Goal: Communication & Community: Participate in discussion

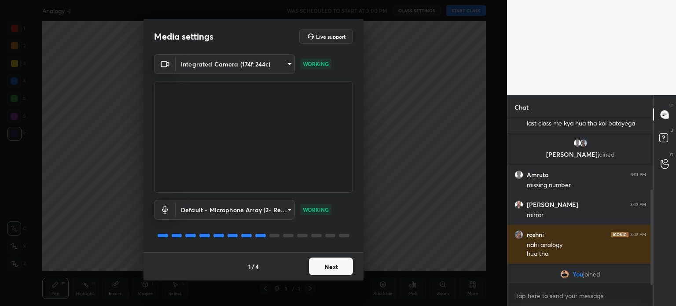
click at [328, 271] on button "Next" at bounding box center [331, 266] width 44 height 18
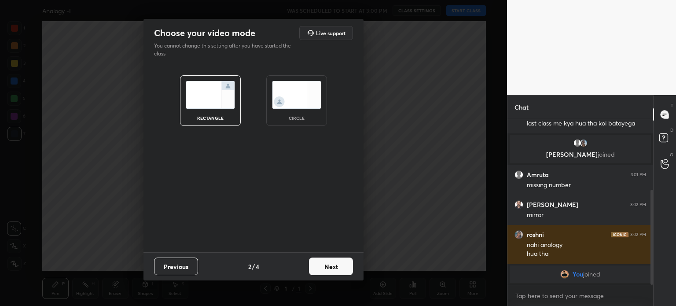
scroll to position [136, 0]
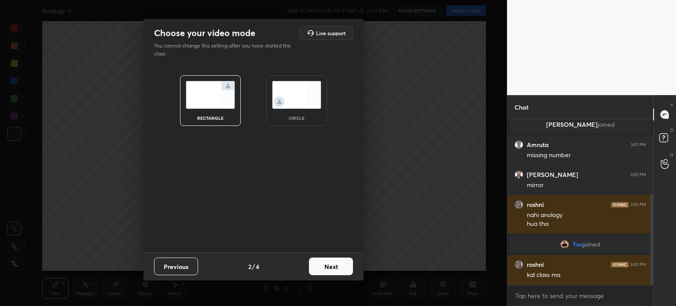
click at [292, 110] on div "circle" at bounding box center [296, 100] width 61 height 51
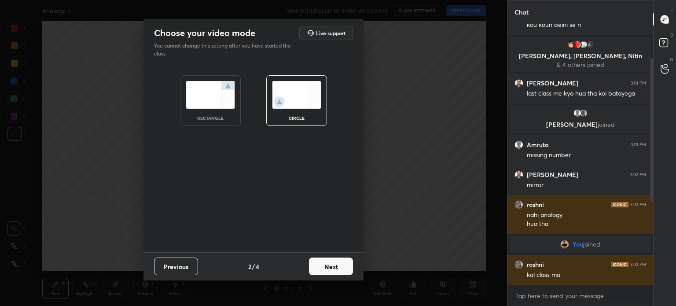
scroll to position [41, 0]
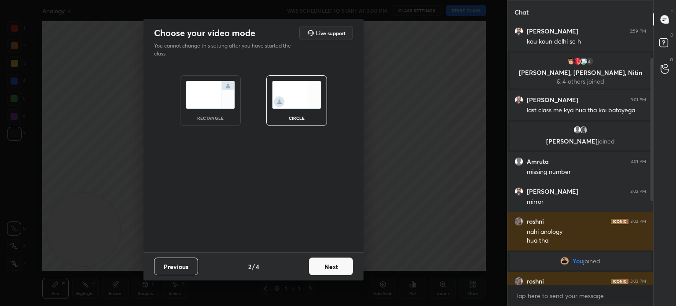
click at [326, 268] on button "Next" at bounding box center [331, 266] width 44 height 18
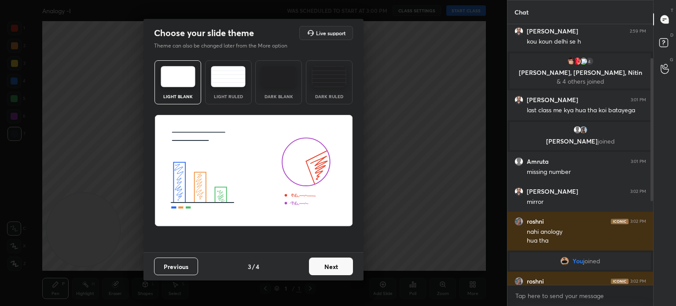
click at [326, 268] on button "Next" at bounding box center [331, 266] width 44 height 18
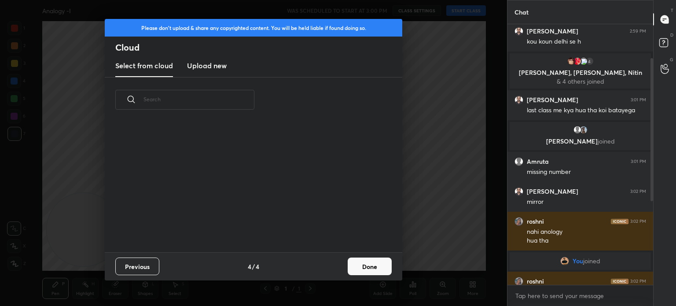
scroll to position [130, 282]
click at [360, 265] on button "Done" at bounding box center [370, 266] width 44 height 18
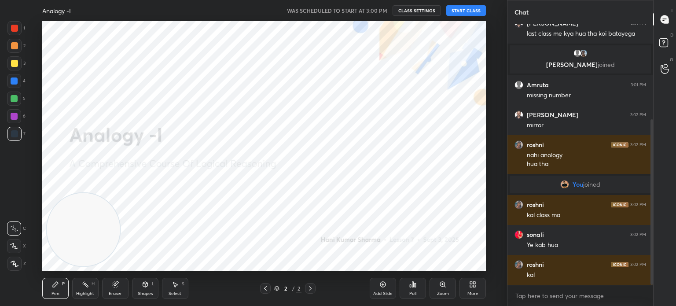
scroll to position [150, 0]
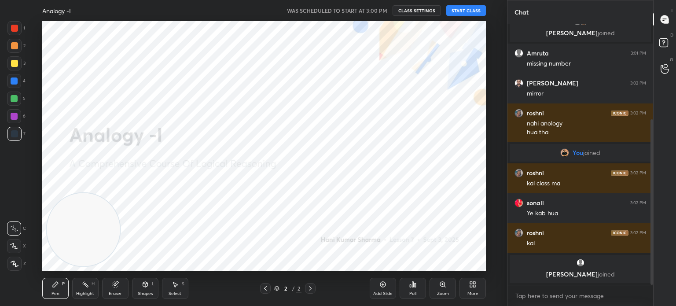
click at [467, 12] on button "START CLASS" at bounding box center [466, 10] width 40 height 11
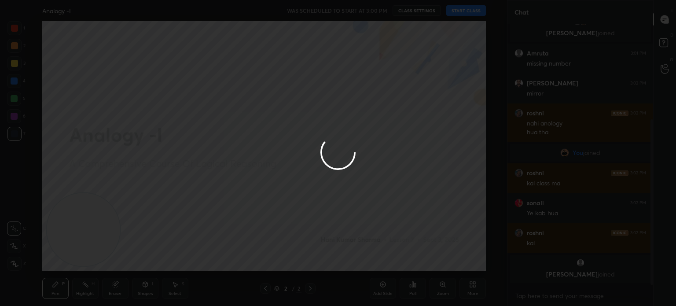
type textarea "x"
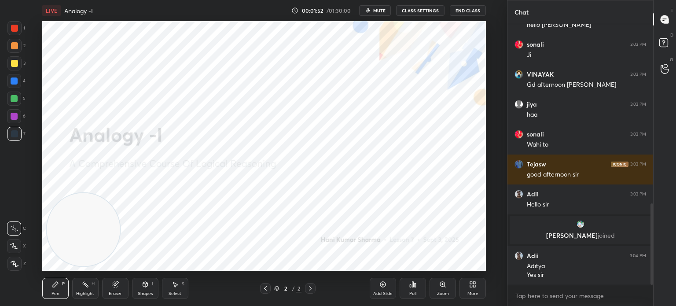
scroll to position [572, 0]
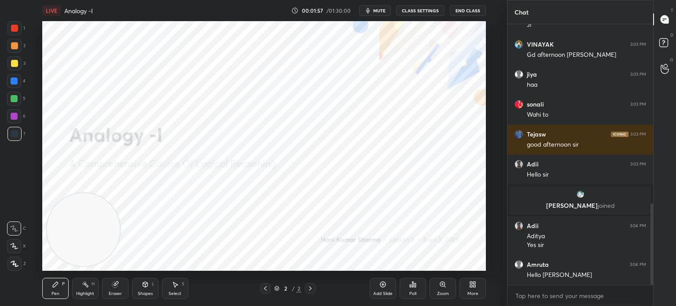
click at [15, 30] on div at bounding box center [14, 28] width 7 height 7
click at [12, 265] on icon at bounding box center [15, 263] width 8 height 6
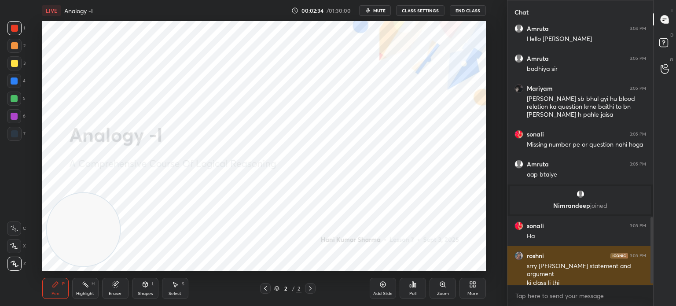
scroll to position [772, 0]
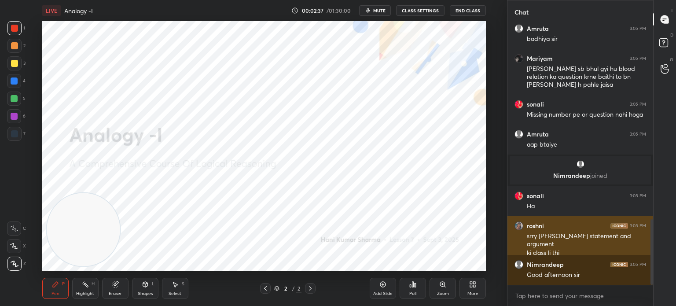
click at [520, 226] on img "grid" at bounding box center [518, 225] width 9 height 9
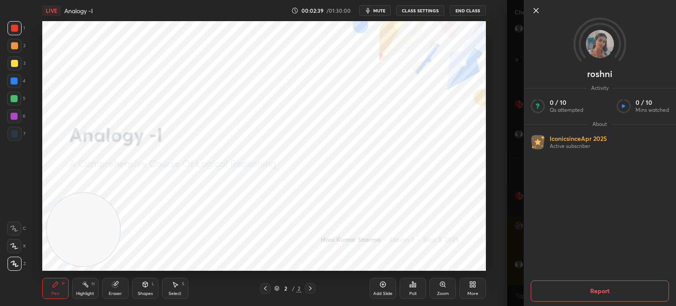
click at [535, 13] on icon at bounding box center [536, 10] width 11 height 11
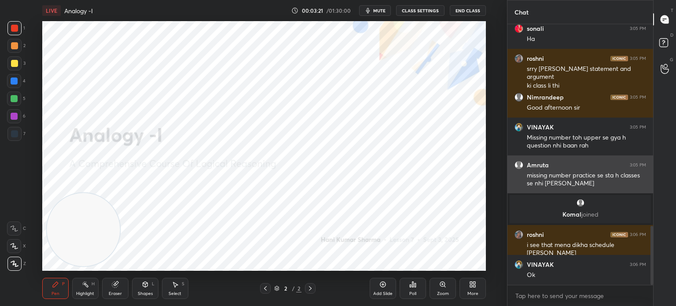
scroll to position [922, 0]
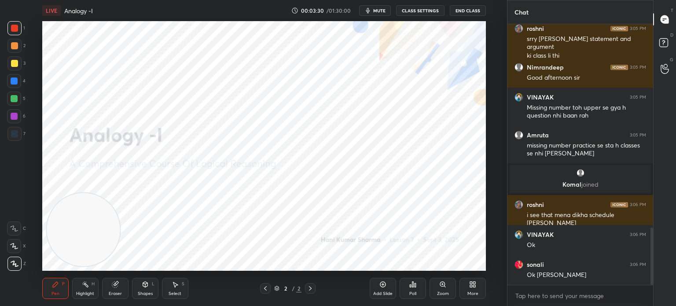
click at [116, 292] on div "Eraser" at bounding box center [115, 293] width 13 height 4
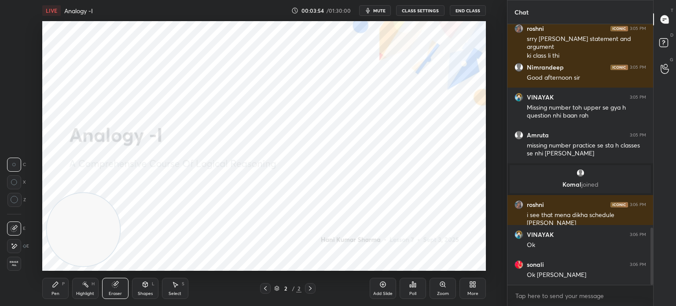
click at [55, 293] on div "Pen" at bounding box center [55, 293] width 8 height 4
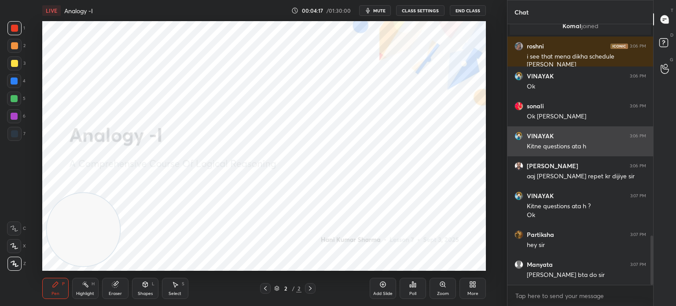
scroll to position [1118, 0]
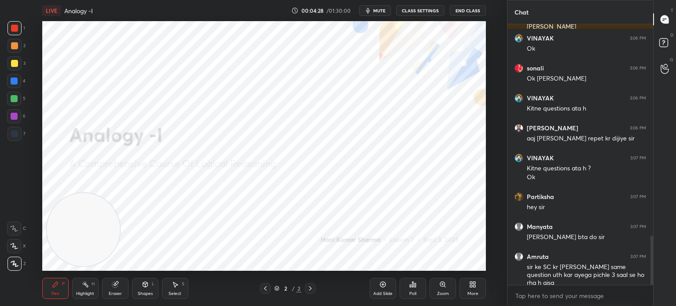
click at [116, 292] on div "Eraser" at bounding box center [115, 293] width 13 height 4
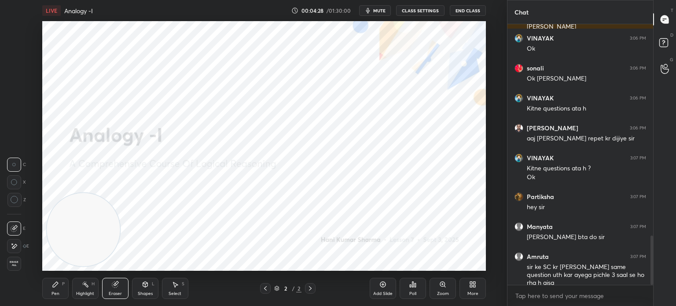
scroll to position [1164, 0]
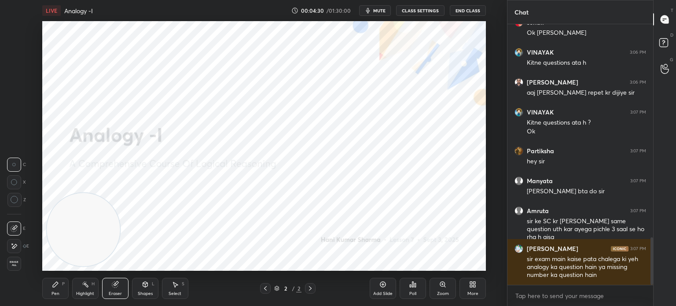
click at [14, 244] on icon at bounding box center [14, 245] width 7 height 7
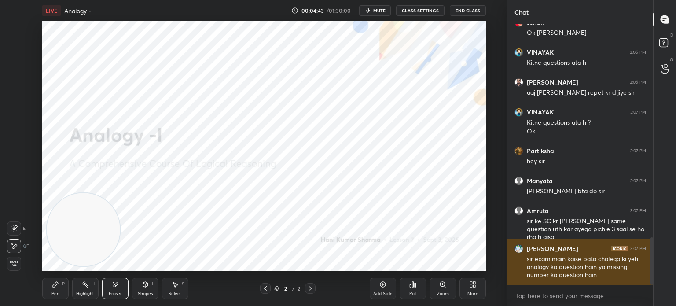
click at [516, 250] on img "grid" at bounding box center [518, 248] width 9 height 9
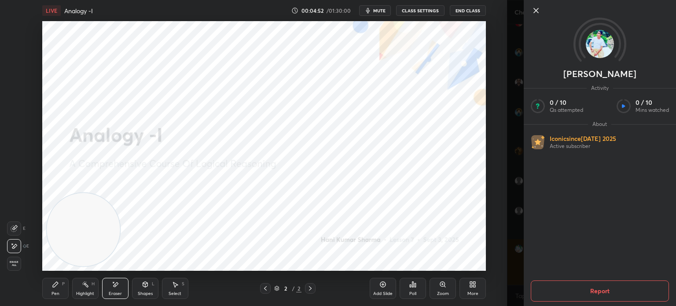
click at [534, 12] on icon at bounding box center [536, 10] width 4 height 4
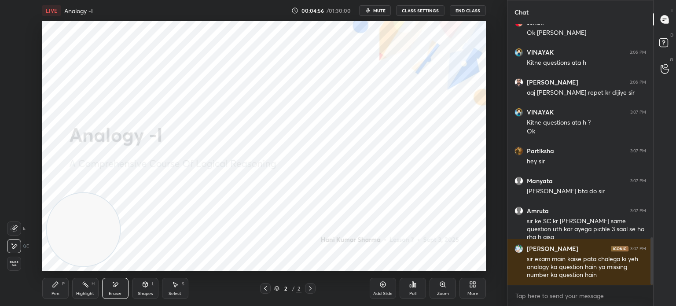
click at [54, 289] on div "Pen P" at bounding box center [55, 288] width 26 height 21
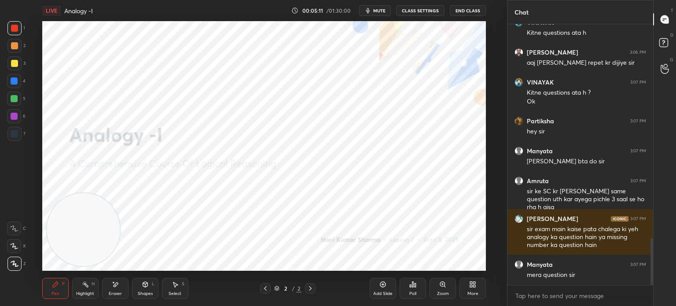
click at [116, 293] on div "Eraser" at bounding box center [115, 293] width 13 height 4
click at [48, 289] on div "Pen P" at bounding box center [55, 288] width 26 height 21
click at [16, 264] on icon at bounding box center [14, 263] width 7 height 5
click at [110, 287] on div "Eraser" at bounding box center [115, 288] width 26 height 21
click at [15, 264] on span "Erase all" at bounding box center [13, 263] width 13 height 6
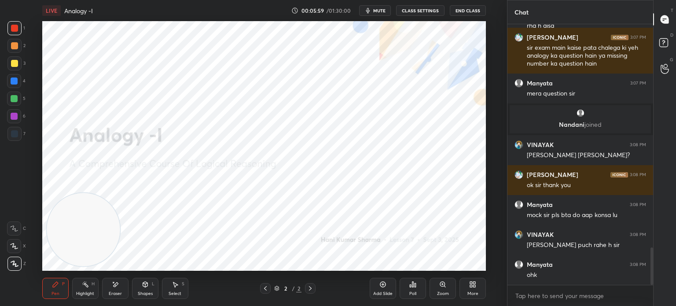
scroll to position [1585, 0]
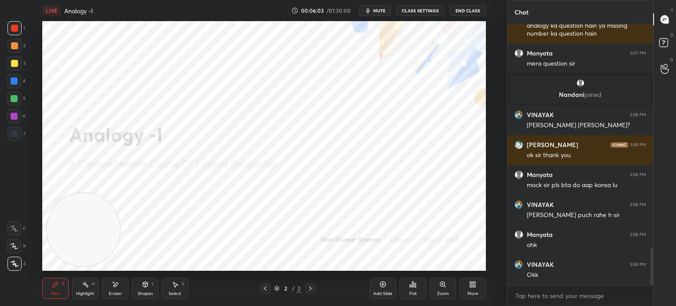
click at [109, 286] on div "Eraser" at bounding box center [115, 288] width 26 height 21
click at [16, 264] on span "Erase all" at bounding box center [13, 263] width 13 height 6
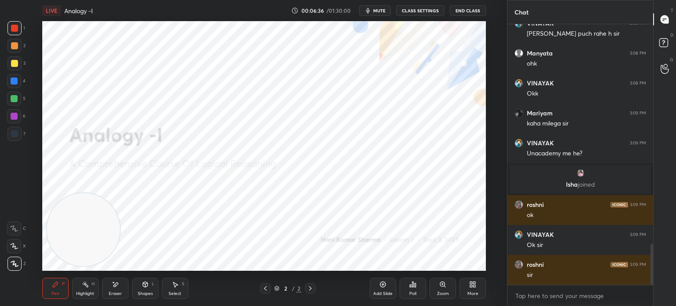
scroll to position [1395, 0]
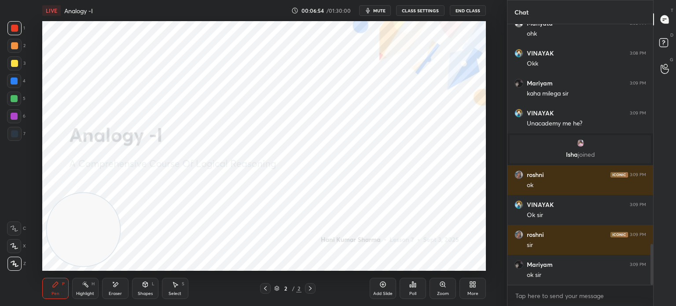
click at [371, 288] on div "Add Slide" at bounding box center [383, 288] width 26 height 21
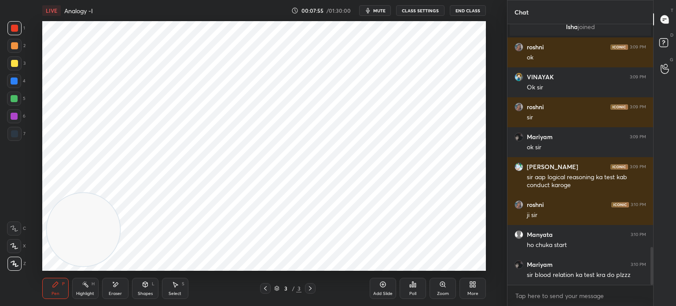
scroll to position [1532, 0]
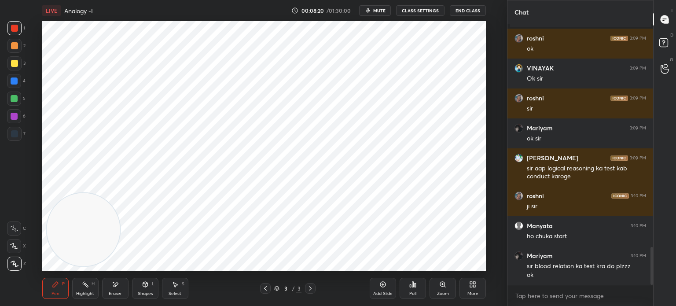
click at [141, 290] on div "Shapes L" at bounding box center [145, 288] width 26 height 21
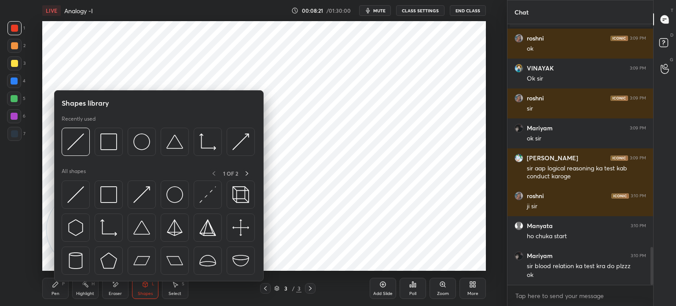
click at [73, 140] on img at bounding box center [75, 141] width 17 height 17
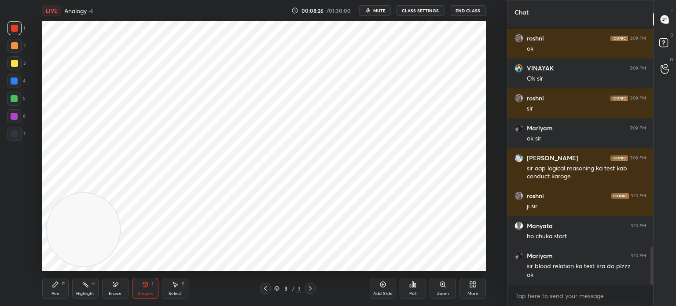
click at [54, 291] on div "Pen" at bounding box center [55, 293] width 8 height 4
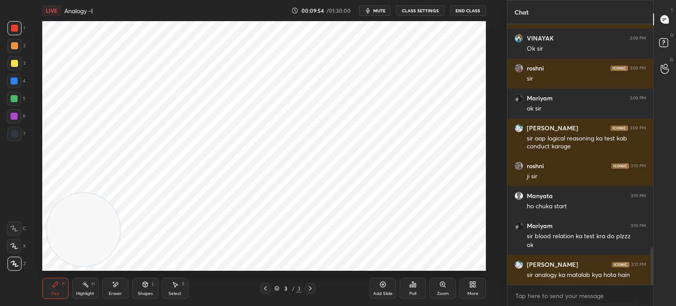
click at [381, 290] on div "Add Slide" at bounding box center [383, 288] width 26 height 21
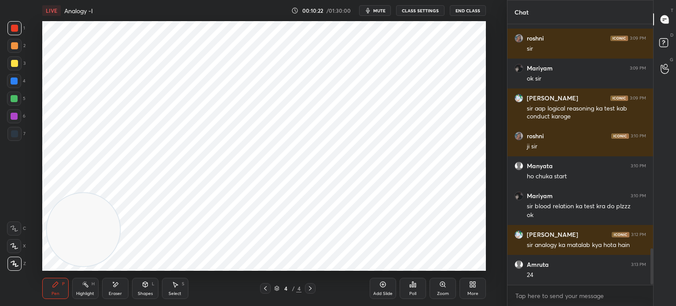
scroll to position [1622, 0]
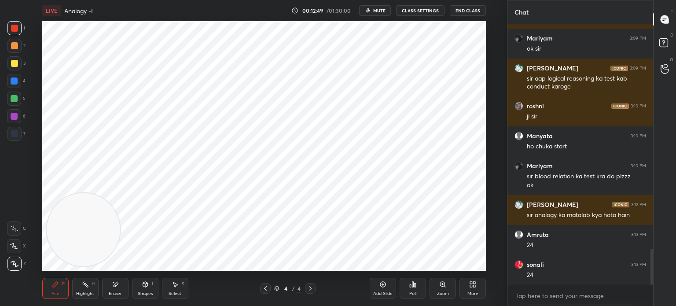
click at [472, 286] on icon at bounding box center [472, 284] width 7 height 7
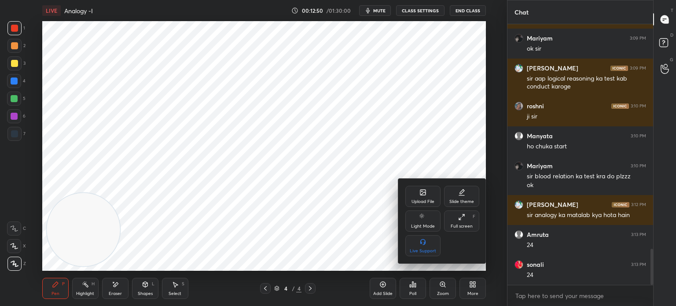
click at [419, 198] on div "Upload File" at bounding box center [422, 196] width 35 height 21
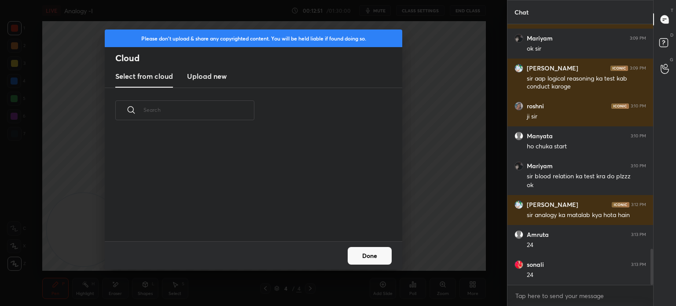
scroll to position [108, 282]
click at [202, 77] on h3 "Upload new" at bounding box center [207, 76] width 40 height 11
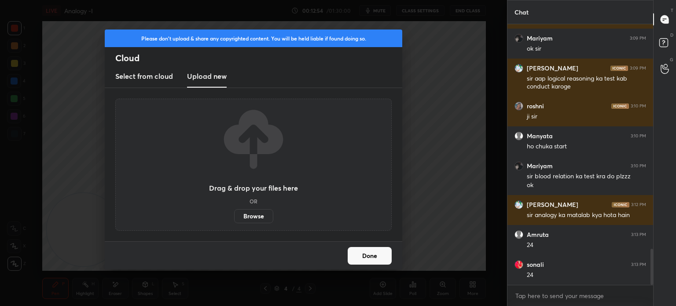
click at [253, 217] on label "Browse" at bounding box center [253, 216] width 39 height 14
click at [234, 217] on input "Browse" at bounding box center [234, 216] width 0 height 14
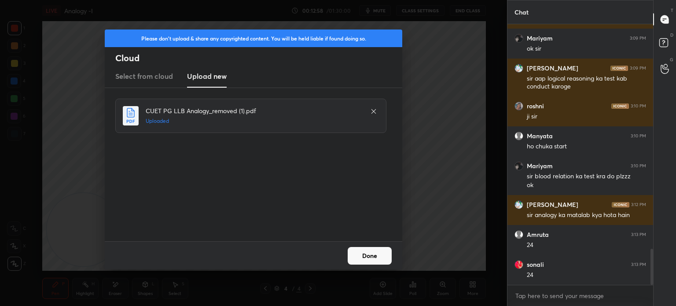
click at [378, 256] on button "Done" at bounding box center [370, 256] width 44 height 18
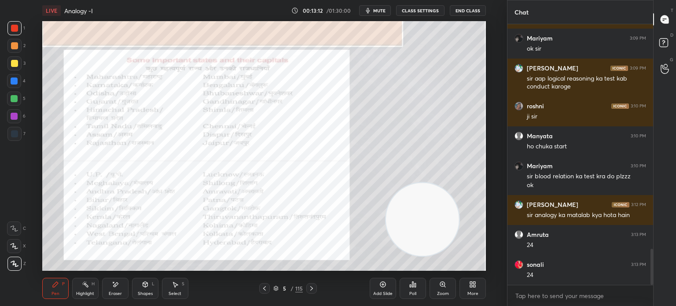
click at [12, 83] on div at bounding box center [14, 80] width 7 height 7
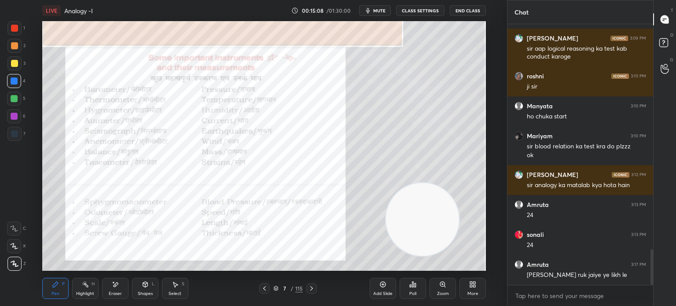
click at [112, 291] on div "Eraser" at bounding box center [115, 293] width 13 height 4
click at [51, 293] on div "Pen P" at bounding box center [55, 288] width 26 height 21
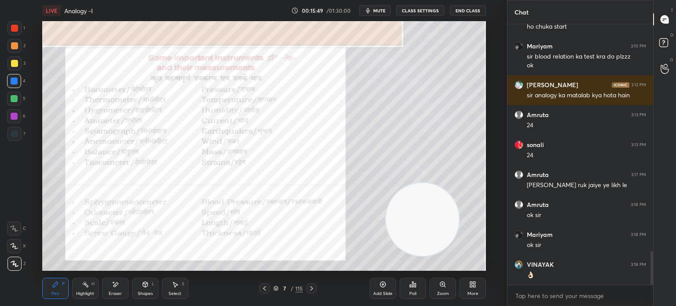
scroll to position [1750, 0]
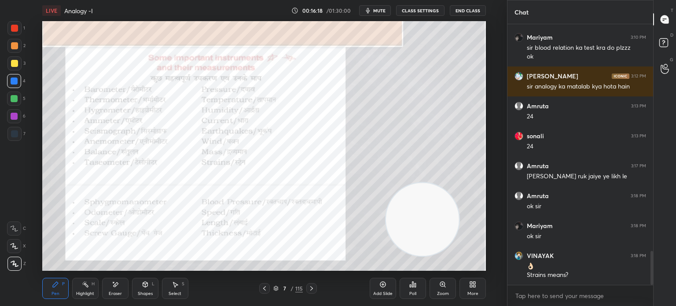
click at [113, 287] on icon at bounding box center [115, 284] width 7 height 7
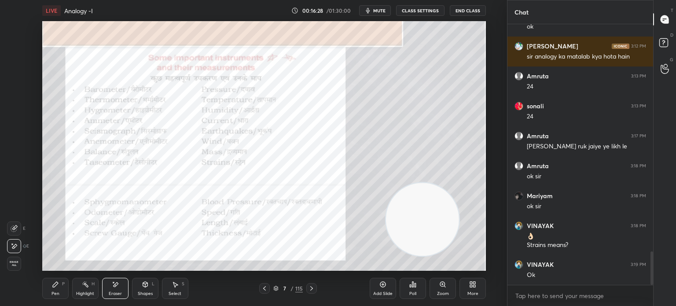
click at [54, 290] on div "Pen P" at bounding box center [55, 288] width 26 height 21
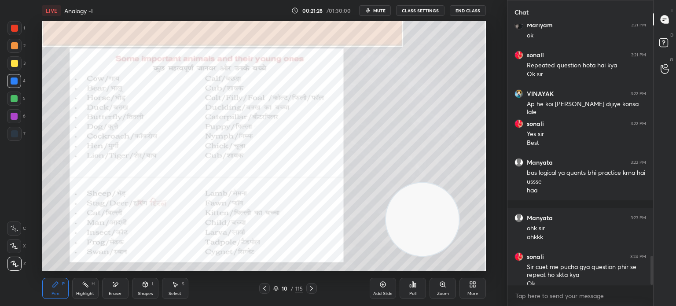
scroll to position [2088, 0]
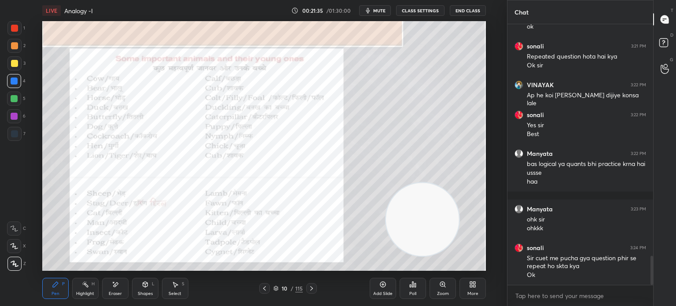
click at [113, 288] on icon at bounding box center [115, 284] width 7 height 7
click at [55, 294] on div "Pen" at bounding box center [55, 293] width 8 height 4
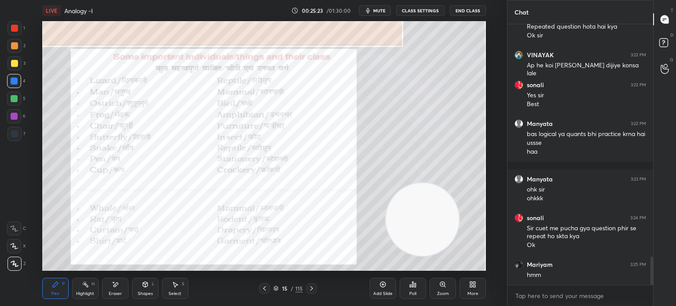
scroll to position [2148, 0]
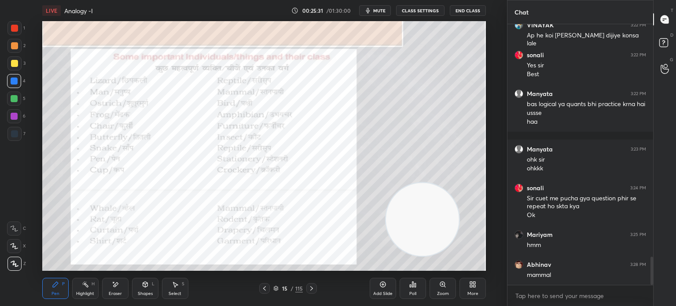
click at [384, 12] on span "mute" at bounding box center [379, 10] width 12 height 6
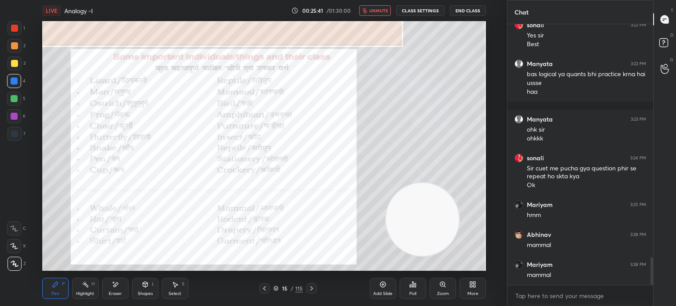
click at [383, 10] on span "unmute" at bounding box center [378, 10] width 19 height 6
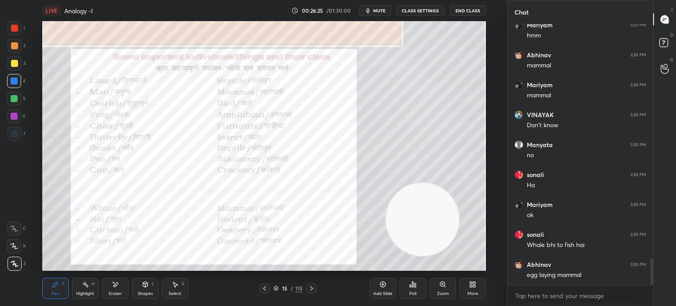
scroll to position [2366, 0]
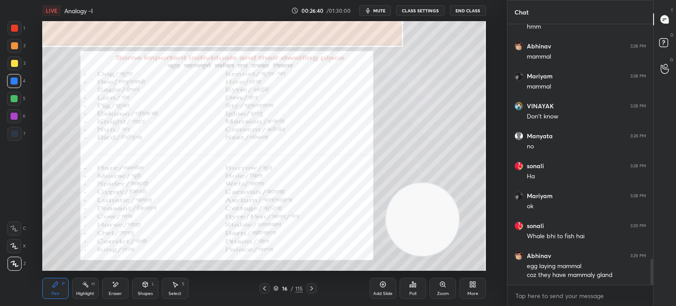
click at [112, 289] on div "Eraser" at bounding box center [115, 288] width 26 height 21
click at [11, 260] on div "Erase all" at bounding box center [14, 263] width 14 height 14
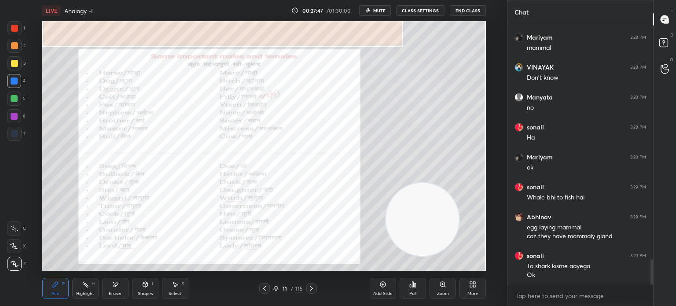
scroll to position [2434, 0]
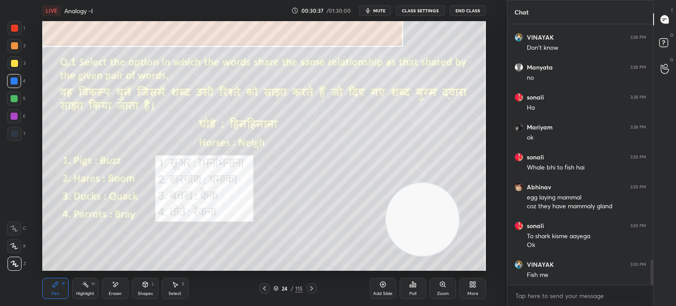
click at [414, 292] on div "Poll" at bounding box center [412, 293] width 7 height 4
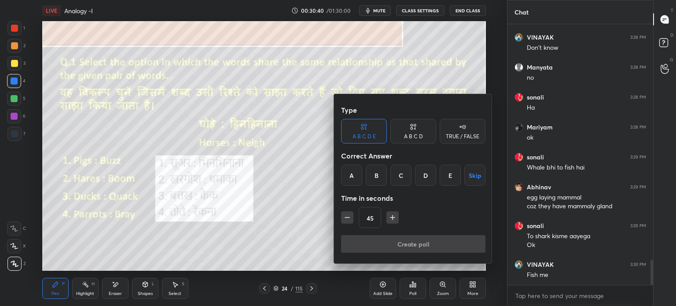
click at [305, 212] on div at bounding box center [338, 153] width 676 height 306
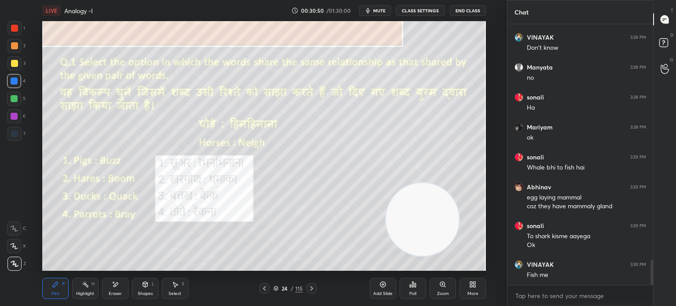
click at [414, 286] on icon at bounding box center [412, 284] width 1 height 5
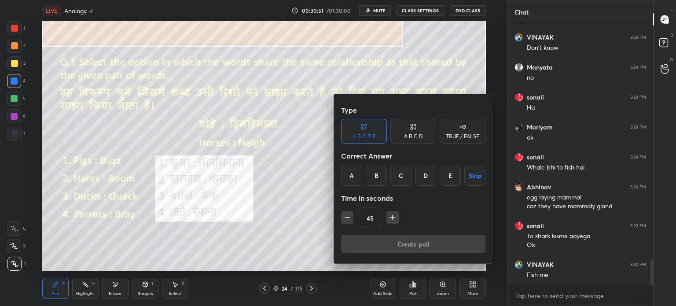
click at [401, 174] on div "C" at bounding box center [400, 175] width 21 height 21
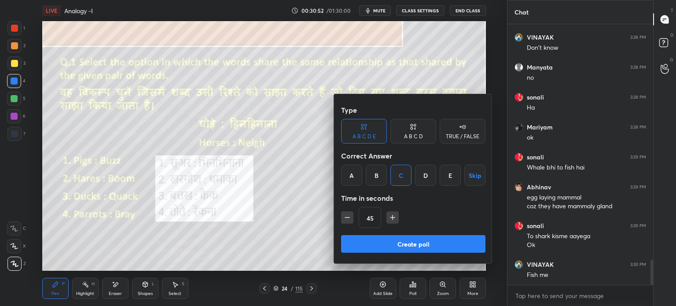
click at [412, 134] on div "A B C D" at bounding box center [413, 136] width 19 height 5
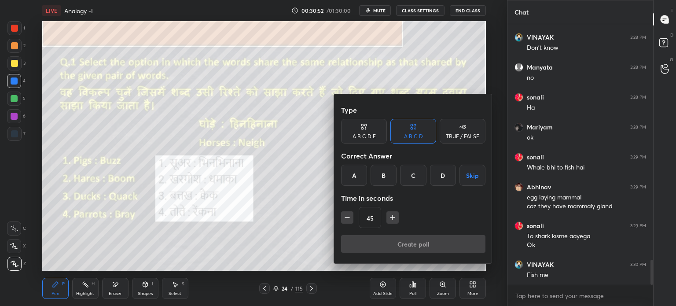
click at [409, 175] on div "C" at bounding box center [413, 175] width 26 height 21
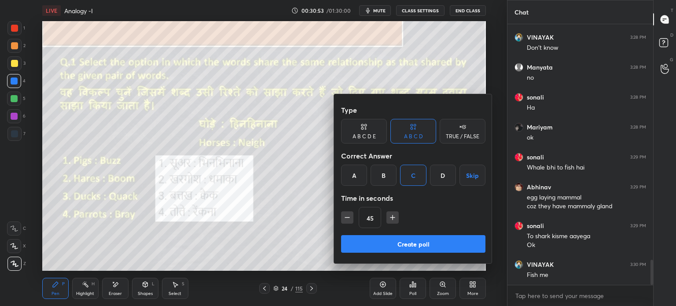
click at [345, 214] on icon "button" at bounding box center [347, 217] width 9 height 9
type input "30"
click at [387, 238] on button "Create poll" at bounding box center [413, 244] width 144 height 18
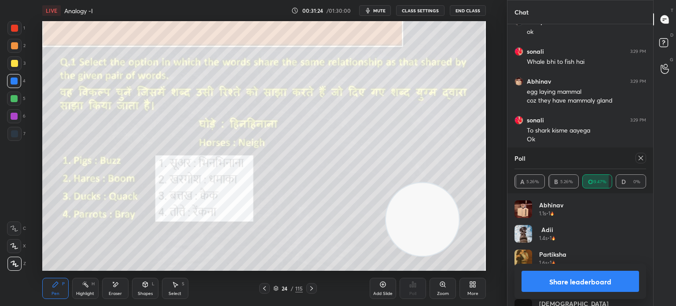
scroll to position [2570, 0]
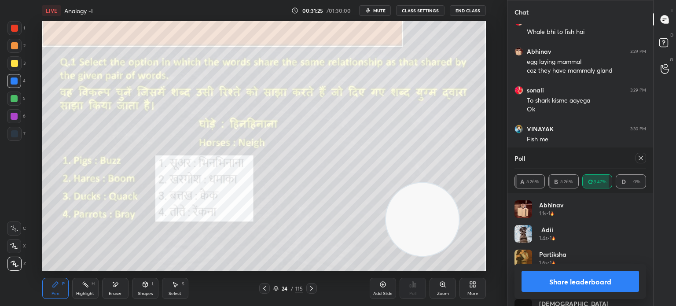
click at [579, 281] on button "Share leaderboard" at bounding box center [579, 281] width 117 height 21
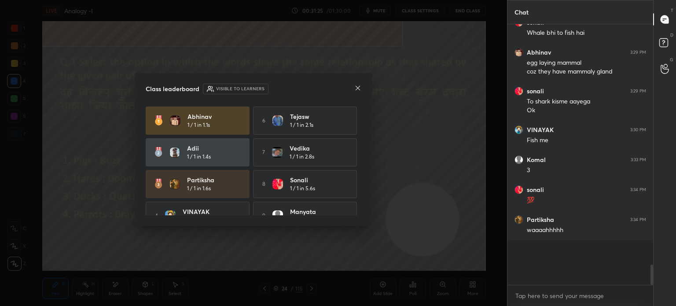
scroll to position [244, 143]
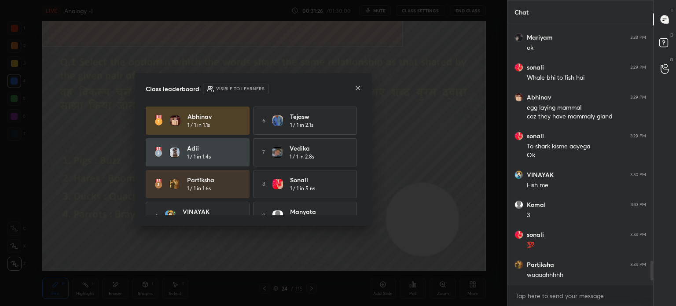
click at [357, 85] on icon at bounding box center [357, 87] width 7 height 7
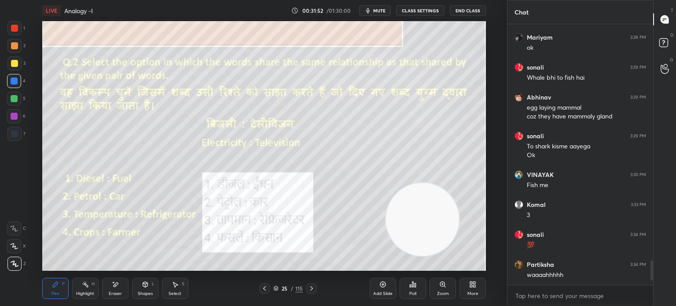
click at [410, 291] on div "Poll" at bounding box center [412, 293] width 7 height 4
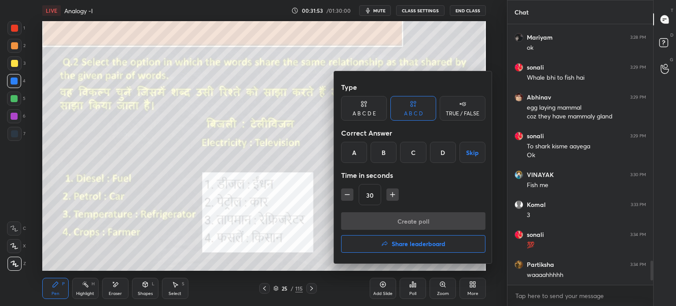
click at [384, 154] on div "B" at bounding box center [383, 152] width 26 height 21
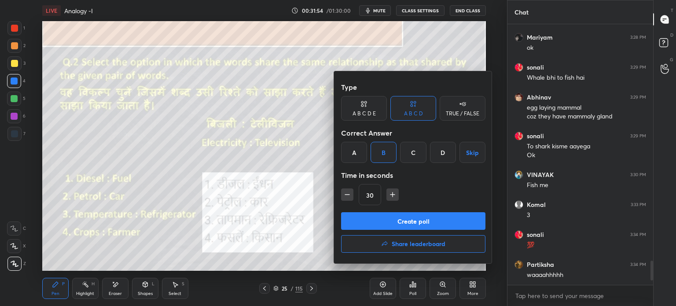
click at [394, 220] on button "Create poll" at bounding box center [413, 221] width 144 height 18
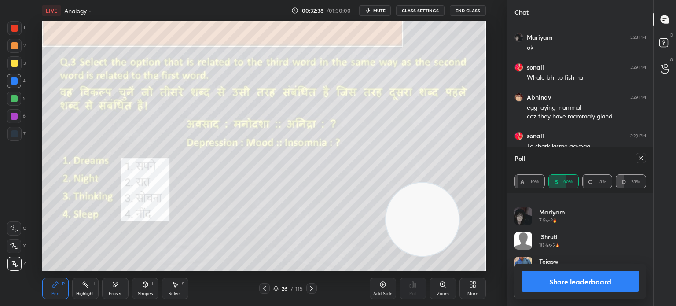
click at [564, 287] on button "Share leaderboard" at bounding box center [579, 281] width 117 height 21
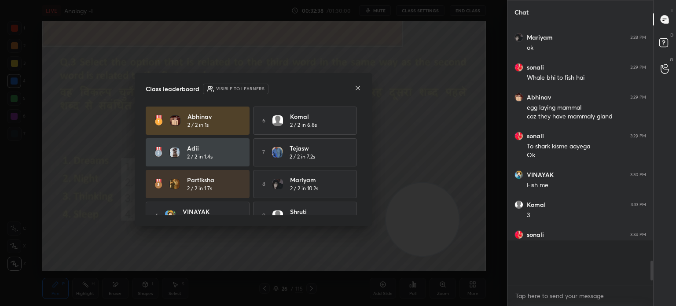
scroll to position [255, 143]
click at [356, 88] on icon at bounding box center [357, 87] width 7 height 7
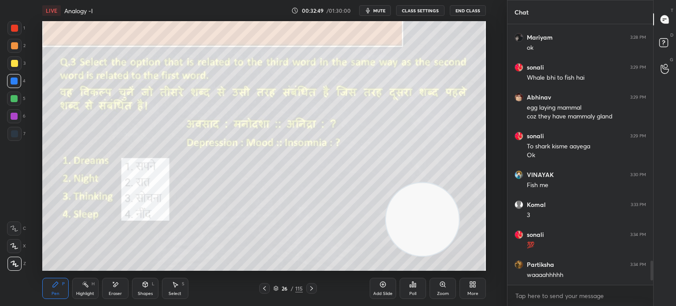
click at [410, 292] on div "Poll" at bounding box center [412, 293] width 7 height 4
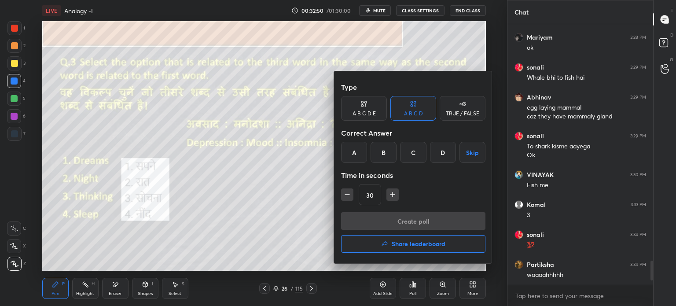
click at [439, 150] on div "D" at bounding box center [443, 152] width 26 height 21
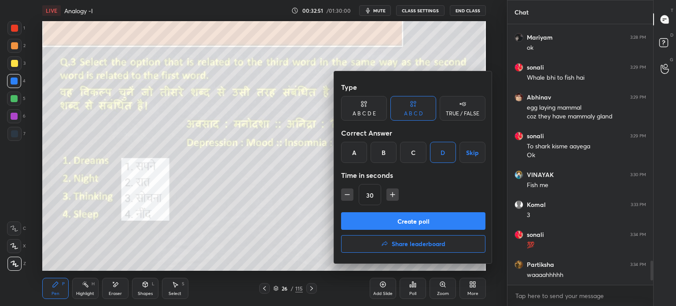
click at [402, 218] on button "Create poll" at bounding box center [413, 221] width 144 height 18
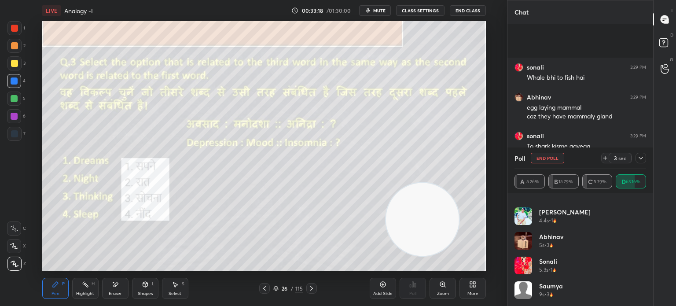
scroll to position [2600, 0]
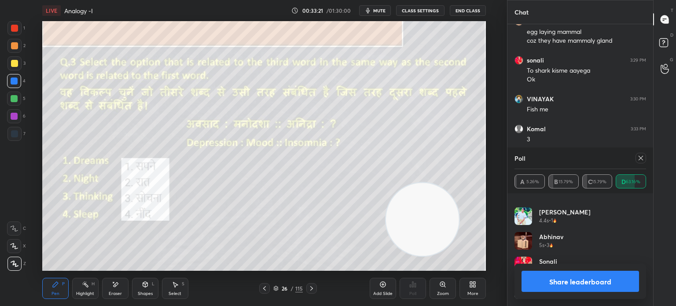
click at [637, 159] on icon at bounding box center [640, 157] width 7 height 7
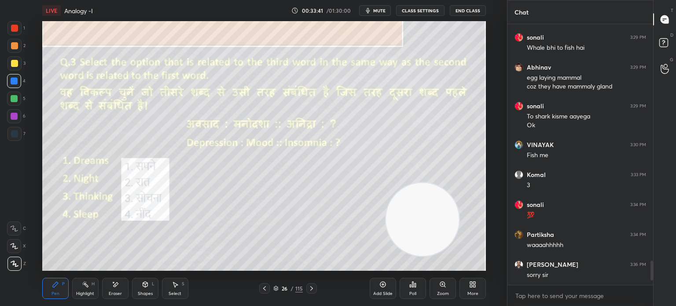
click at [117, 286] on icon at bounding box center [115, 284] width 7 height 7
click at [15, 258] on div "Erase all" at bounding box center [14, 263] width 14 height 14
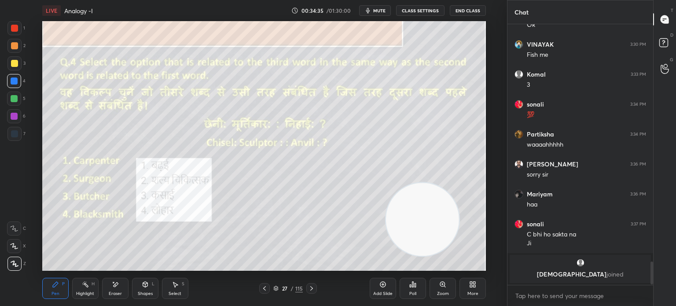
scroll to position [2, 3]
click at [412, 291] on div "Poll" at bounding box center [412, 293] width 7 height 4
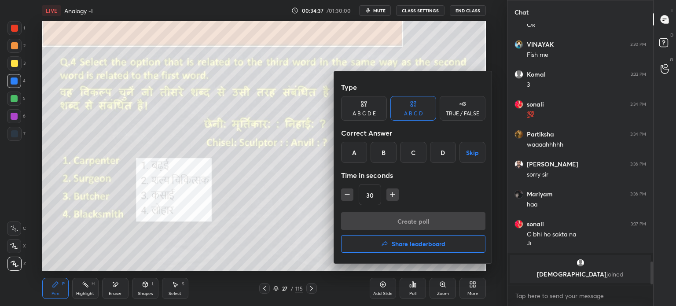
click at [439, 153] on div "D" at bounding box center [443, 152] width 26 height 21
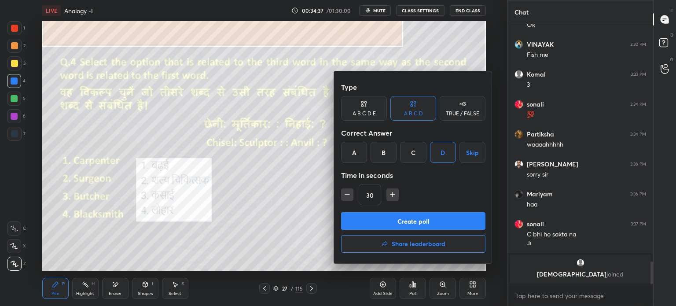
click at [392, 218] on button "Create poll" at bounding box center [413, 221] width 144 height 18
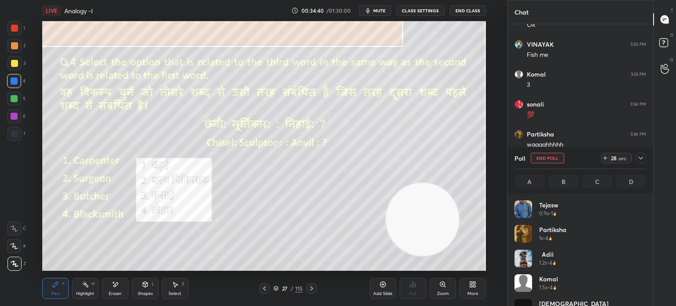
scroll to position [103, 129]
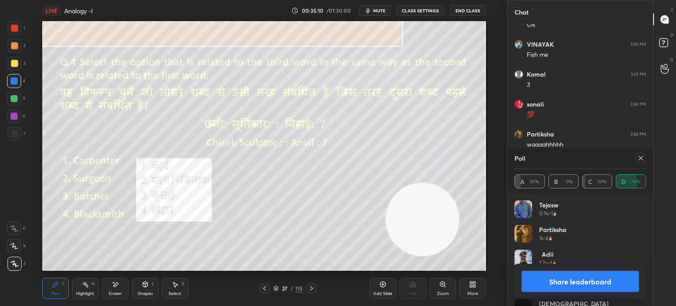
click at [547, 281] on button "Share leaderboard" at bounding box center [579, 281] width 117 height 21
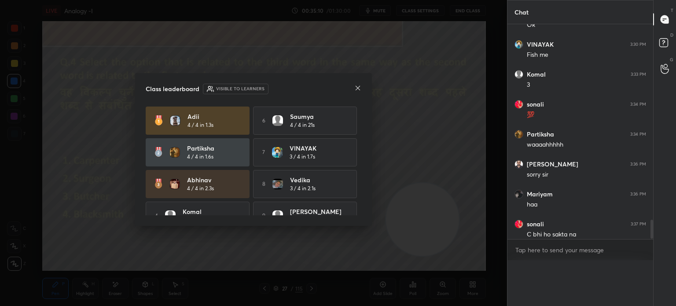
scroll to position [3, 3]
click at [359, 90] on icon at bounding box center [357, 87] width 7 height 7
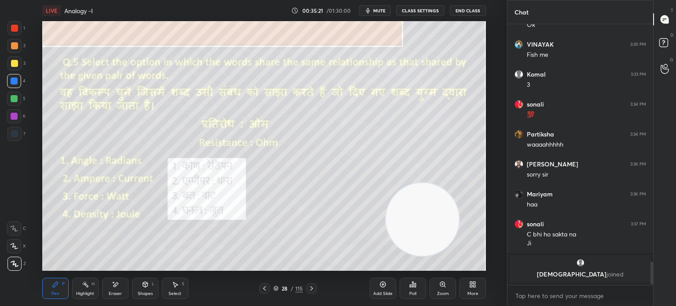
click at [411, 286] on icon at bounding box center [410, 286] width 1 height 2
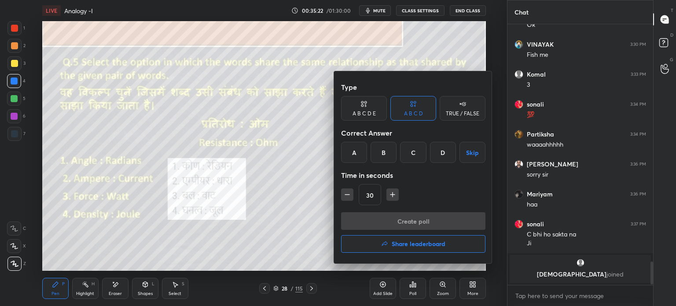
click at [355, 151] on div "A" at bounding box center [354, 152] width 26 height 21
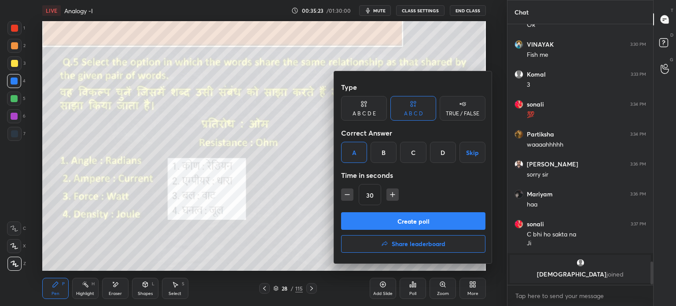
click at [366, 216] on button "Create poll" at bounding box center [413, 221] width 144 height 18
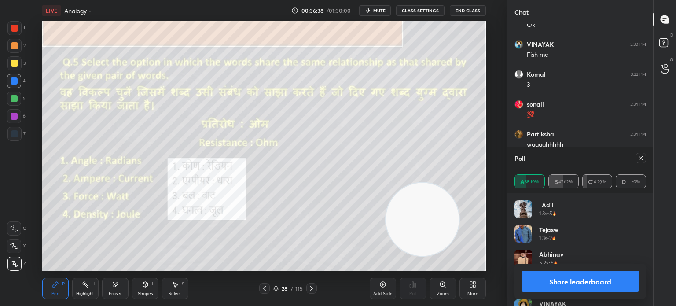
click at [641, 159] on icon at bounding box center [640, 157] width 7 height 7
type textarea "x"
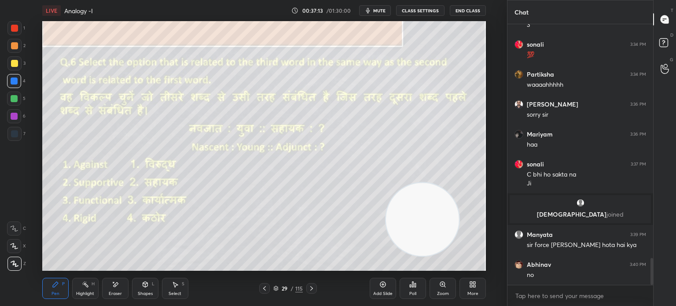
scroll to position [2290, 0]
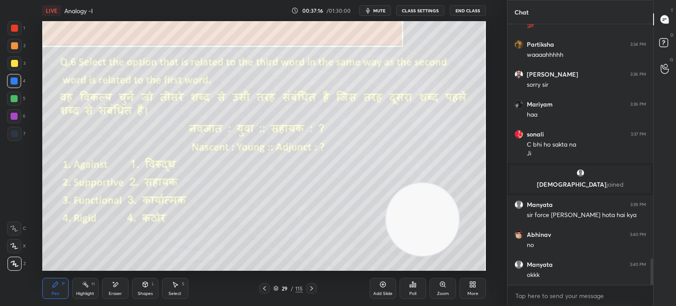
click at [412, 289] on div "Poll" at bounding box center [412, 288] width 26 height 21
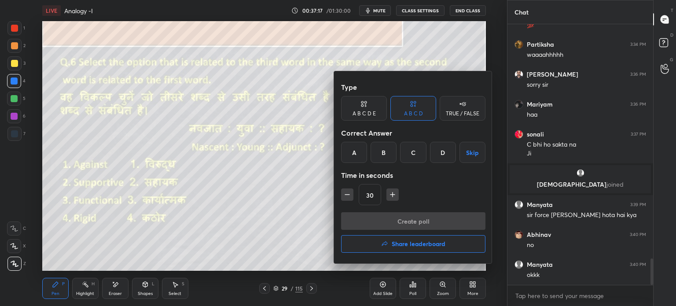
click at [382, 152] on div "B" at bounding box center [383, 152] width 26 height 21
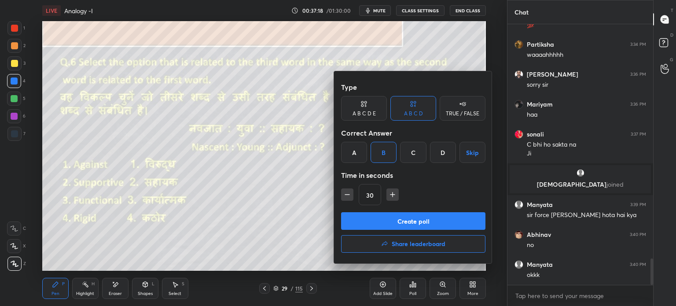
click at [389, 194] on icon "button" at bounding box center [392, 194] width 9 height 9
type input "45"
click at [385, 216] on button "Create poll" at bounding box center [413, 221] width 144 height 18
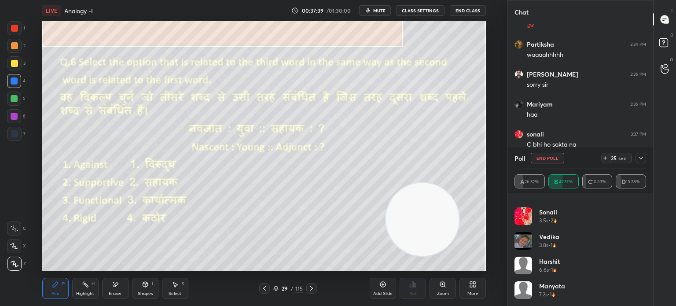
scroll to position [116, 0]
click at [639, 158] on icon at bounding box center [640, 157] width 7 height 7
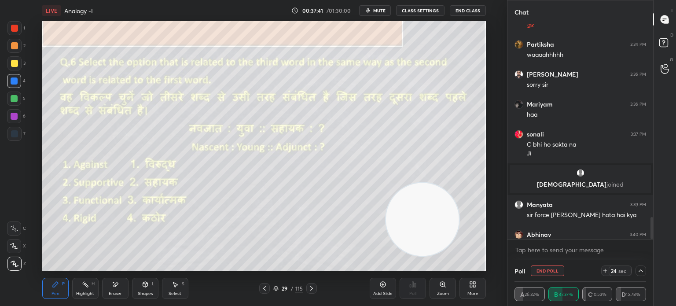
scroll to position [2336, 0]
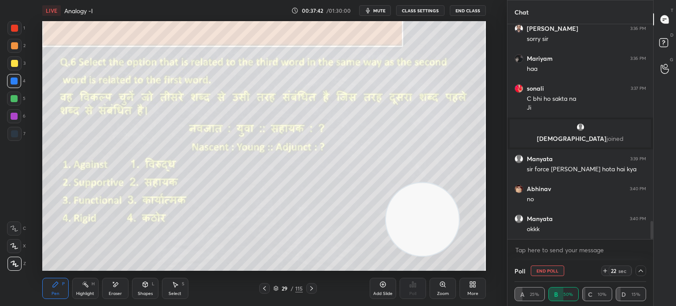
click at [641, 271] on icon at bounding box center [640, 270] width 4 height 3
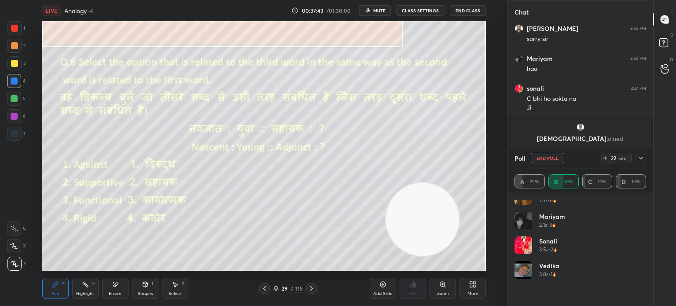
scroll to position [141, 0]
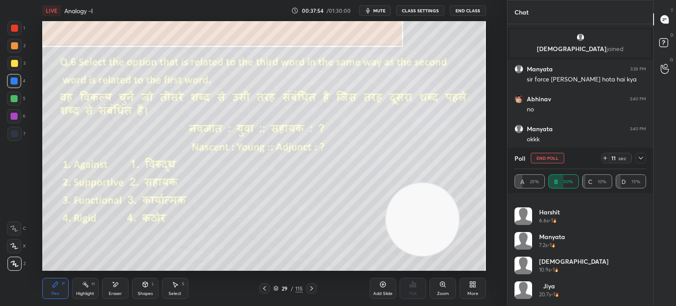
click at [641, 159] on icon at bounding box center [640, 158] width 4 height 3
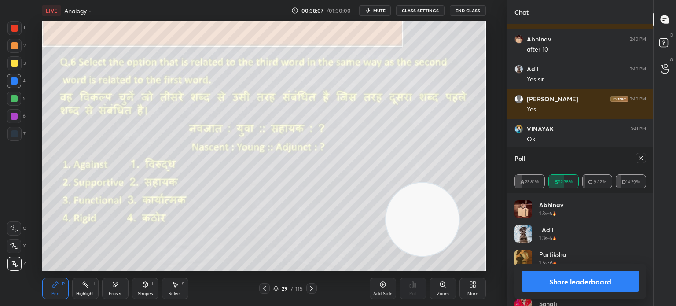
click at [639, 160] on icon at bounding box center [640, 157] width 7 height 7
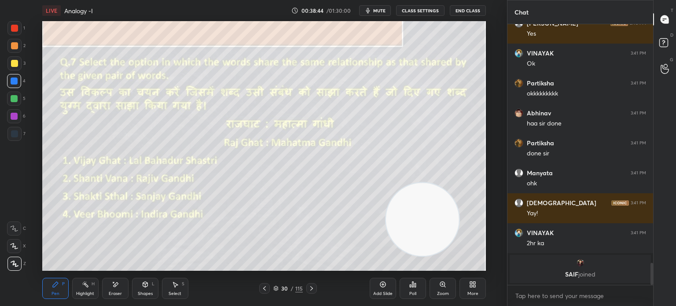
click at [410, 291] on div "Poll" at bounding box center [412, 293] width 7 height 4
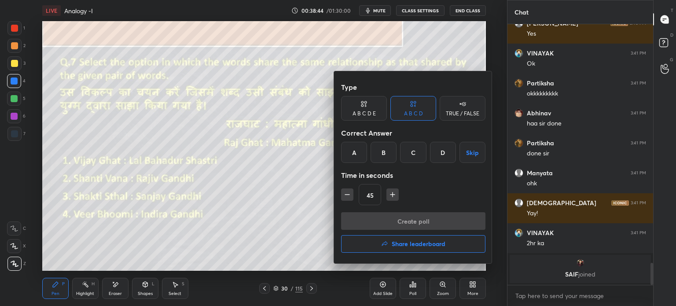
click at [356, 152] on div "A" at bounding box center [354, 152] width 26 height 21
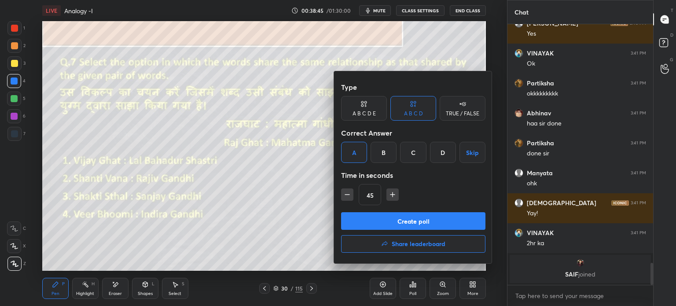
click at [370, 215] on button "Create poll" at bounding box center [413, 221] width 144 height 18
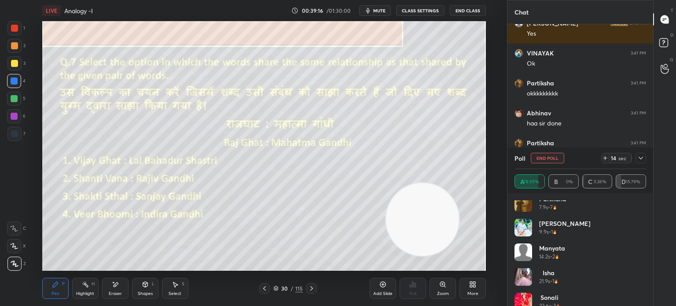
scroll to position [264, 0]
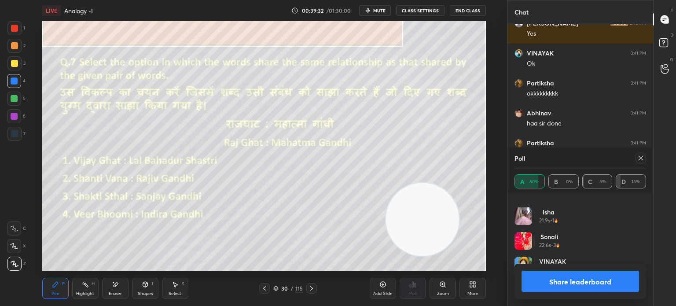
click at [589, 278] on button "Share leaderboard" at bounding box center [579, 281] width 117 height 21
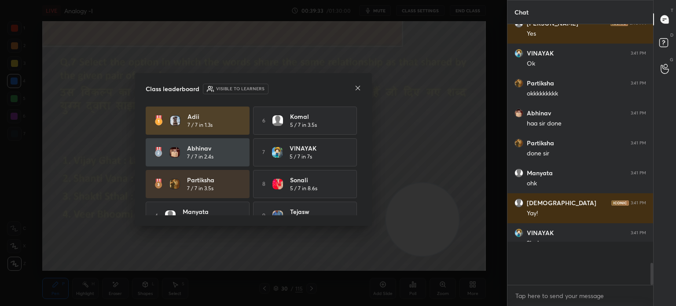
scroll to position [278, 143]
click at [359, 89] on icon at bounding box center [357, 87] width 7 height 7
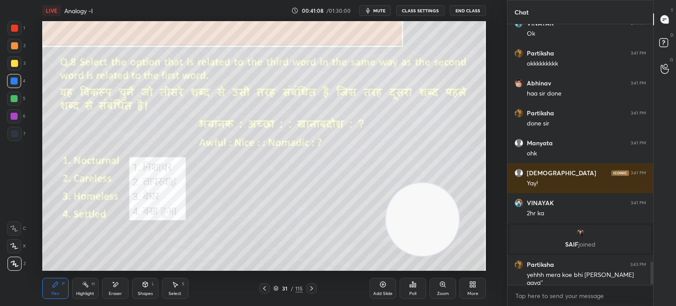
scroll to position [2675, 0]
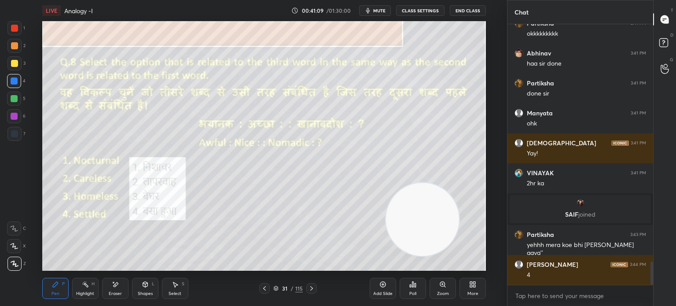
click at [413, 295] on div "Poll" at bounding box center [412, 293] width 7 height 4
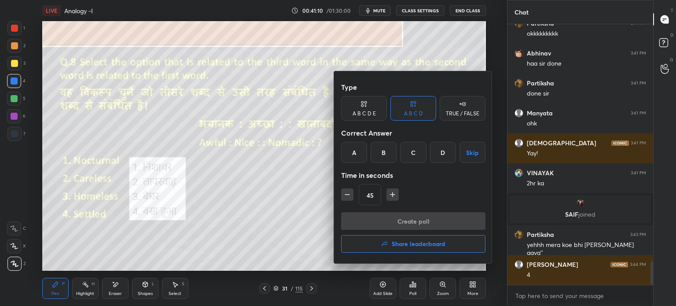
click at [441, 154] on div "D" at bounding box center [443, 152] width 26 height 21
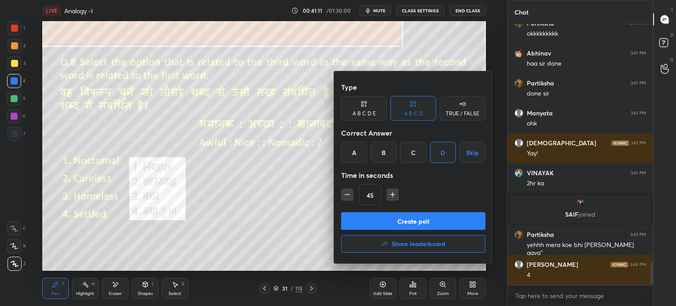
click at [401, 217] on button "Create poll" at bounding box center [413, 221] width 144 height 18
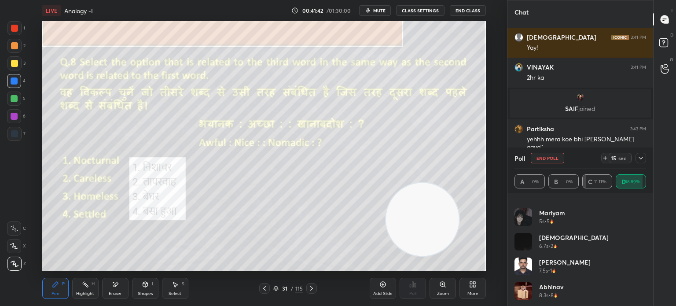
scroll to position [289, 0]
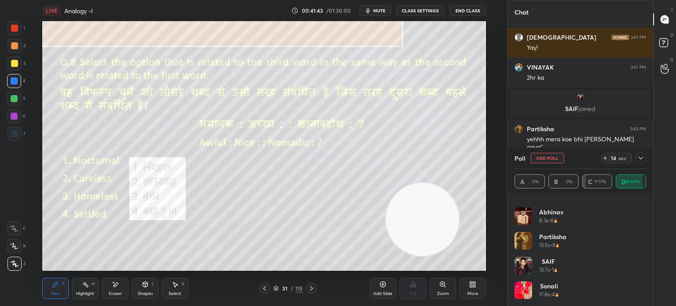
click at [542, 158] on button "End Poll" at bounding box center [547, 158] width 33 height 11
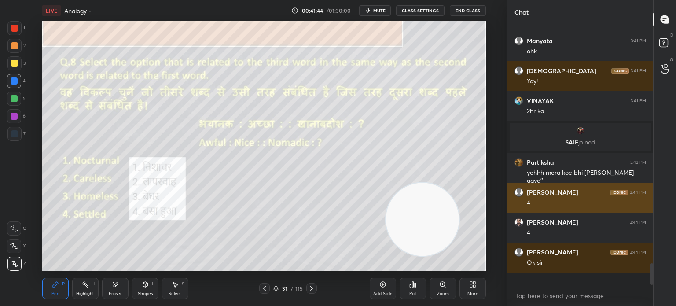
scroll to position [3, 3]
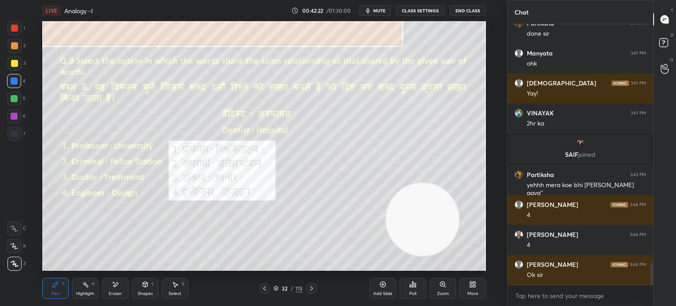
click at [412, 293] on div "Poll" at bounding box center [412, 293] width 7 height 4
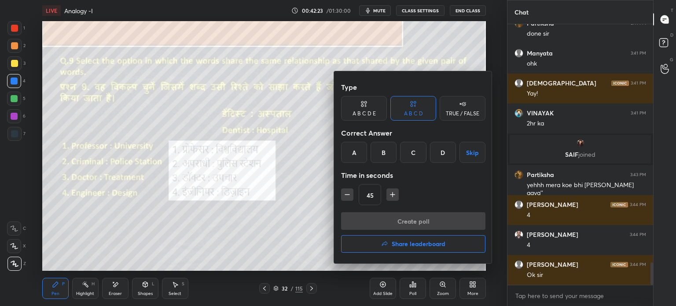
click at [359, 147] on div "A" at bounding box center [354, 152] width 26 height 21
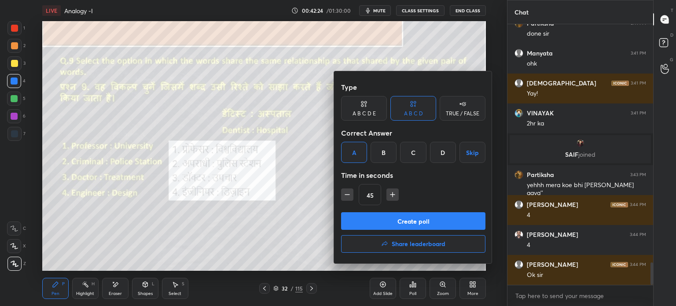
click at [373, 214] on button "Create poll" at bounding box center [413, 221] width 144 height 18
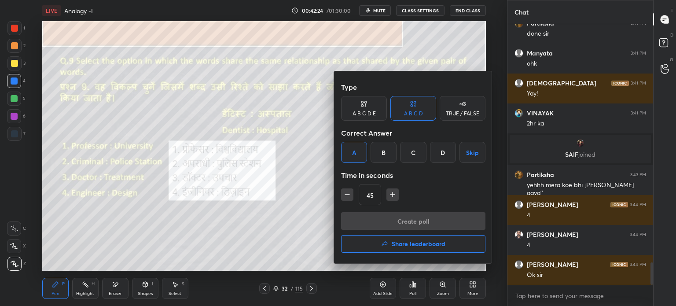
type textarea "x"
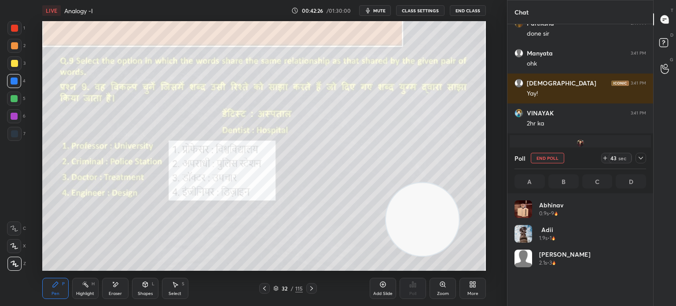
scroll to position [103, 129]
click at [374, 10] on button "mute" at bounding box center [375, 10] width 32 height 11
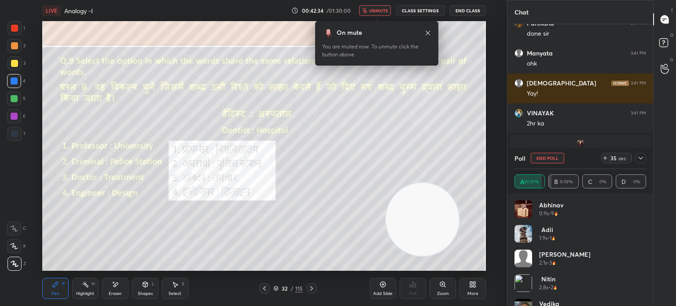
click at [382, 11] on span "unmute" at bounding box center [378, 10] width 19 height 6
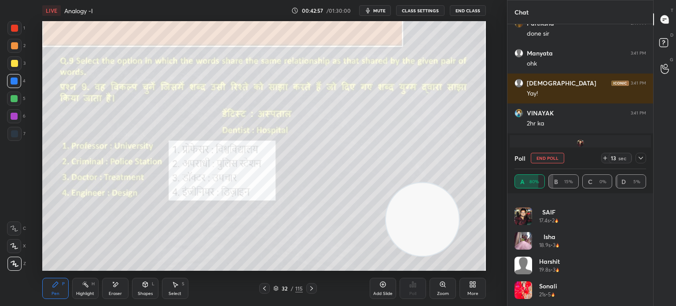
scroll to position [313, 0]
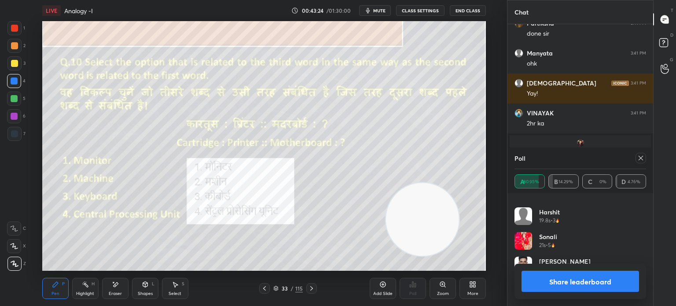
click at [572, 286] on button "Share leaderboard" at bounding box center [579, 281] width 117 height 21
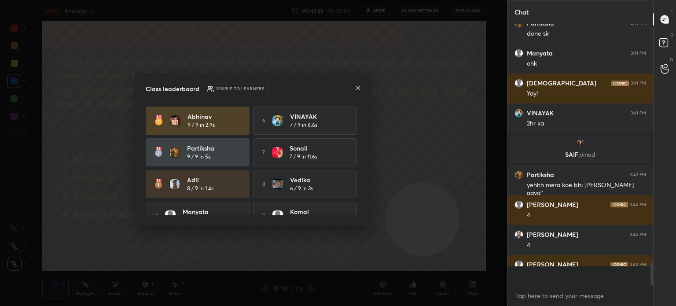
scroll to position [278, 143]
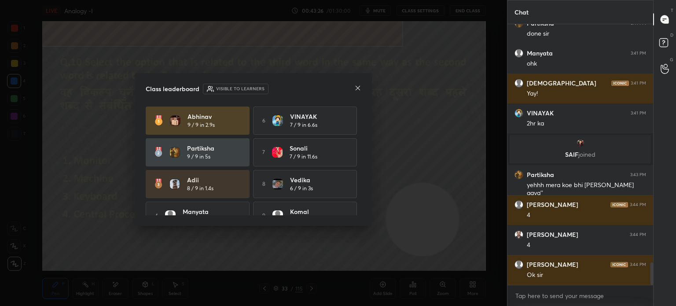
click at [356, 88] on icon at bounding box center [357, 87] width 7 height 7
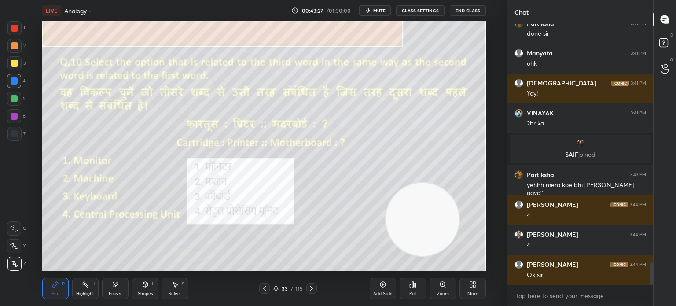
click at [414, 289] on div "Poll" at bounding box center [412, 288] width 26 height 21
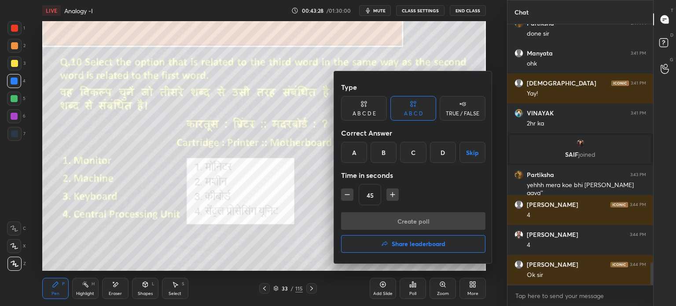
click at [441, 151] on div "D" at bounding box center [443, 152] width 26 height 21
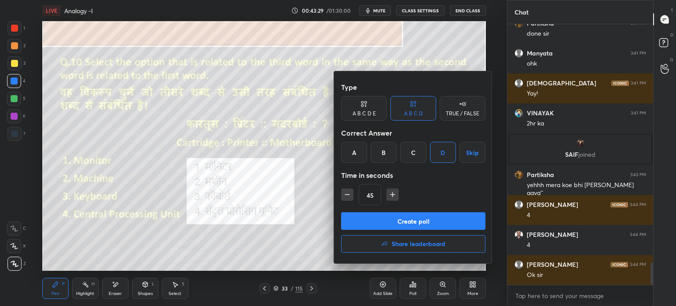
click at [375, 215] on button "Create poll" at bounding box center [413, 221] width 144 height 18
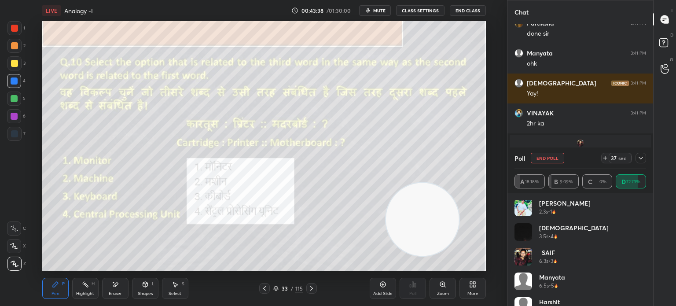
scroll to position [165, 0]
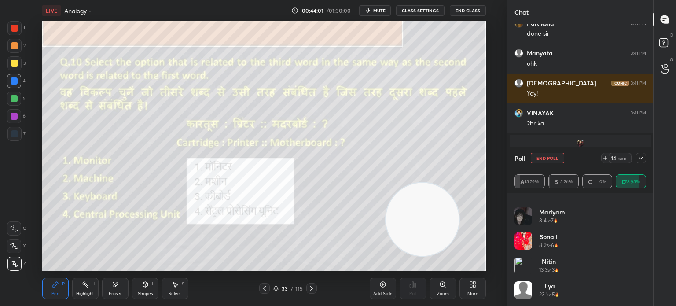
click at [641, 158] on icon at bounding box center [640, 157] width 7 height 7
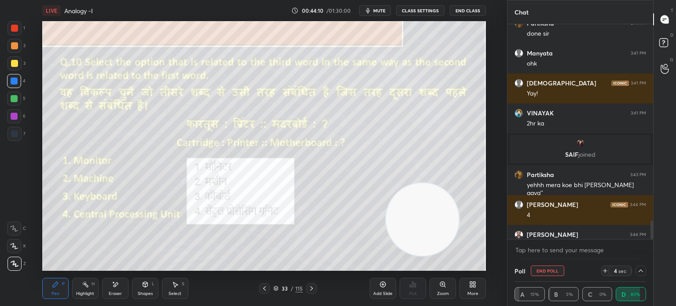
click at [640, 271] on icon at bounding box center [640, 270] width 7 height 7
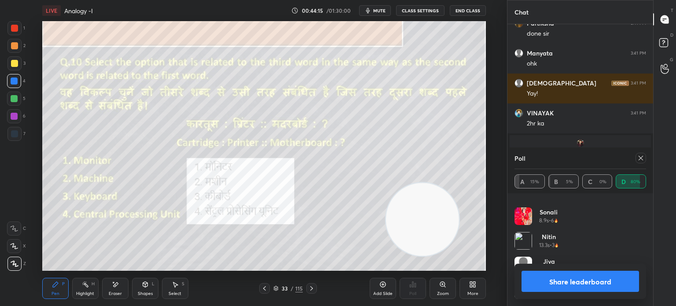
click at [639, 160] on icon at bounding box center [640, 157] width 7 height 7
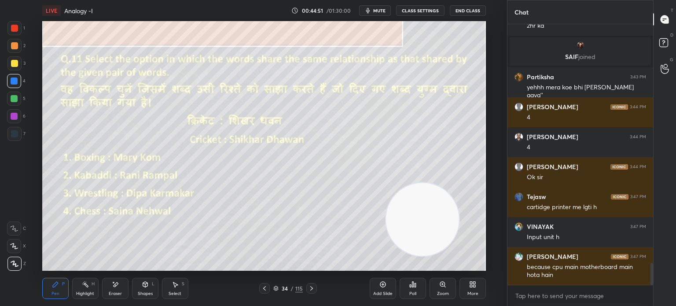
click at [414, 288] on icon at bounding box center [412, 284] width 7 height 7
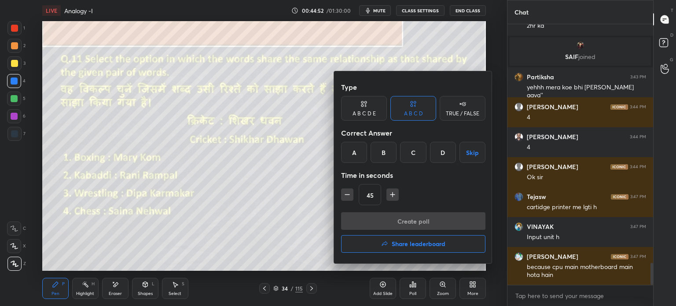
click at [354, 151] on div "A" at bounding box center [354, 152] width 26 height 21
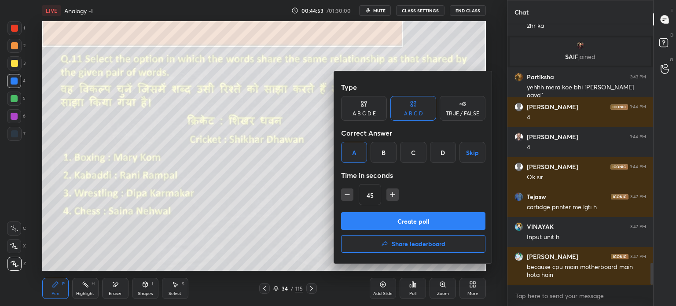
click at [362, 216] on button "Create poll" at bounding box center [413, 221] width 144 height 18
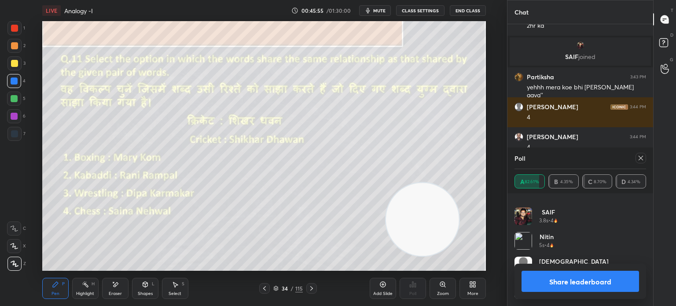
click at [641, 161] on icon at bounding box center [640, 157] width 7 height 7
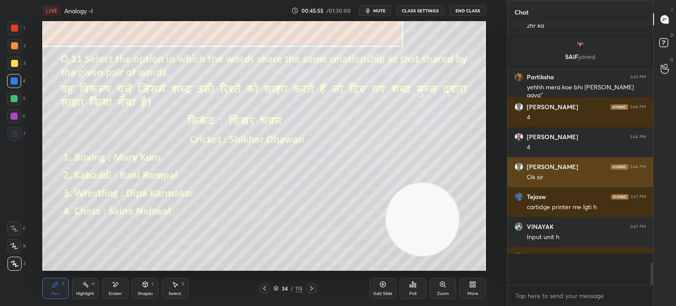
scroll to position [243, 143]
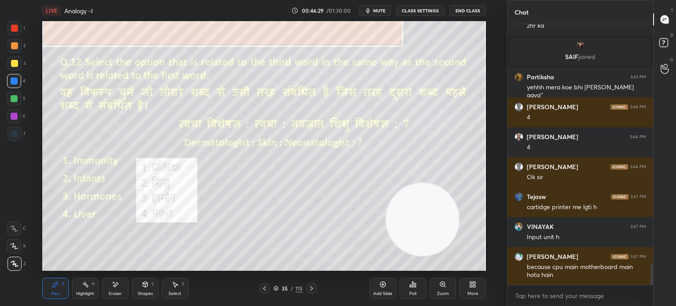
click at [410, 289] on div "Poll" at bounding box center [412, 288] width 26 height 21
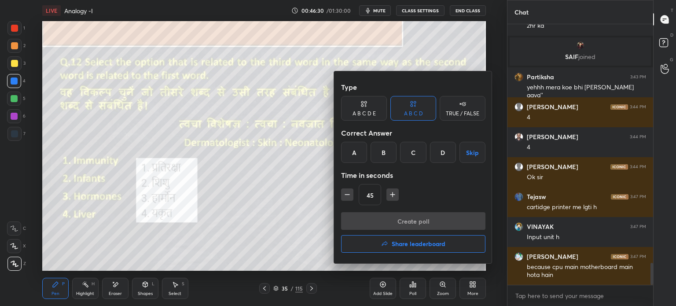
click at [381, 151] on div "B" at bounding box center [383, 152] width 26 height 21
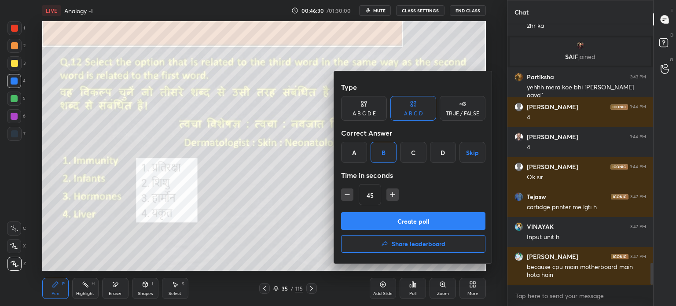
click at [380, 214] on button "Create poll" at bounding box center [413, 221] width 144 height 18
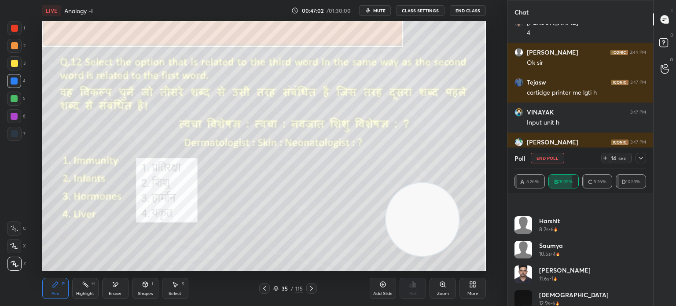
scroll to position [264, 0]
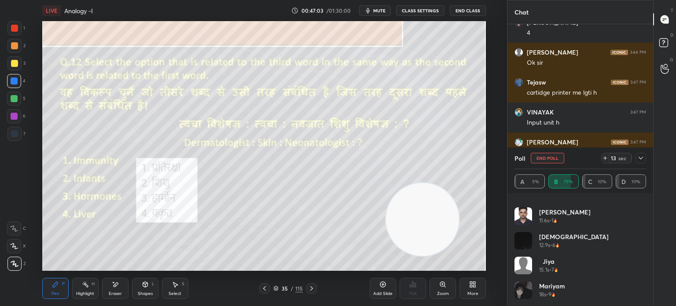
click at [640, 157] on icon at bounding box center [640, 157] width 7 height 7
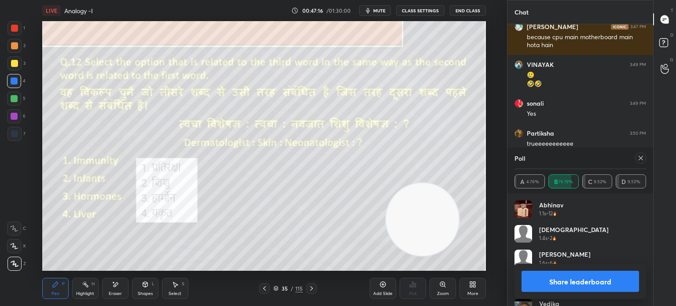
scroll to position [3, 3]
click at [638, 159] on icon at bounding box center [640, 157] width 7 height 7
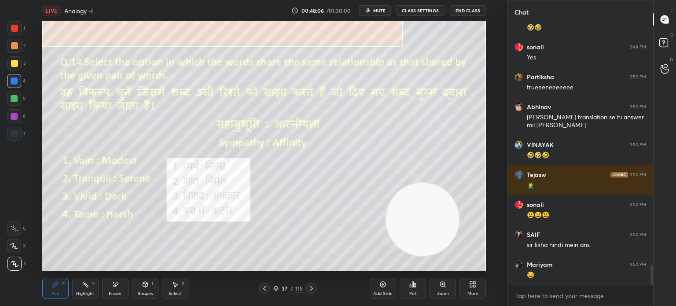
click at [412, 293] on div "Poll" at bounding box center [412, 293] width 7 height 4
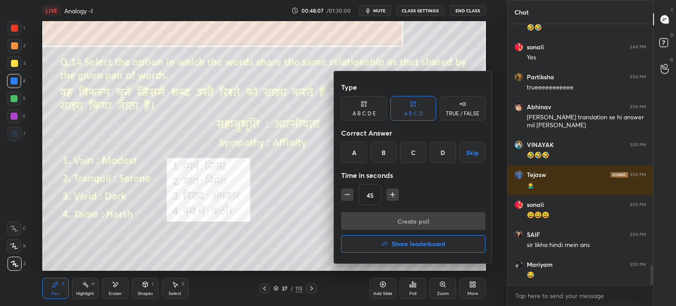
click at [381, 154] on div "B" at bounding box center [383, 152] width 26 height 21
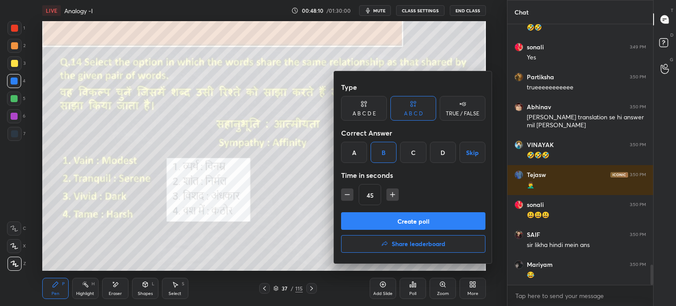
click at [397, 219] on button "Create poll" at bounding box center [413, 221] width 144 height 18
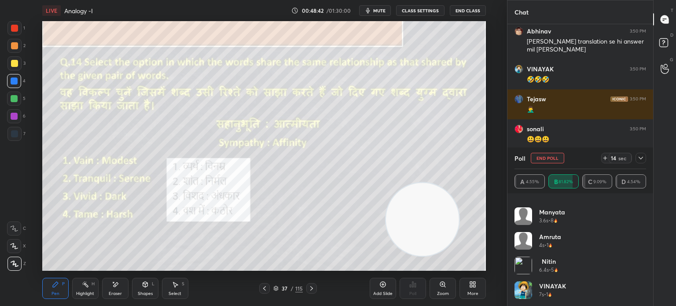
scroll to position [338, 0]
click at [640, 158] on icon at bounding box center [640, 158] width 4 height 3
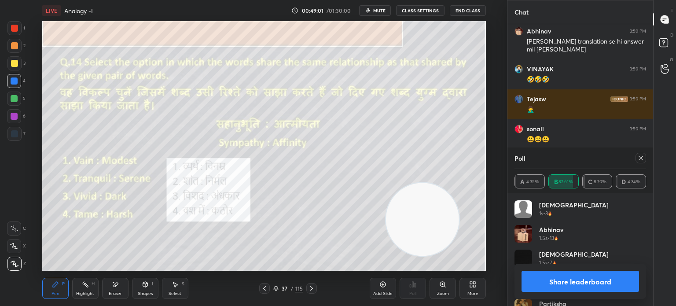
scroll to position [3232, 0]
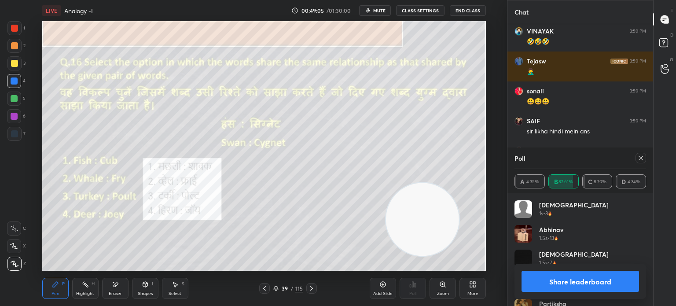
click at [637, 160] on icon at bounding box center [640, 157] width 7 height 7
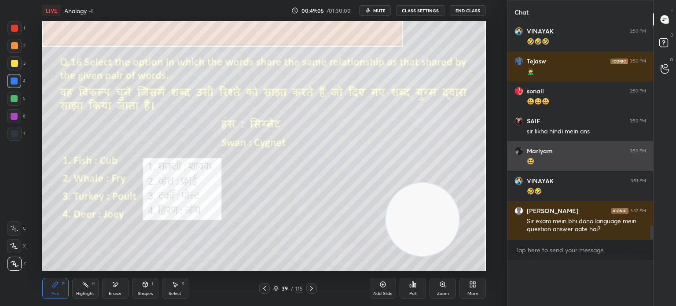
scroll to position [0, 0]
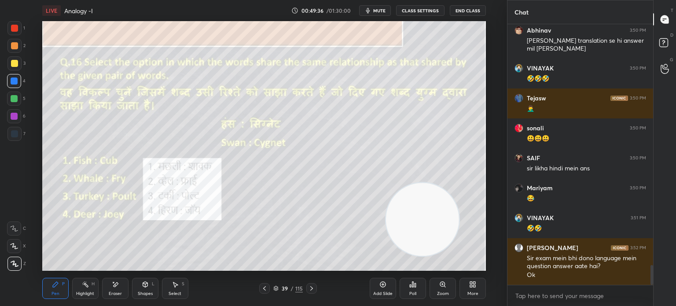
click at [412, 292] on div "Poll" at bounding box center [412, 293] width 7 height 4
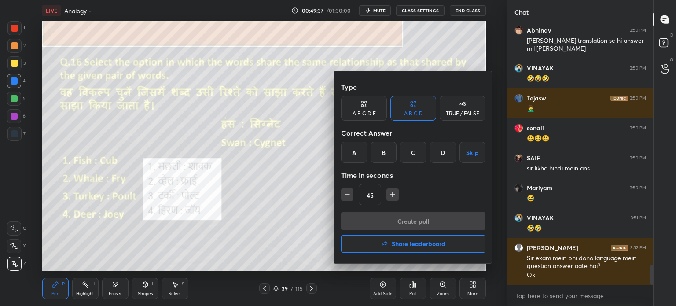
click at [410, 154] on div "C" at bounding box center [413, 152] width 26 height 21
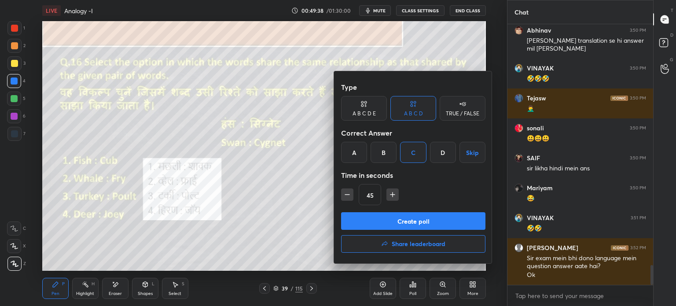
click at [393, 216] on button "Create poll" at bounding box center [413, 221] width 144 height 18
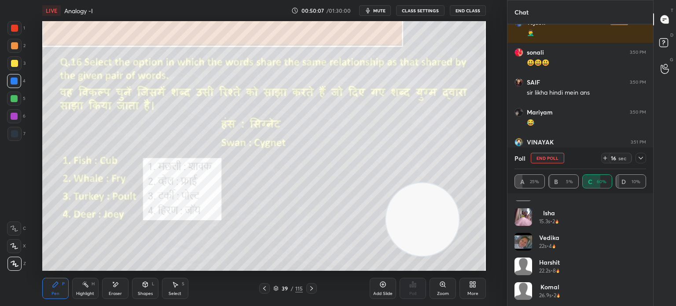
scroll to position [215, 0]
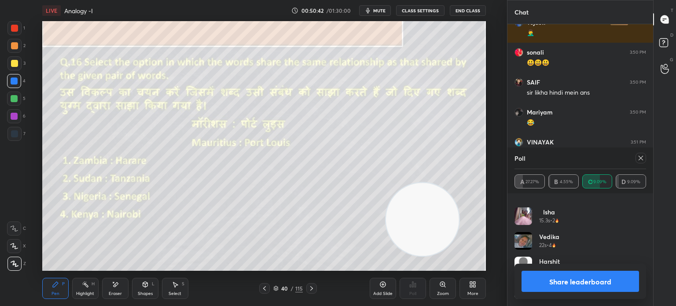
click at [548, 285] on button "Share leaderboard" at bounding box center [579, 281] width 117 height 21
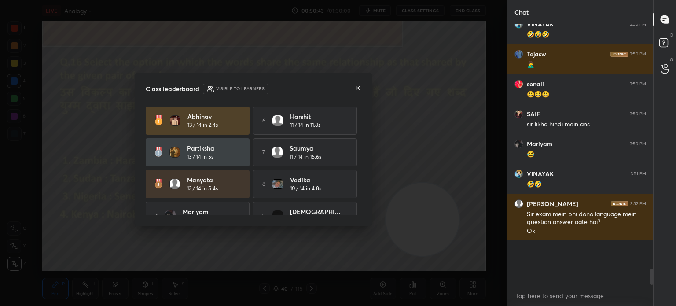
scroll to position [257, 143]
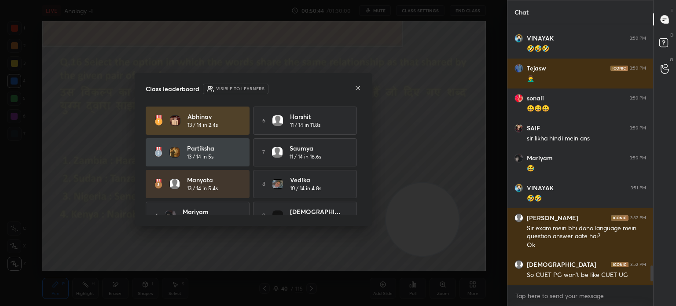
click at [356, 91] on icon at bounding box center [357, 87] width 7 height 7
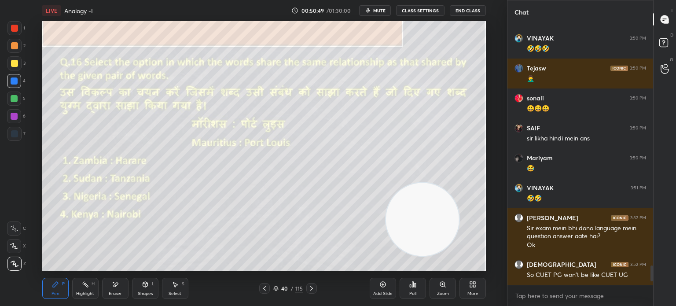
click at [378, 7] on button "mute" at bounding box center [375, 10] width 32 height 11
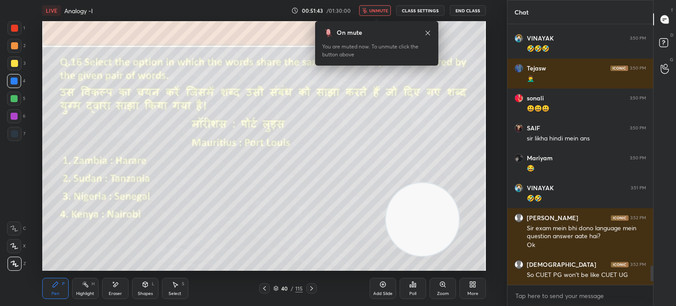
click at [417, 293] on div "Poll" at bounding box center [412, 288] width 26 height 21
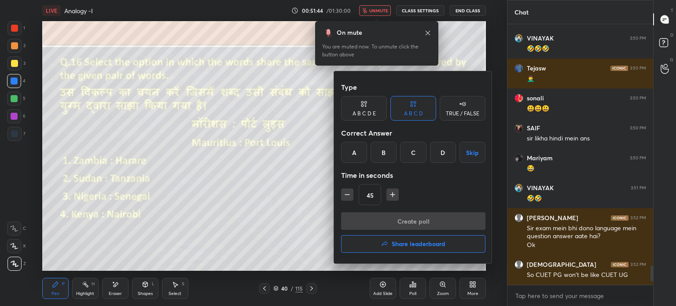
click at [440, 152] on div "D" at bounding box center [443, 152] width 26 height 21
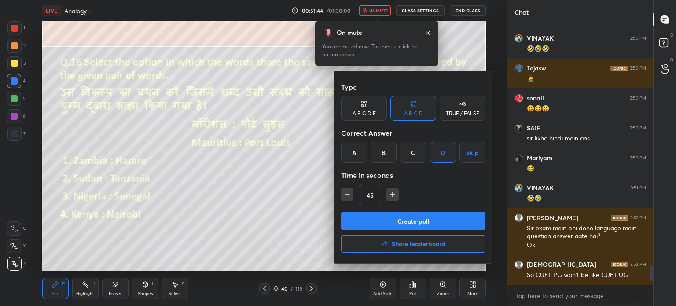
click at [410, 218] on button "Create poll" at bounding box center [413, 221] width 144 height 18
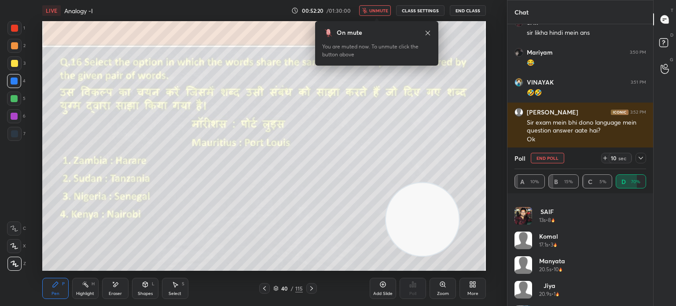
scroll to position [239, 0]
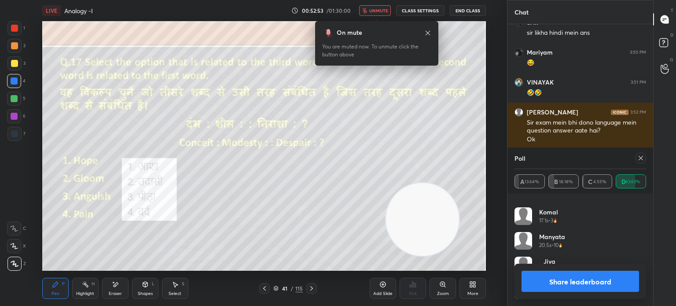
click at [545, 278] on button "Share leaderboard" at bounding box center [579, 281] width 117 height 21
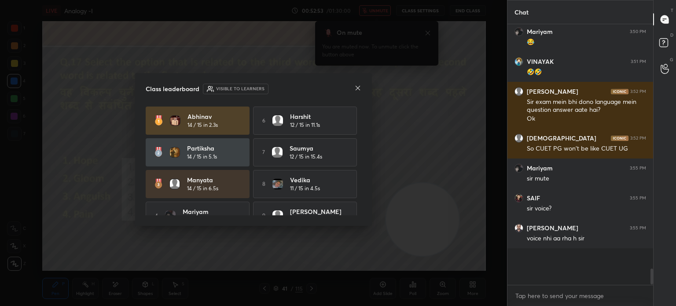
scroll to position [3, 3]
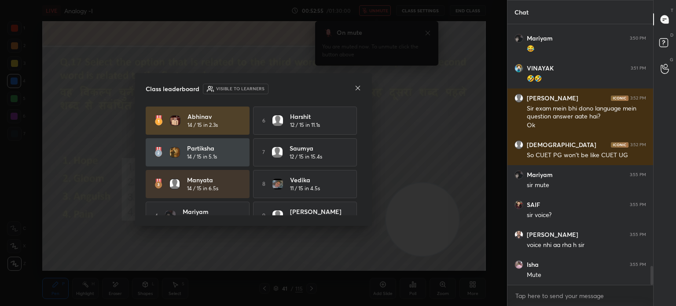
click at [355, 88] on icon at bounding box center [357, 87] width 7 height 7
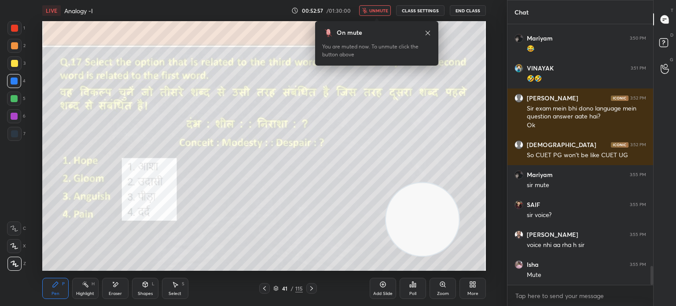
scroll to position [3374, 0]
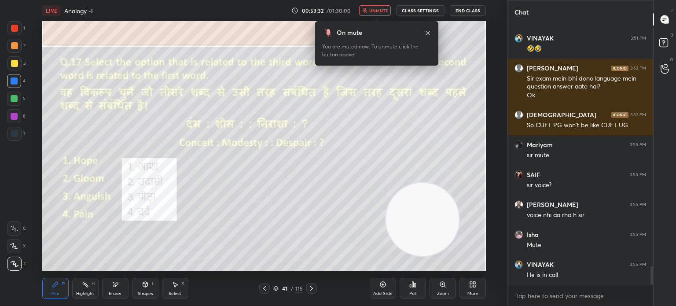
click at [412, 290] on div "Poll" at bounding box center [412, 288] width 26 height 21
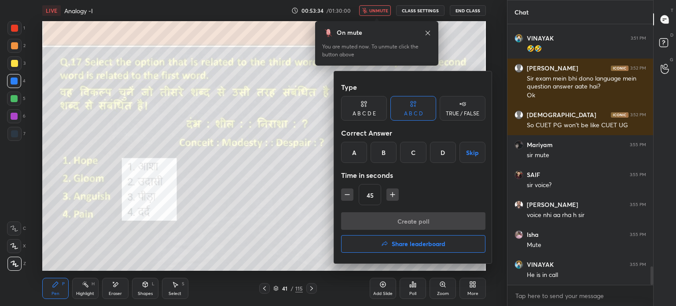
click at [350, 150] on div "A" at bounding box center [354, 152] width 26 height 21
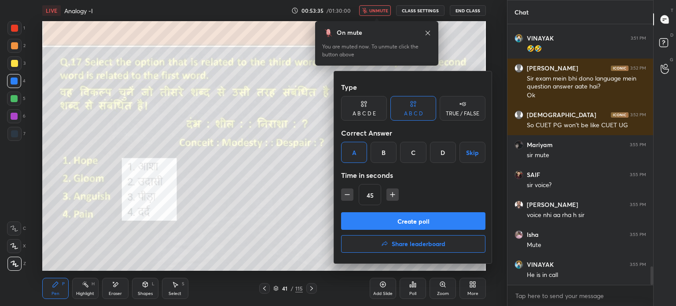
click at [364, 216] on button "Create poll" at bounding box center [413, 221] width 144 height 18
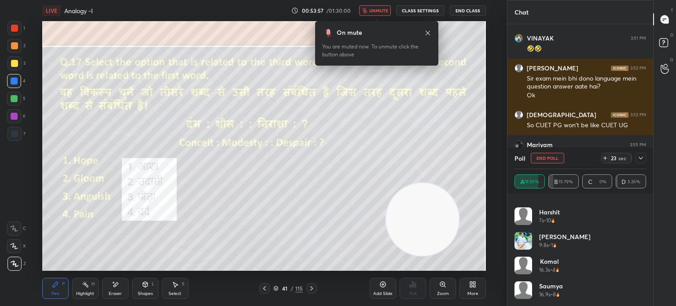
scroll to position [3450, 0]
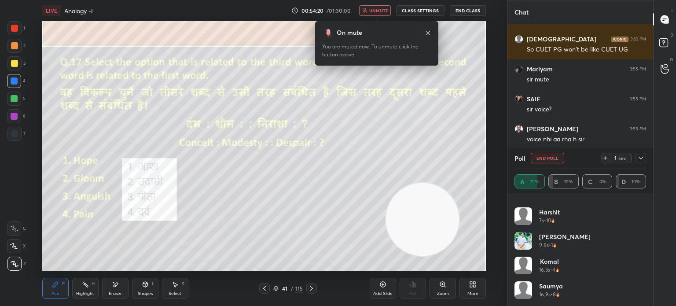
click at [377, 9] on span "unmute" at bounding box center [378, 10] width 19 height 6
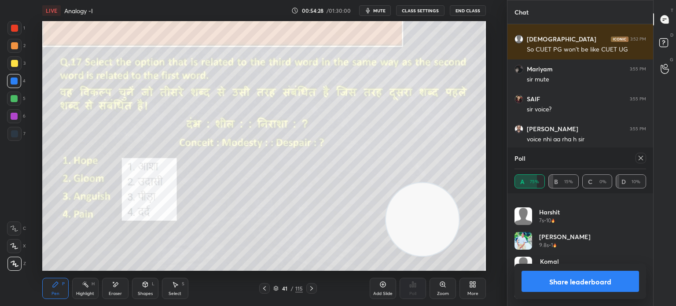
click at [549, 280] on button "Share leaderboard" at bounding box center [579, 281] width 117 height 21
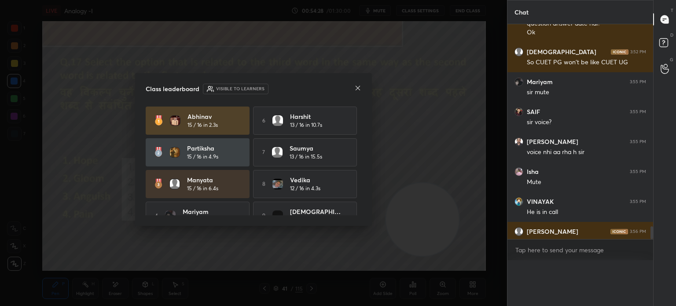
scroll to position [245, 143]
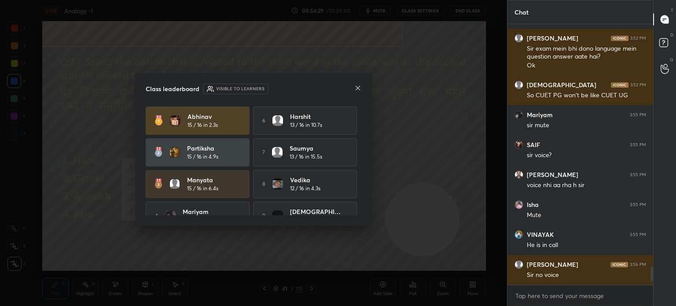
click at [359, 89] on icon at bounding box center [357, 87] width 7 height 7
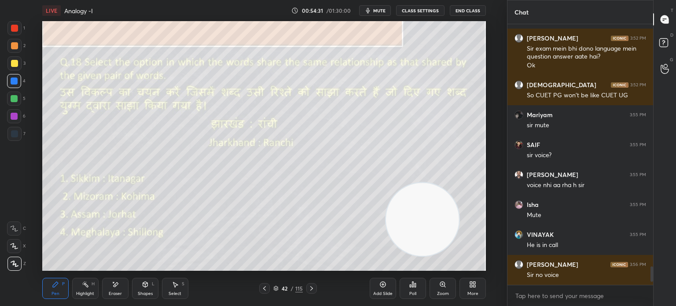
click at [380, 12] on span "mute" at bounding box center [379, 10] width 12 height 6
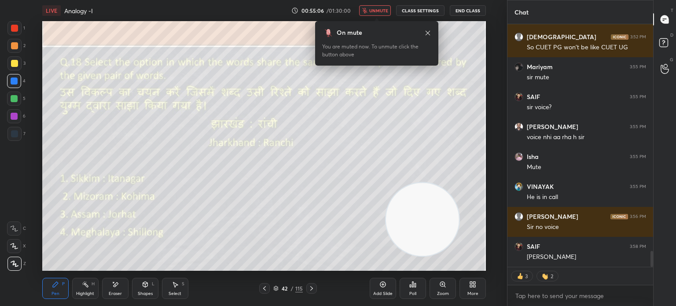
scroll to position [3482, 0]
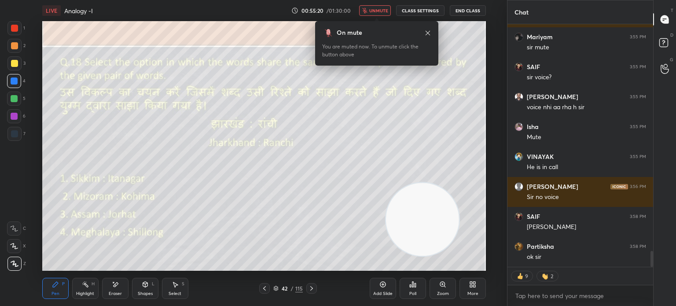
click at [376, 7] on button "unmute" at bounding box center [375, 10] width 32 height 11
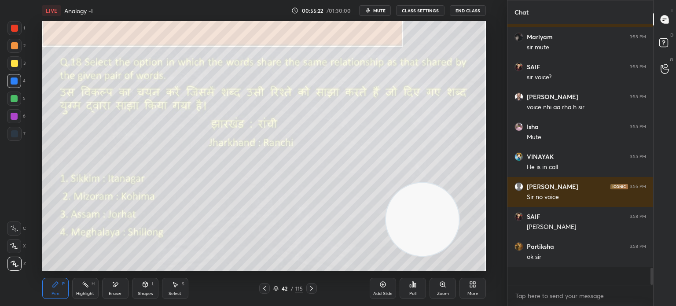
scroll to position [3464, 0]
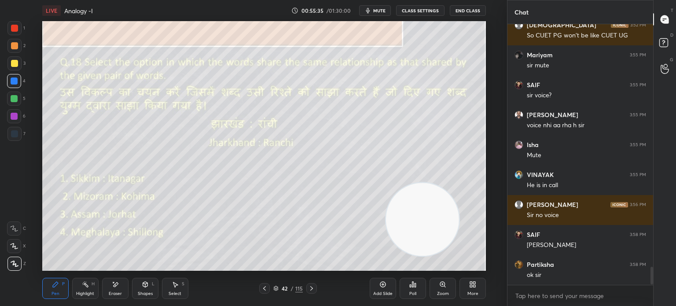
click at [417, 290] on div "Poll" at bounding box center [412, 288] width 26 height 21
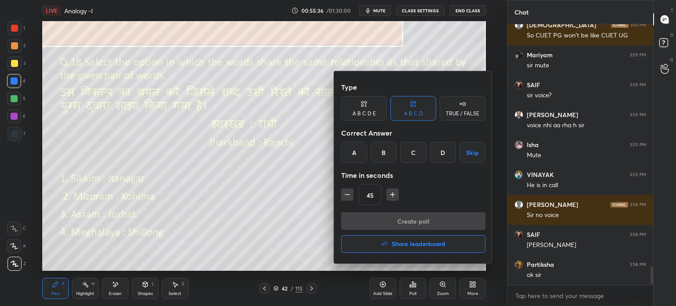
click at [443, 151] on div "D" at bounding box center [443, 152] width 26 height 21
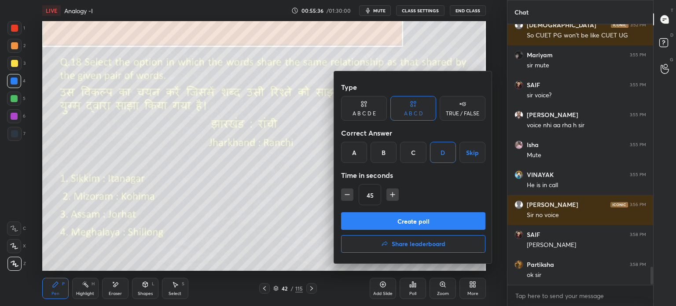
click at [411, 217] on button "Create poll" at bounding box center [413, 221] width 144 height 18
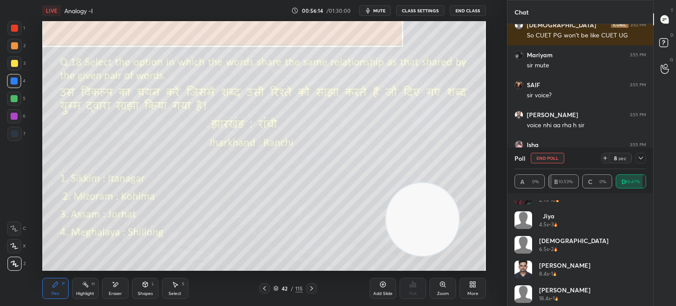
scroll to position [362, 0]
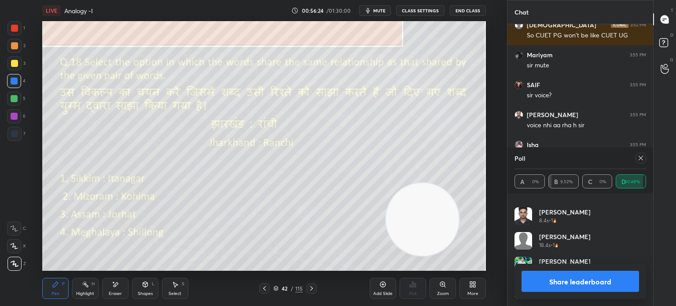
click at [639, 160] on icon at bounding box center [640, 157] width 7 height 7
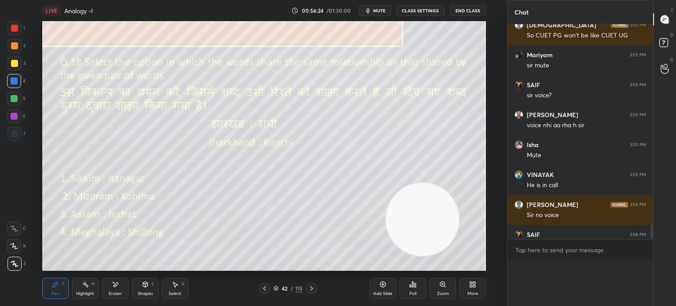
scroll to position [3, 3]
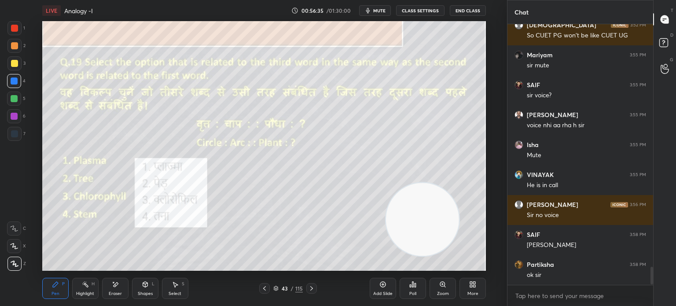
click at [410, 291] on div "Poll" at bounding box center [412, 293] width 7 height 4
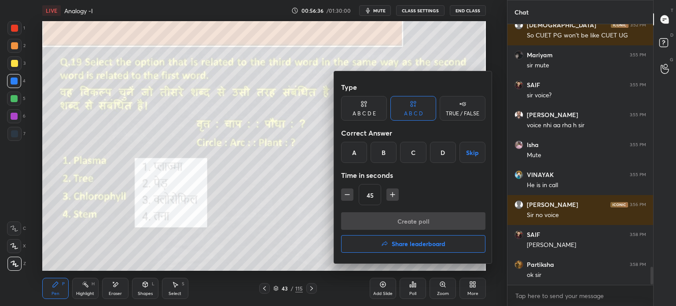
click at [439, 154] on div "D" at bounding box center [443, 152] width 26 height 21
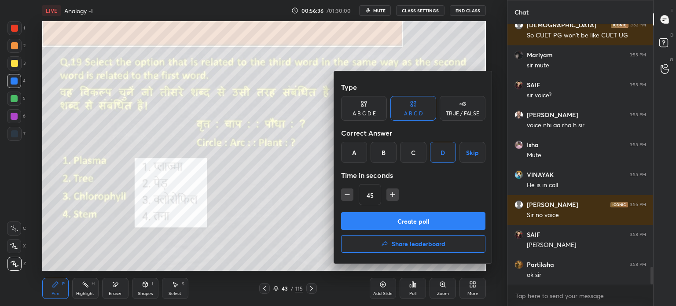
click at [399, 222] on button "Create poll" at bounding box center [413, 221] width 144 height 18
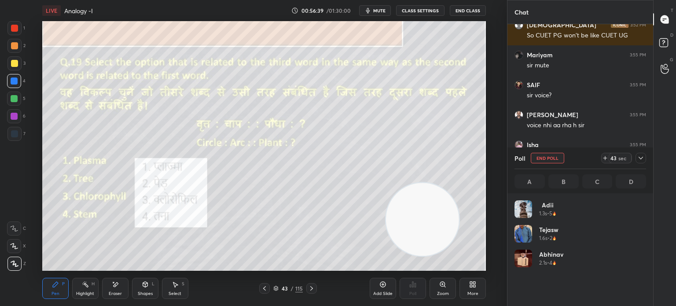
scroll to position [3, 3]
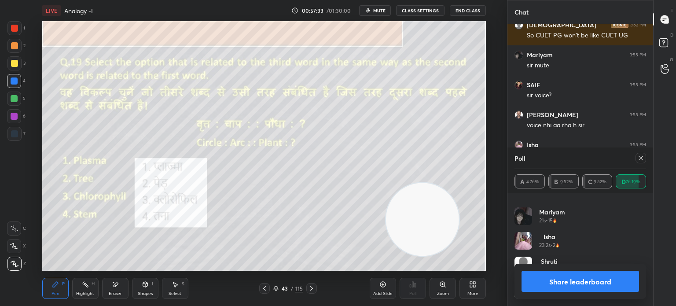
click at [641, 157] on icon at bounding box center [640, 157] width 7 height 7
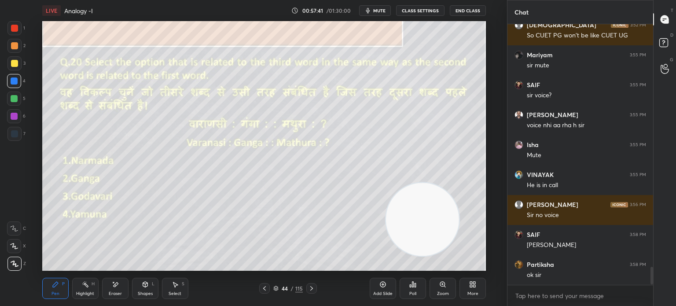
click at [412, 291] on div "Poll" at bounding box center [412, 293] width 7 height 4
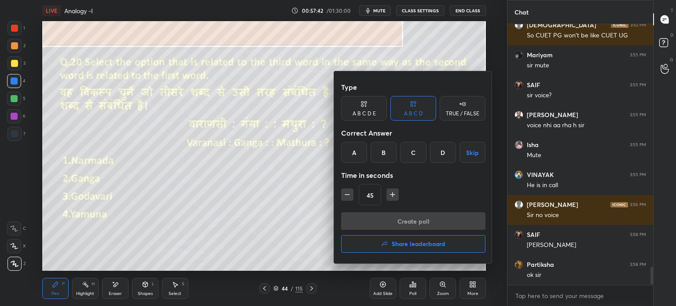
click at [440, 151] on div "D" at bounding box center [443, 152] width 26 height 21
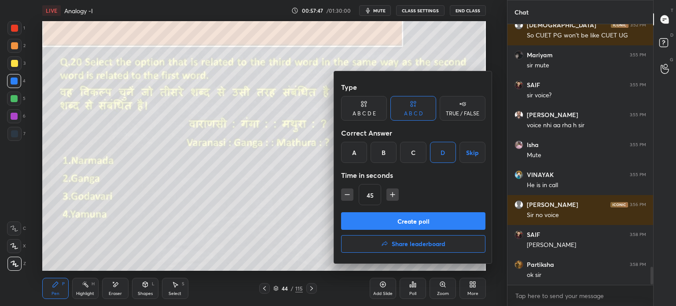
click at [361, 219] on button "Create poll" at bounding box center [413, 221] width 144 height 18
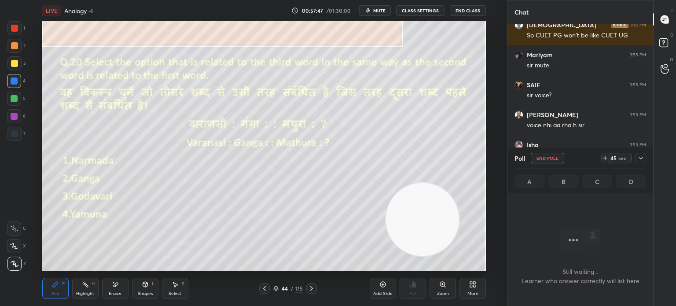
scroll to position [233, 143]
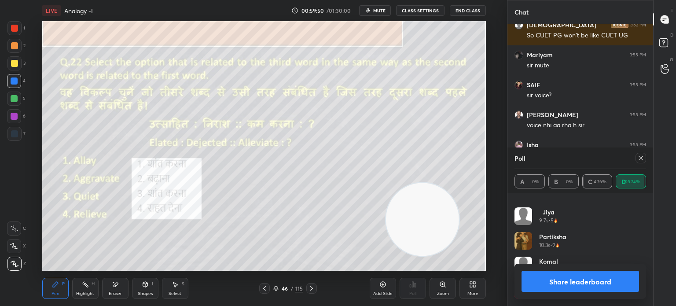
click at [638, 160] on icon at bounding box center [640, 157] width 7 height 7
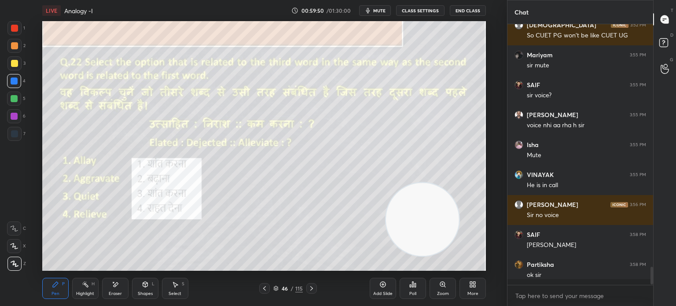
scroll to position [2, 3]
click at [417, 289] on div "Poll" at bounding box center [412, 288] width 26 height 21
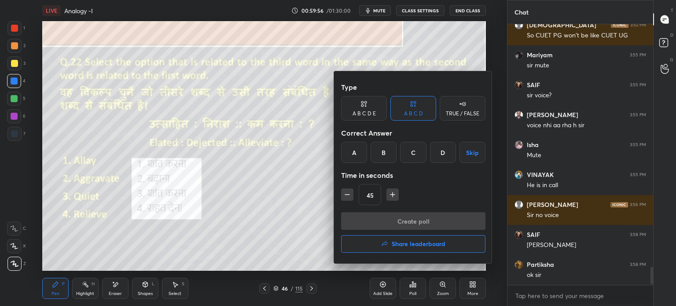
click at [379, 154] on div "B" at bounding box center [383, 152] width 26 height 21
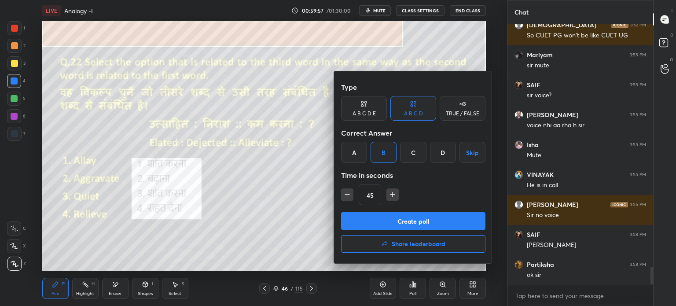
click at [380, 218] on button "Create poll" at bounding box center [413, 221] width 144 height 18
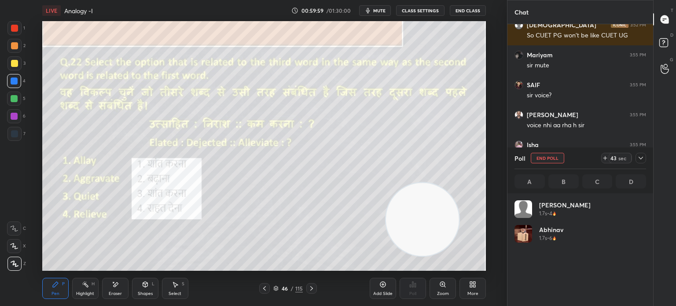
scroll to position [103, 129]
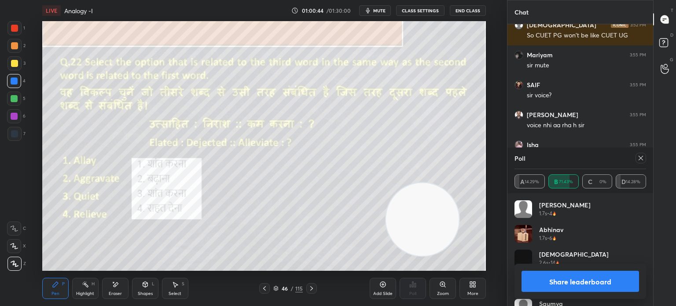
click at [531, 270] on div "Share leaderboard" at bounding box center [580, 281] width 132 height 35
click at [549, 280] on button "Share leaderboard" at bounding box center [579, 281] width 117 height 21
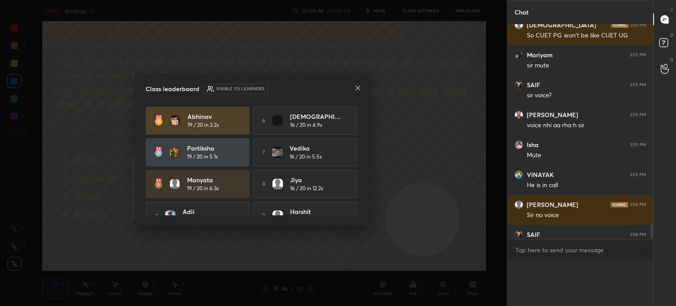
scroll to position [3, 3]
click at [357, 89] on icon at bounding box center [357, 87] width 7 height 7
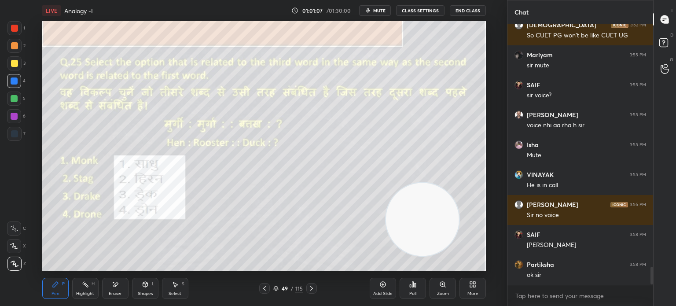
click at [412, 285] on icon at bounding box center [412, 284] width 1 height 5
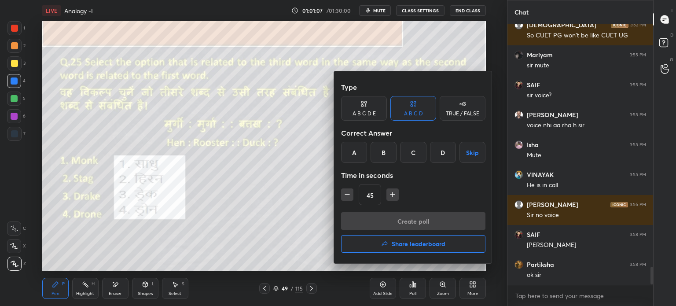
click at [412, 151] on div "C" at bounding box center [413, 152] width 26 height 21
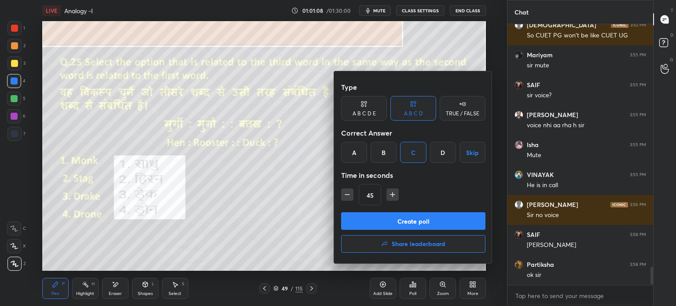
click at [394, 220] on button "Create poll" at bounding box center [413, 221] width 144 height 18
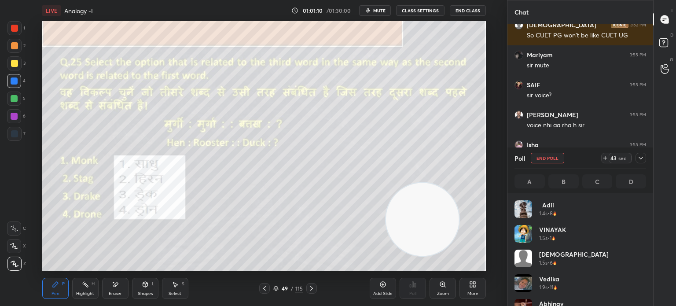
scroll to position [103, 129]
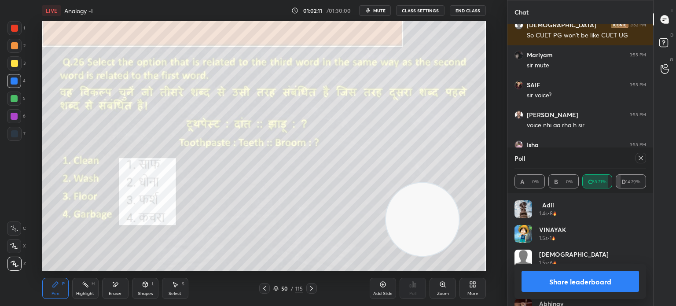
click at [641, 157] on icon at bounding box center [640, 158] width 4 height 4
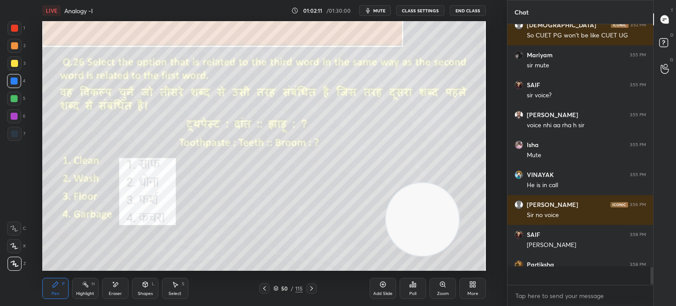
scroll to position [257, 143]
click at [412, 286] on icon at bounding box center [412, 284] width 1 height 5
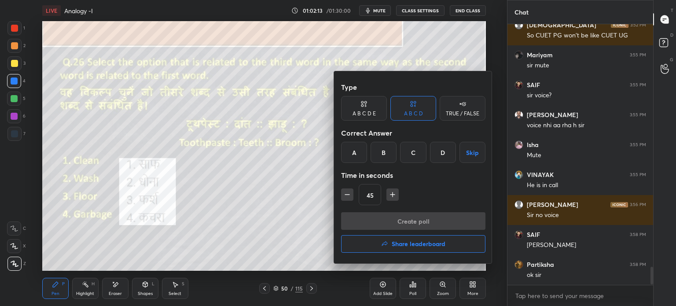
click at [410, 156] on div "C" at bounding box center [413, 152] width 26 height 21
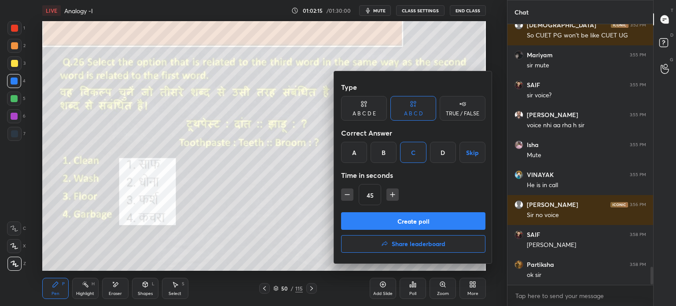
click at [392, 220] on button "Create poll" at bounding box center [413, 221] width 144 height 18
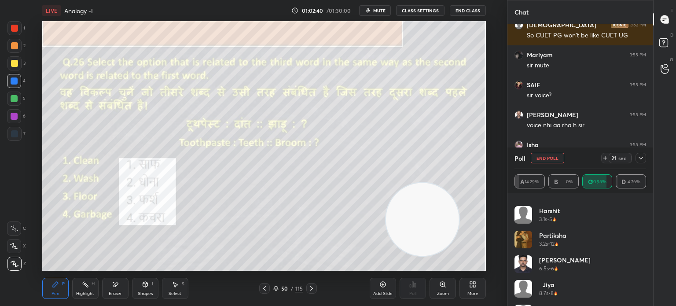
scroll to position [313, 0]
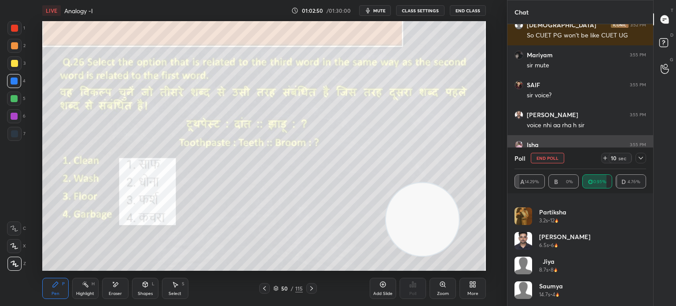
click at [545, 157] on button "End Poll" at bounding box center [547, 158] width 33 height 11
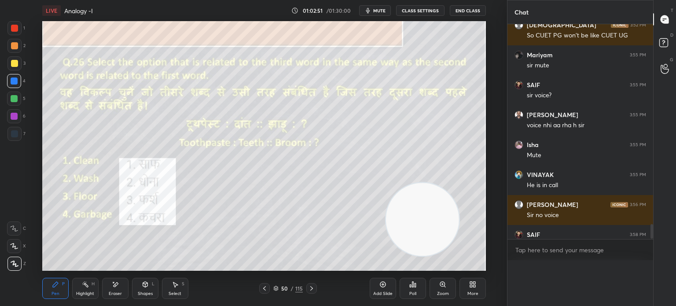
scroll to position [0, 3]
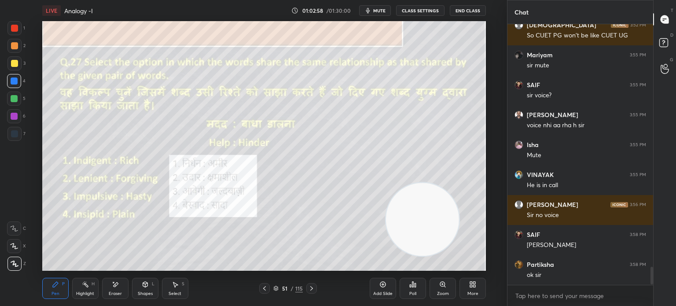
click at [412, 293] on div "Poll" at bounding box center [412, 293] width 7 height 4
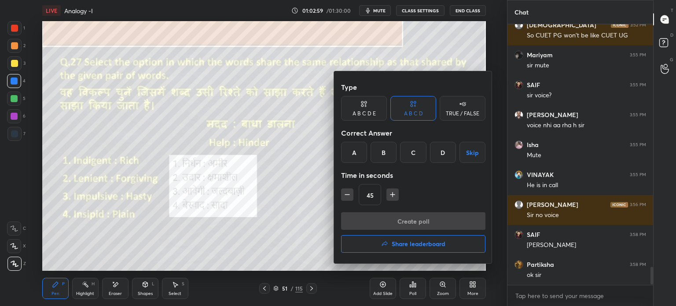
click at [352, 151] on div "A" at bounding box center [354, 152] width 26 height 21
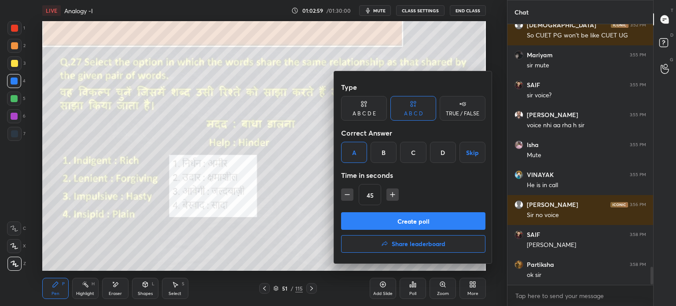
click at [365, 223] on button "Create poll" at bounding box center [413, 221] width 144 height 18
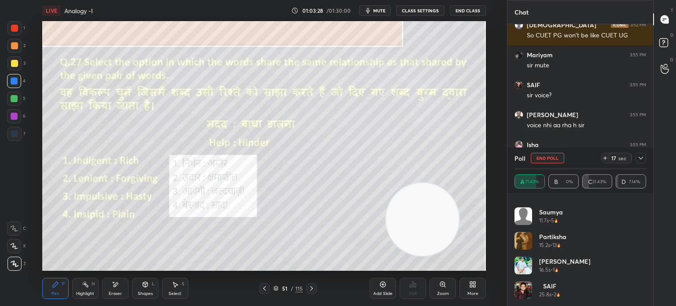
click at [639, 159] on icon at bounding box center [640, 157] width 7 height 7
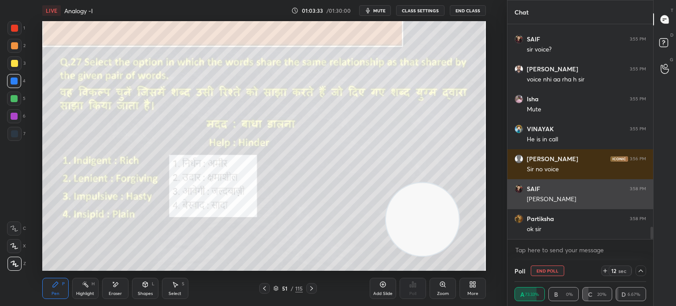
click at [519, 189] on img "grid" at bounding box center [518, 188] width 9 height 9
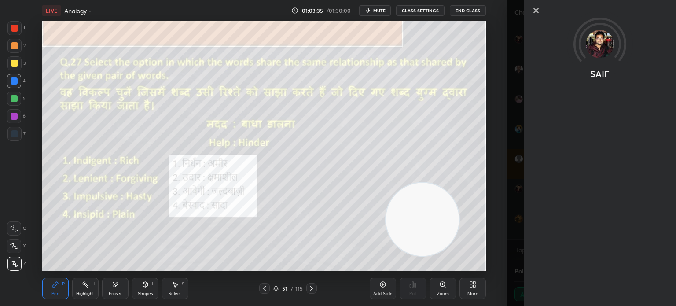
click at [533, 12] on icon at bounding box center [536, 10] width 11 height 11
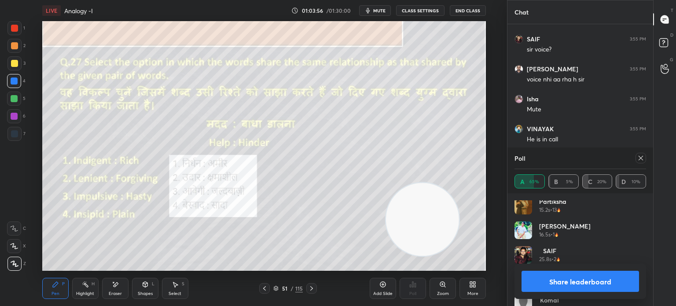
scroll to position [215, 0]
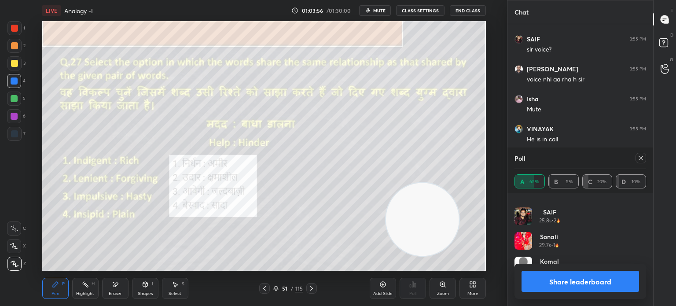
click at [641, 161] on icon at bounding box center [640, 157] width 7 height 7
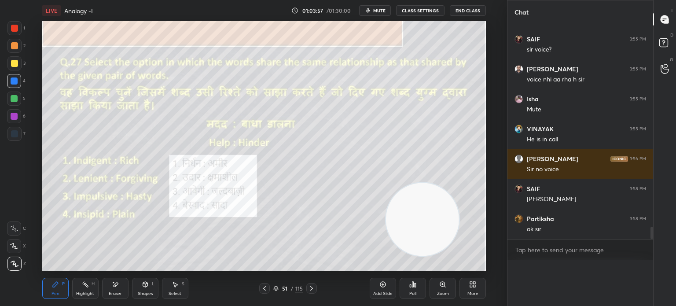
scroll to position [0, 0]
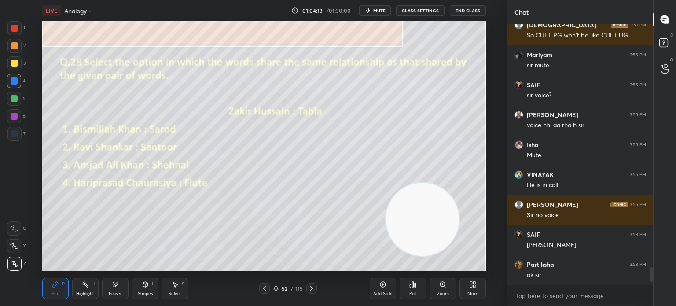
click at [413, 293] on div "Poll" at bounding box center [412, 293] width 7 height 4
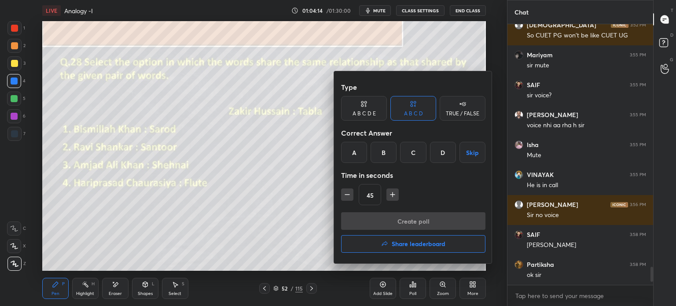
click at [441, 154] on div "D" at bounding box center [443, 152] width 26 height 21
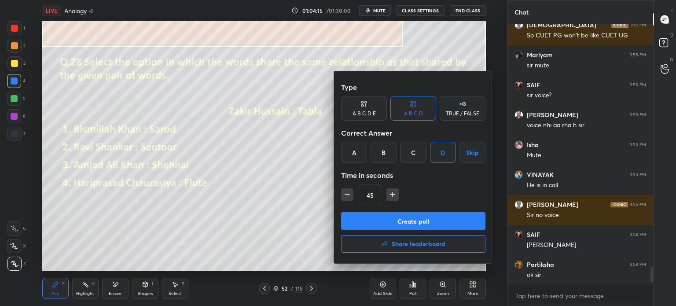
click at [389, 220] on button "Create poll" at bounding box center [413, 221] width 144 height 18
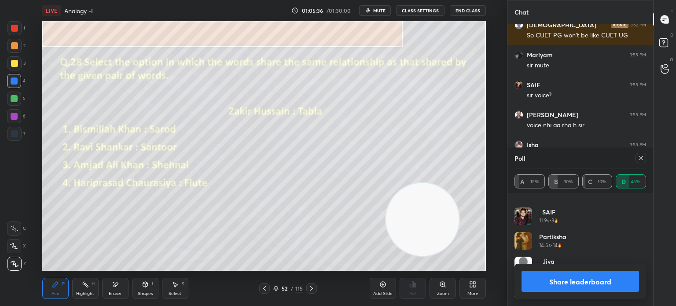
click at [537, 280] on button "Share leaderboard" at bounding box center [579, 281] width 117 height 21
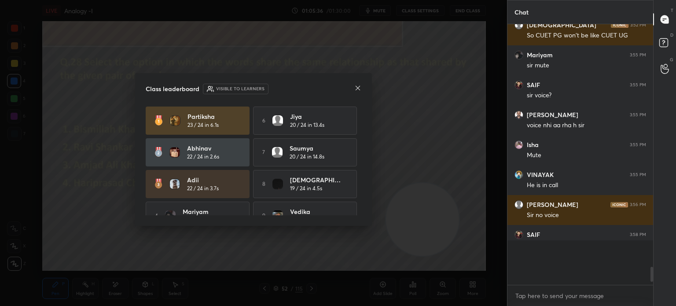
scroll to position [3, 3]
click at [357, 87] on icon at bounding box center [357, 87] width 7 height 7
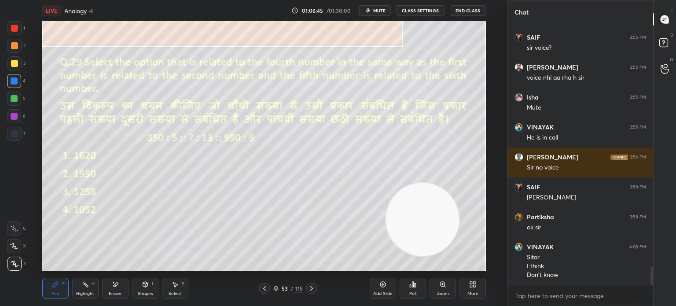
scroll to position [3520, 0]
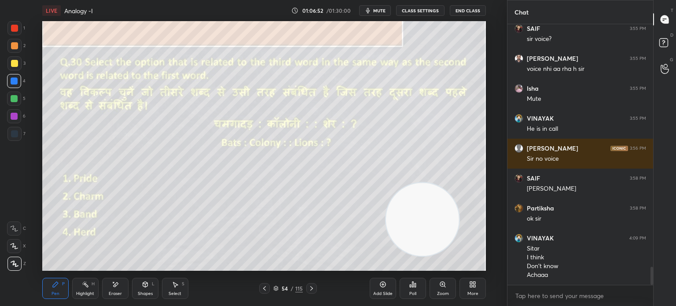
click at [415, 286] on icon at bounding box center [414, 285] width 1 height 4
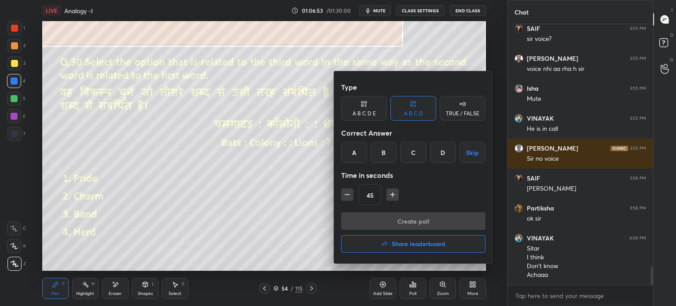
click at [304, 209] on div at bounding box center [338, 153] width 676 height 306
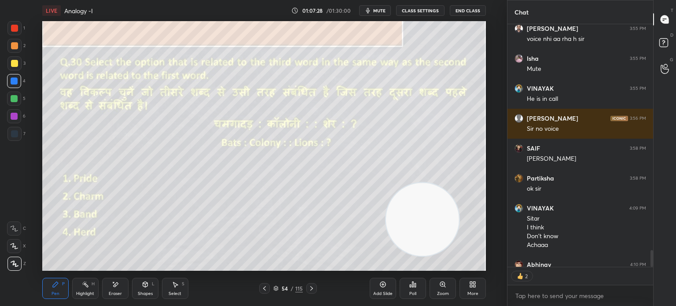
scroll to position [3598, 0]
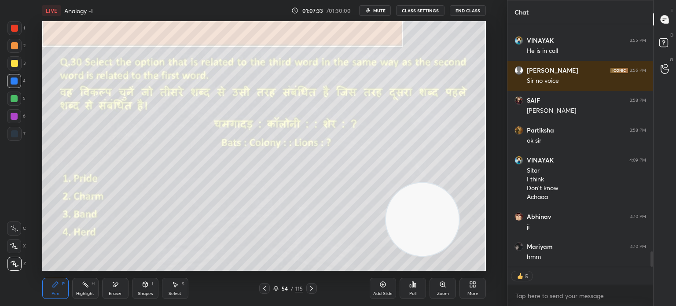
click at [409, 289] on div "Poll" at bounding box center [412, 288] width 26 height 21
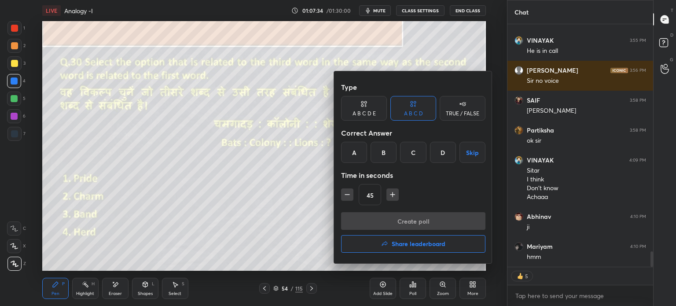
click at [355, 151] on div "A" at bounding box center [354, 152] width 26 height 21
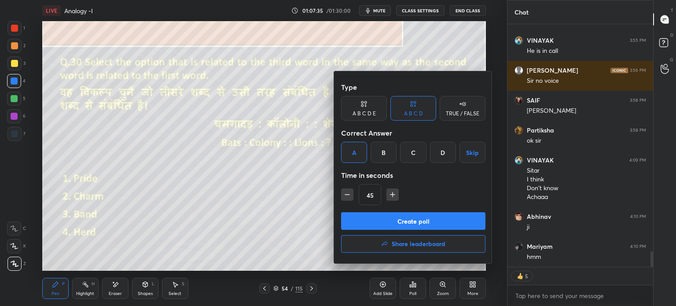
click at [393, 218] on button "Create poll" at bounding box center [413, 221] width 144 height 18
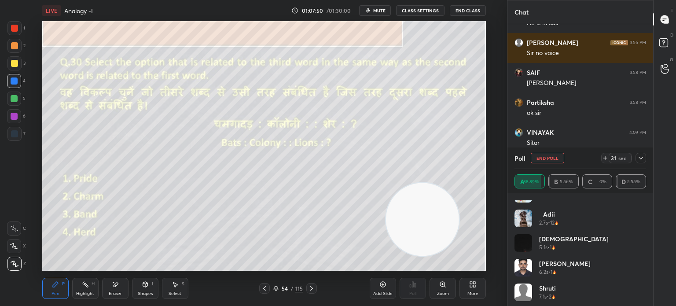
scroll to position [313, 0]
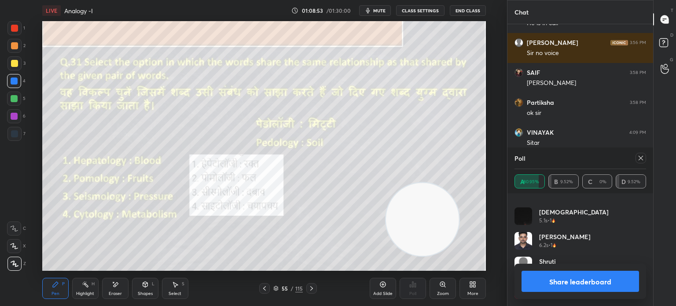
click at [534, 277] on button "Share leaderboard" at bounding box center [579, 281] width 117 height 21
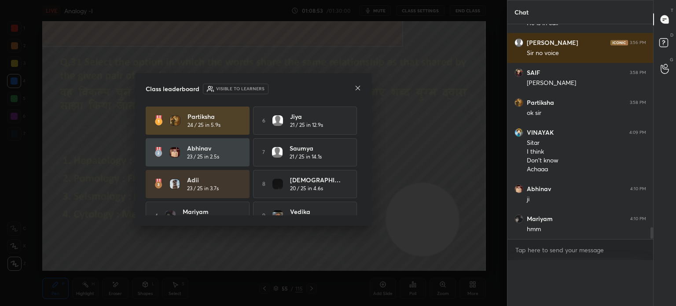
scroll to position [3615, 0]
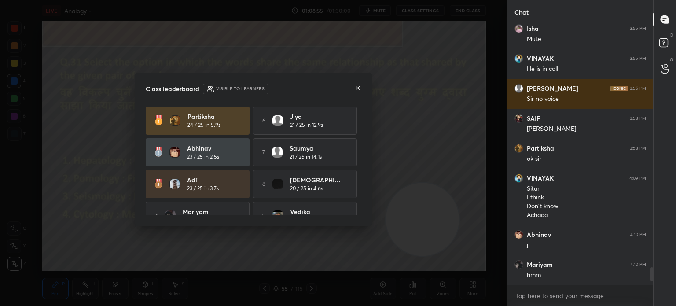
click at [356, 88] on icon at bounding box center [357, 87] width 7 height 7
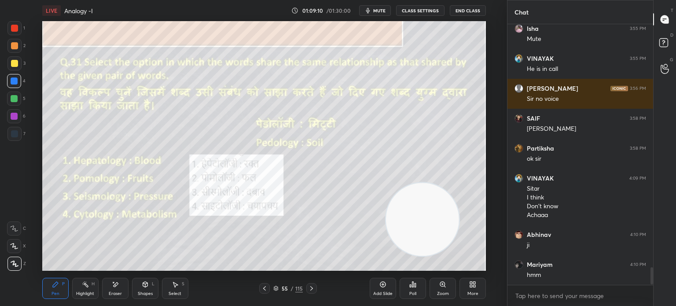
scroll to position [3610, 0]
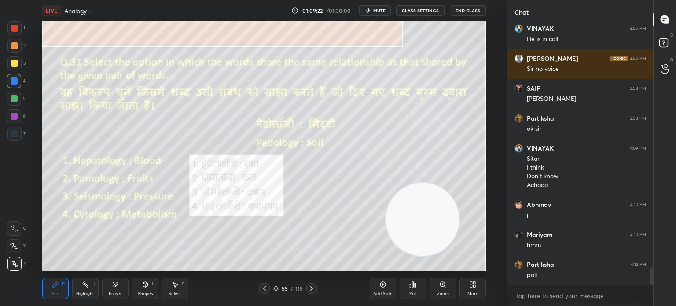
click at [414, 290] on div "Poll" at bounding box center [412, 288] width 26 height 21
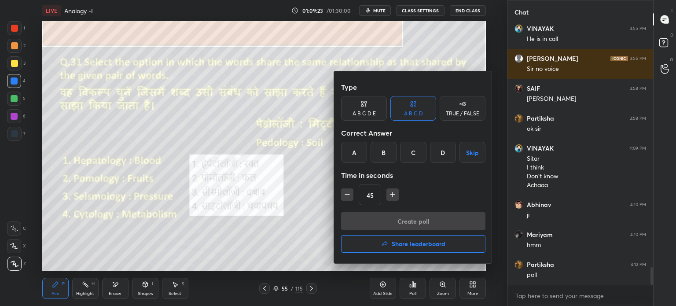
click at [385, 151] on div "B" at bounding box center [383, 152] width 26 height 21
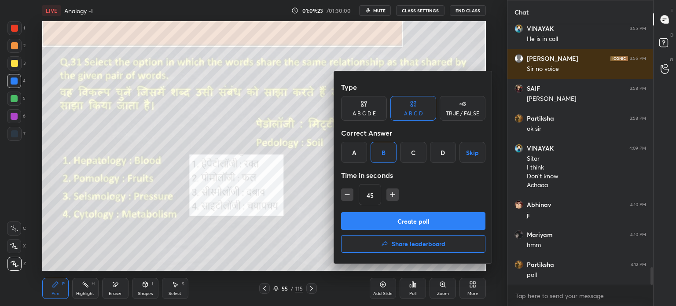
click at [391, 216] on button "Create poll" at bounding box center [413, 221] width 144 height 18
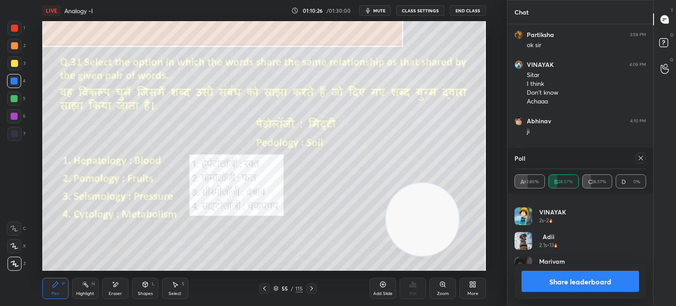
scroll to position [3723, 0]
click at [540, 268] on div "Share leaderboard" at bounding box center [580, 281] width 132 height 35
click at [532, 277] on button "Share leaderboard" at bounding box center [579, 281] width 117 height 21
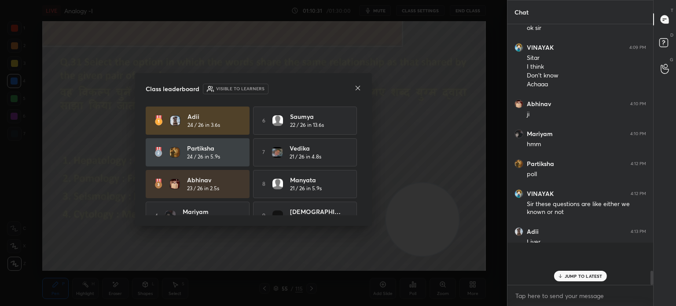
scroll to position [257, 143]
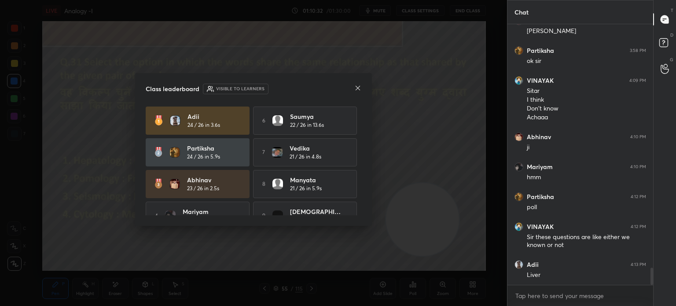
click at [355, 85] on icon at bounding box center [357, 87] width 7 height 7
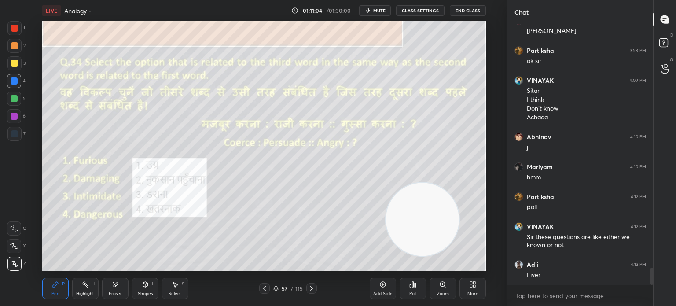
click at [413, 289] on div "Poll" at bounding box center [412, 288] width 26 height 21
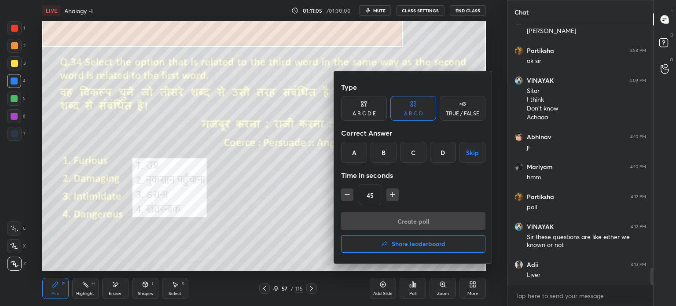
click at [358, 153] on div "A" at bounding box center [354, 152] width 26 height 21
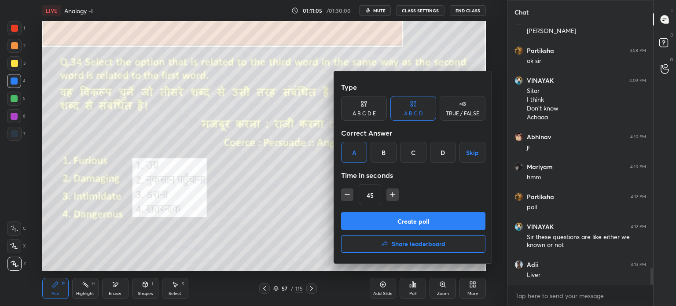
click at [372, 220] on button "Create poll" at bounding box center [413, 221] width 144 height 18
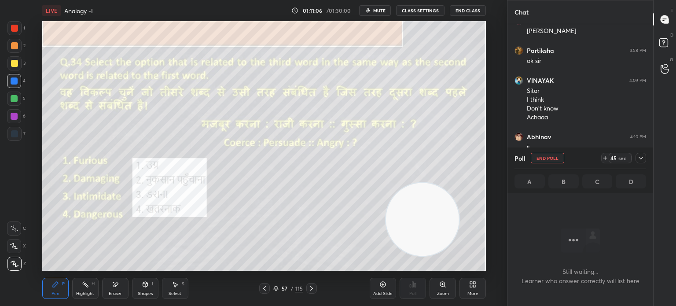
scroll to position [233, 143]
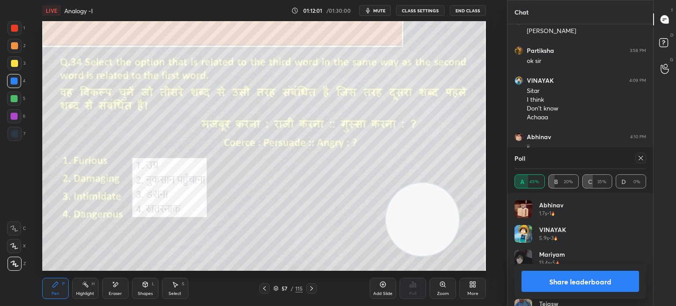
click at [642, 159] on icon at bounding box center [640, 157] width 7 height 7
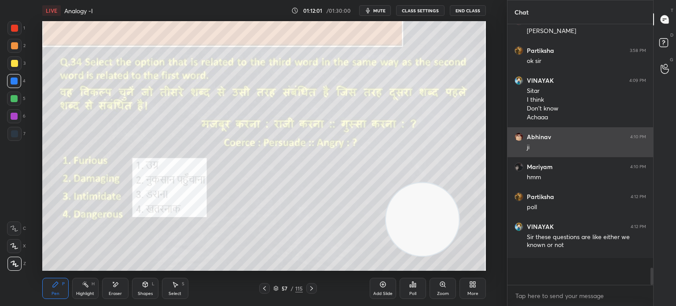
scroll to position [265, 143]
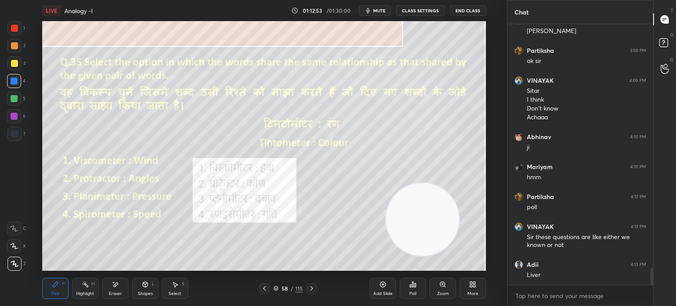
click at [414, 289] on div "Poll" at bounding box center [412, 288] width 26 height 21
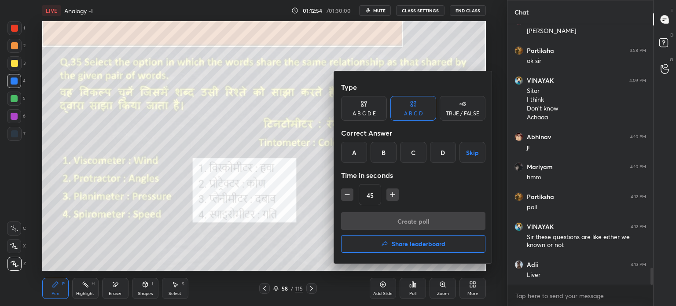
click at [381, 155] on div "B" at bounding box center [383, 152] width 26 height 21
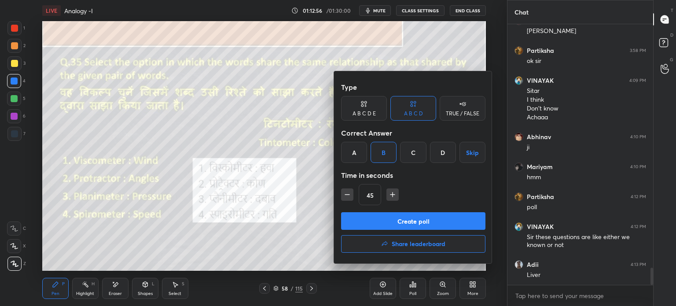
click at [369, 221] on button "Create poll" at bounding box center [413, 221] width 144 height 18
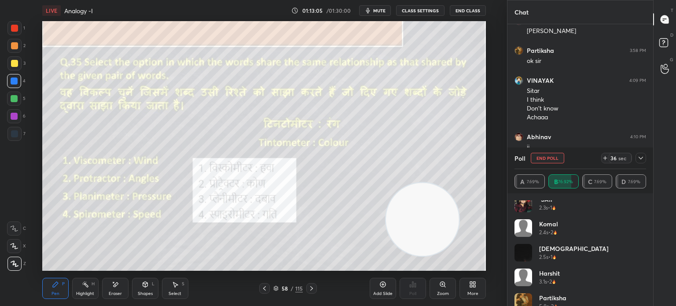
scroll to position [141, 0]
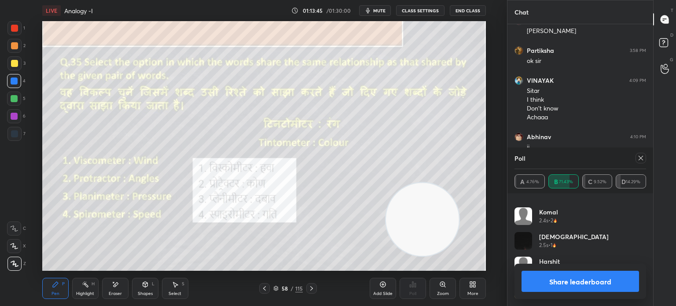
click at [642, 157] on icon at bounding box center [640, 157] width 7 height 7
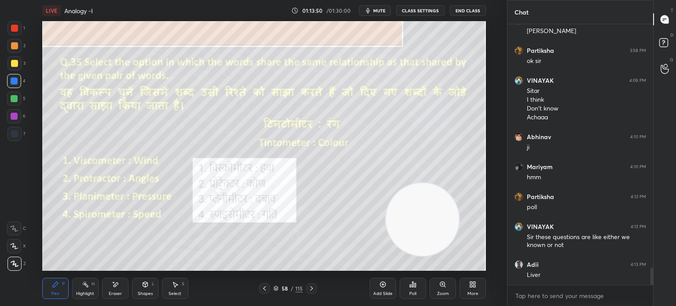
scroll to position [3708, 0]
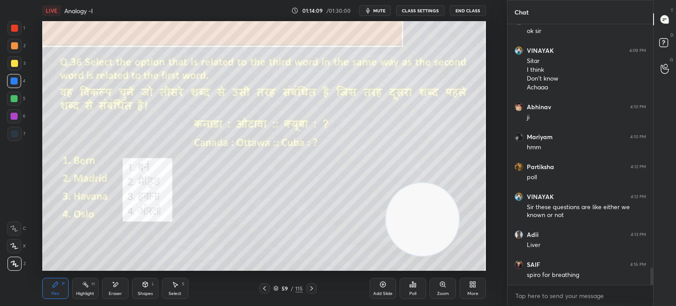
click at [414, 288] on icon at bounding box center [412, 284] width 7 height 7
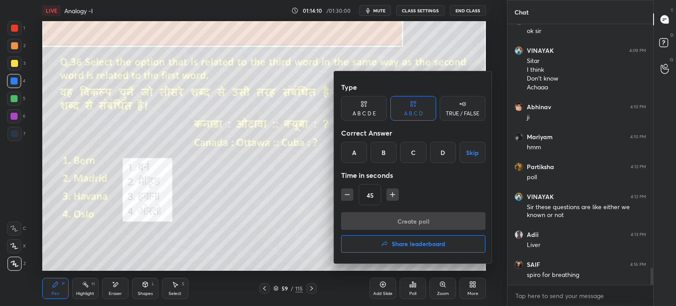
click at [410, 150] on div "C" at bounding box center [413, 152] width 26 height 21
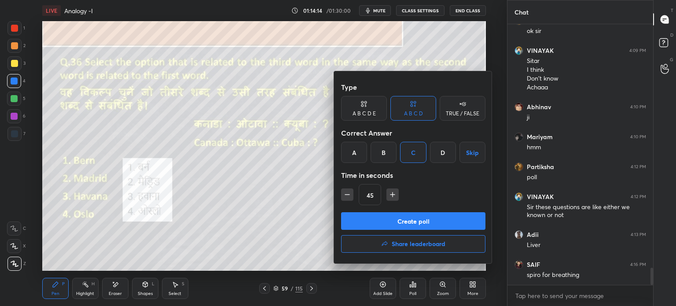
click at [410, 218] on button "Create poll" at bounding box center [413, 221] width 144 height 18
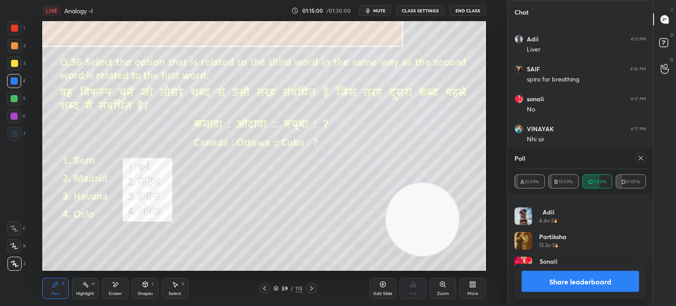
scroll to position [3933, 0]
click at [641, 157] on icon at bounding box center [640, 158] width 4 height 4
type textarea "x"
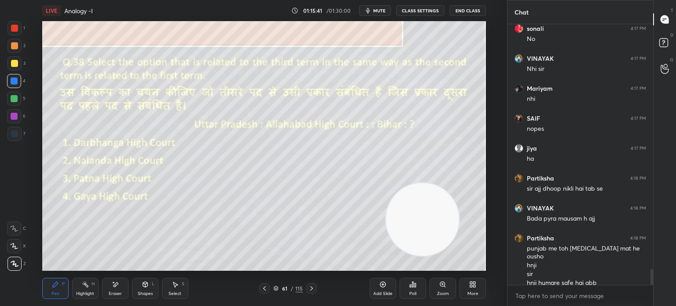
scroll to position [4003, 0]
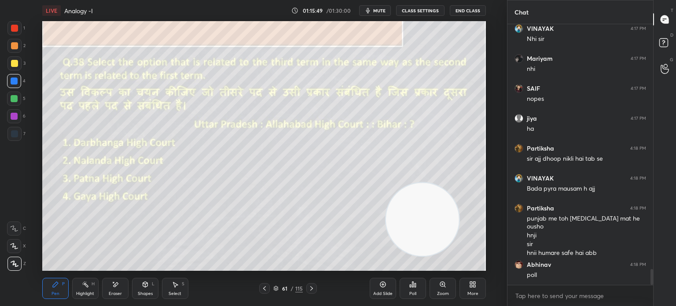
click at [406, 289] on div "Poll" at bounding box center [412, 288] width 26 height 21
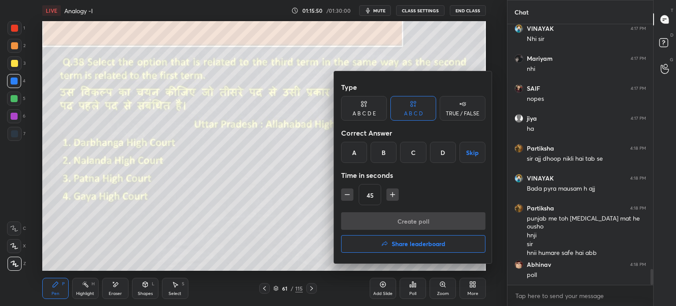
click at [412, 152] on div "C" at bounding box center [413, 152] width 26 height 21
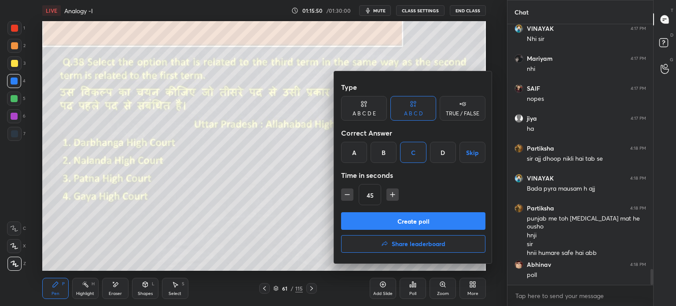
click at [348, 193] on icon "button" at bounding box center [347, 194] width 9 height 9
type input "30"
click at [373, 218] on button "Create poll" at bounding box center [413, 221] width 144 height 18
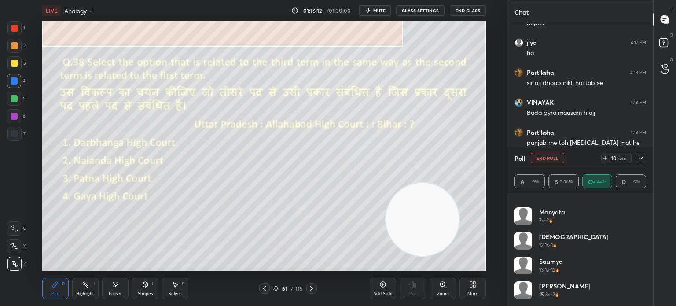
scroll to position [4109, 0]
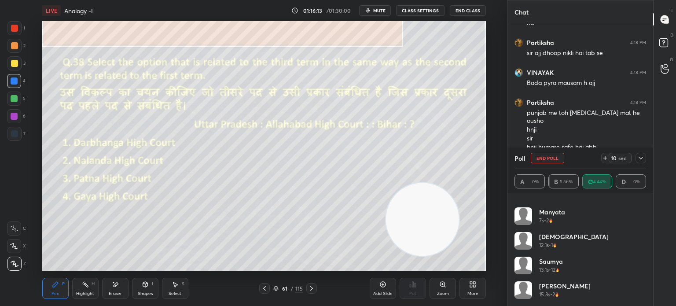
click at [640, 159] on icon at bounding box center [640, 158] width 4 height 3
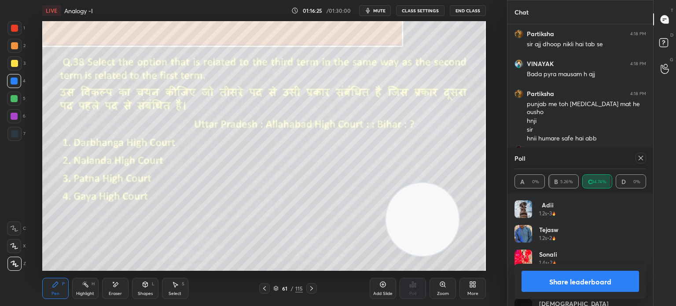
scroll to position [4126, 0]
click at [641, 157] on icon at bounding box center [640, 157] width 7 height 7
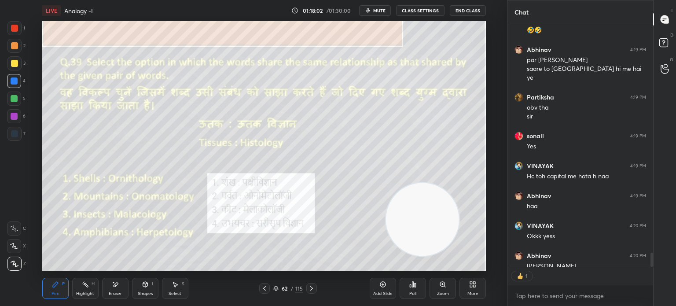
scroll to position [240, 143]
click at [411, 293] on div "Poll" at bounding box center [412, 293] width 7 height 4
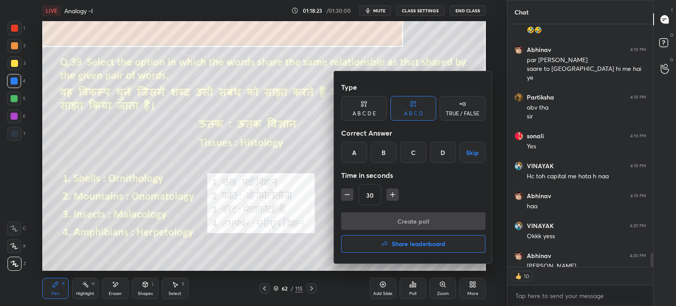
click at [435, 154] on div "D" at bounding box center [443, 152] width 26 height 21
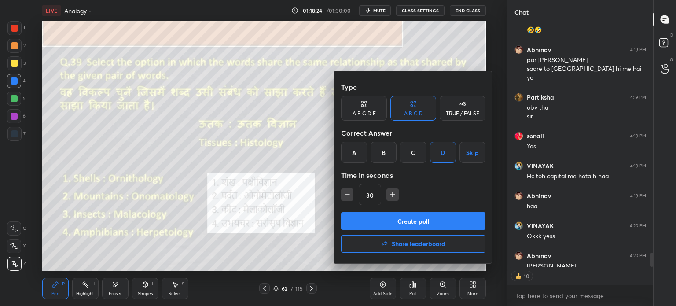
click at [397, 217] on button "Create poll" at bounding box center [413, 221] width 144 height 18
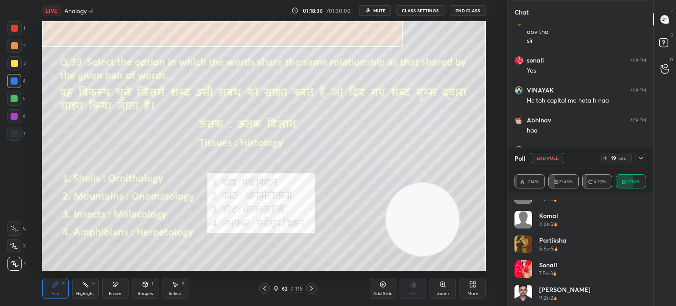
scroll to position [116, 0]
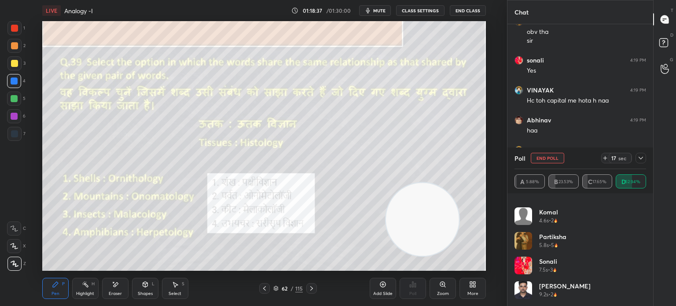
click at [640, 159] on icon at bounding box center [640, 157] width 7 height 7
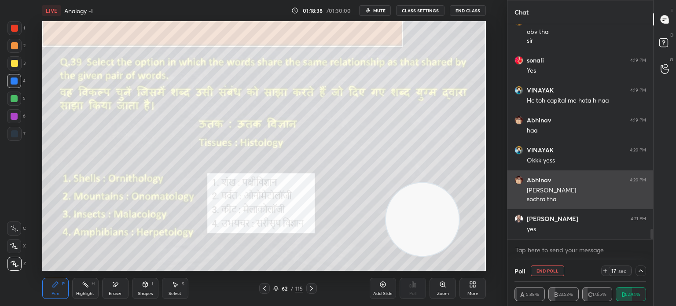
scroll to position [0, 0]
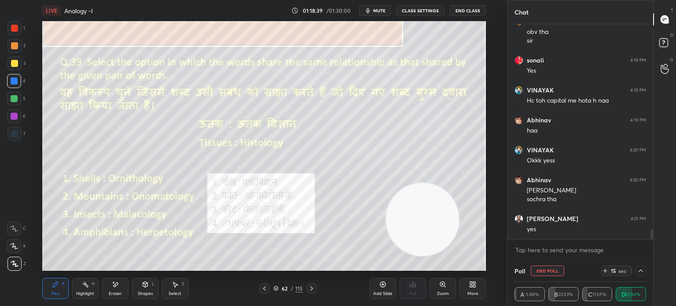
click at [638, 270] on icon at bounding box center [640, 270] width 7 height 7
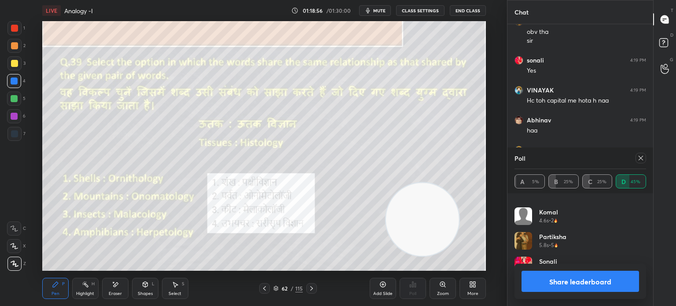
click at [640, 158] on icon at bounding box center [640, 158] width 4 height 4
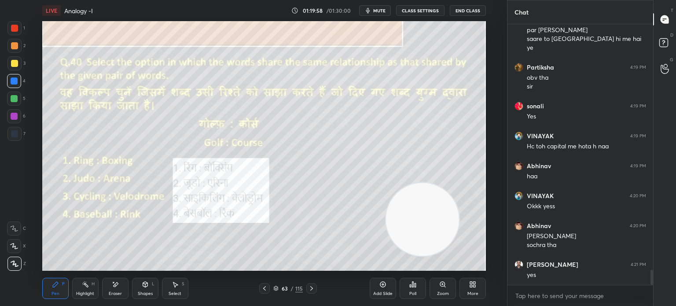
click at [411, 290] on div "Poll" at bounding box center [412, 288] width 26 height 21
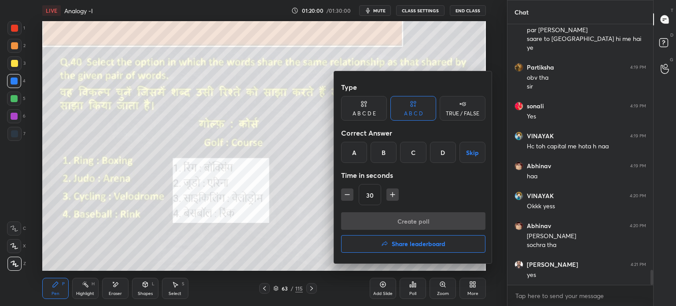
click at [410, 150] on div "C" at bounding box center [413, 152] width 26 height 21
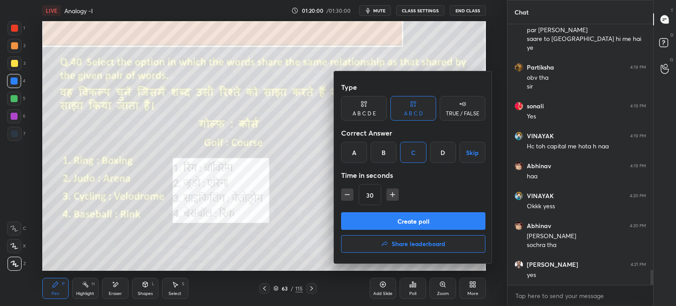
click at [381, 216] on button "Create poll" at bounding box center [413, 221] width 144 height 18
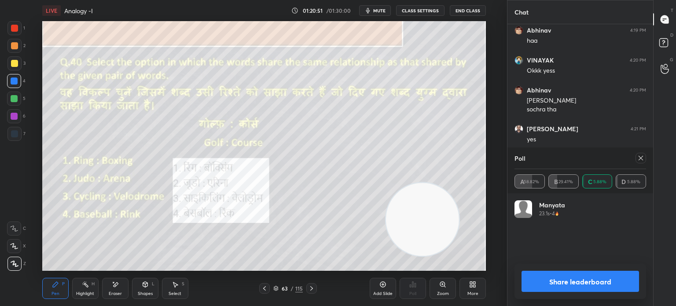
scroll to position [4452, 0]
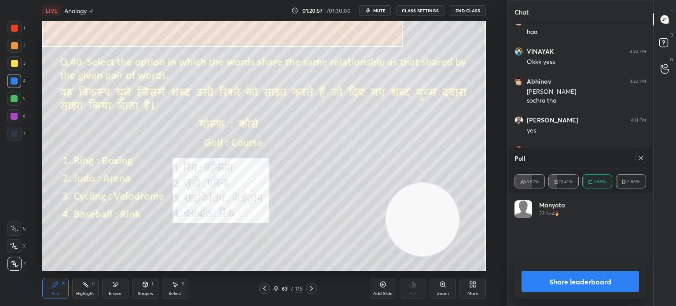
click at [641, 160] on icon at bounding box center [640, 157] width 7 height 7
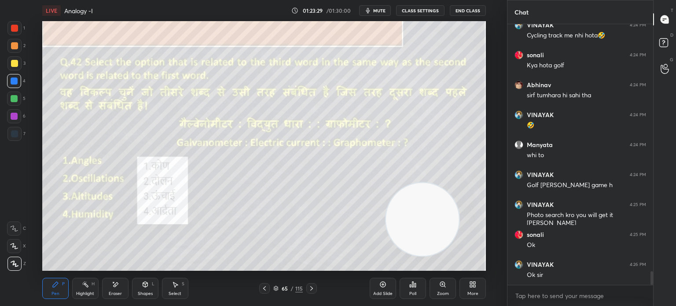
scroll to position [4743, 0]
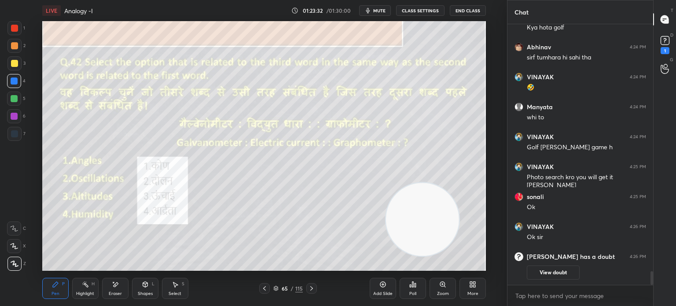
click at [411, 292] on div "Poll" at bounding box center [412, 293] width 7 height 4
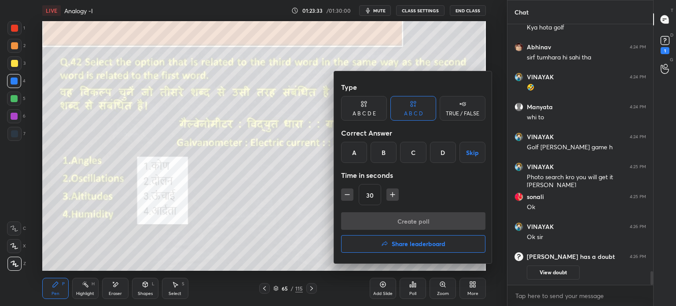
click at [350, 151] on div "A" at bounding box center [354, 152] width 26 height 21
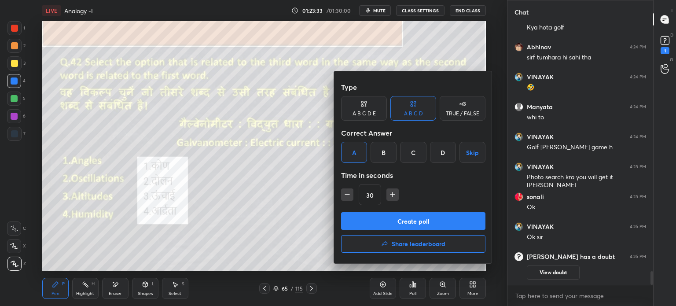
click at [372, 217] on button "Create poll" at bounding box center [413, 221] width 144 height 18
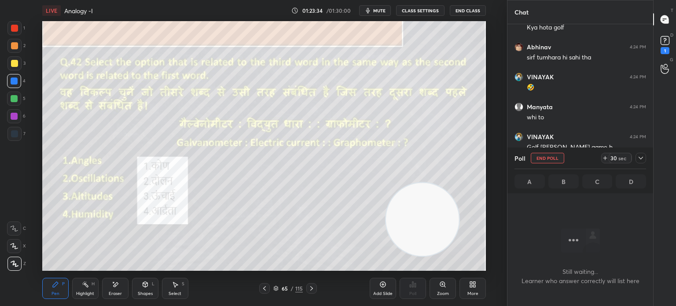
scroll to position [233, 143]
click at [666, 47] on div "1" at bounding box center [664, 50] width 9 height 7
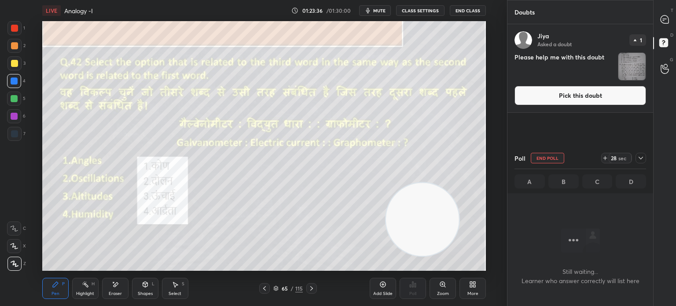
click at [555, 91] on button "Pick this doubt" at bounding box center [580, 95] width 132 height 19
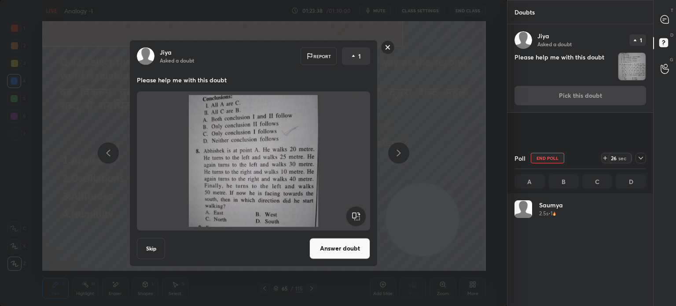
scroll to position [103, 129]
click at [387, 51] on rect at bounding box center [388, 47] width 14 height 14
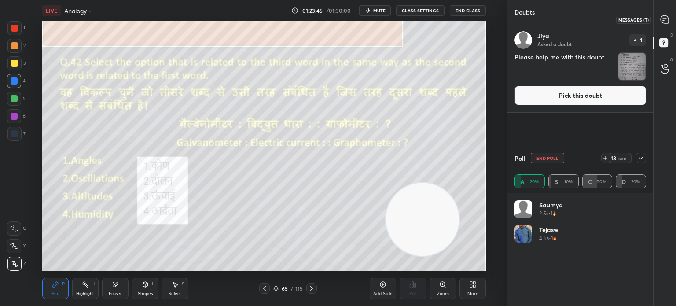
click at [665, 22] on icon at bounding box center [664, 19] width 8 height 8
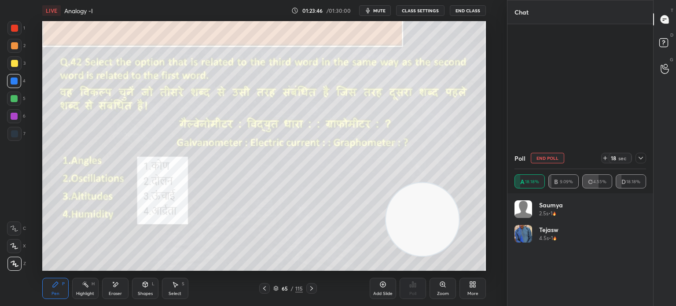
scroll to position [212, 143]
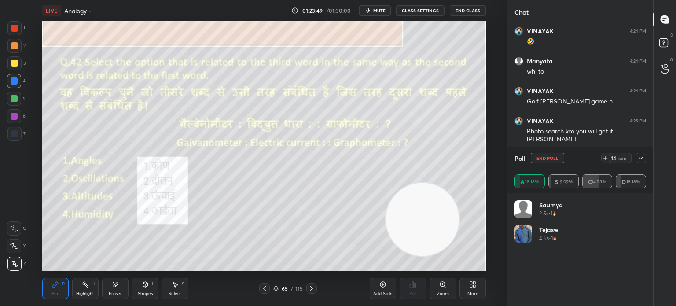
click at [641, 160] on icon at bounding box center [640, 157] width 7 height 7
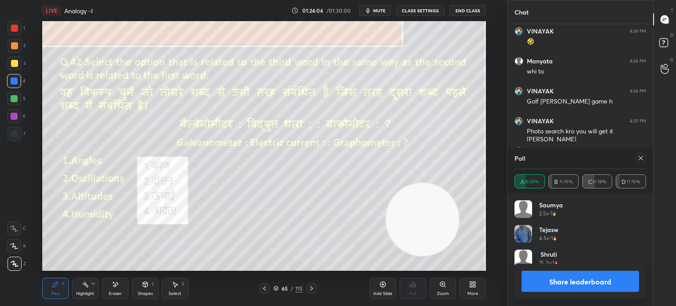
scroll to position [0, 0]
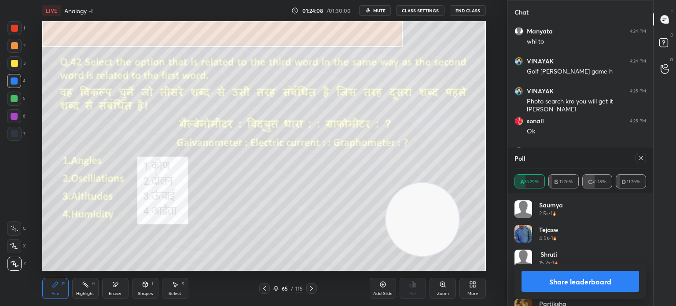
click at [639, 159] on icon at bounding box center [640, 158] width 4 height 4
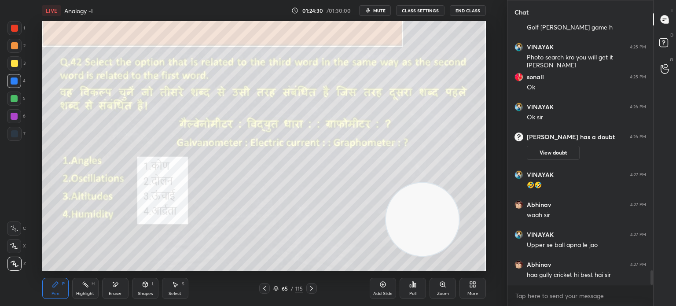
click at [381, 8] on span "mute" at bounding box center [379, 10] width 12 height 6
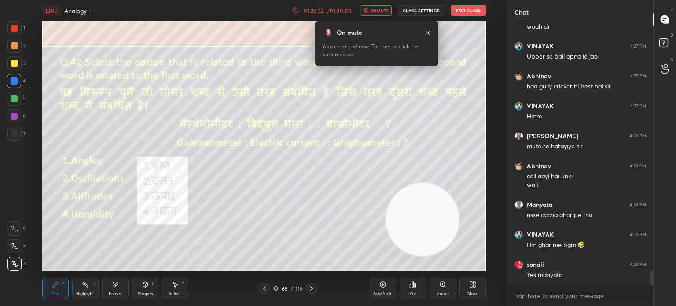
scroll to position [4387, 0]
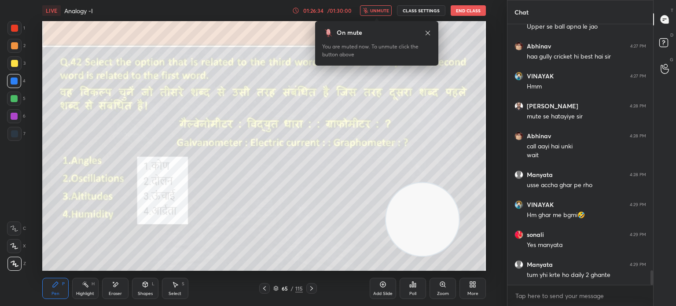
click at [378, 9] on span "unmute" at bounding box center [379, 10] width 19 height 6
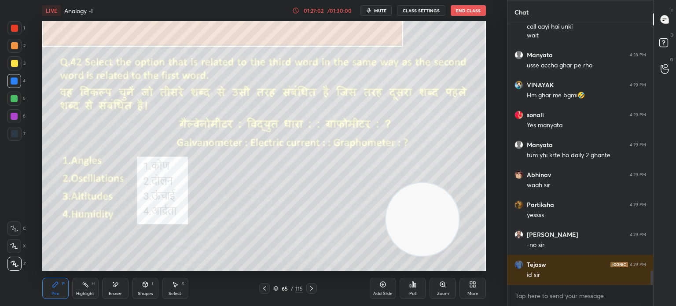
scroll to position [4536, 0]
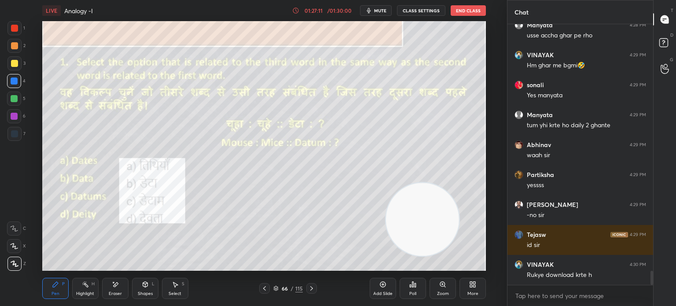
click at [411, 294] on div "Poll" at bounding box center [412, 293] width 7 height 4
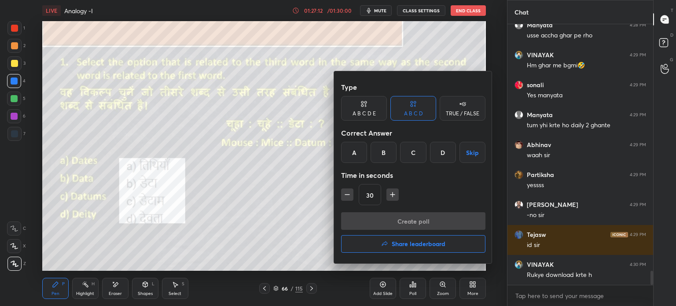
click at [378, 152] on div "B" at bounding box center [383, 152] width 26 height 21
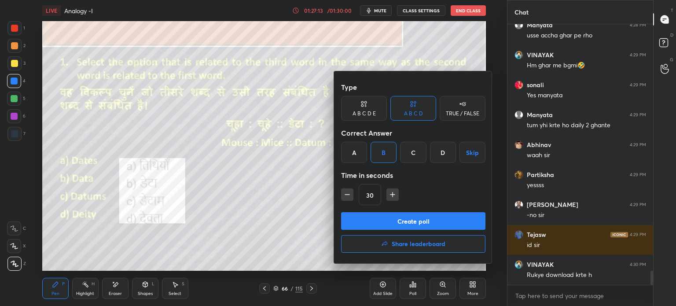
click at [366, 213] on button "Create poll" at bounding box center [413, 221] width 144 height 18
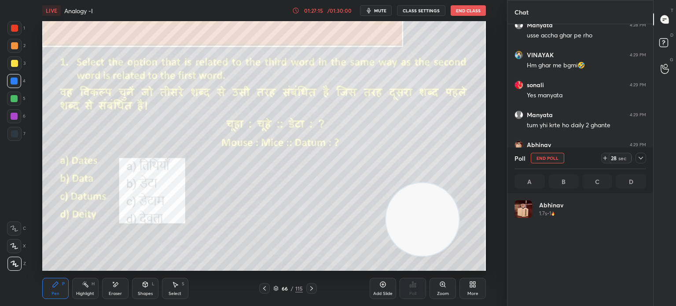
scroll to position [3, 3]
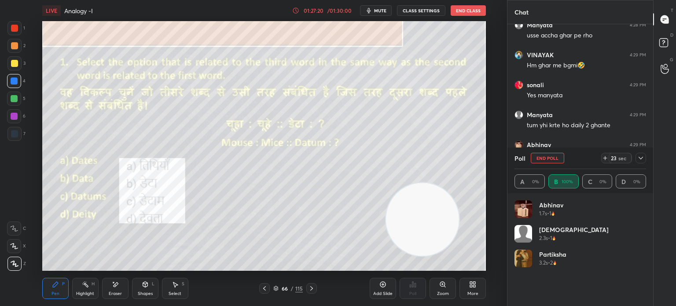
click at [639, 158] on icon at bounding box center [640, 157] width 7 height 7
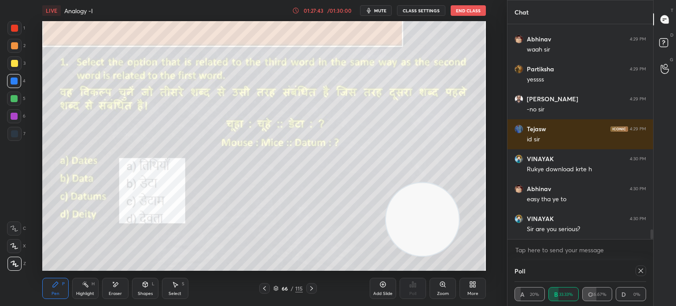
scroll to position [41, 129]
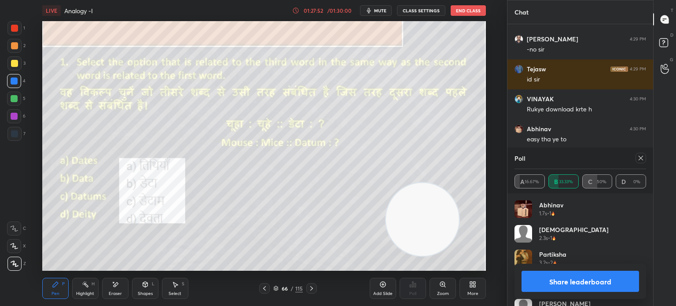
click at [637, 158] on icon at bounding box center [640, 157] width 7 height 7
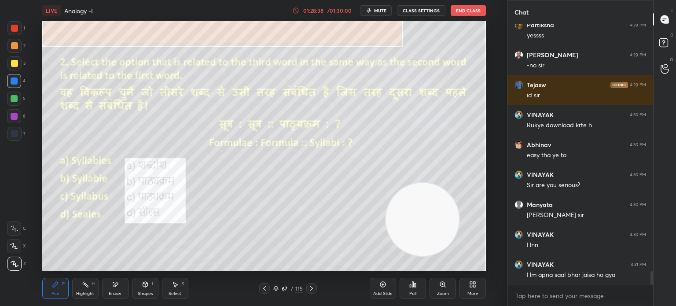
click at [411, 292] on div "Poll" at bounding box center [412, 293] width 7 height 4
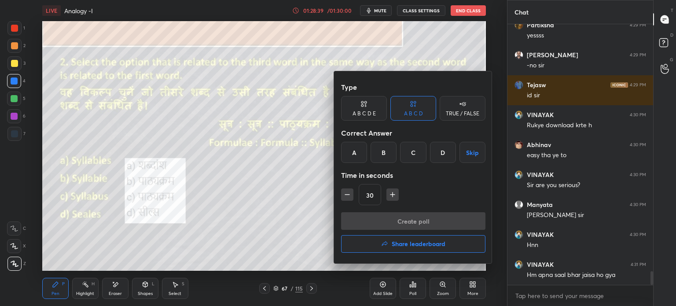
click at [410, 153] on div "C" at bounding box center [413, 152] width 26 height 21
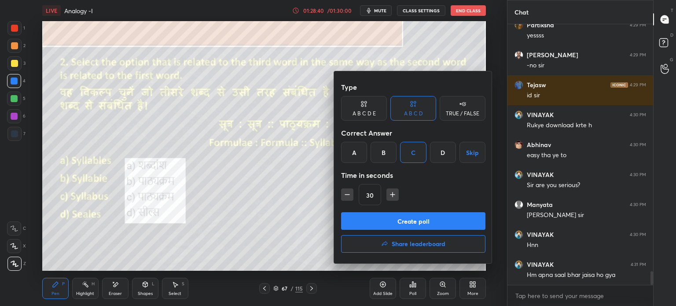
click at [378, 219] on button "Create poll" at bounding box center [413, 221] width 144 height 18
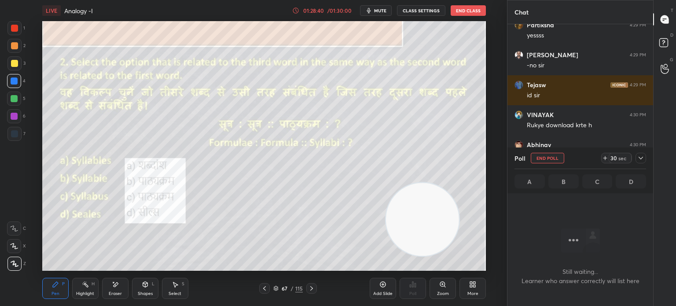
scroll to position [3, 3]
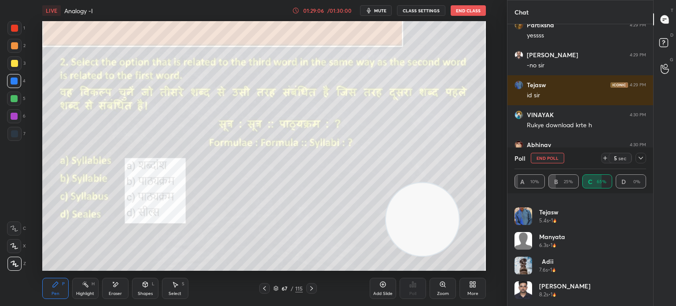
click at [639, 159] on icon at bounding box center [640, 157] width 7 height 7
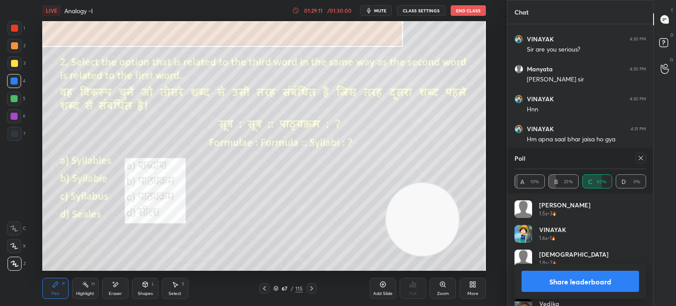
click at [638, 158] on icon at bounding box center [640, 157] width 7 height 7
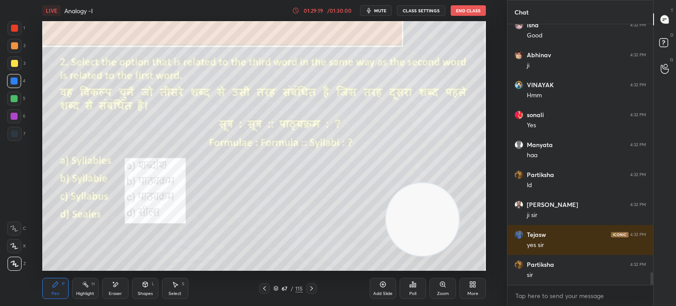
click at [413, 288] on icon at bounding box center [412, 284] width 7 height 7
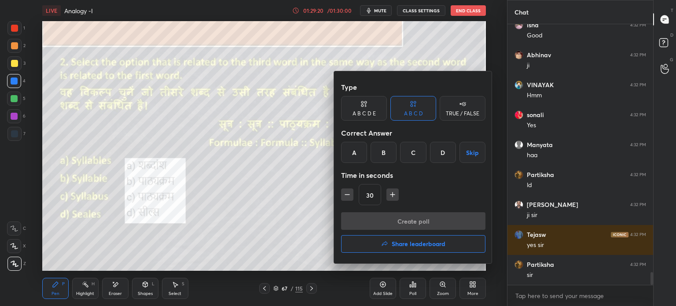
click at [418, 244] on h4 "Share leaderboard" at bounding box center [419, 244] width 54 height 6
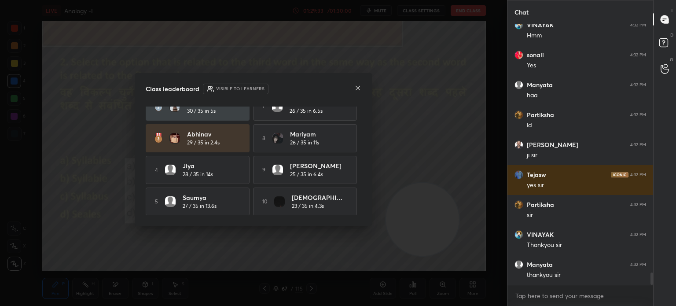
click at [359, 90] on icon at bounding box center [357, 87] width 7 height 7
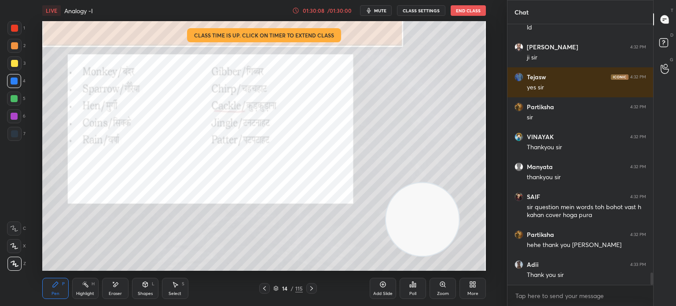
click at [467, 14] on button "End Class" at bounding box center [467, 10] width 35 height 11
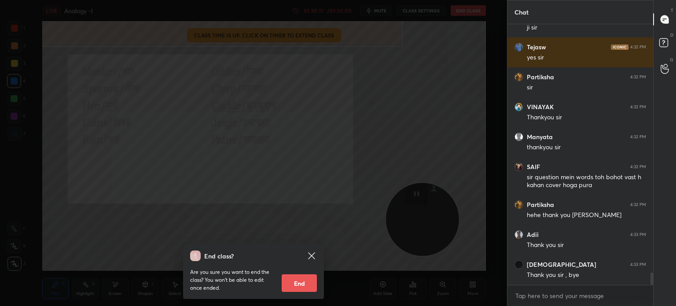
click at [302, 286] on button "End" at bounding box center [299, 283] width 35 height 18
type textarea "x"
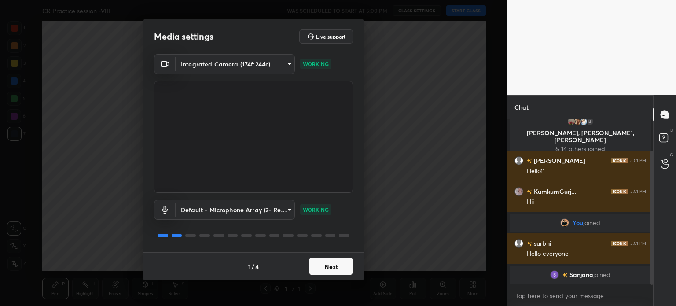
scroll to position [39, 0]
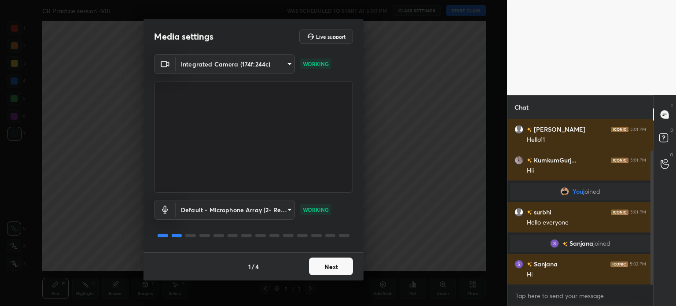
click at [345, 264] on button "Next" at bounding box center [331, 266] width 44 height 18
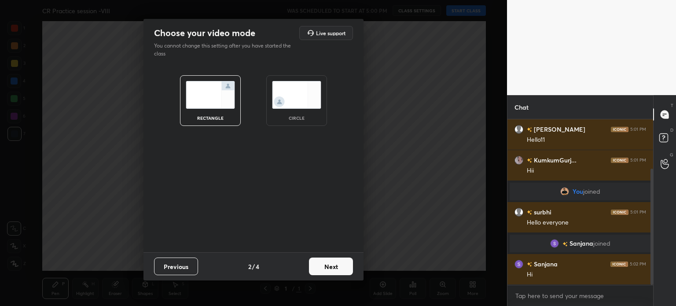
scroll to position [70, 0]
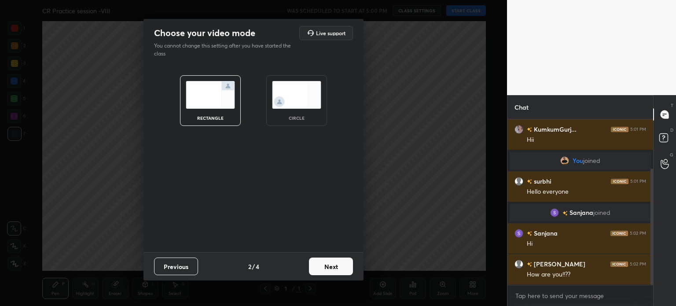
click at [299, 88] on img at bounding box center [296, 95] width 49 height 28
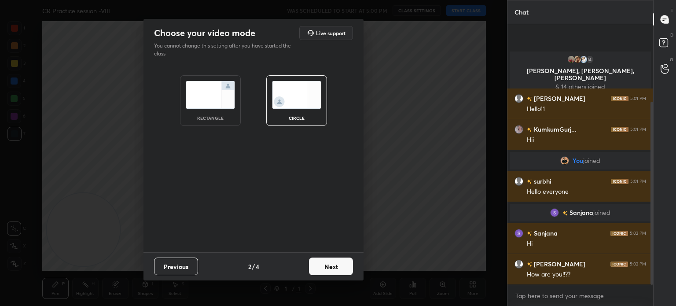
scroll to position [0, 0]
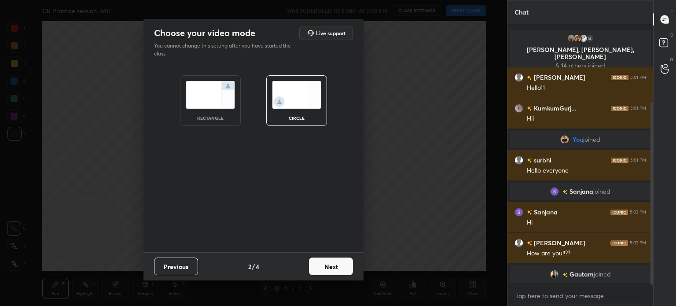
click at [332, 266] on button "Next" at bounding box center [331, 266] width 44 height 18
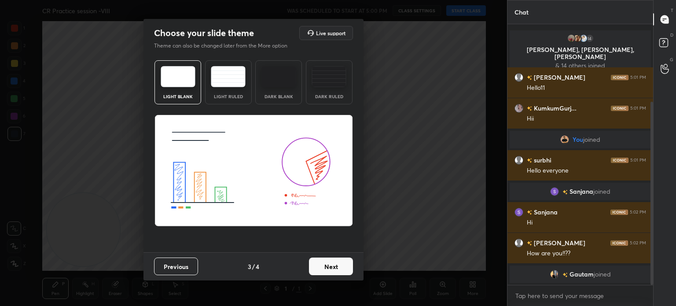
click at [332, 266] on button "Next" at bounding box center [331, 266] width 44 height 18
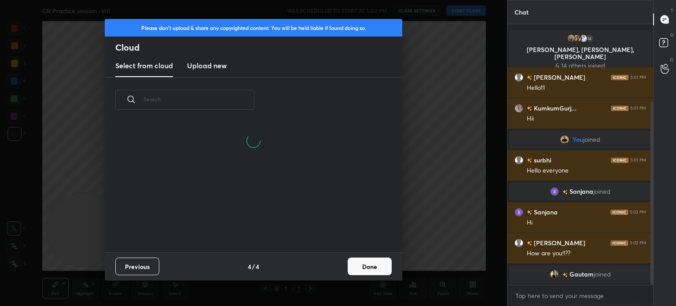
click at [366, 266] on button "Done" at bounding box center [370, 266] width 44 height 18
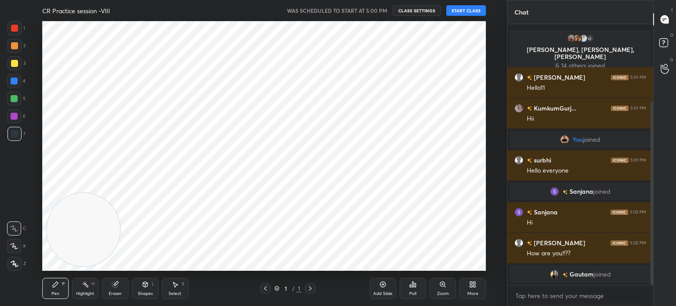
click at [459, 9] on button "START CLASS" at bounding box center [466, 10] width 40 height 11
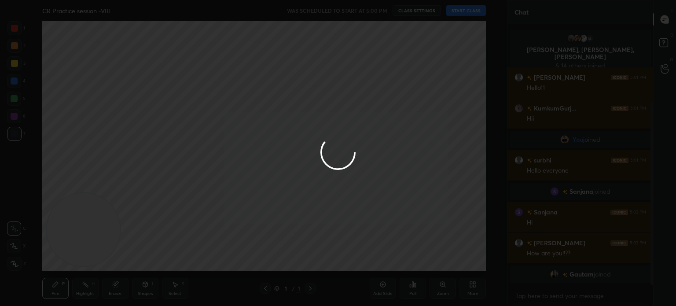
click at [384, 183] on div at bounding box center [338, 153] width 676 height 306
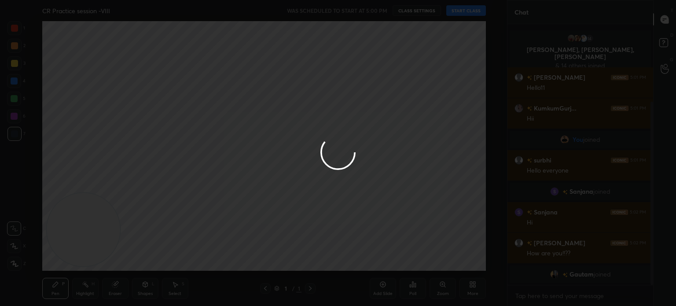
click at [384, 183] on div at bounding box center [338, 153] width 676 height 306
click at [461, 12] on div at bounding box center [338, 153] width 676 height 306
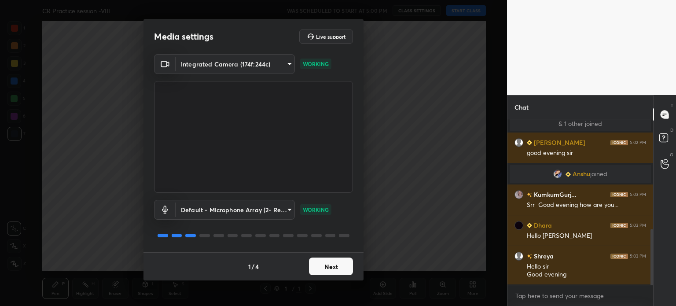
click at [328, 264] on button "Next" at bounding box center [331, 266] width 44 height 18
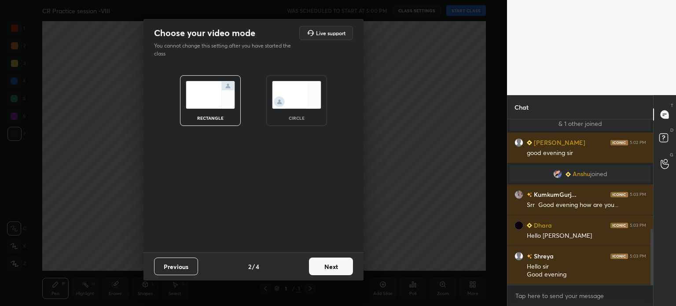
scroll to position [344, 0]
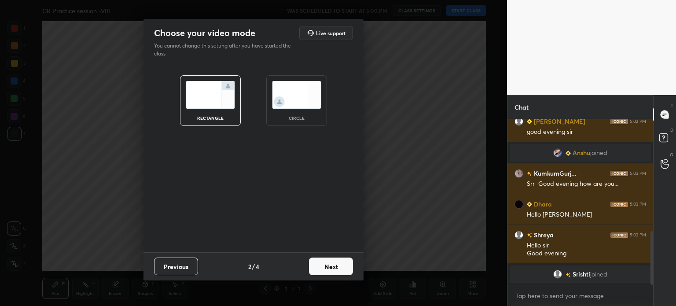
click at [295, 108] on img at bounding box center [296, 95] width 49 height 28
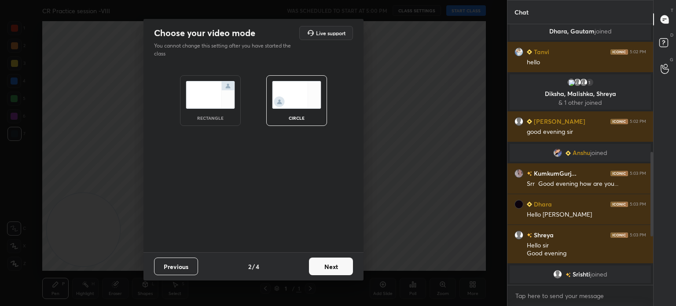
scroll to position [260, 0]
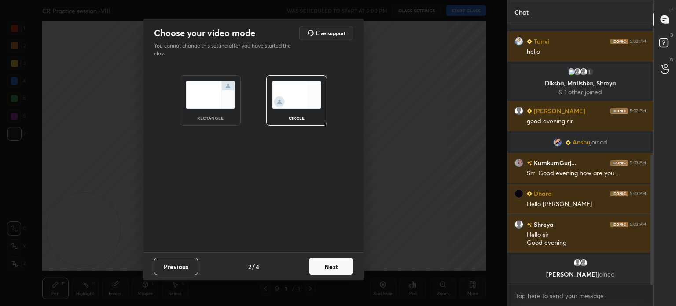
click at [330, 263] on button "Next" at bounding box center [331, 266] width 44 height 18
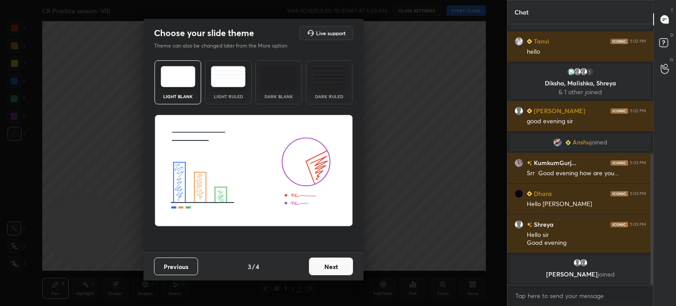
click at [330, 263] on button "Next" at bounding box center [331, 266] width 44 height 18
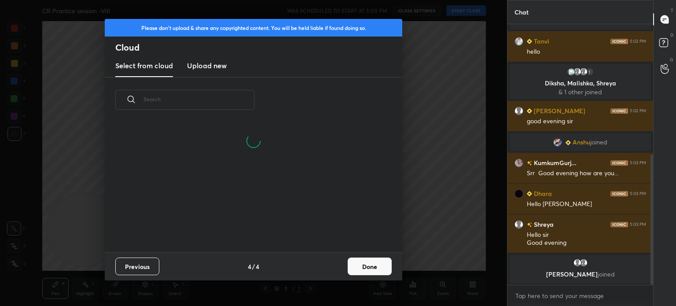
scroll to position [130, 282]
click at [367, 266] on button "Done" at bounding box center [370, 266] width 44 height 18
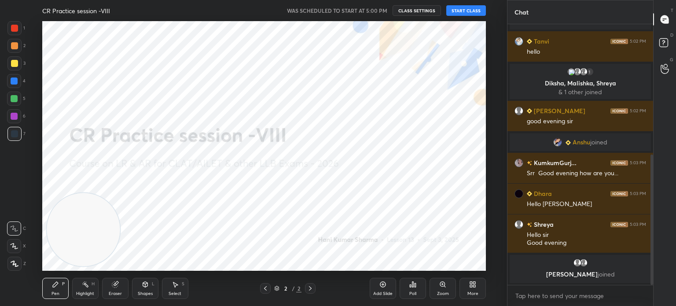
click at [454, 12] on button "START CLASS" at bounding box center [466, 10] width 40 height 11
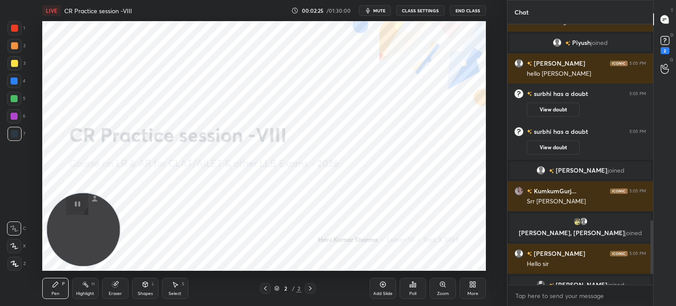
scroll to position [1007, 0]
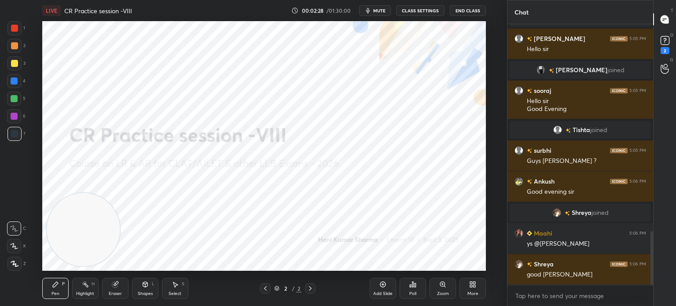
click at [473, 288] on div "More" at bounding box center [472, 288] width 26 height 21
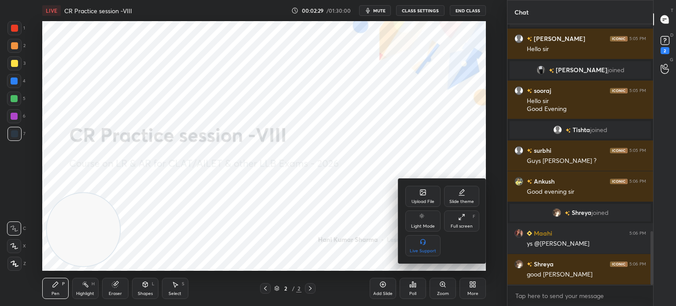
click at [419, 193] on icon at bounding box center [422, 192] width 7 height 7
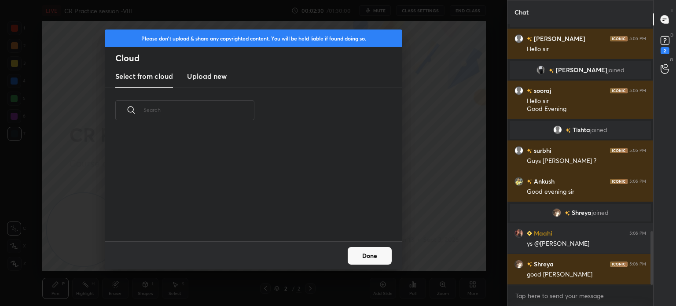
scroll to position [1037, 0]
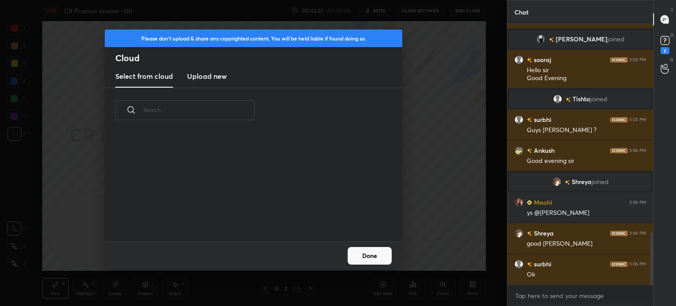
click at [211, 80] on h3 "Upload new" at bounding box center [207, 76] width 40 height 11
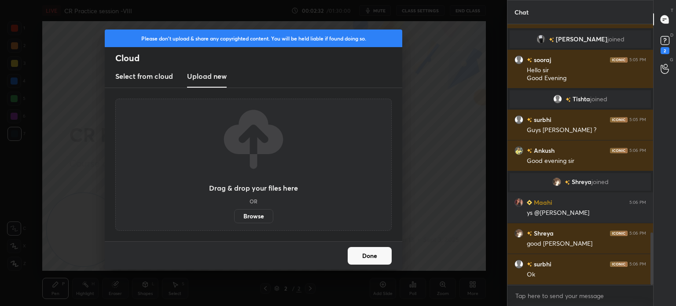
click at [250, 216] on label "Browse" at bounding box center [253, 216] width 39 height 14
click at [234, 216] on input "Browse" at bounding box center [234, 216] width 0 height 14
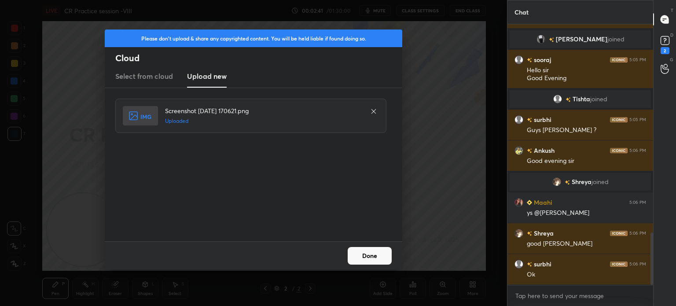
scroll to position [1058, 0]
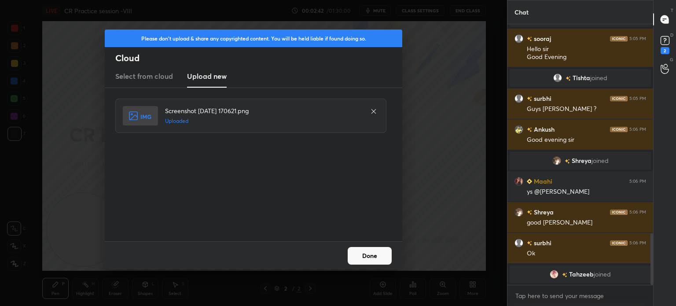
click at [371, 253] on button "Done" at bounding box center [370, 256] width 44 height 18
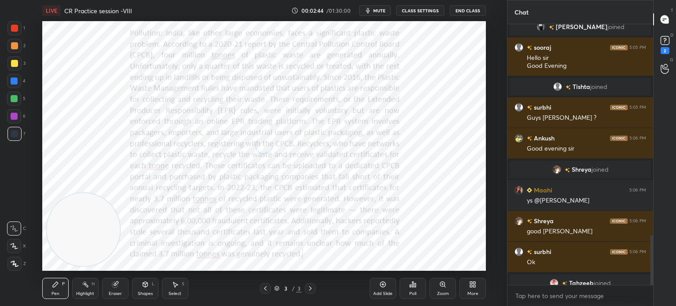
scroll to position [1106, 0]
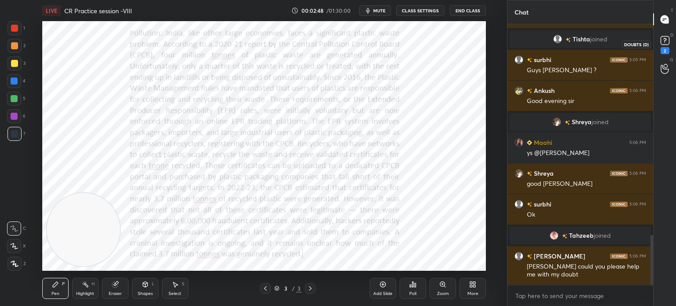
click at [662, 41] on rect at bounding box center [664, 41] width 8 height 8
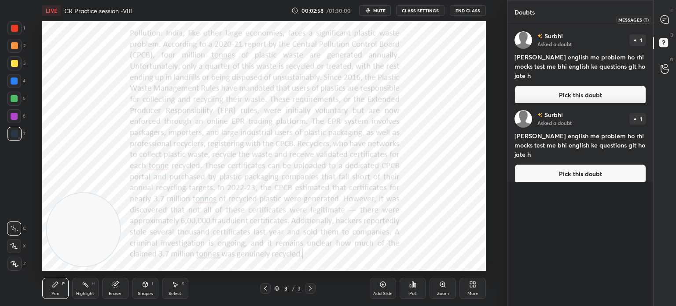
click at [667, 25] on div at bounding box center [665, 19] width 18 height 16
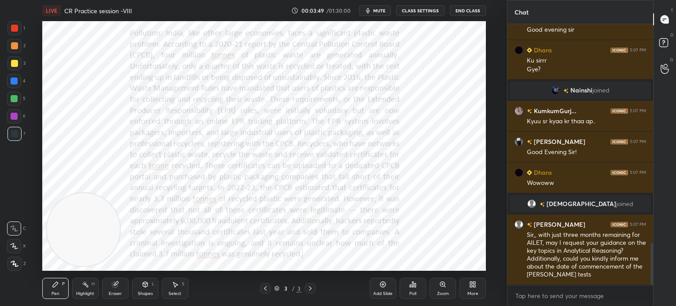
scroll to position [1360, 0]
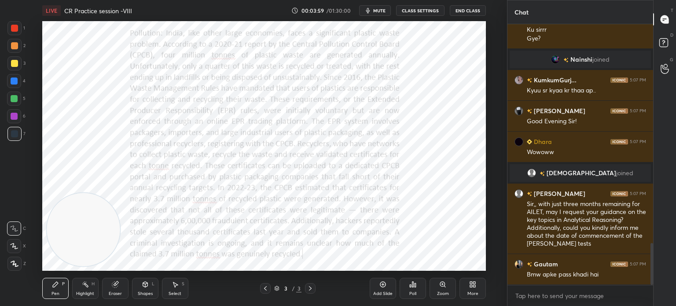
click at [117, 290] on div "Eraser" at bounding box center [115, 288] width 26 height 21
click at [14, 262] on span "Erase all" at bounding box center [13, 263] width 13 height 6
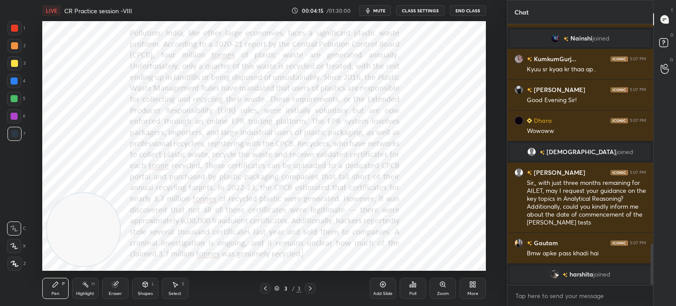
click at [14, 263] on icon at bounding box center [14, 263] width 7 height 5
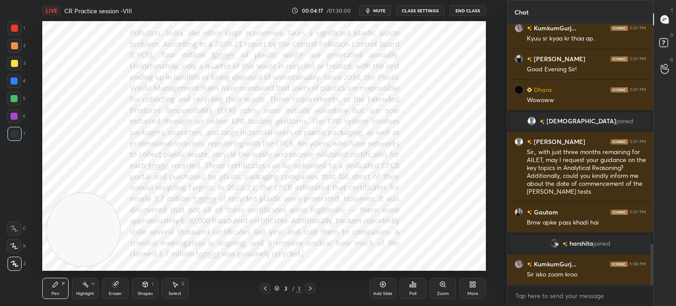
scroll to position [1417, 0]
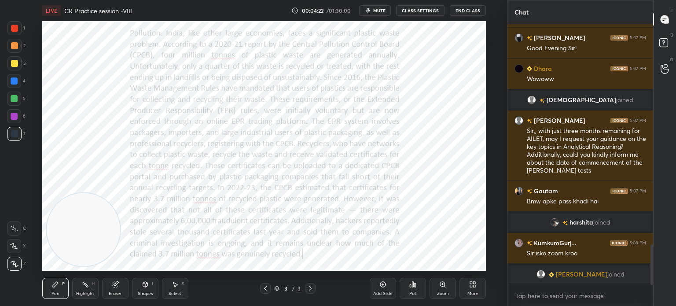
click at [439, 289] on div "Zoom" at bounding box center [442, 288] width 26 height 21
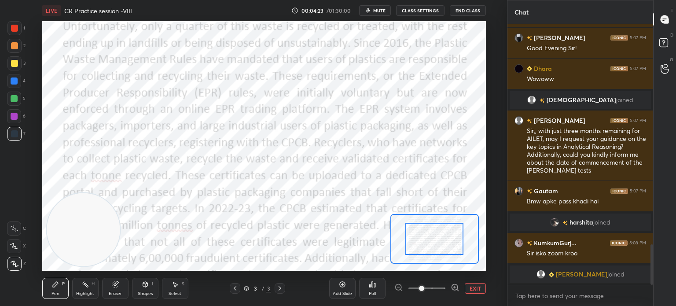
scroll to position [1449, 0]
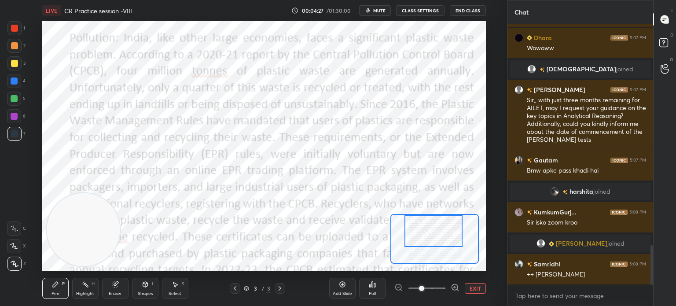
drag, startPoint x: 436, startPoint y: 227, endPoint x: 436, endPoint y: 222, distance: 5.3
click at [436, 222] on div at bounding box center [433, 231] width 58 height 32
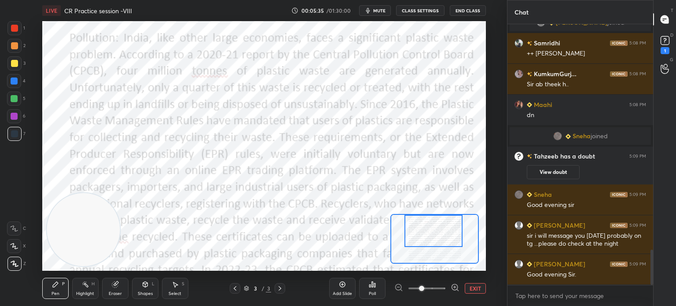
scroll to position [1658, 0]
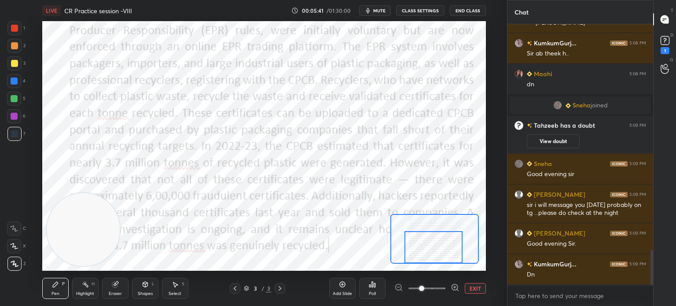
drag, startPoint x: 433, startPoint y: 244, endPoint x: 433, endPoint y: 260, distance: 16.3
click at [433, 260] on div at bounding box center [433, 247] width 58 height 32
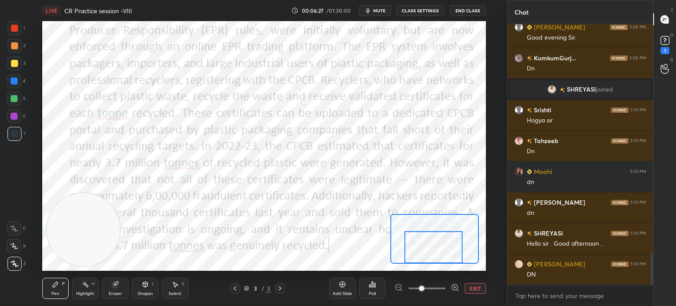
scroll to position [1870, 0]
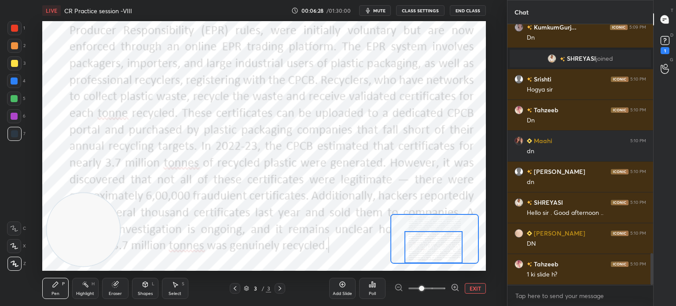
click at [475, 287] on button "EXIT" at bounding box center [475, 288] width 21 height 11
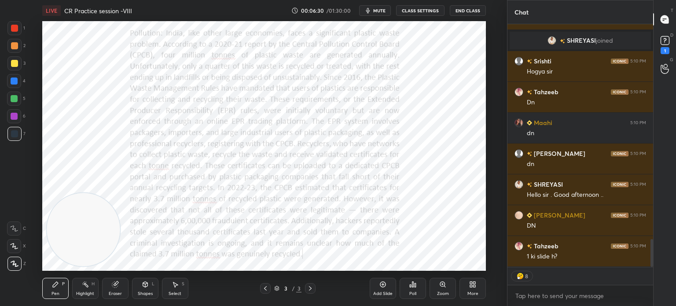
scroll to position [1926, 0]
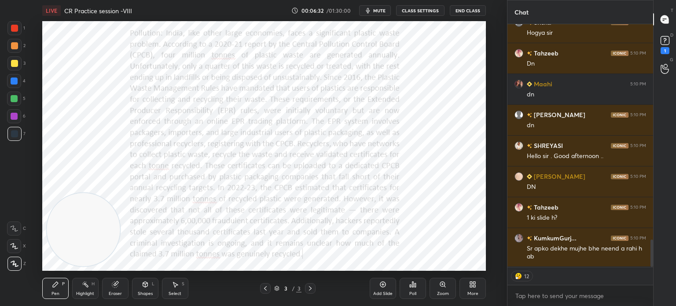
click at [412, 7] on button "CLASS SETTINGS" at bounding box center [420, 10] width 48 height 11
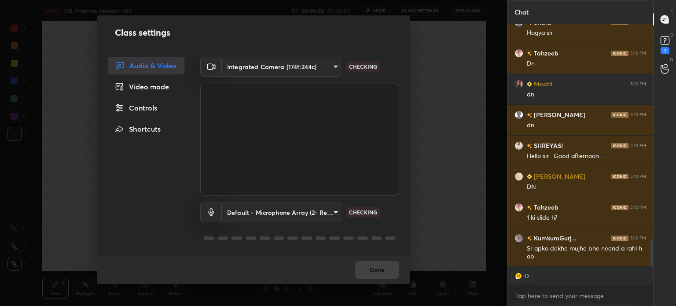
scroll to position [1957, 0]
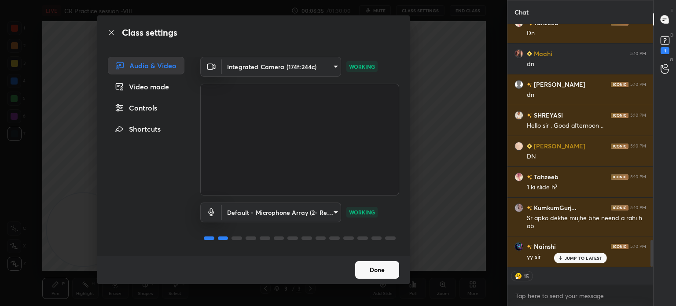
click at [127, 106] on div "Controls" at bounding box center [146, 108] width 77 height 18
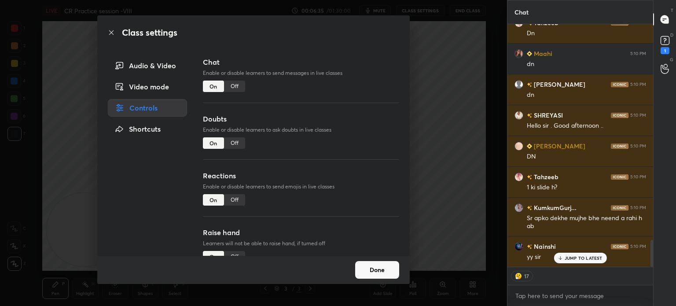
type textarea "x"
click at [231, 201] on div "Off" at bounding box center [234, 199] width 21 height 11
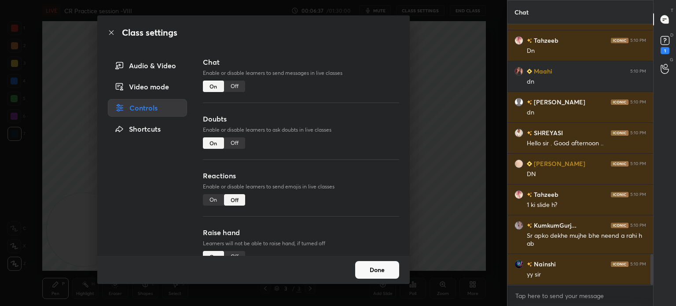
scroll to position [1939, 0]
click at [370, 268] on button "Done" at bounding box center [377, 270] width 44 height 18
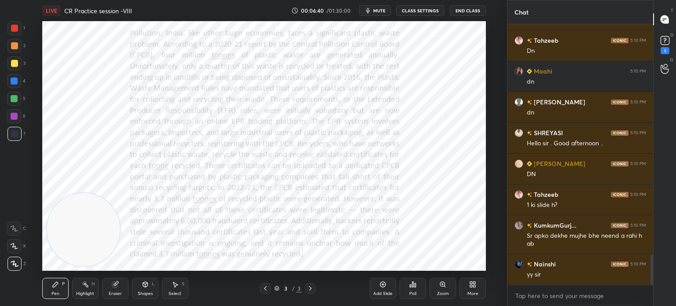
scroll to position [1970, 0]
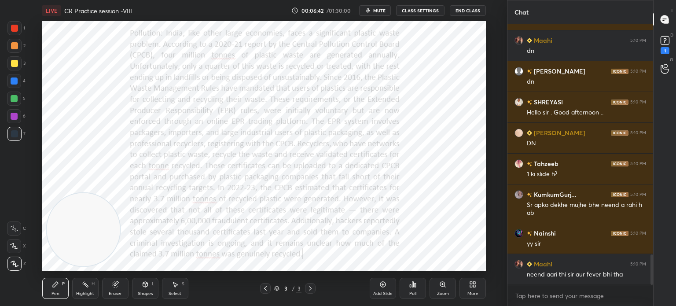
click at [475, 284] on icon at bounding box center [472, 284] width 7 height 7
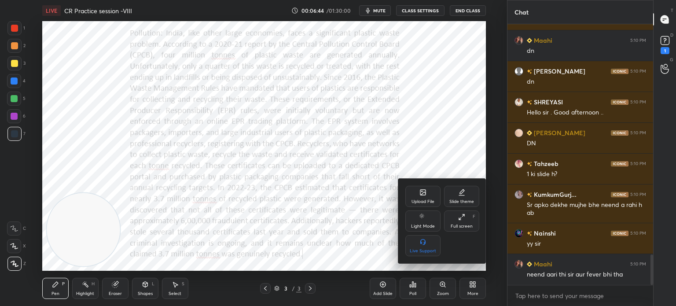
click at [428, 196] on div "Upload File" at bounding box center [422, 196] width 35 height 21
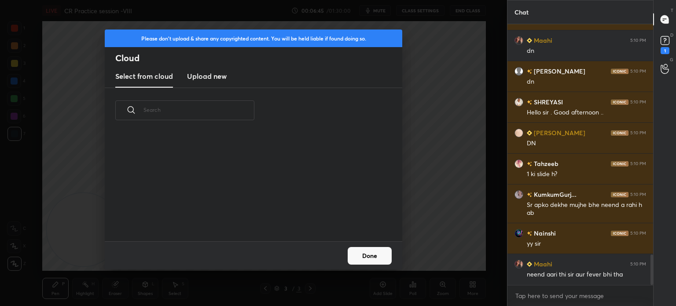
scroll to position [108, 282]
click at [219, 77] on h3 "Upload new" at bounding box center [207, 76] width 40 height 11
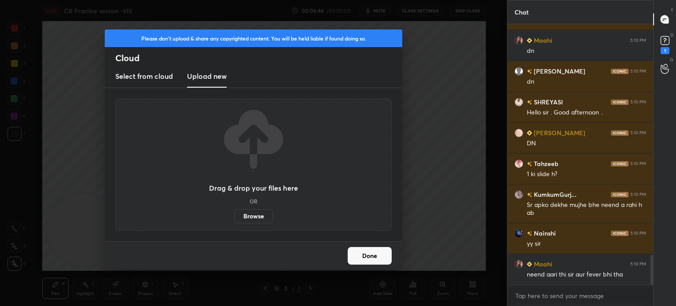
scroll to position [2001, 0]
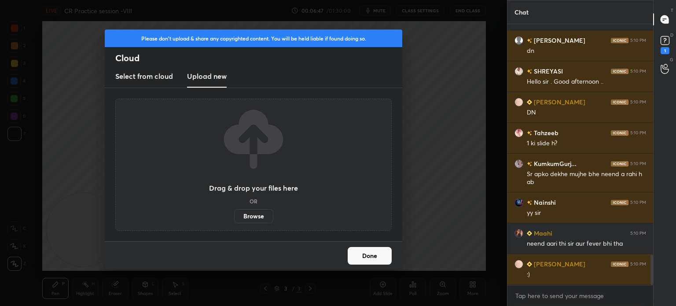
click at [253, 213] on label "Browse" at bounding box center [253, 216] width 39 height 14
click at [234, 213] on input "Browse" at bounding box center [234, 216] width 0 height 14
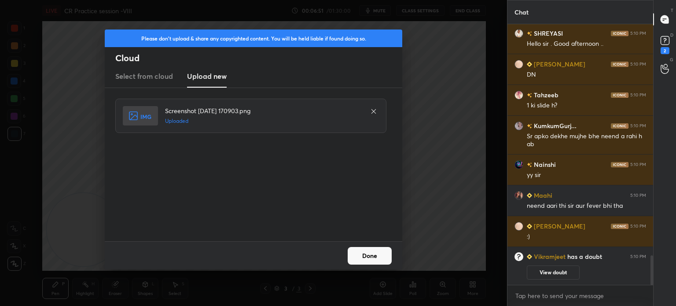
click at [374, 253] on button "Done" at bounding box center [370, 256] width 44 height 18
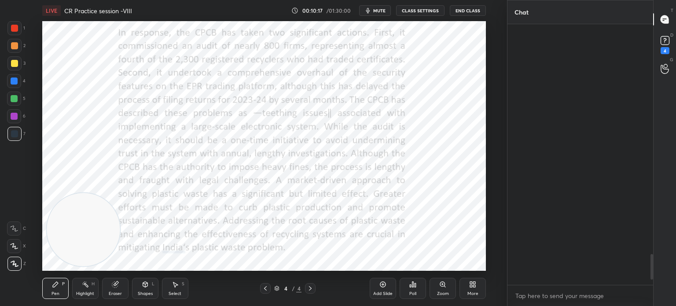
scroll to position [2408, 0]
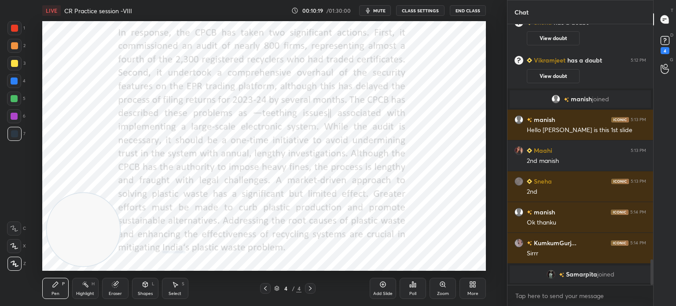
click at [473, 286] on icon at bounding box center [474, 286] width 2 height 2
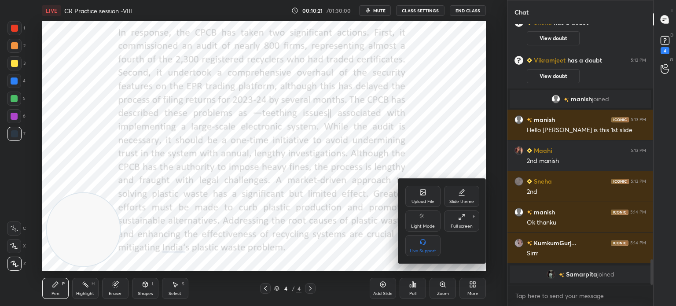
click at [423, 194] on icon at bounding box center [423, 193] width 5 height 3
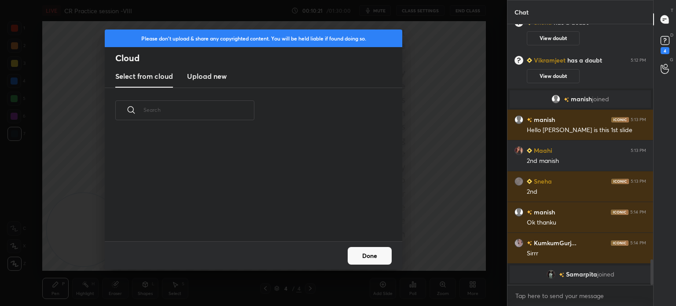
scroll to position [108, 282]
click at [212, 71] on h3 "Upload new" at bounding box center [207, 76] width 40 height 11
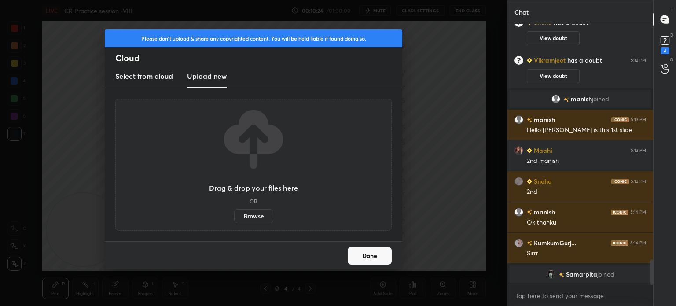
click at [255, 215] on label "Browse" at bounding box center [253, 216] width 39 height 14
click at [234, 215] on input "Browse" at bounding box center [234, 216] width 0 height 14
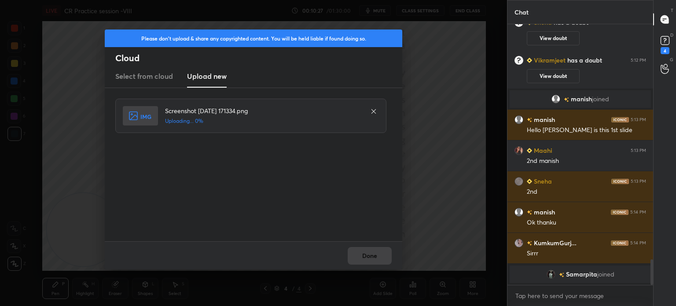
scroll to position [2419, 0]
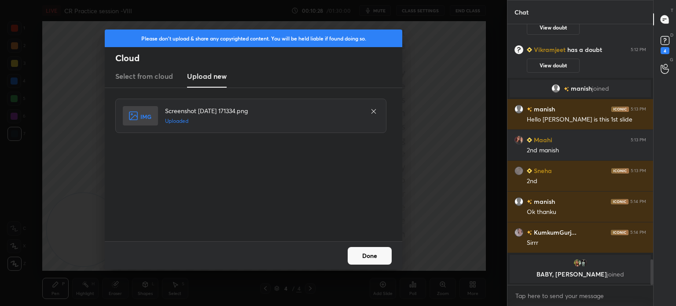
click at [367, 253] on button "Done" at bounding box center [370, 256] width 44 height 18
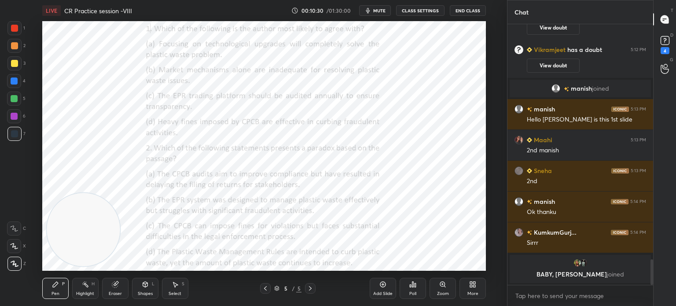
click at [473, 284] on icon at bounding box center [472, 284] width 7 height 7
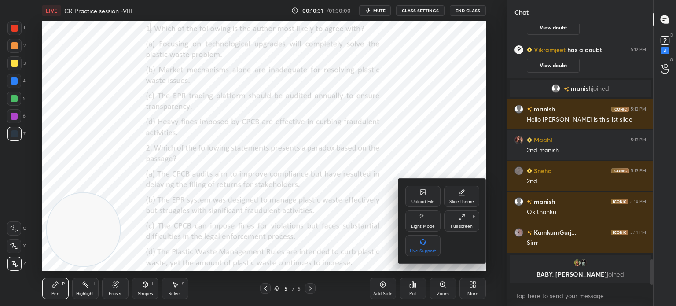
click at [427, 190] on div "Upload File" at bounding box center [422, 196] width 35 height 21
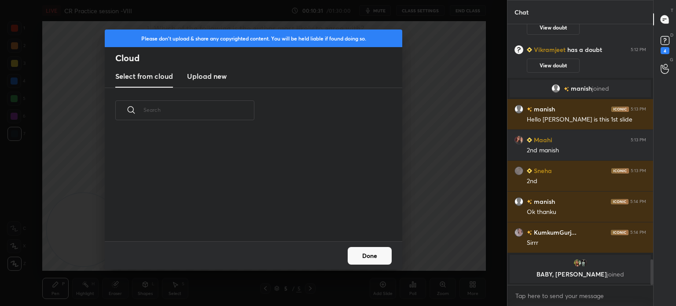
scroll to position [108, 282]
click at [209, 77] on h3 "Upload new" at bounding box center [207, 76] width 40 height 11
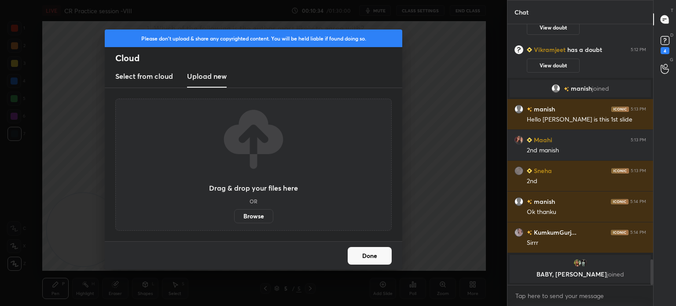
click at [252, 216] on label "Browse" at bounding box center [253, 216] width 39 height 14
click at [234, 216] on input "Browse" at bounding box center [234, 216] width 0 height 14
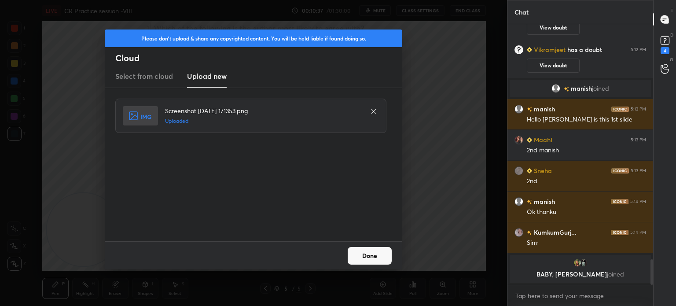
click at [371, 253] on button "Done" at bounding box center [370, 256] width 44 height 18
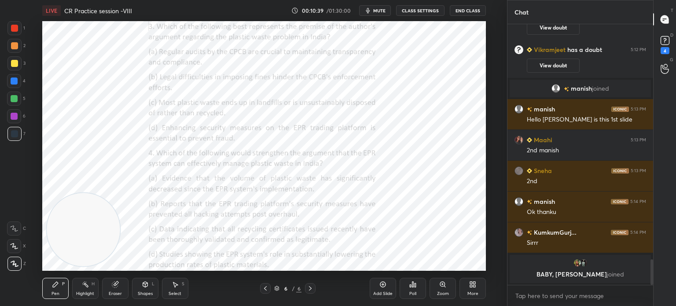
click at [476, 283] on div "More" at bounding box center [472, 288] width 26 height 21
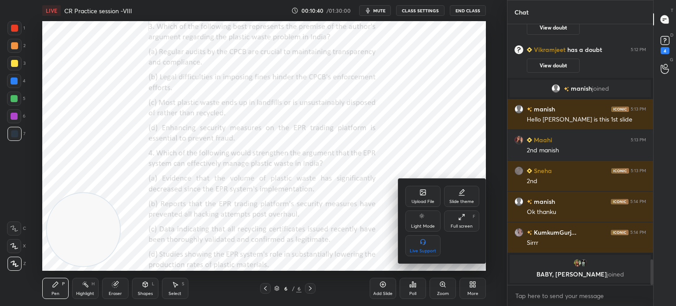
click at [417, 195] on div "Upload File" at bounding box center [422, 196] width 35 height 21
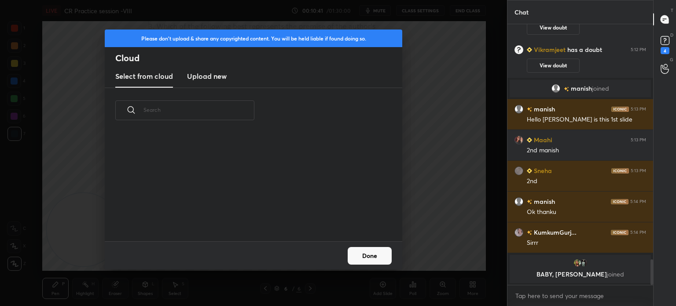
click at [218, 77] on h3 "Upload new" at bounding box center [207, 76] width 40 height 11
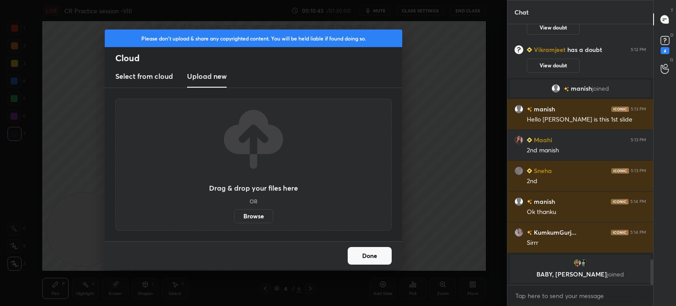
click at [251, 215] on label "Browse" at bounding box center [253, 216] width 39 height 14
click at [234, 215] on input "Browse" at bounding box center [234, 216] width 0 height 14
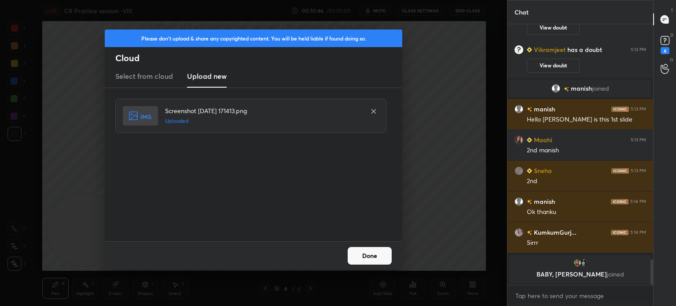
click at [369, 260] on button "Done" at bounding box center [370, 256] width 44 height 18
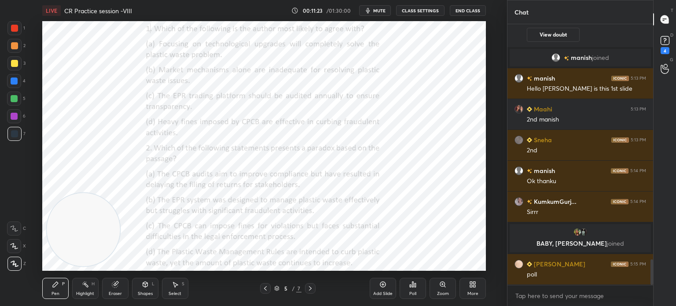
scroll to position [2390, 0]
click at [412, 290] on div "Poll" at bounding box center [412, 288] width 26 height 21
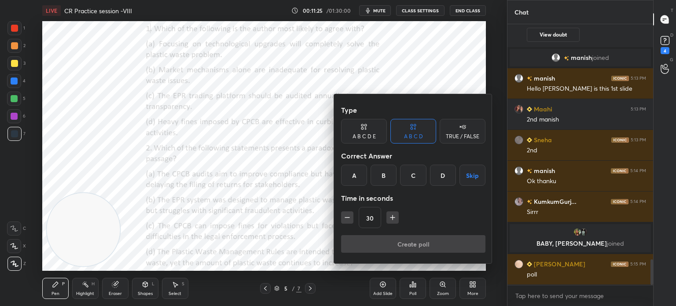
click at [382, 170] on div "B" at bounding box center [383, 175] width 26 height 21
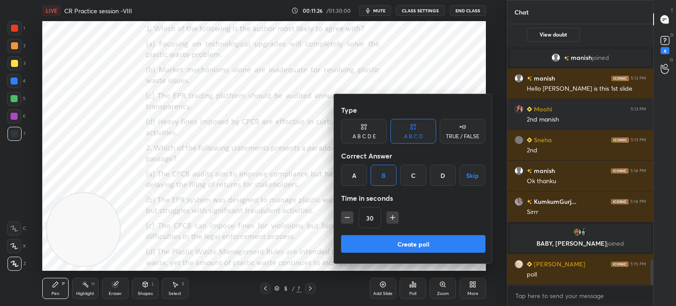
click at [392, 217] on icon "button" at bounding box center [392, 217] width 4 height 0
type input "45"
click at [385, 245] on button "Create poll" at bounding box center [413, 244] width 144 height 18
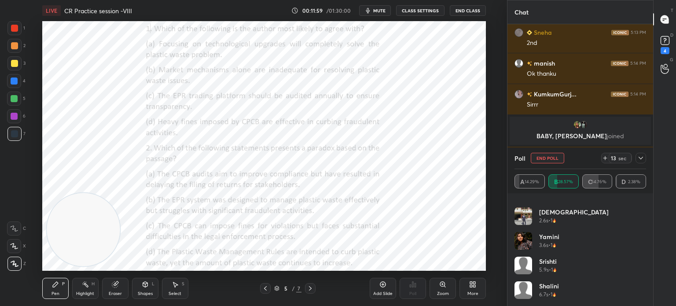
scroll to position [190, 0]
click at [641, 158] on icon at bounding box center [640, 158] width 4 height 3
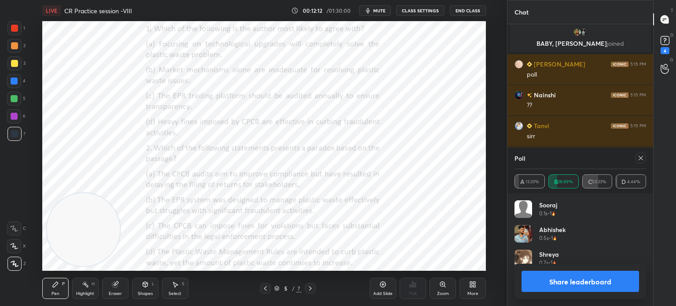
scroll to position [102, 129]
click at [639, 158] on icon at bounding box center [640, 157] width 7 height 7
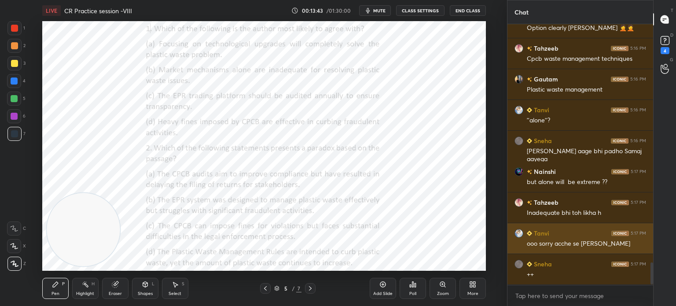
scroll to position [2829, 0]
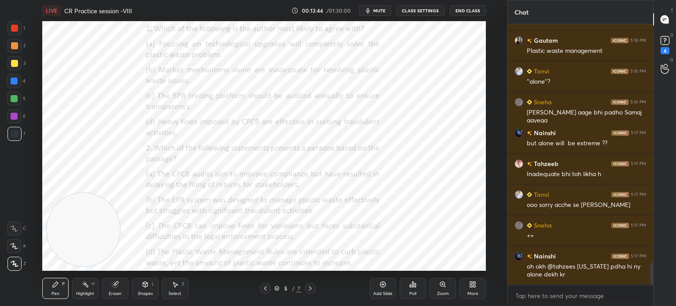
click at [414, 290] on div "Poll" at bounding box center [412, 288] width 26 height 21
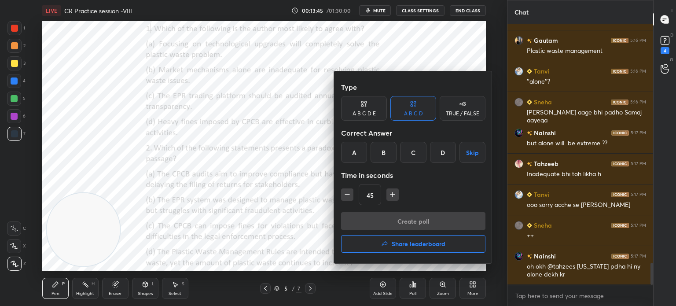
scroll to position [2876, 0]
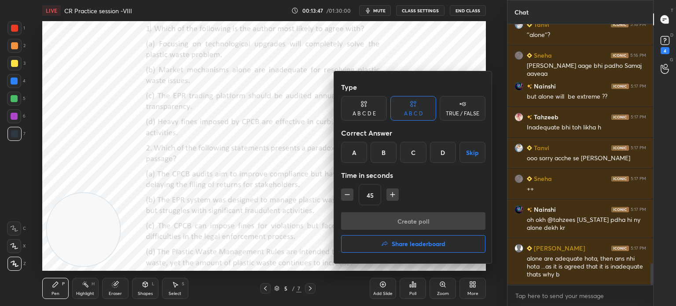
click at [359, 149] on div "A" at bounding box center [354, 152] width 26 height 21
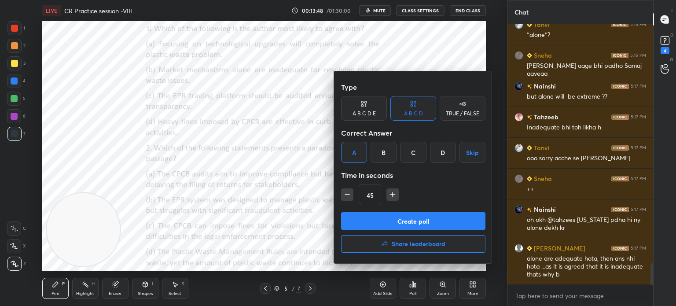
click at [379, 218] on button "Create poll" at bounding box center [413, 221] width 144 height 18
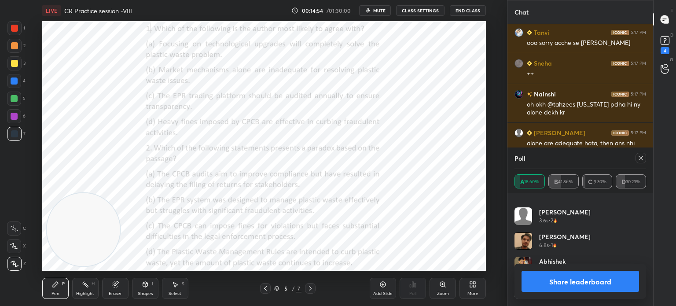
scroll to position [3012, 0]
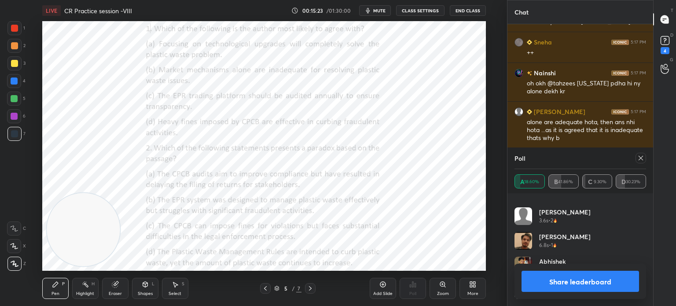
click at [640, 157] on icon at bounding box center [640, 157] width 7 height 7
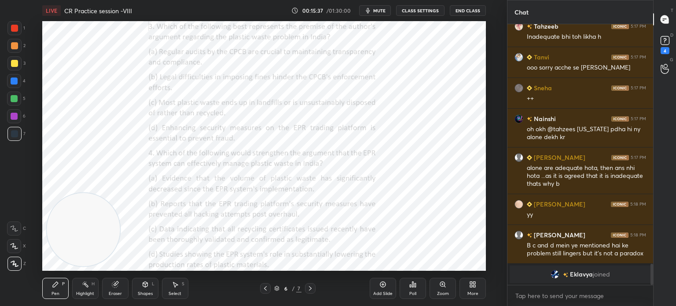
scroll to position [2810, 0]
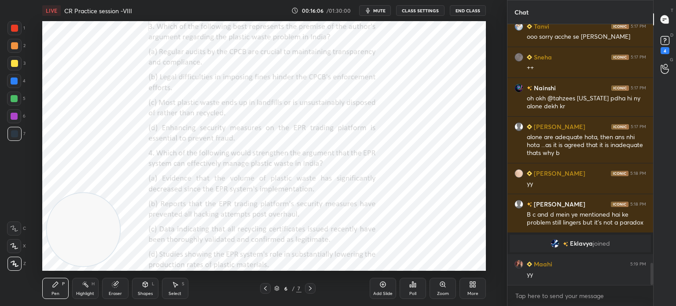
click at [411, 291] on div "Poll" at bounding box center [412, 293] width 7 height 4
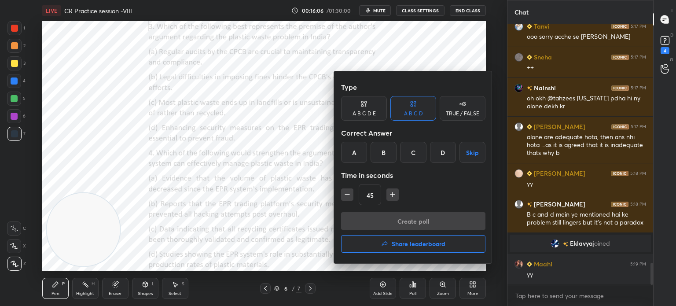
click at [412, 152] on div "C" at bounding box center [413, 152] width 26 height 21
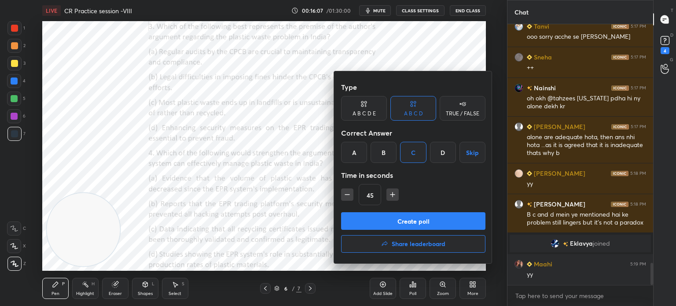
click at [383, 218] on button "Create poll" at bounding box center [413, 221] width 144 height 18
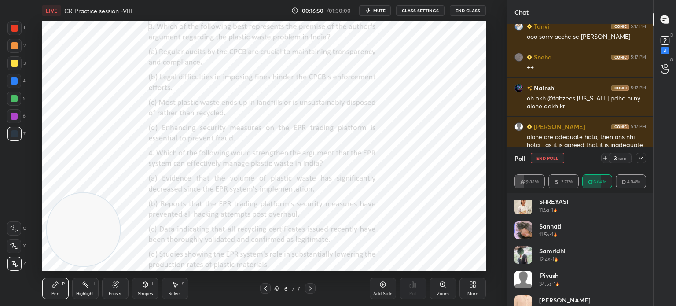
scroll to position [584, 0]
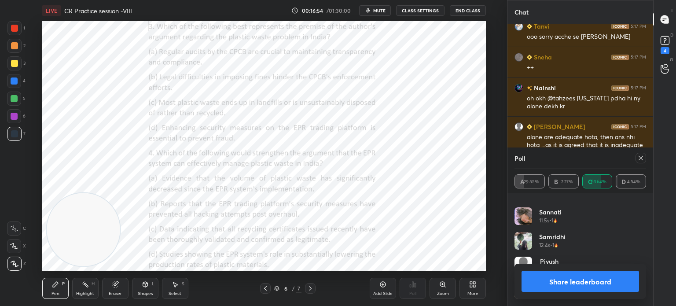
click at [642, 159] on icon at bounding box center [640, 157] width 7 height 7
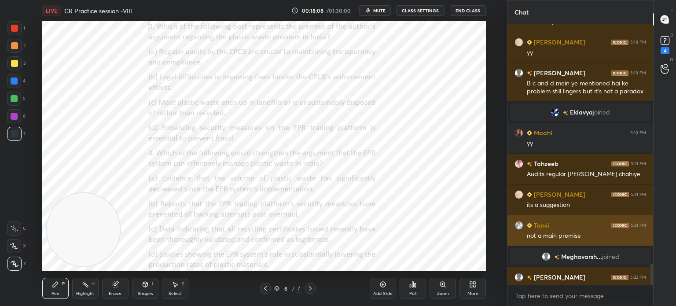
scroll to position [2937, 0]
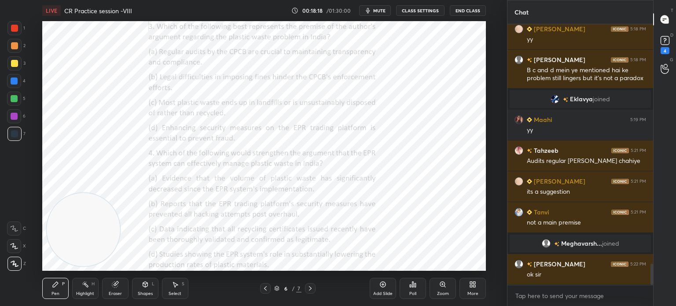
click at [414, 293] on div "Poll" at bounding box center [412, 293] width 7 height 4
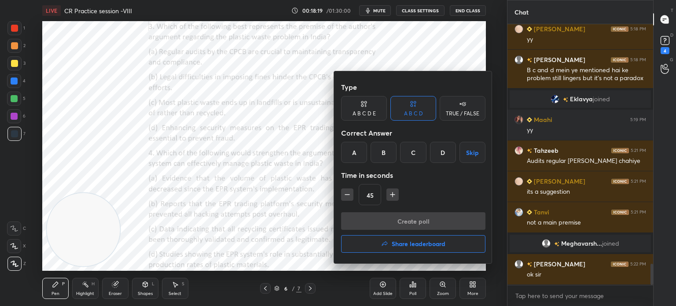
click at [355, 149] on div "A" at bounding box center [354, 152] width 26 height 21
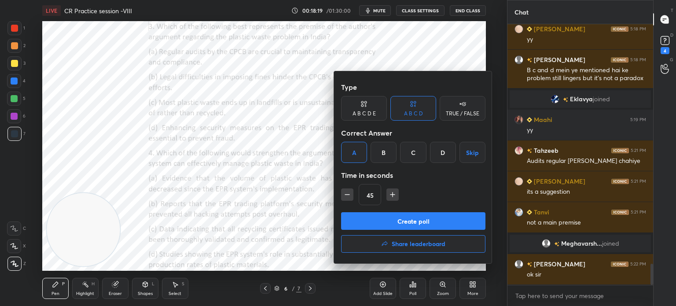
click at [376, 222] on button "Create poll" at bounding box center [413, 221] width 144 height 18
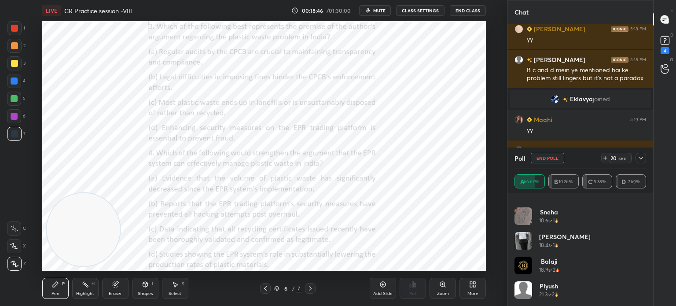
scroll to position [3029, 0]
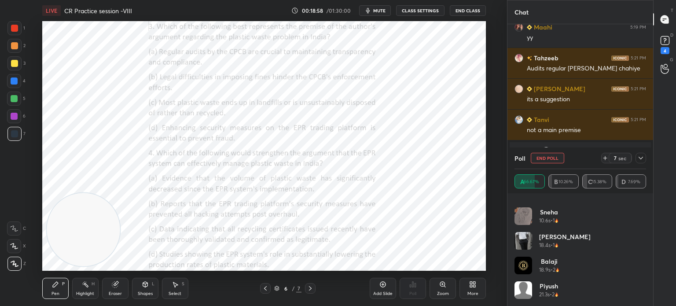
click at [638, 157] on icon at bounding box center [640, 157] width 7 height 7
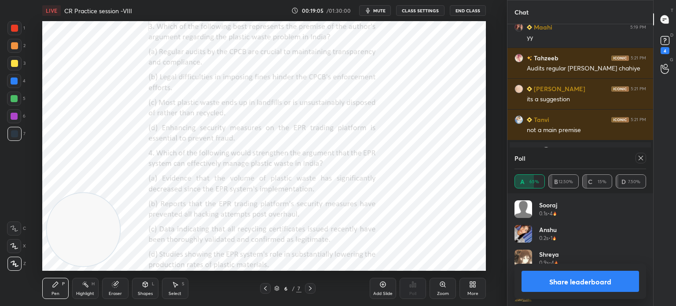
scroll to position [102, 129]
click at [639, 157] on icon at bounding box center [640, 157] width 7 height 7
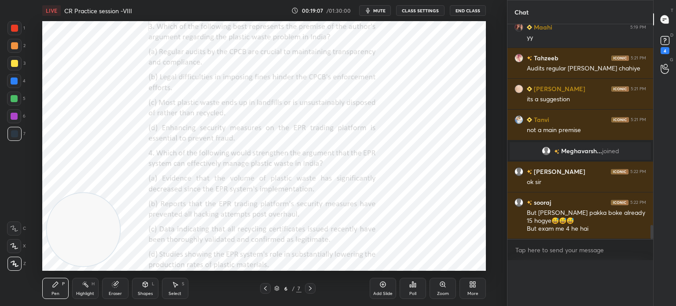
scroll to position [0, 3]
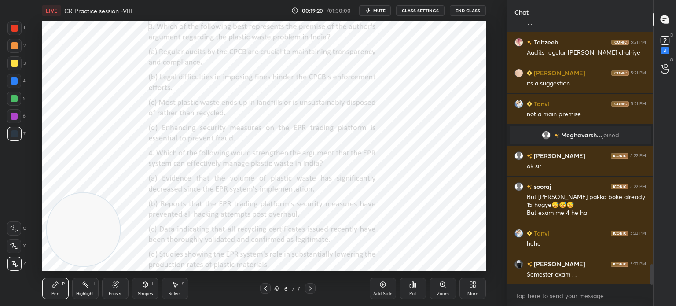
click at [116, 290] on div "Eraser" at bounding box center [115, 288] width 26 height 21
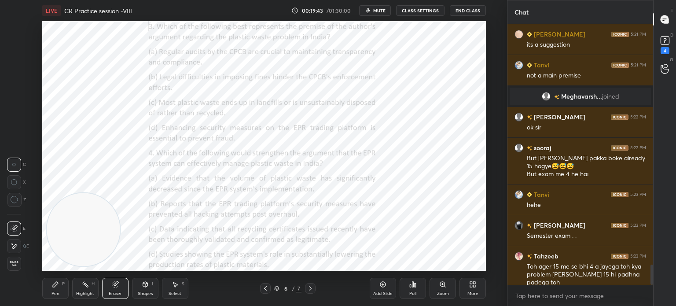
scroll to position [3093, 0]
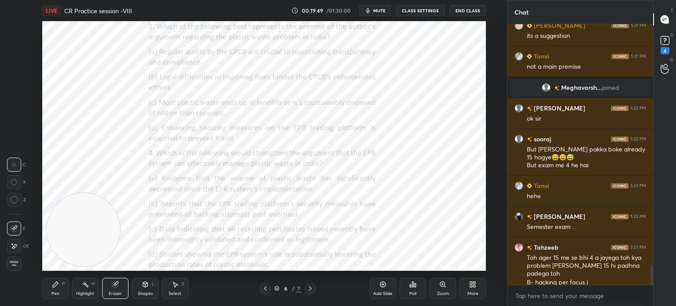
click at [58, 290] on div "Pen P" at bounding box center [55, 288] width 26 height 21
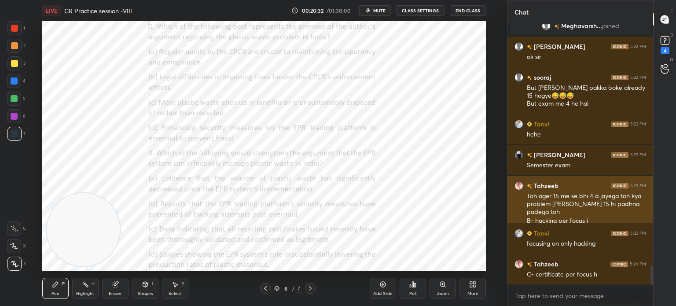
scroll to position [3171, 0]
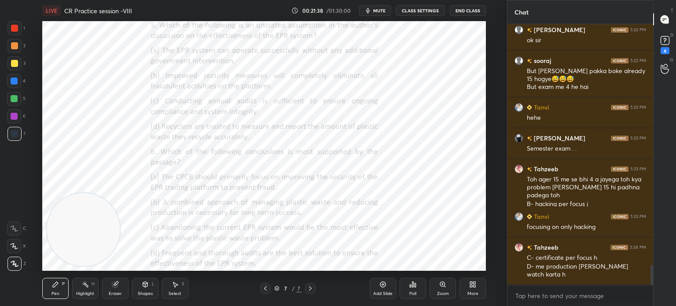
click at [412, 290] on div "Poll" at bounding box center [412, 288] width 26 height 21
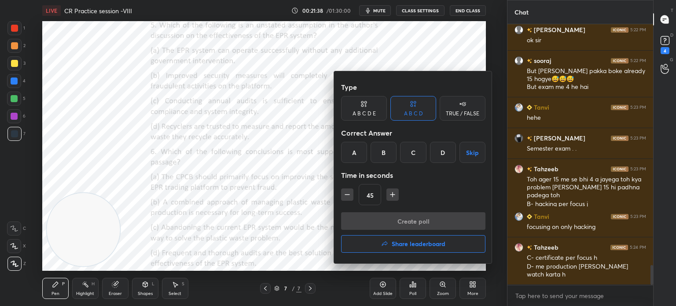
click at [441, 151] on div "D" at bounding box center [443, 152] width 26 height 21
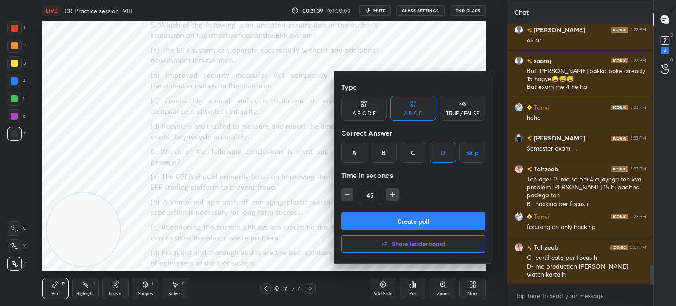
click at [391, 217] on button "Create poll" at bounding box center [413, 221] width 144 height 18
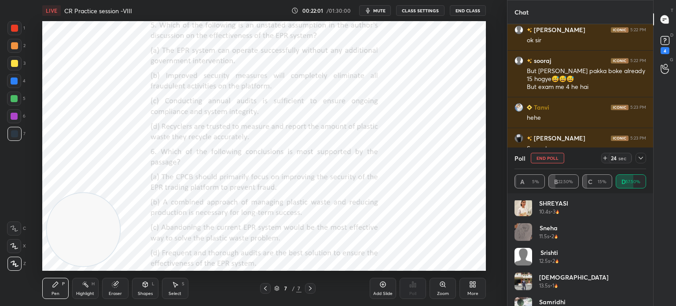
scroll to position [461, 0]
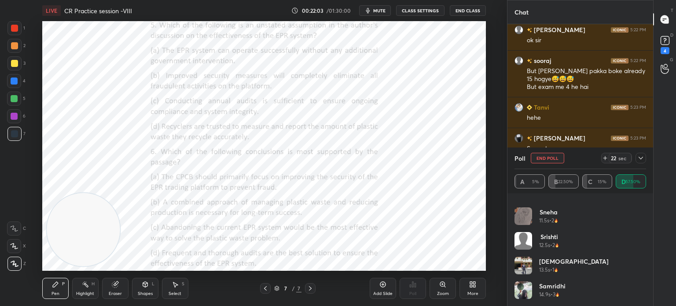
click at [639, 158] on icon at bounding box center [640, 158] width 4 height 3
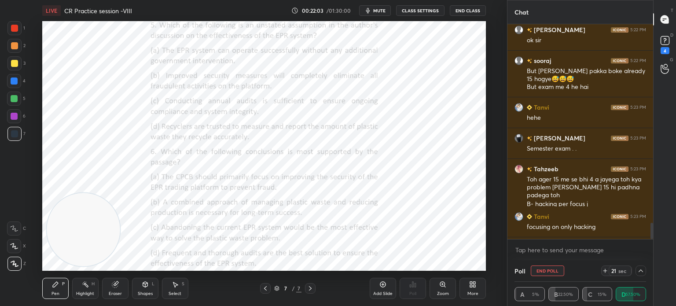
scroll to position [3217, 0]
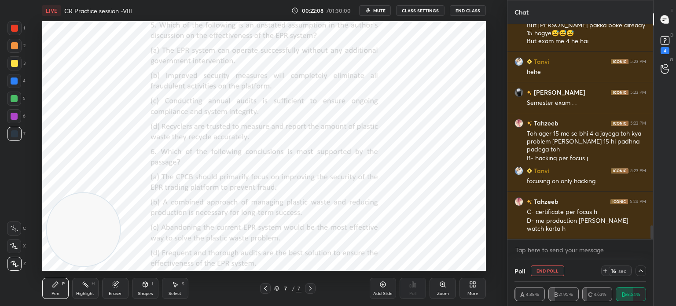
click at [639, 273] on icon at bounding box center [640, 270] width 7 height 7
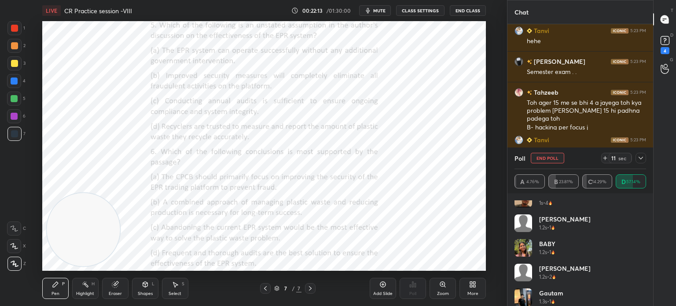
scroll to position [0, 0]
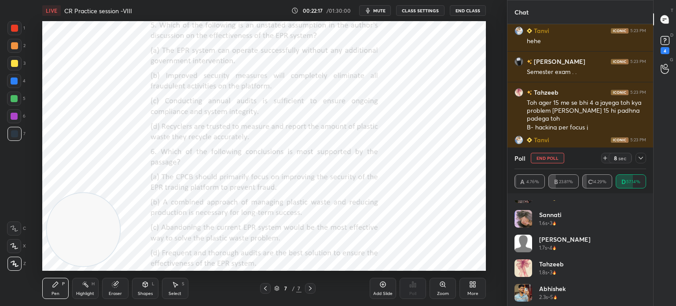
click at [640, 161] on icon at bounding box center [640, 157] width 7 height 7
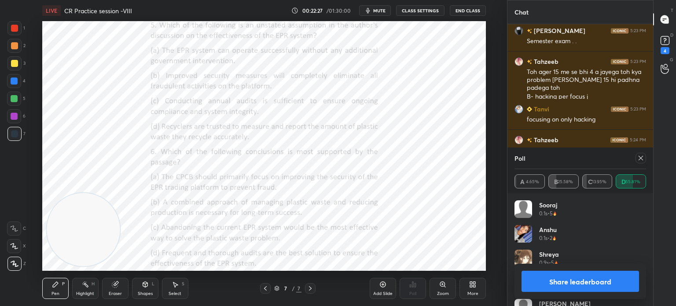
click at [639, 161] on icon at bounding box center [640, 157] width 7 height 7
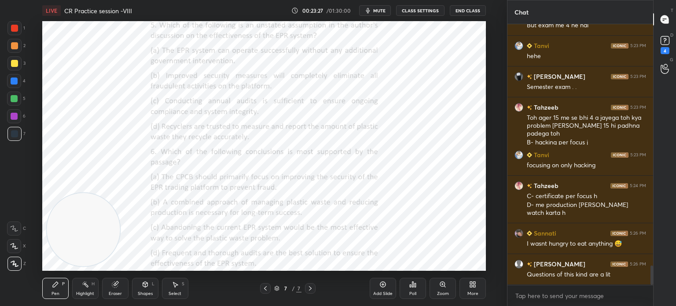
click at [417, 291] on div "Poll" at bounding box center [412, 288] width 26 height 21
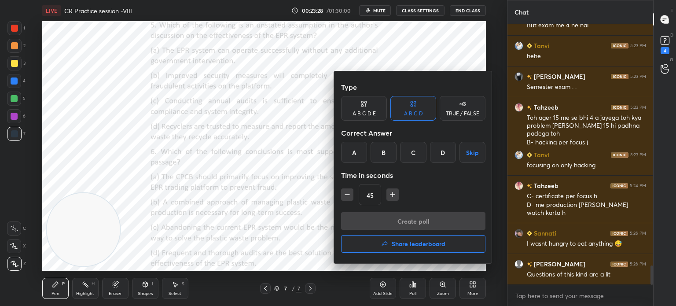
click at [384, 151] on div "B" at bounding box center [383, 152] width 26 height 21
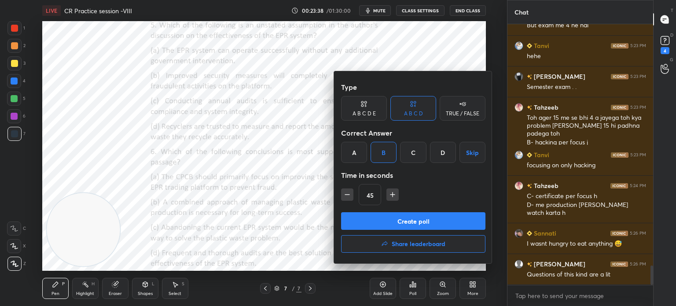
click at [410, 222] on button "Create poll" at bounding box center [413, 221] width 144 height 18
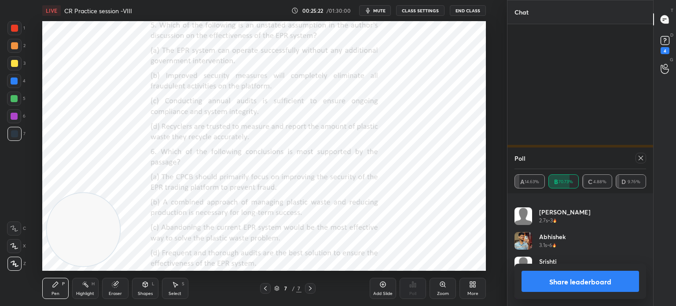
scroll to position [3417, 0]
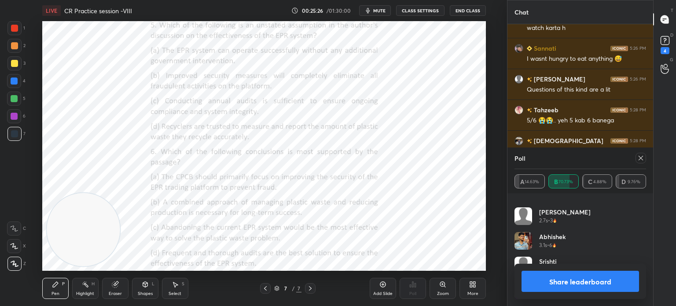
click at [641, 158] on icon at bounding box center [640, 158] width 4 height 4
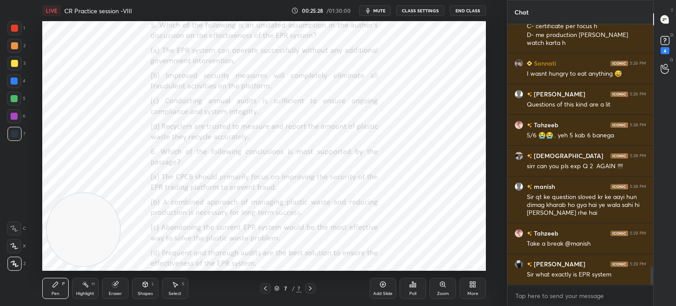
scroll to position [3433, 0]
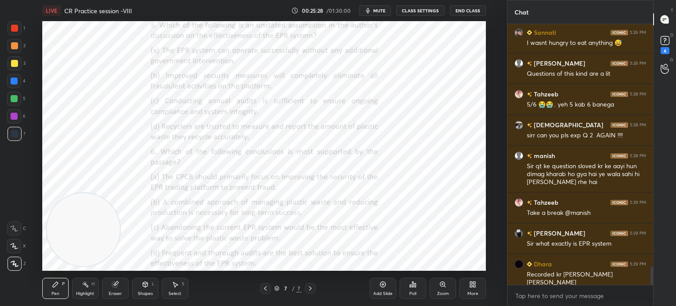
click at [467, 284] on div "More" at bounding box center [472, 288] width 26 height 21
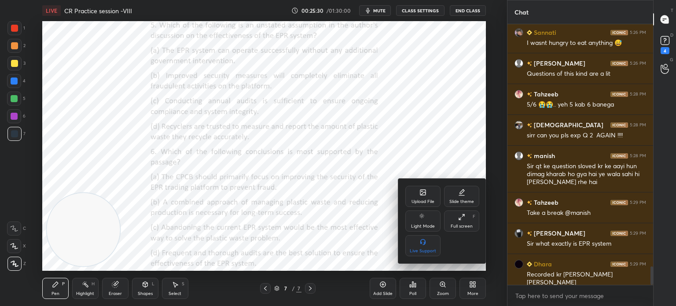
click at [422, 196] on div "Upload File" at bounding box center [422, 196] width 35 height 21
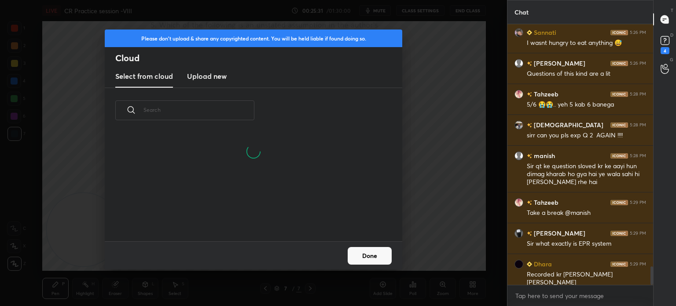
scroll to position [108, 282]
click at [212, 86] on new "Upload new" at bounding box center [207, 77] width 40 height 22
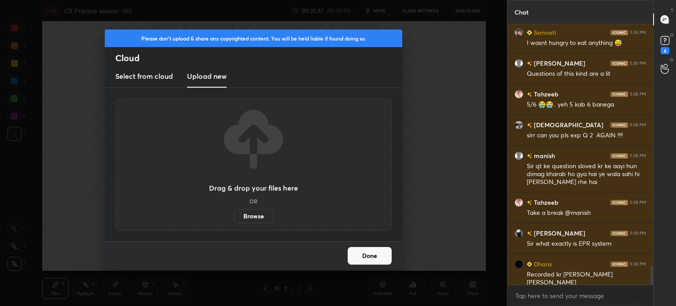
click at [257, 215] on label "Browse" at bounding box center [253, 216] width 39 height 14
click at [234, 215] on input "Browse" at bounding box center [234, 216] width 0 height 14
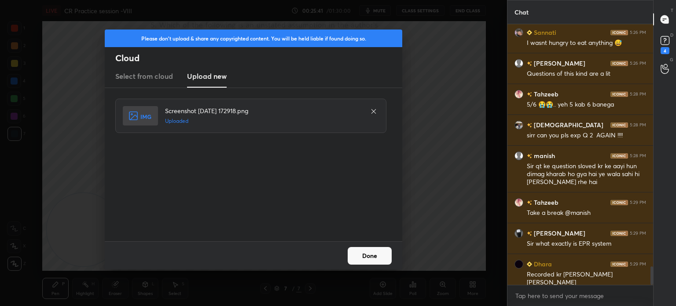
click at [372, 259] on button "Done" at bounding box center [370, 256] width 44 height 18
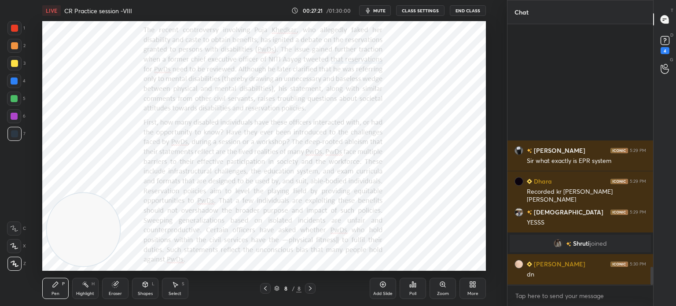
scroll to position [3523, 0]
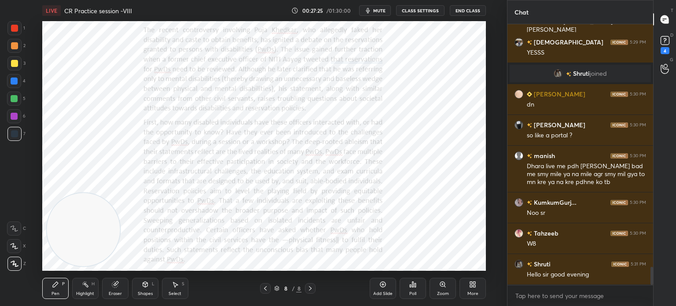
click at [471, 289] on div "More" at bounding box center [472, 288] width 26 height 21
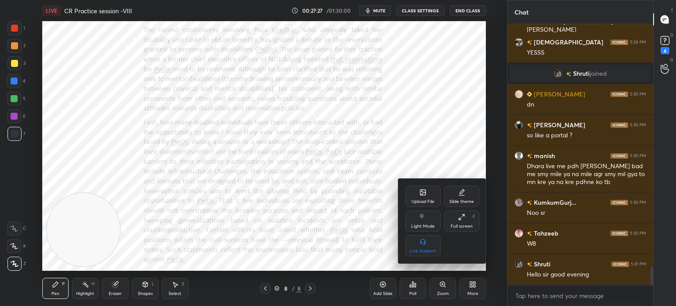
click at [418, 198] on div "Upload File" at bounding box center [422, 196] width 35 height 21
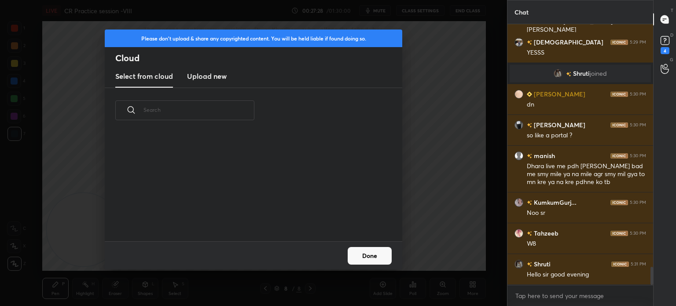
scroll to position [108, 282]
click at [216, 82] on new "Upload new" at bounding box center [207, 77] width 40 height 22
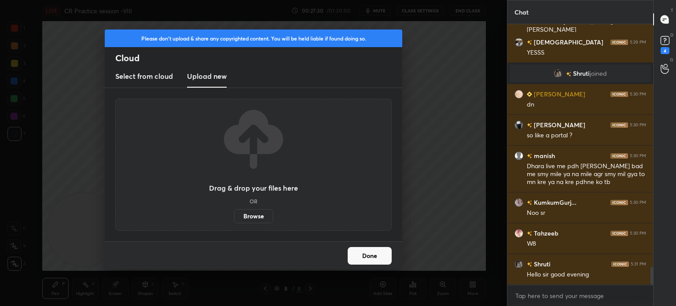
click at [255, 217] on label "Browse" at bounding box center [253, 216] width 39 height 14
click at [234, 217] on input "Browse" at bounding box center [234, 216] width 0 height 14
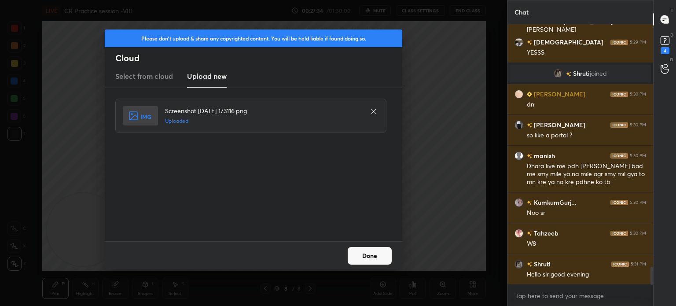
click at [361, 253] on button "Done" at bounding box center [370, 256] width 44 height 18
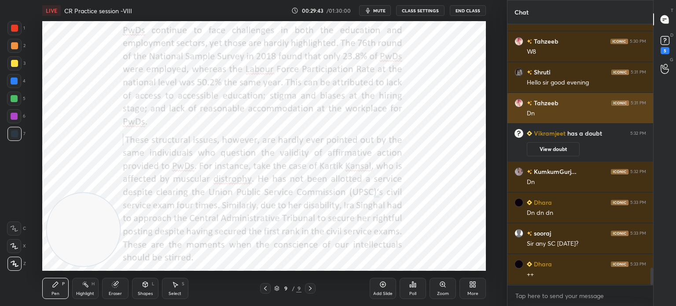
scroll to position [3710, 0]
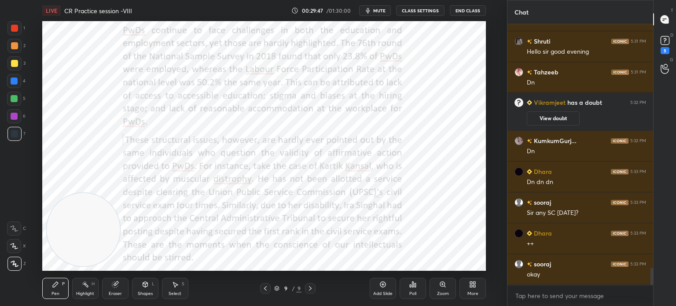
click at [117, 292] on div "Eraser" at bounding box center [115, 293] width 13 height 4
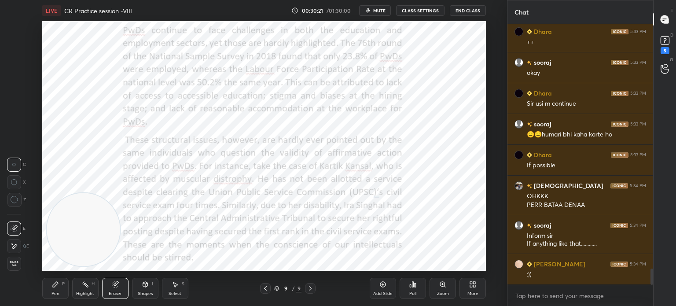
scroll to position [3942, 0]
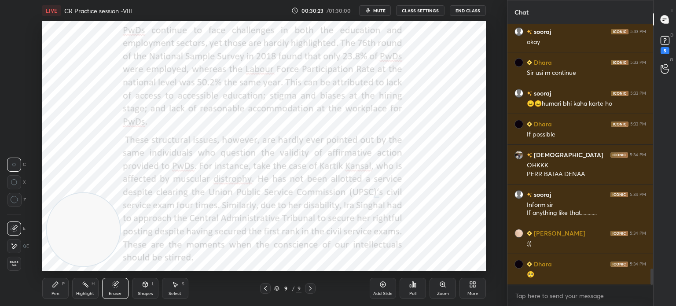
click at [55, 287] on icon at bounding box center [55, 284] width 7 height 7
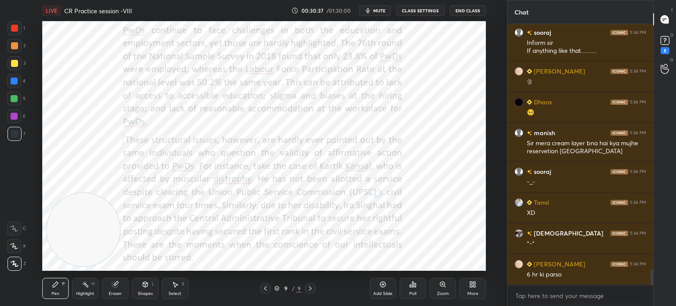
scroll to position [4135, 0]
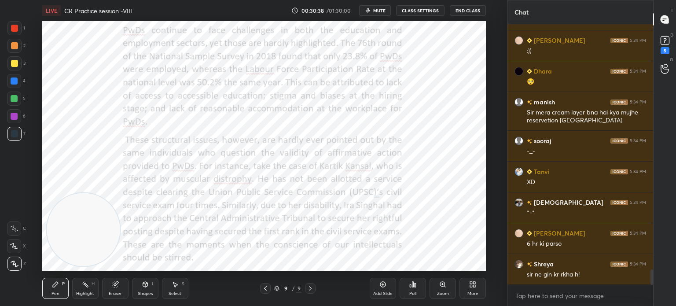
click at [115, 288] on div "Eraser" at bounding box center [115, 288] width 26 height 21
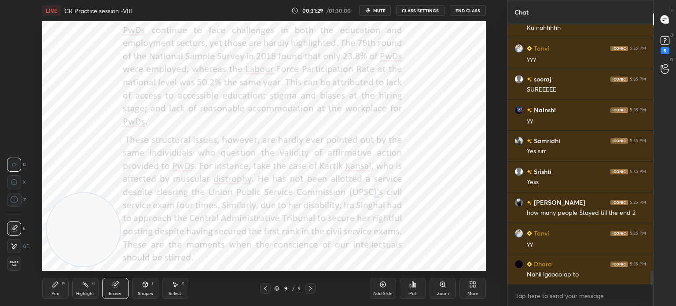
scroll to position [4689, 0]
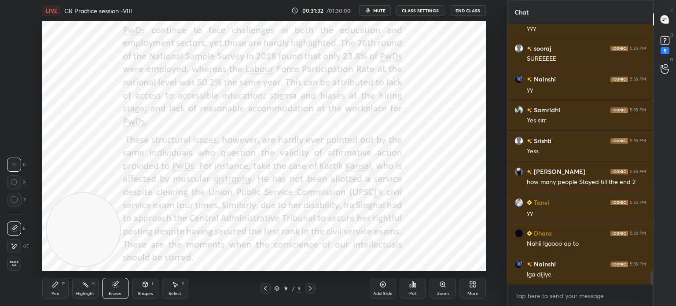
click at [53, 287] on icon at bounding box center [55, 284] width 5 height 5
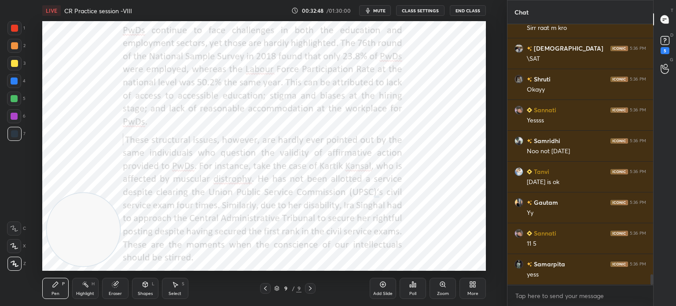
scroll to position [6075, 0]
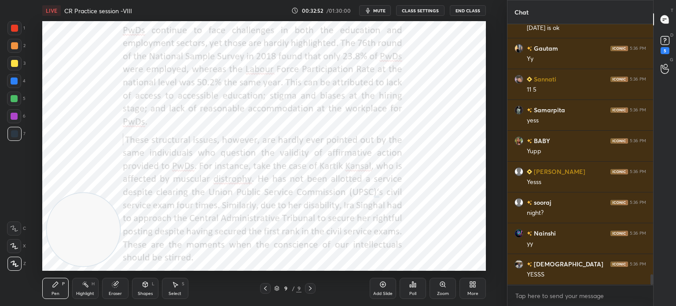
click at [116, 289] on div "Eraser" at bounding box center [115, 288] width 26 height 21
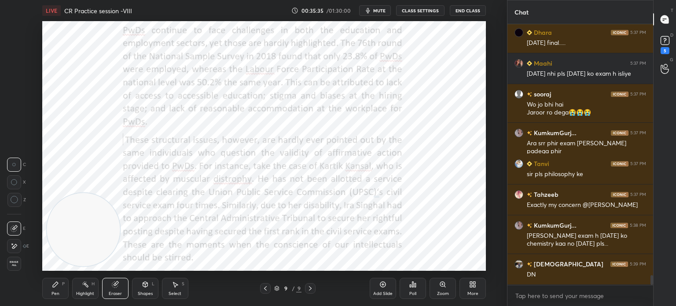
scroll to position [6653, 0]
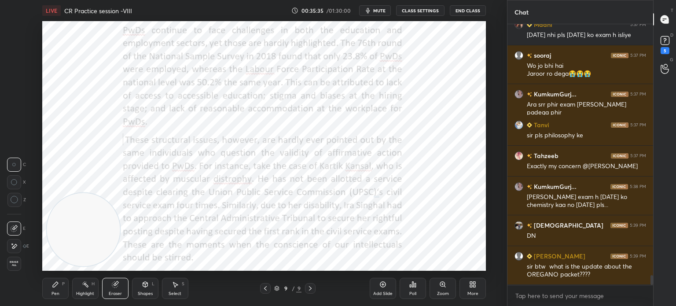
click at [471, 285] on icon at bounding box center [471, 286] width 2 height 2
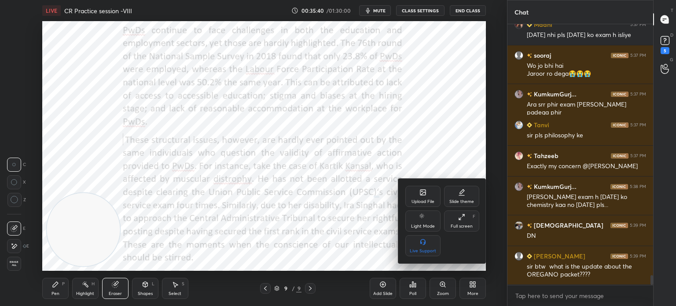
scroll to position [6684, 0]
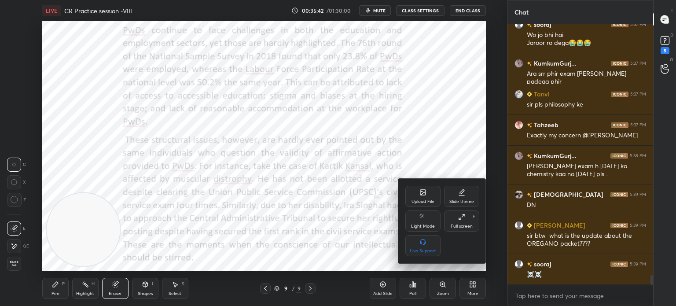
click at [420, 194] on icon at bounding box center [422, 192] width 5 height 5
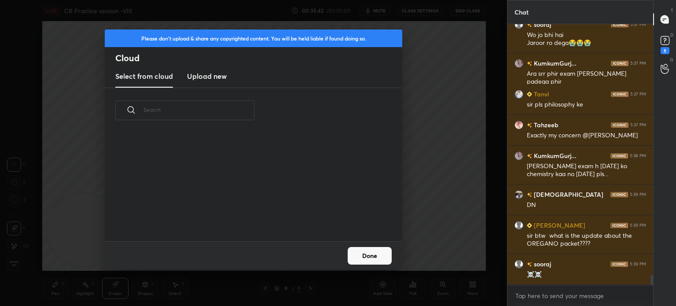
scroll to position [108, 282]
click at [224, 71] on h3 "Upload new" at bounding box center [207, 76] width 40 height 11
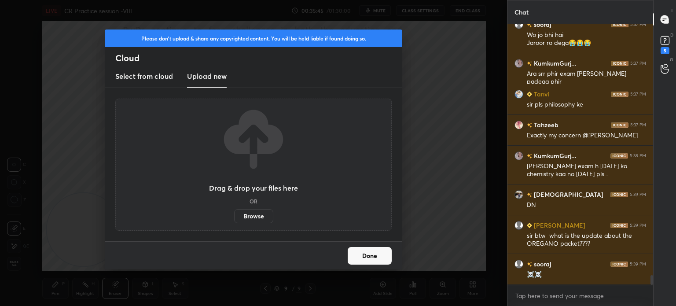
click at [257, 216] on label "Browse" at bounding box center [253, 216] width 39 height 14
click at [234, 216] on input "Browse" at bounding box center [234, 216] width 0 height 14
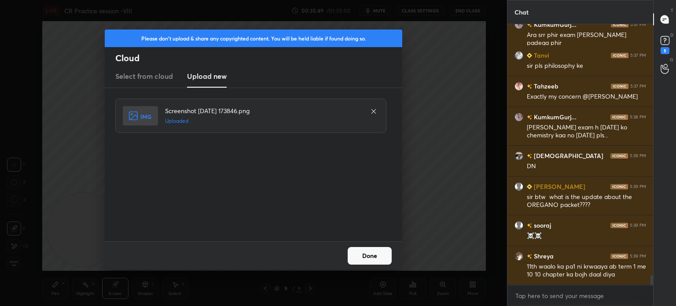
click at [368, 258] on button "Done" at bounding box center [370, 256] width 44 height 18
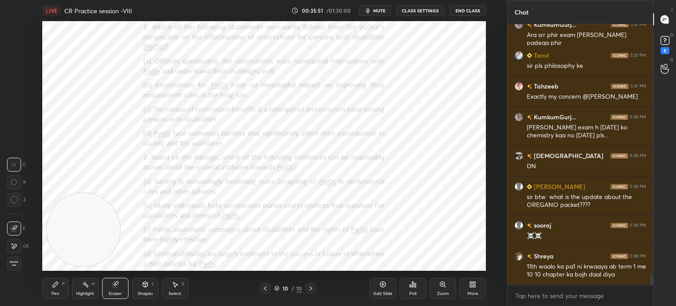
click at [476, 286] on div "More" at bounding box center [472, 288] width 26 height 21
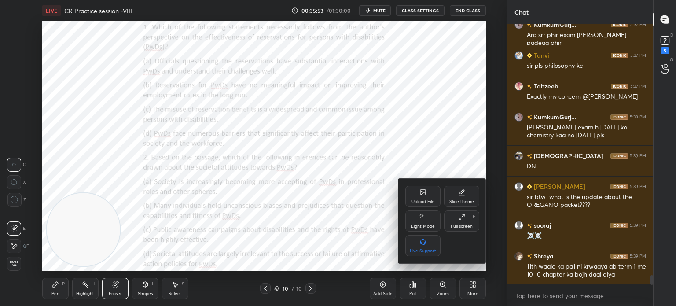
click at [413, 197] on div "Upload File" at bounding box center [422, 196] width 35 height 21
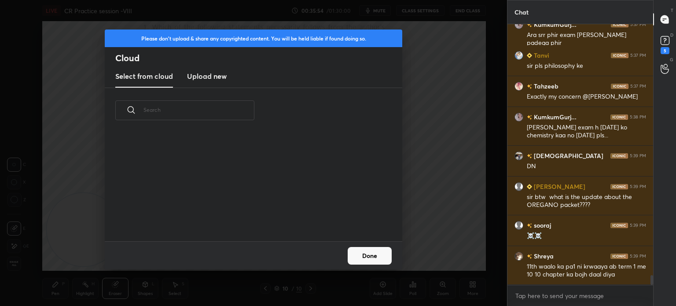
scroll to position [108, 282]
click at [198, 70] on new "Upload new" at bounding box center [207, 77] width 40 height 22
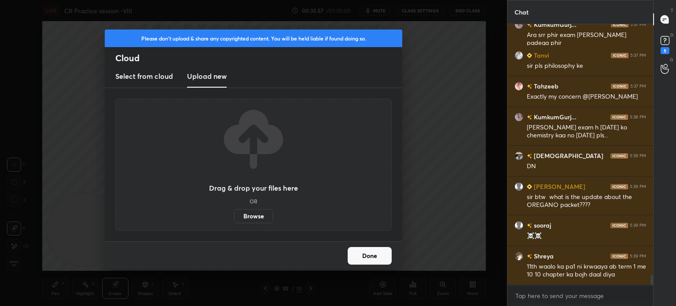
click at [247, 215] on label "Browse" at bounding box center [253, 216] width 39 height 14
click at [234, 215] on input "Browse" at bounding box center [234, 216] width 0 height 14
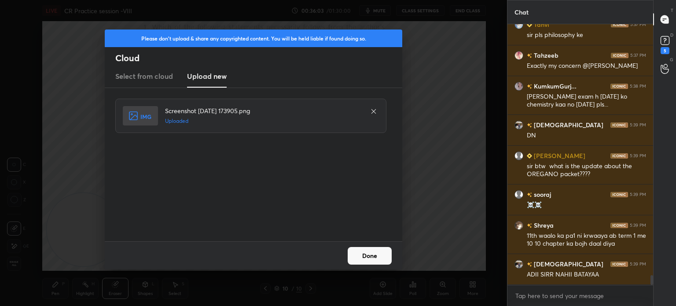
click at [364, 255] on button "Done" at bounding box center [370, 256] width 44 height 18
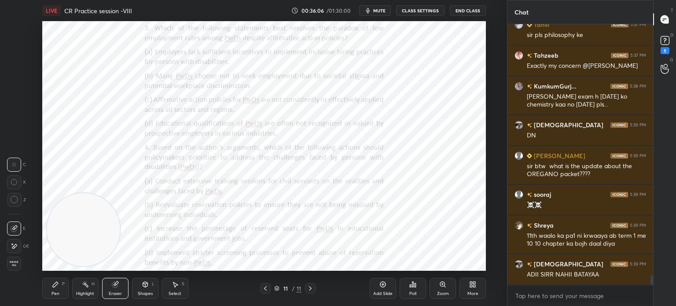
scroll to position [6784, 0]
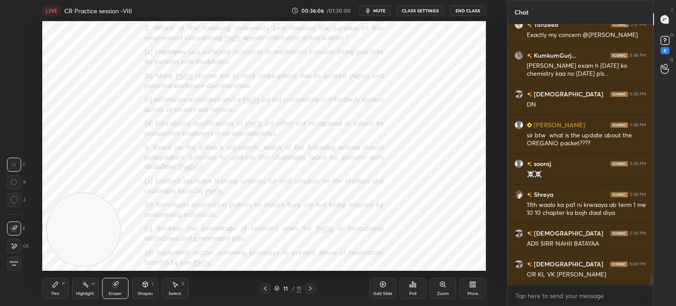
click at [485, 293] on div "More" at bounding box center [472, 288] width 26 height 21
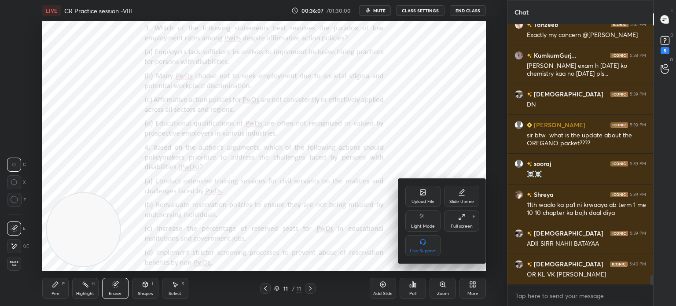
click at [417, 190] on div "Upload File" at bounding box center [422, 196] width 35 height 21
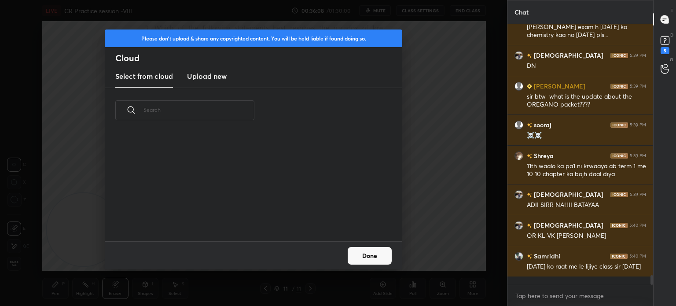
scroll to position [108, 282]
click at [213, 84] on new "Upload new" at bounding box center [207, 77] width 40 height 22
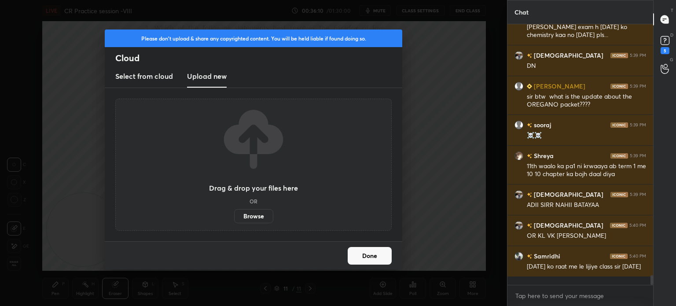
scroll to position [6854, 0]
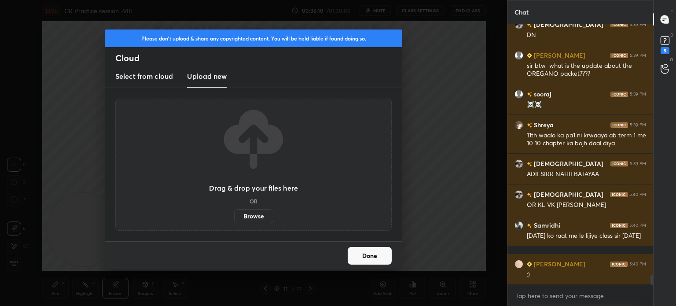
click at [249, 221] on label "Browse" at bounding box center [253, 216] width 39 height 14
click at [234, 221] on input "Browse" at bounding box center [234, 216] width 0 height 14
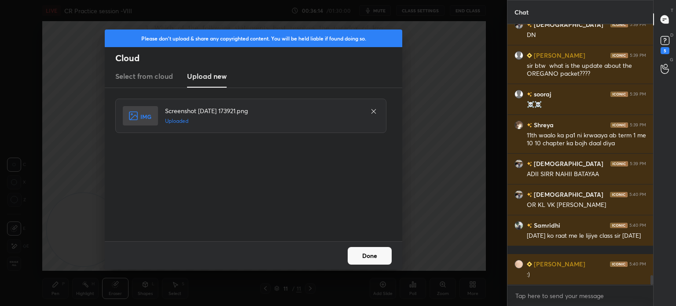
click at [371, 254] on button "Done" at bounding box center [370, 256] width 44 height 18
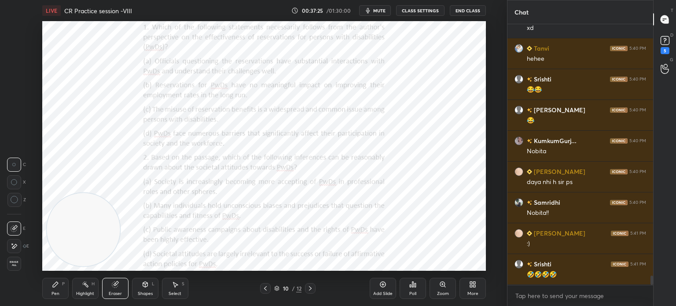
scroll to position [7254, 0]
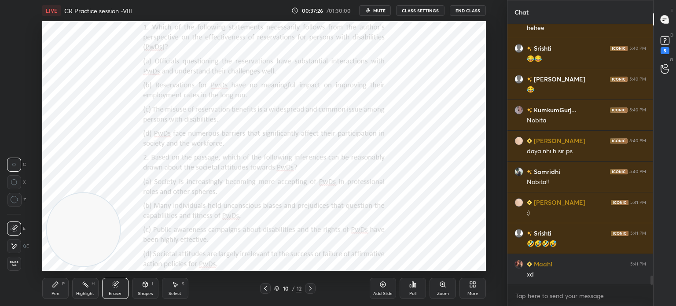
click at [55, 287] on icon at bounding box center [55, 284] width 7 height 7
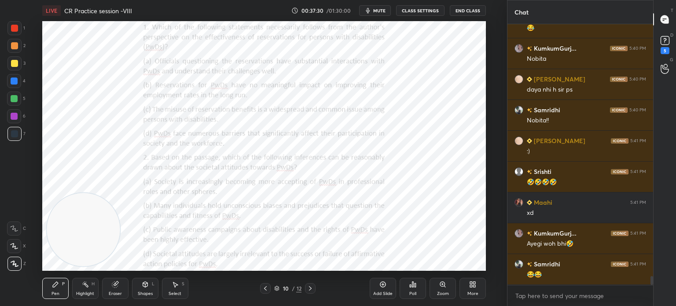
scroll to position [7346, 0]
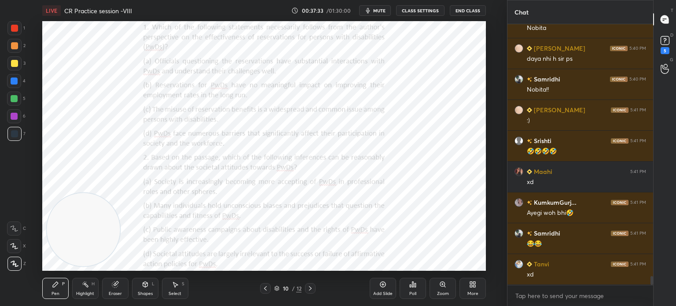
click at [413, 290] on div "Poll" at bounding box center [412, 288] width 26 height 21
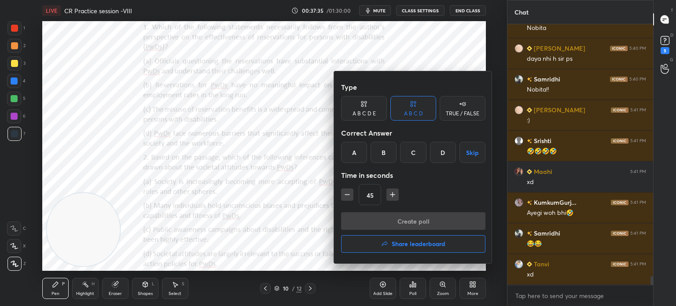
click at [106, 142] on div at bounding box center [338, 153] width 676 height 306
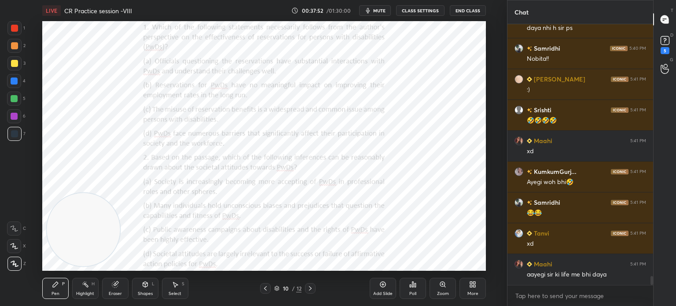
scroll to position [7408, 0]
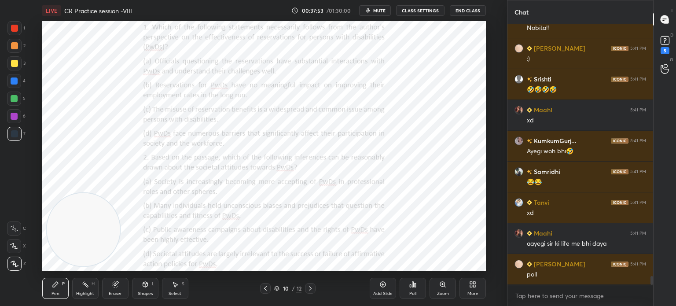
click at [412, 287] on icon at bounding box center [412, 284] width 7 height 7
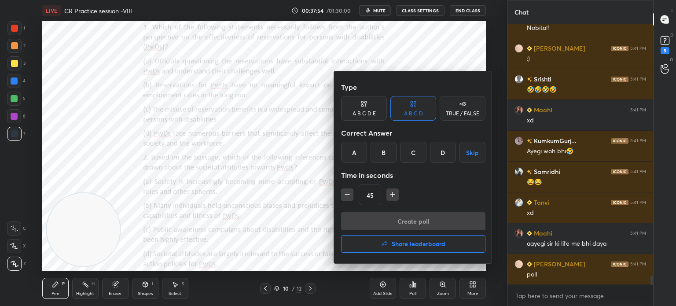
click at [438, 153] on div "D" at bounding box center [443, 152] width 26 height 21
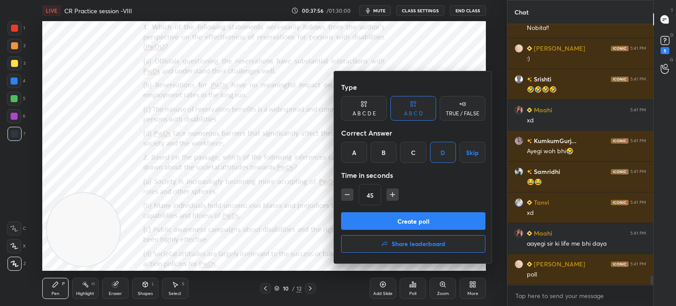
click at [375, 215] on button "Create poll" at bounding box center [413, 221] width 144 height 18
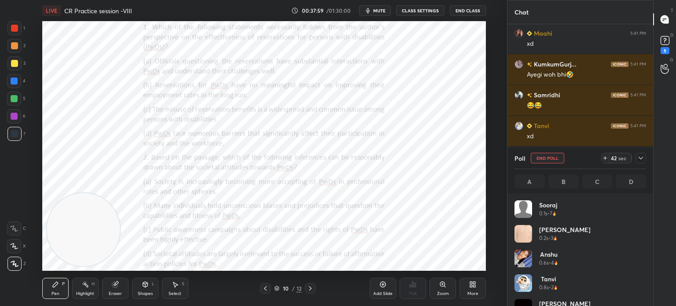
scroll to position [7515, 0]
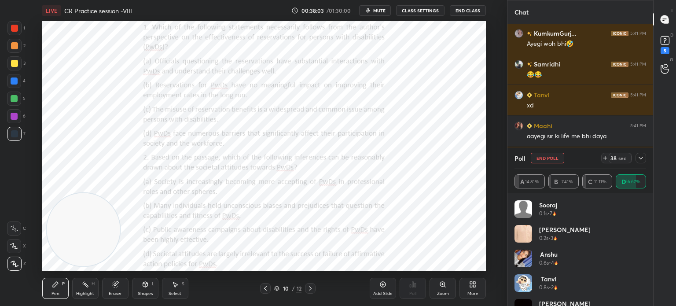
click at [640, 160] on icon at bounding box center [640, 157] width 7 height 7
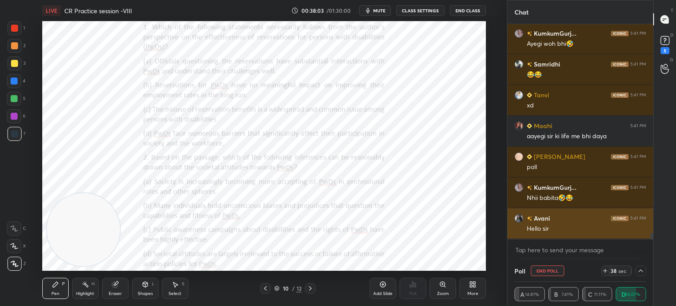
scroll to position [0, 3]
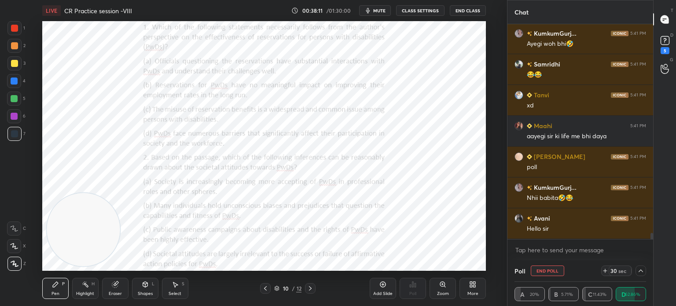
click at [639, 273] on icon at bounding box center [640, 270] width 7 height 7
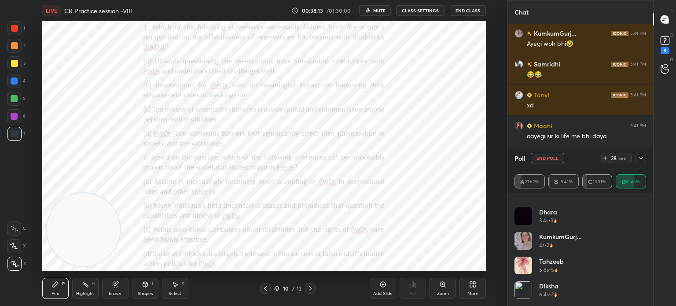
click at [640, 161] on icon at bounding box center [640, 157] width 7 height 7
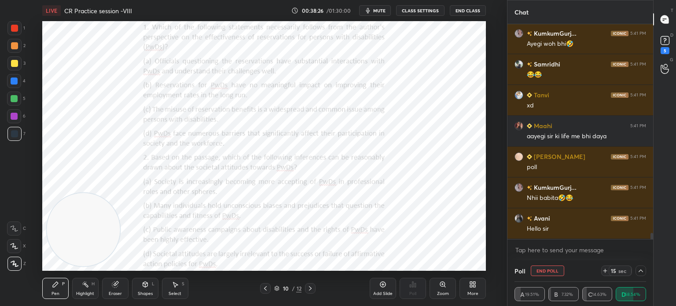
click at [639, 269] on icon at bounding box center [640, 270] width 7 height 7
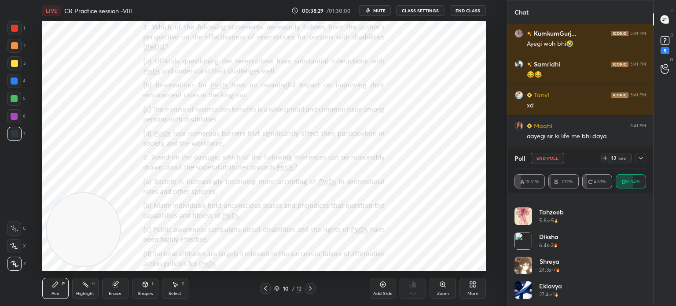
click at [640, 155] on icon at bounding box center [640, 157] width 7 height 7
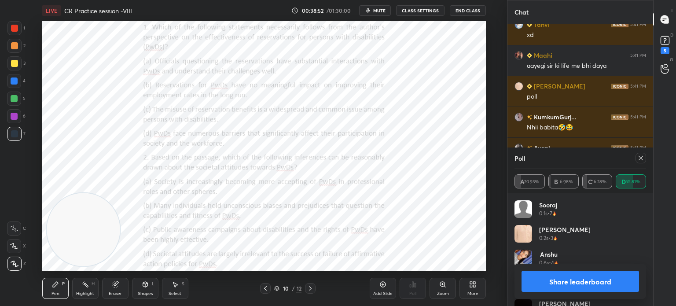
click at [640, 156] on icon at bounding box center [640, 157] width 7 height 7
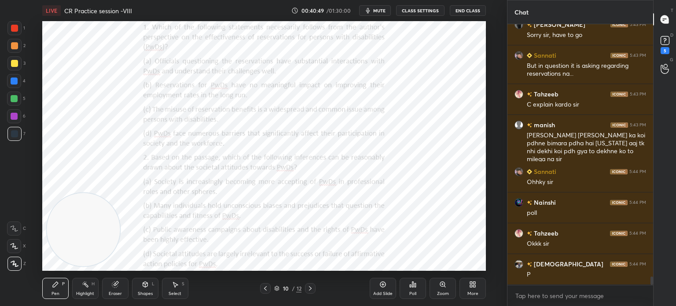
scroll to position [8042, 0]
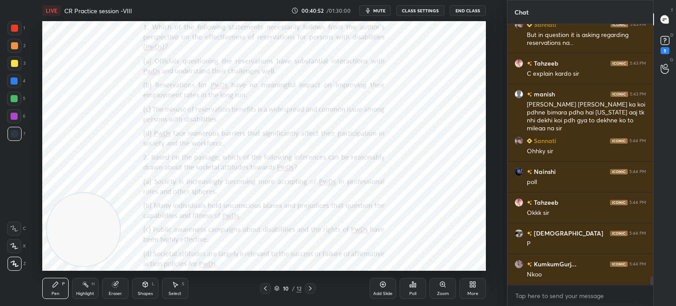
click at [408, 290] on div "Poll" at bounding box center [412, 288] width 26 height 21
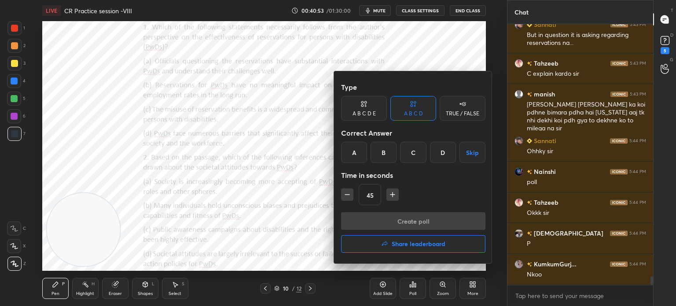
click at [379, 151] on div "B" at bounding box center [383, 152] width 26 height 21
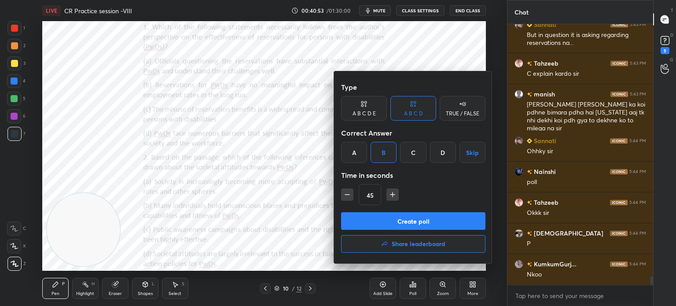
click at [371, 220] on button "Create poll" at bounding box center [413, 221] width 144 height 18
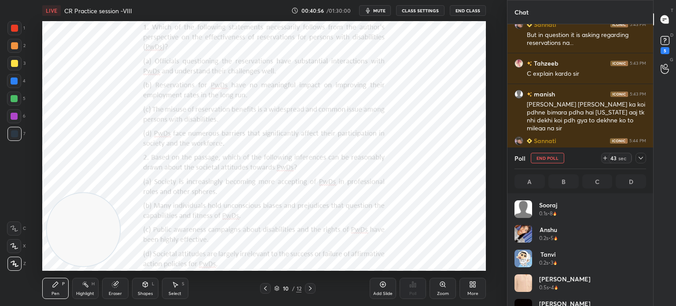
scroll to position [103, 129]
click at [641, 155] on icon at bounding box center [640, 157] width 7 height 7
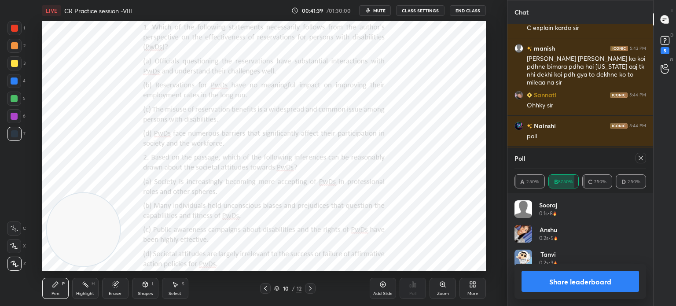
scroll to position [88, 129]
click at [641, 160] on icon at bounding box center [640, 157] width 7 height 7
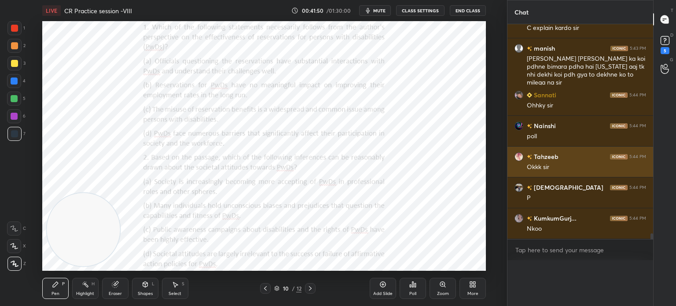
scroll to position [3, 3]
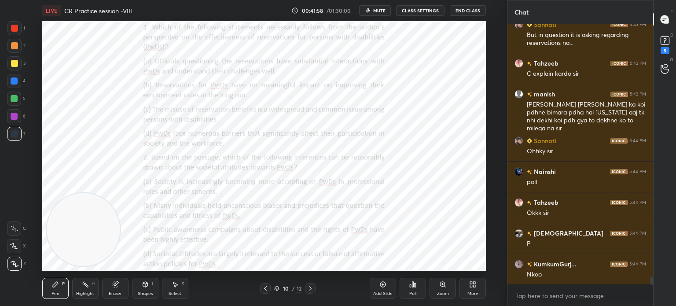
click at [117, 292] on div "Eraser" at bounding box center [115, 293] width 13 height 4
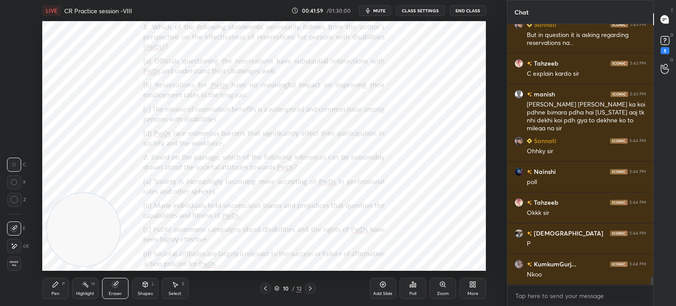
click at [13, 264] on span "Erase all" at bounding box center [13, 263] width 13 height 6
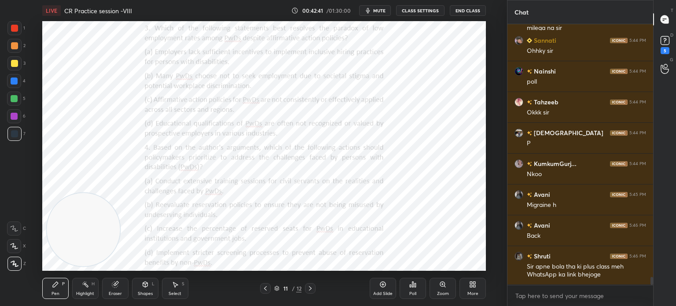
scroll to position [8173, 0]
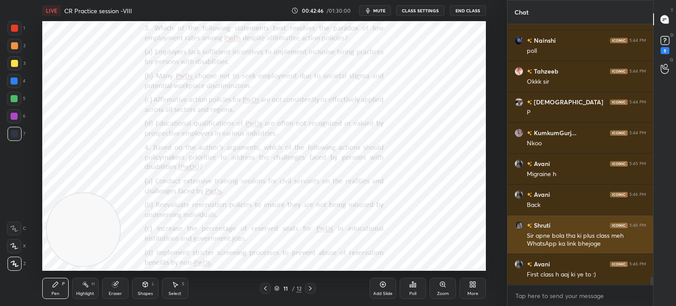
click at [516, 226] on img "grid" at bounding box center [518, 225] width 9 height 9
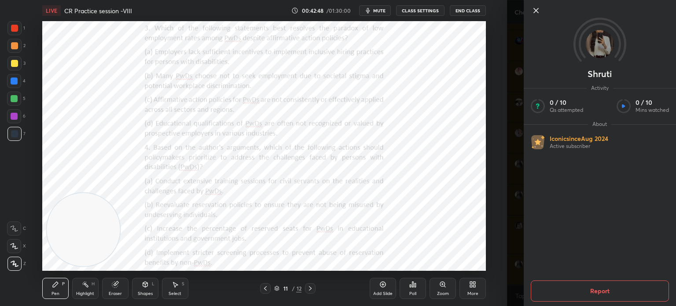
click at [535, 10] on icon at bounding box center [536, 10] width 4 height 4
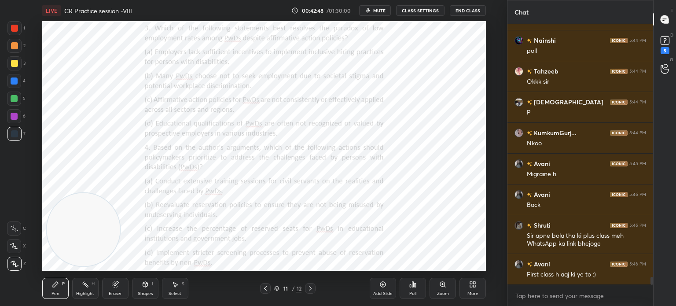
scroll to position [8203, 0]
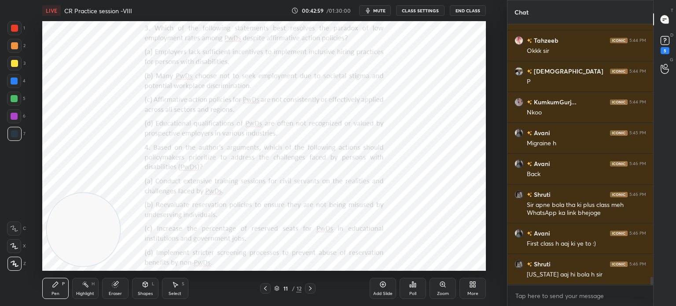
click at [414, 294] on div "Poll" at bounding box center [412, 293] width 7 height 4
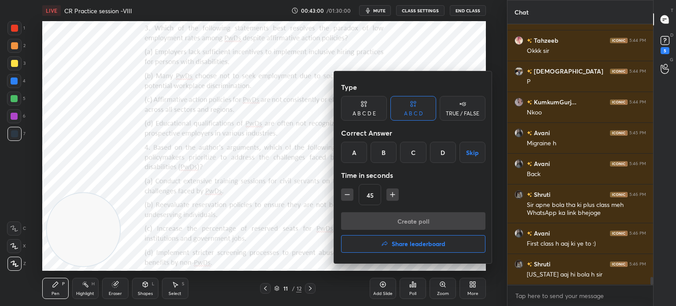
click at [410, 152] on div "C" at bounding box center [413, 152] width 26 height 21
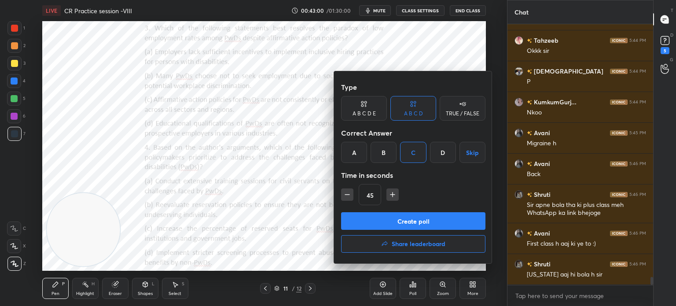
click at [370, 218] on button "Create poll" at bounding box center [413, 221] width 144 height 18
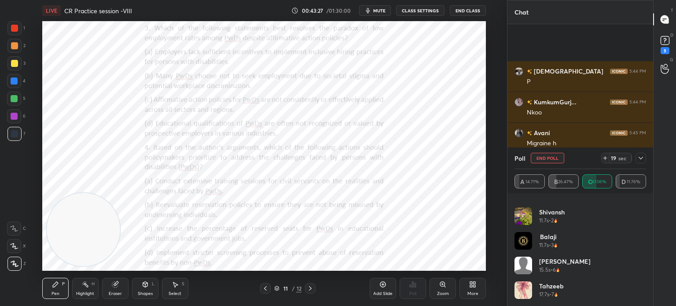
scroll to position [8280, 0]
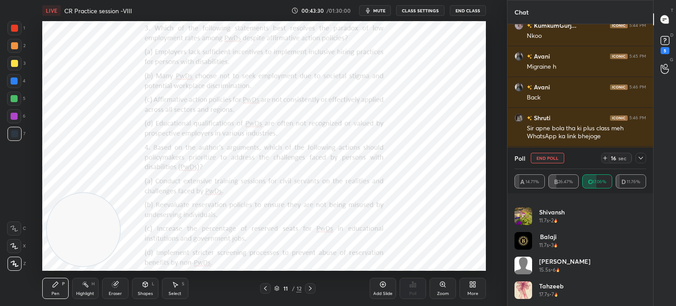
click at [643, 159] on icon at bounding box center [640, 157] width 7 height 7
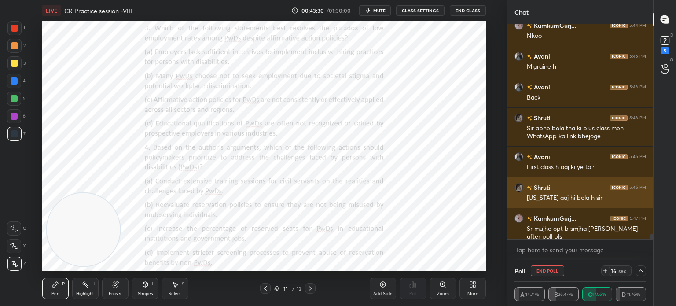
scroll to position [0, 0]
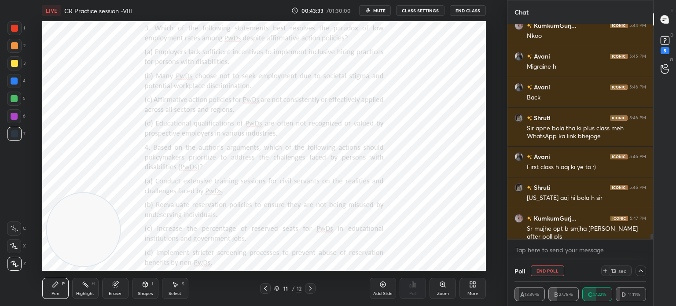
click at [639, 272] on icon at bounding box center [640, 270] width 7 height 7
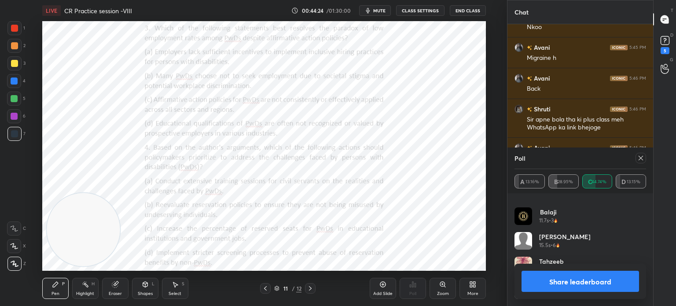
click at [641, 158] on icon at bounding box center [640, 158] width 4 height 4
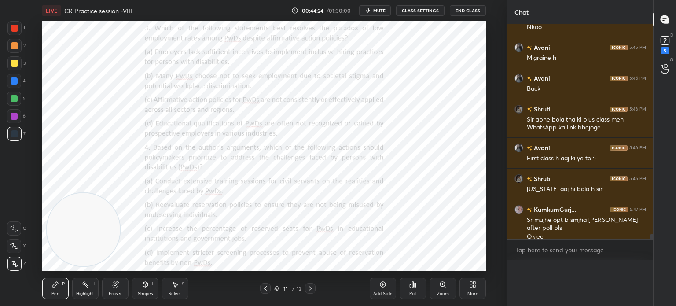
scroll to position [8278, 0]
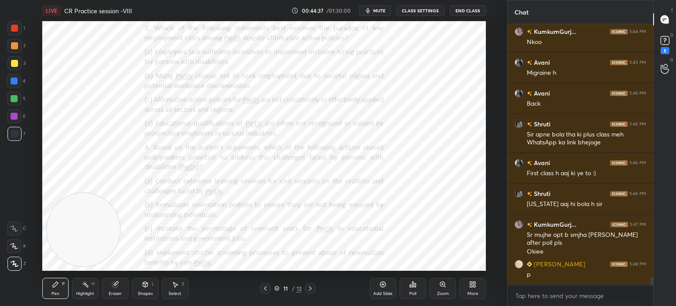
click at [414, 292] on div "Poll" at bounding box center [412, 293] width 7 height 4
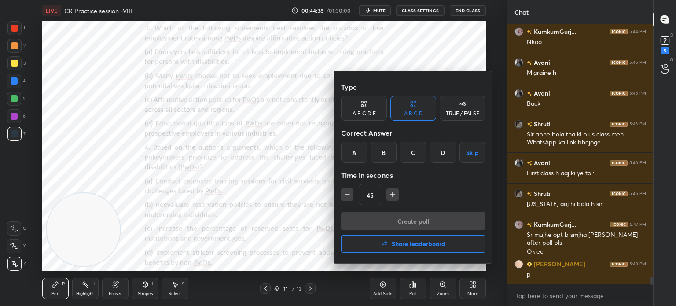
click at [354, 153] on div "A" at bounding box center [354, 152] width 26 height 21
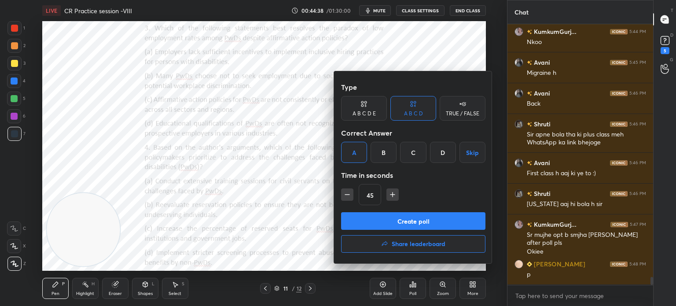
click at [371, 218] on button "Create poll" at bounding box center [413, 221] width 144 height 18
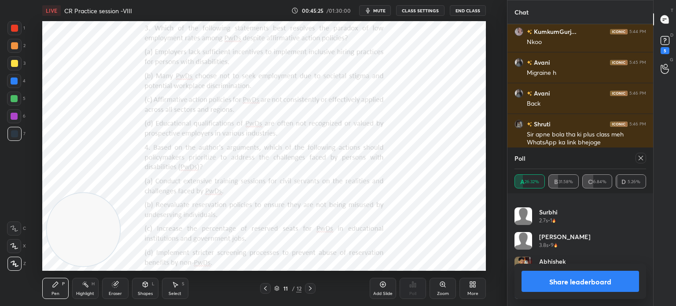
scroll to position [8350, 0]
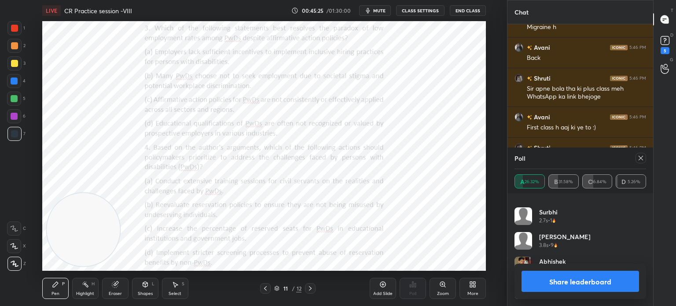
click at [641, 157] on icon at bounding box center [640, 157] width 7 height 7
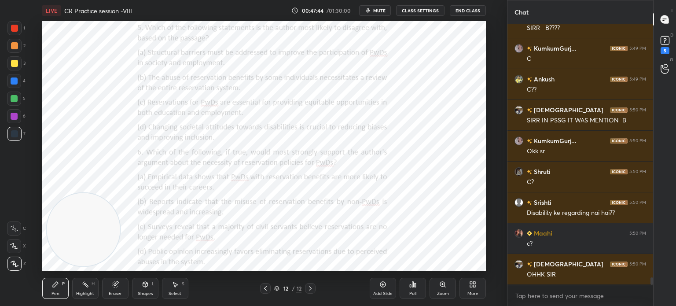
scroll to position [8582, 0]
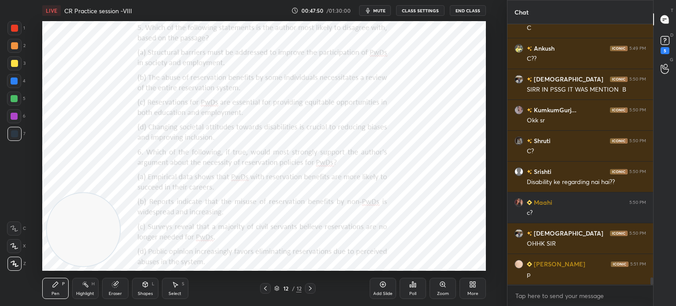
click at [412, 296] on div "Poll" at bounding box center [412, 293] width 7 height 4
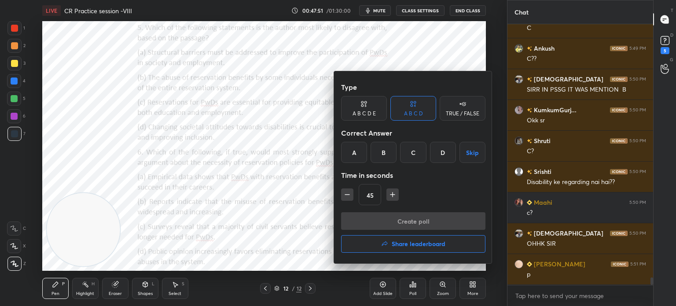
click at [379, 153] on div "B" at bounding box center [383, 152] width 26 height 21
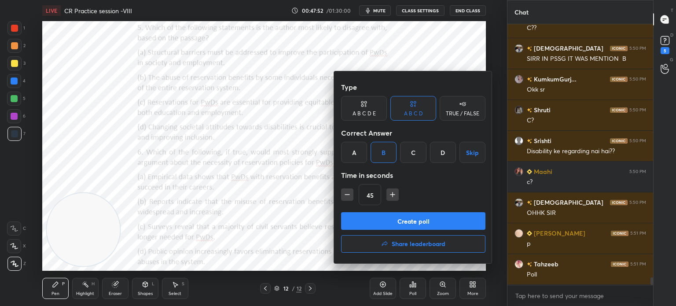
click at [375, 218] on button "Create poll" at bounding box center [413, 221] width 144 height 18
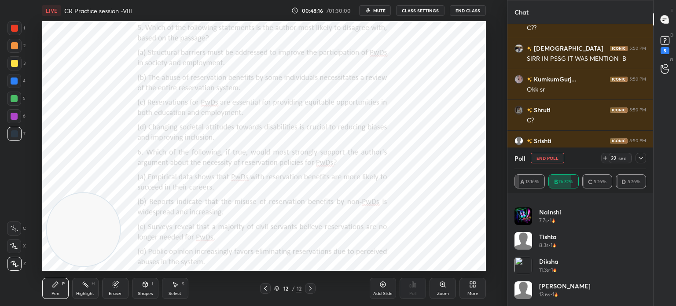
scroll to position [8689, 0]
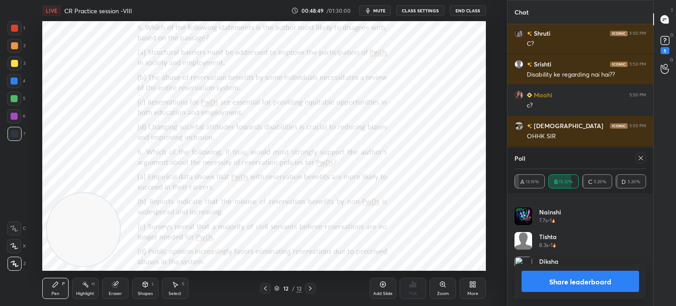
click at [555, 277] on button "Share leaderboard" at bounding box center [579, 281] width 117 height 21
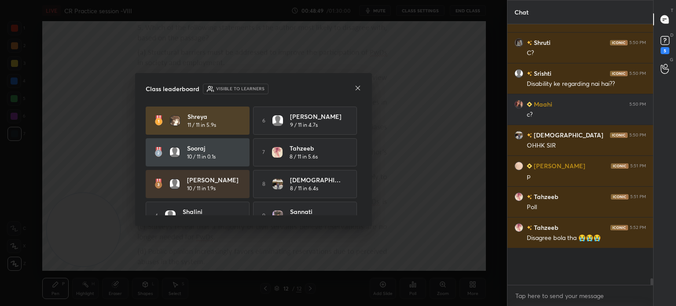
scroll to position [3, 3]
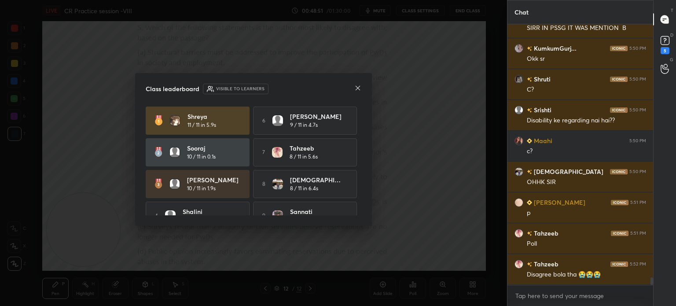
click at [360, 90] on icon at bounding box center [357, 87] width 7 height 7
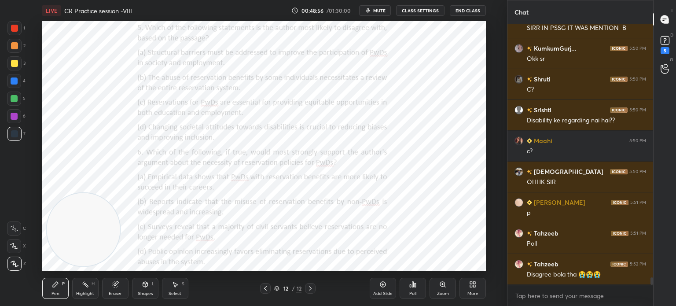
click at [410, 294] on div "Poll" at bounding box center [412, 293] width 7 height 4
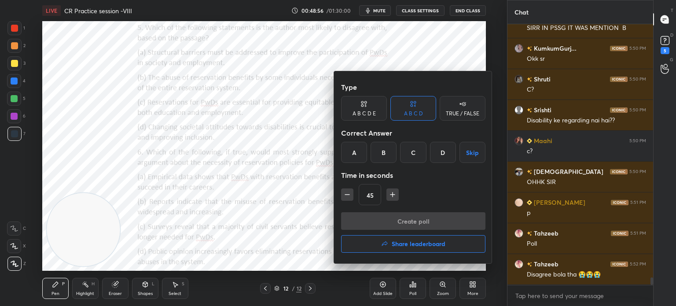
click at [354, 152] on div "A" at bounding box center [354, 152] width 26 height 21
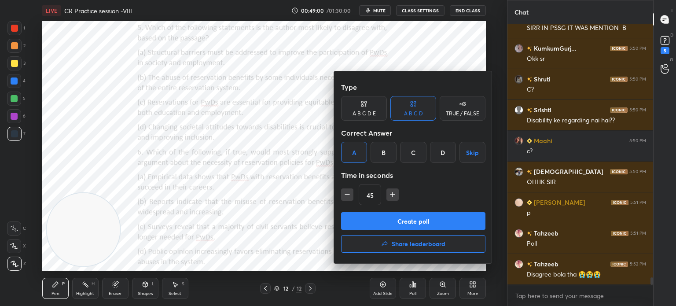
click at [366, 221] on button "Create poll" at bounding box center [413, 221] width 144 height 18
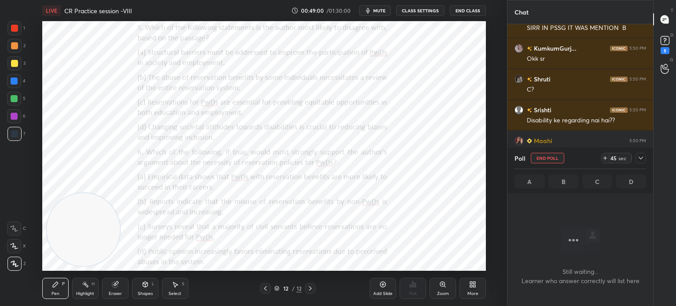
scroll to position [2, 3]
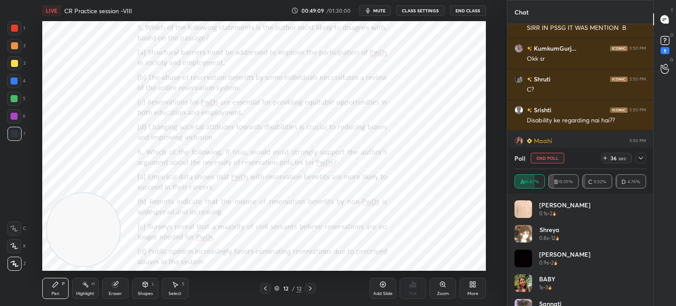
click at [118, 286] on icon at bounding box center [115, 284] width 7 height 7
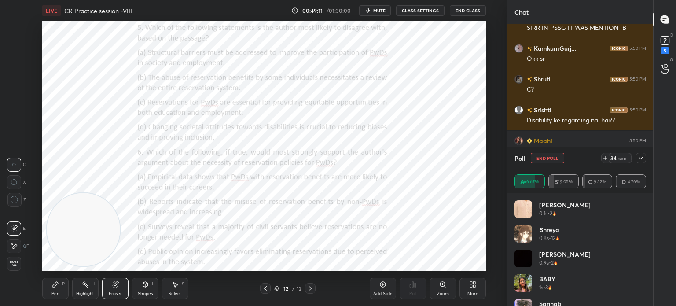
click at [53, 284] on icon at bounding box center [55, 284] width 7 height 7
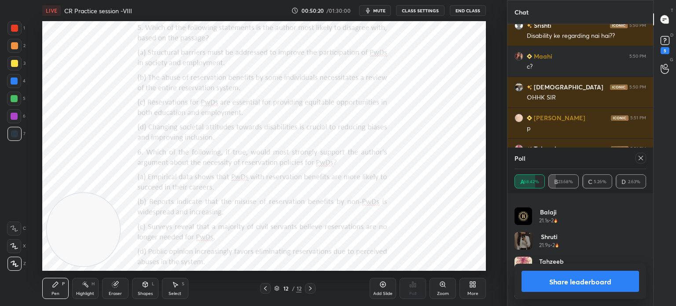
scroll to position [8749, 0]
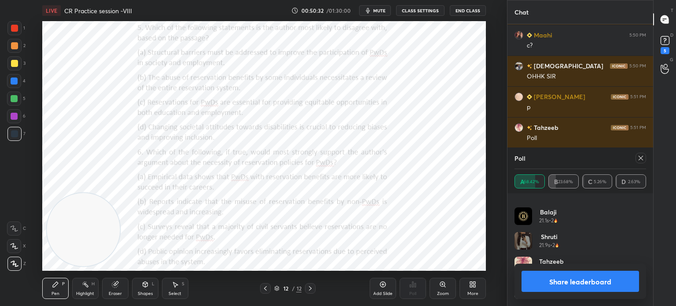
click at [536, 273] on button "Share leaderboard" at bounding box center [579, 281] width 117 height 21
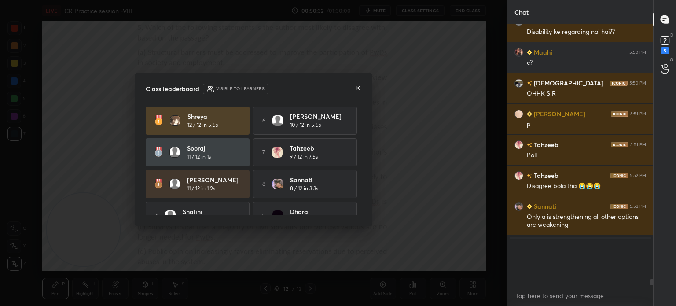
scroll to position [254, 143]
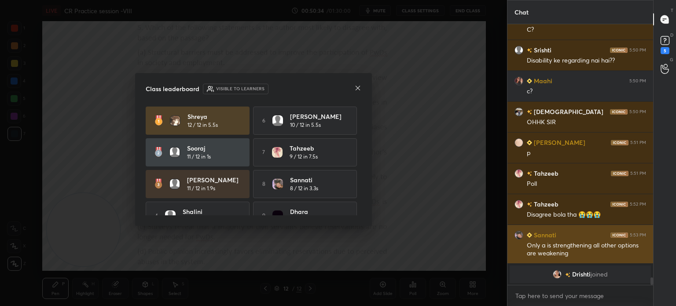
click at [357, 88] on icon at bounding box center [357, 87] width 7 height 7
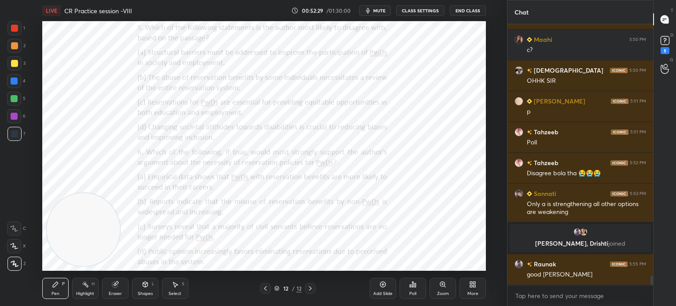
scroll to position [7046, 0]
click at [473, 286] on icon at bounding box center [474, 286] width 2 height 2
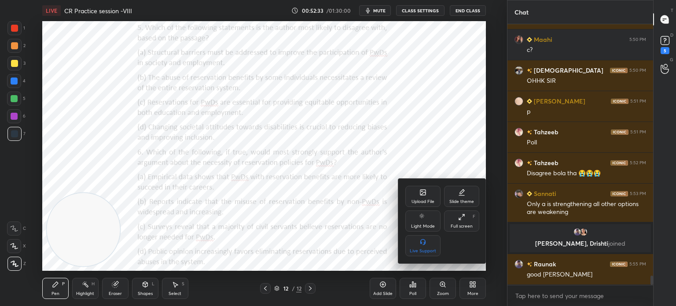
click at [428, 190] on div "Upload File" at bounding box center [422, 196] width 35 height 21
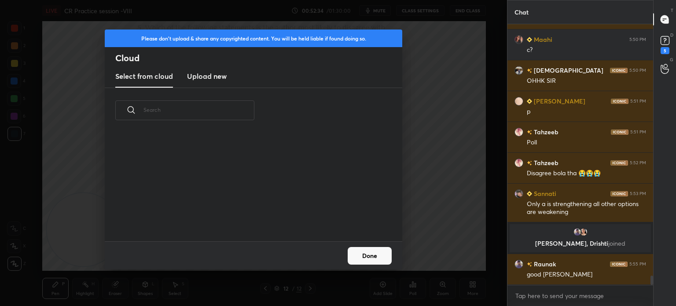
scroll to position [108, 282]
click at [219, 78] on h3 "Upload new" at bounding box center [207, 76] width 40 height 11
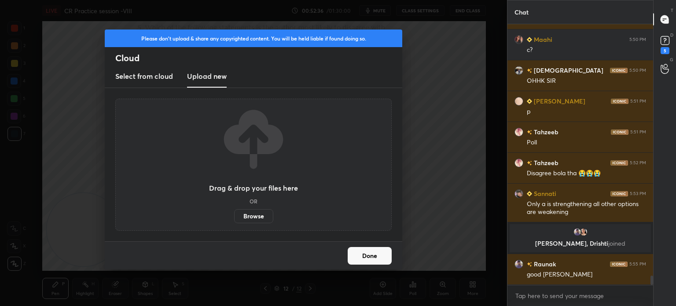
click at [248, 212] on label "Browse" at bounding box center [253, 216] width 39 height 14
click at [234, 212] on input "Browse" at bounding box center [234, 216] width 0 height 14
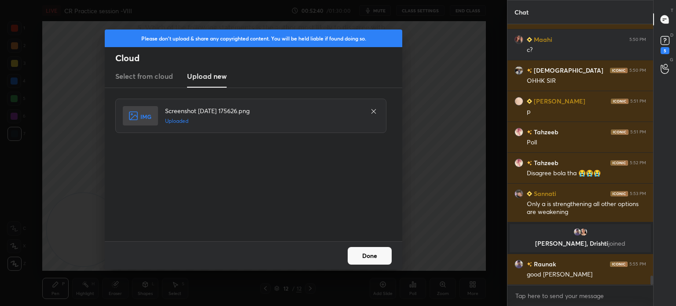
click at [374, 253] on button "Done" at bounding box center [370, 256] width 44 height 18
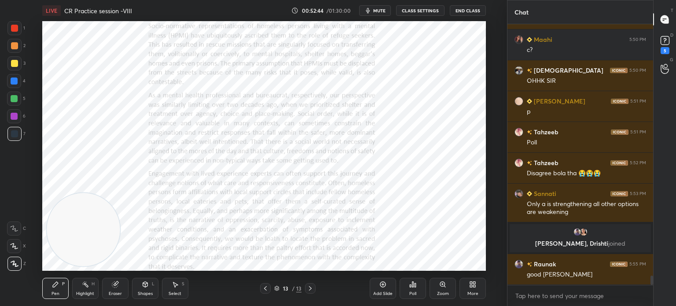
click at [449, 281] on div "Zoom" at bounding box center [442, 288] width 26 height 21
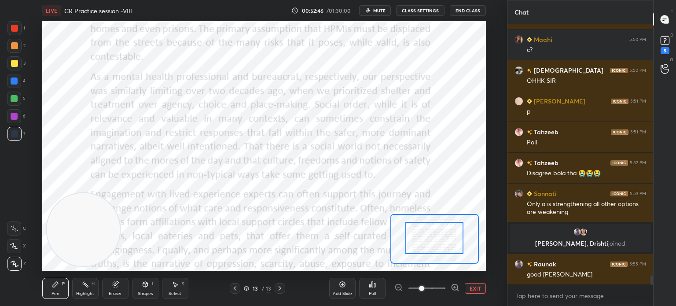
drag, startPoint x: 429, startPoint y: 240, endPoint x: 427, endPoint y: 223, distance: 17.3
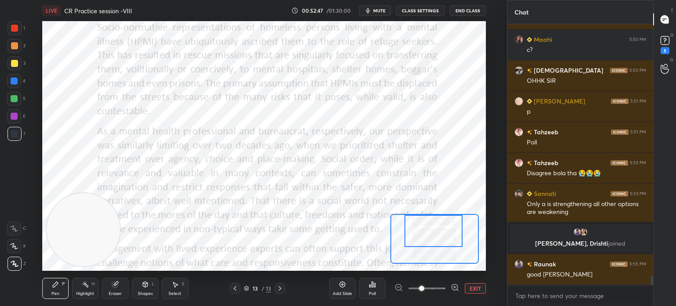
click at [426, 209] on div "Setting up your live class Poll for secs No correct answer Start poll" at bounding box center [263, 145] width 443 height 249
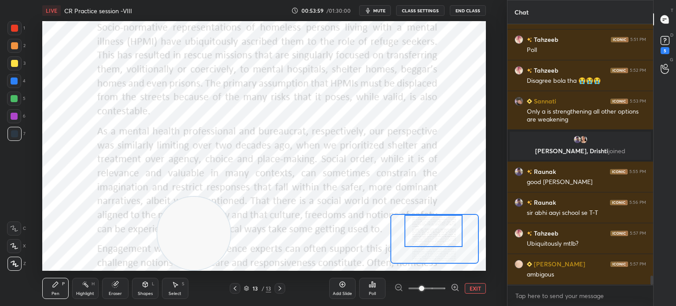
drag, startPoint x: 74, startPoint y: 226, endPoint x: 184, endPoint y: 230, distance: 110.5
click at [184, 230] on video at bounding box center [193, 233] width 73 height 73
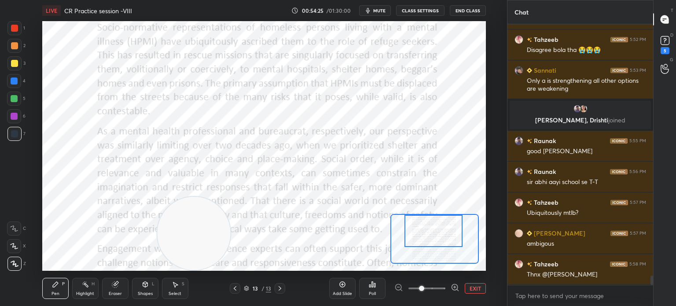
scroll to position [7200, 0]
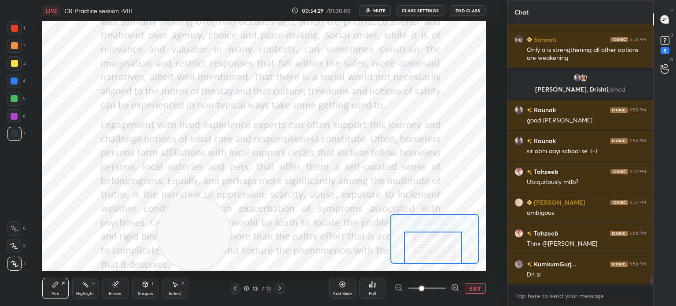
drag, startPoint x: 431, startPoint y: 235, endPoint x: 430, endPoint y: 260, distance: 25.1
click at [430, 260] on div at bounding box center [433, 247] width 58 height 32
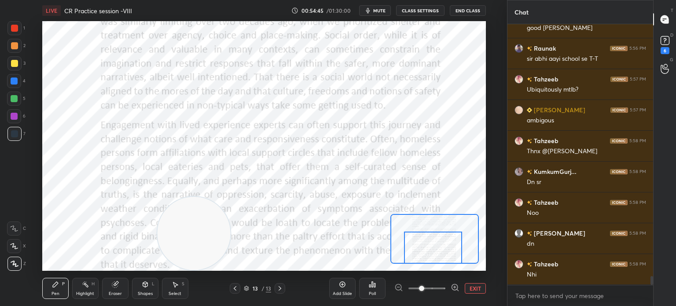
scroll to position [7330, 0]
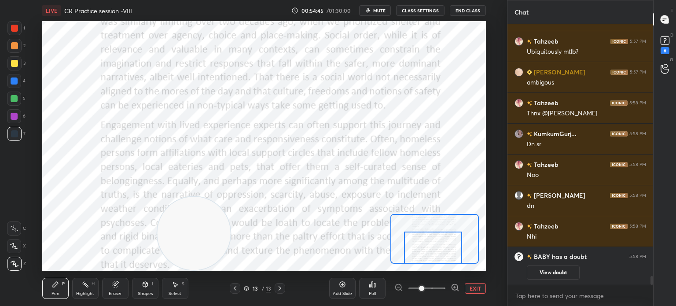
click at [487, 89] on div "Setting up your live class Poll for secs No correct answer Start poll" at bounding box center [264, 145] width 472 height 249
drag, startPoint x: 434, startPoint y: 233, endPoint x: 433, endPoint y: 217, distance: 16.3
click at [433, 217] on div at bounding box center [432, 231] width 58 height 32
click at [165, 258] on video at bounding box center [193, 233] width 73 height 73
click at [185, 242] on video at bounding box center [193, 233] width 73 height 73
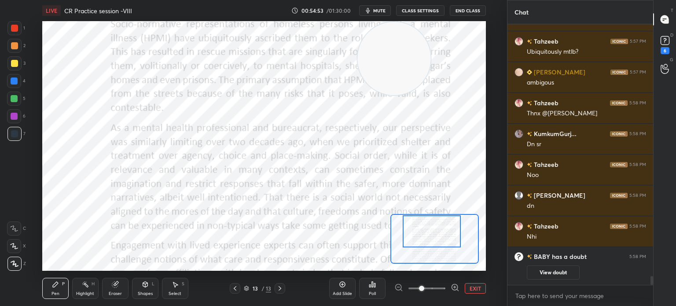
drag, startPoint x: 212, startPoint y: 241, endPoint x: 412, endPoint y: 49, distance: 276.9
click at [412, 49] on video at bounding box center [393, 58] width 73 height 73
click at [664, 37] on rect at bounding box center [664, 41] width 8 height 8
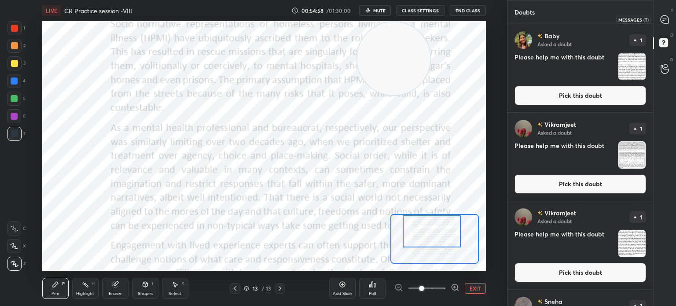
click at [663, 18] on icon at bounding box center [664, 19] width 8 height 8
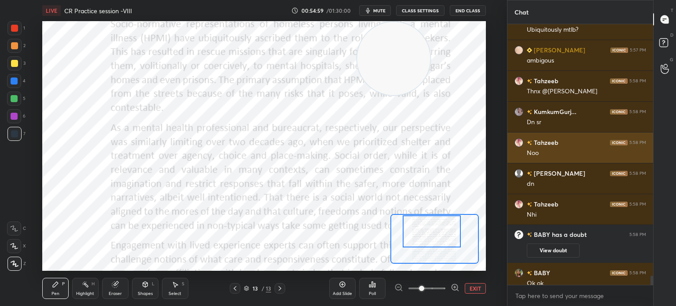
scroll to position [7368, 0]
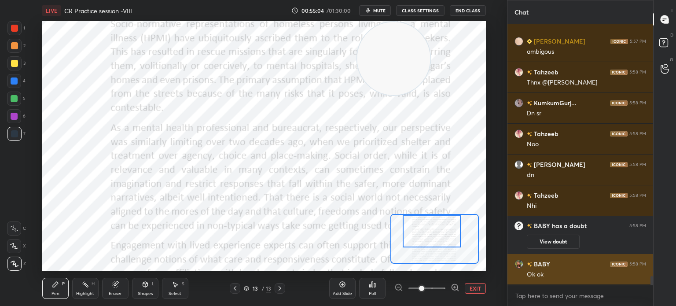
click at [518, 264] on img "grid" at bounding box center [518, 264] width 9 height 9
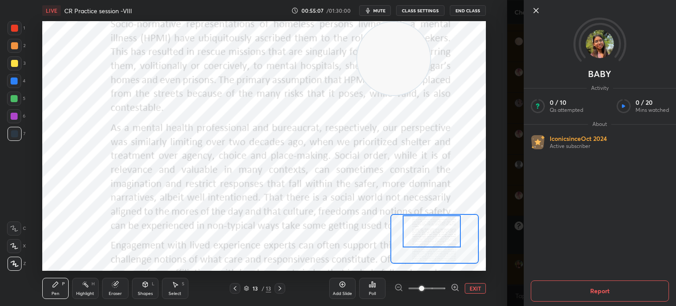
click at [534, 10] on icon at bounding box center [536, 10] width 11 height 11
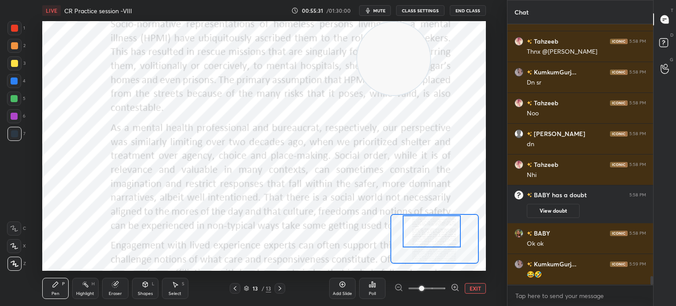
scroll to position [7429, 0]
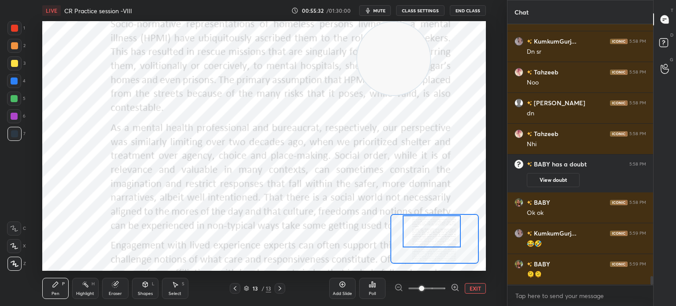
click at [115, 286] on icon at bounding box center [115, 285] width 6 height 6
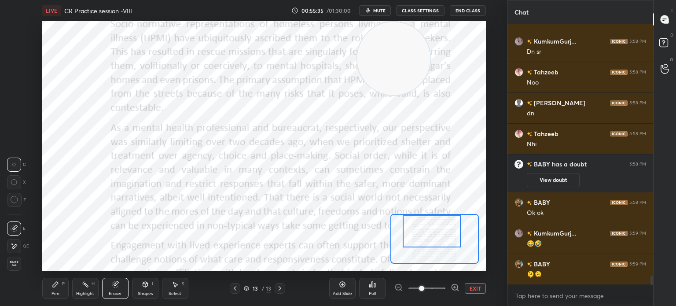
click at [18, 245] on div at bounding box center [14, 246] width 14 height 14
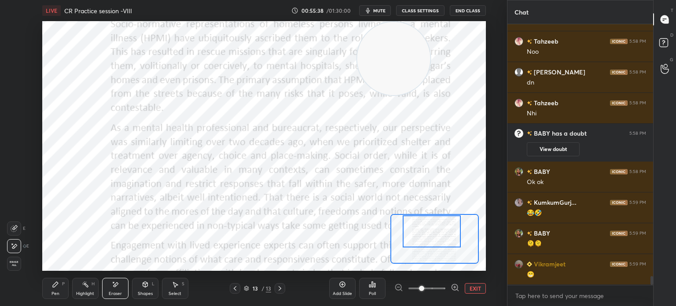
click at [52, 290] on div "Pen P" at bounding box center [55, 288] width 26 height 21
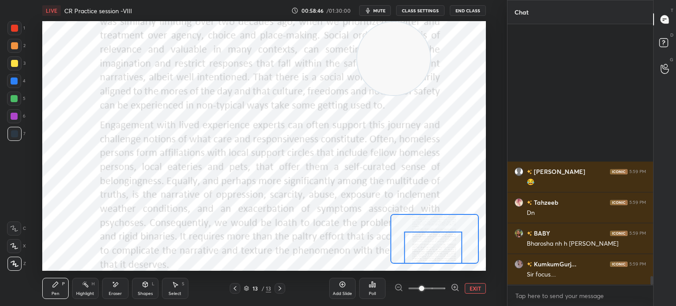
scroll to position [7768, 0]
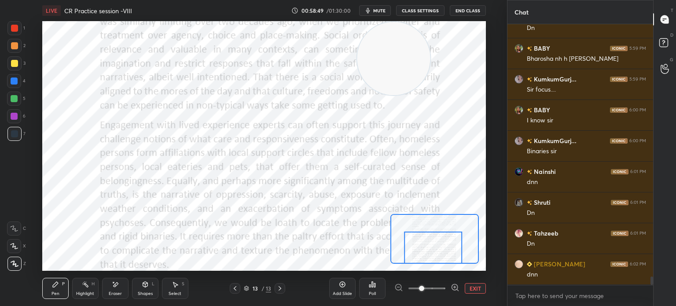
click at [482, 289] on button "EXIT" at bounding box center [475, 288] width 21 height 11
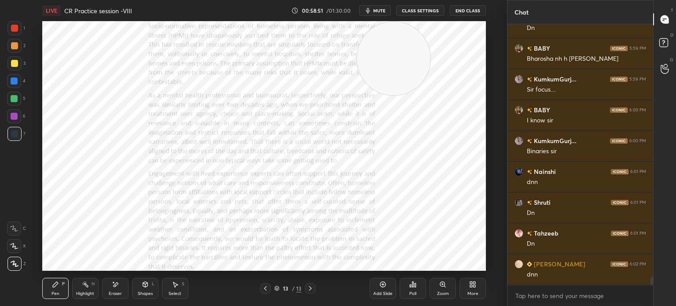
click at [466, 290] on div "More" at bounding box center [472, 288] width 26 height 21
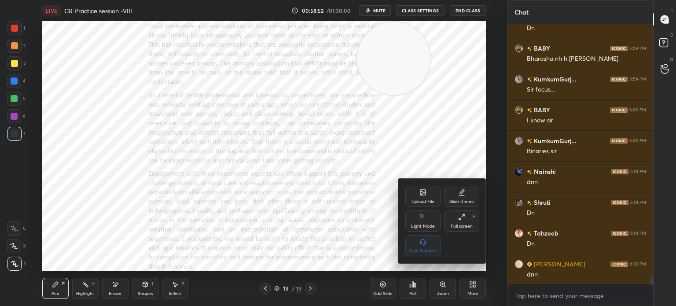
click at [417, 200] on div "Upload File" at bounding box center [422, 201] width 23 height 4
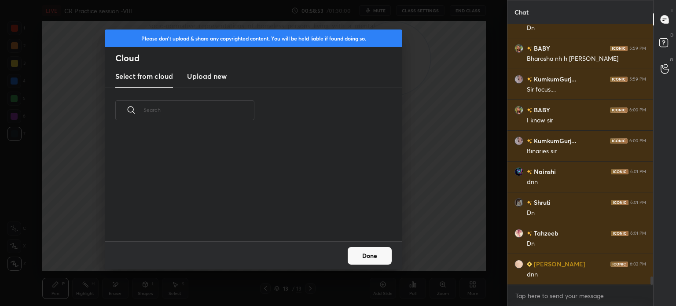
scroll to position [108, 282]
click at [210, 77] on h3 "Upload new" at bounding box center [207, 76] width 40 height 11
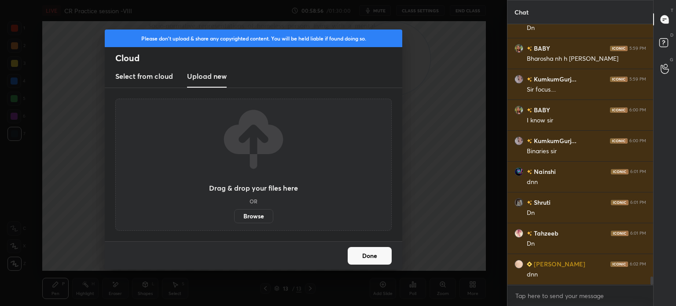
click at [248, 217] on label "Browse" at bounding box center [253, 216] width 39 height 14
click at [234, 217] on input "Browse" at bounding box center [234, 216] width 0 height 14
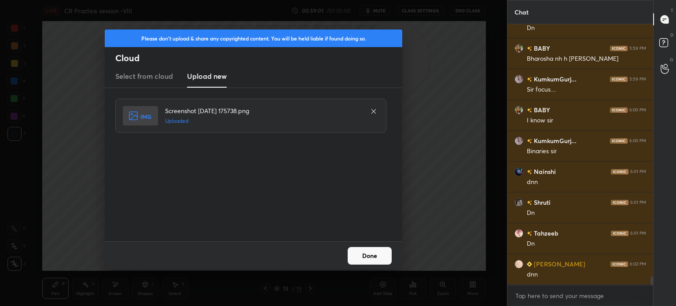
click at [364, 251] on button "Done" at bounding box center [370, 256] width 44 height 18
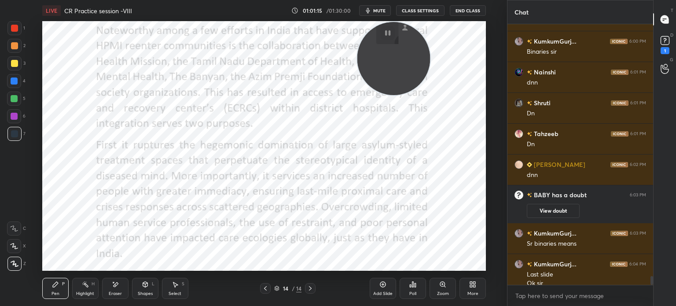
scroll to position [7795, 0]
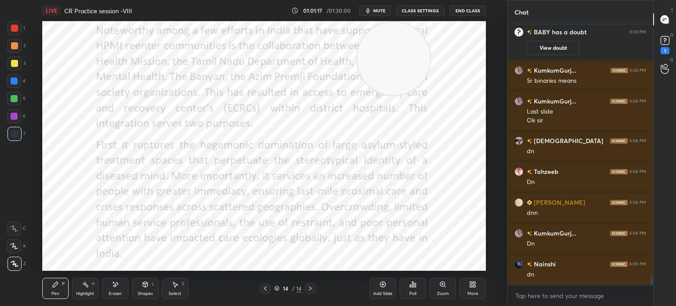
click at [476, 285] on div "More" at bounding box center [472, 288] width 26 height 21
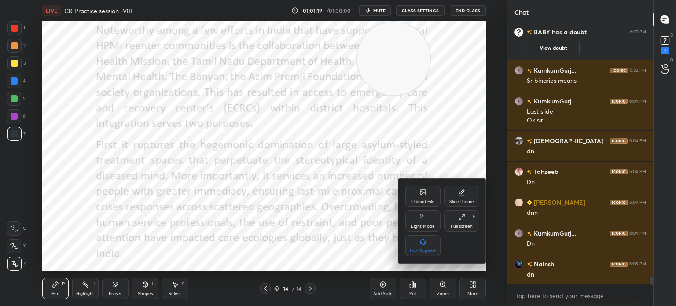
click at [415, 195] on div "Upload File" at bounding box center [422, 196] width 35 height 21
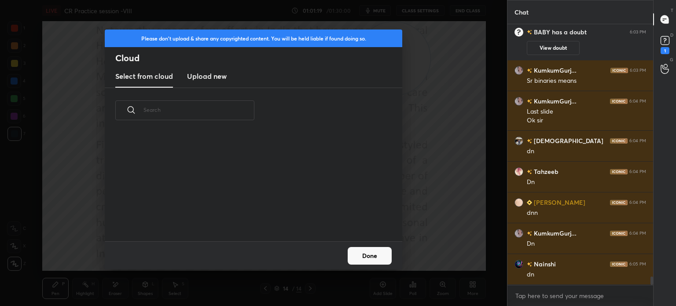
scroll to position [108, 282]
click at [211, 77] on h3 "Upload new" at bounding box center [207, 76] width 40 height 11
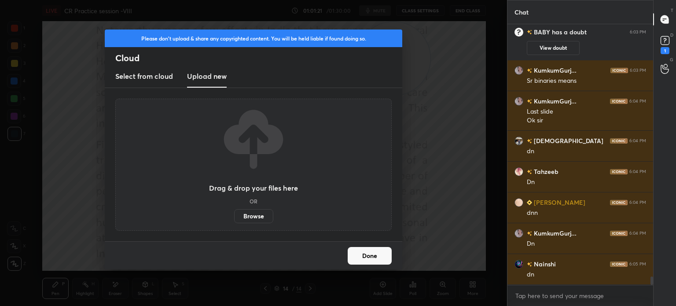
scroll to position [7826, 0]
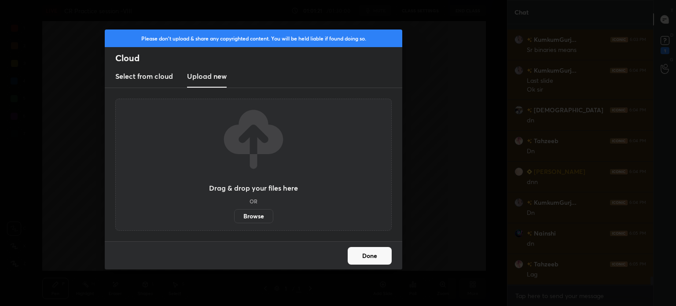
click at [250, 215] on label "Browse" at bounding box center [253, 216] width 39 height 14
click at [234, 215] on input "Browse" at bounding box center [234, 216] width 0 height 14
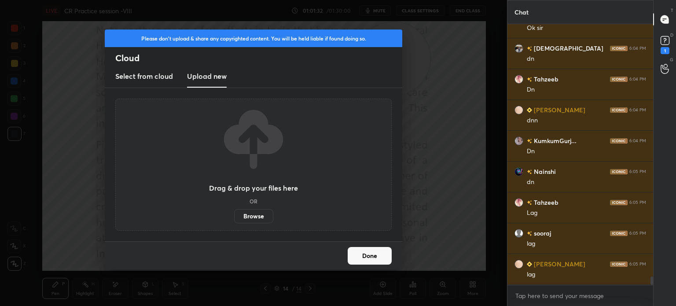
scroll to position [7918, 0]
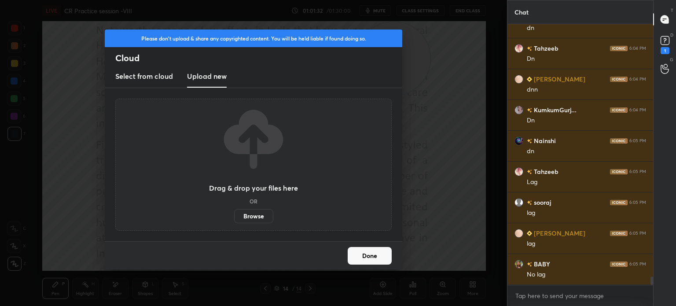
click at [260, 213] on label "Browse" at bounding box center [253, 216] width 39 height 14
click at [234, 213] on input "Browse" at bounding box center [234, 216] width 0 height 14
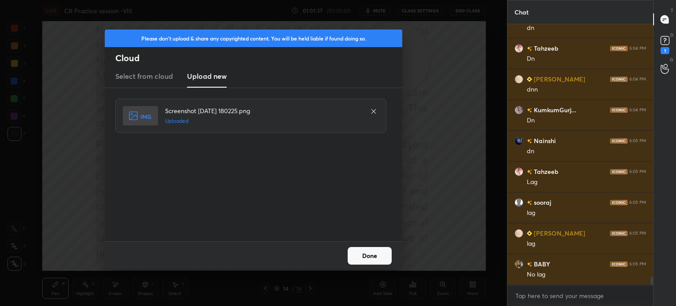
click at [380, 260] on button "Done" at bounding box center [370, 256] width 44 height 18
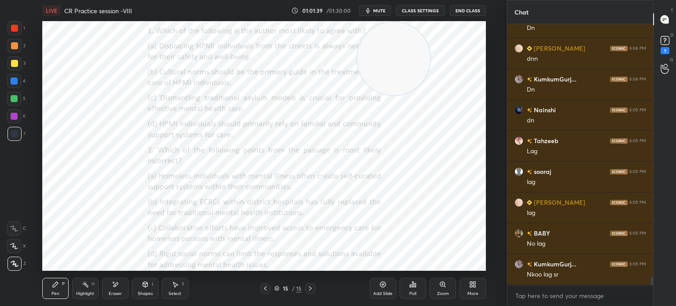
click at [473, 285] on icon at bounding box center [474, 286] width 2 height 2
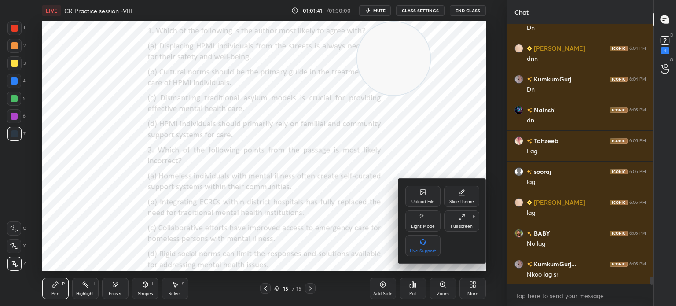
click at [414, 197] on div "Upload File" at bounding box center [422, 196] width 35 height 21
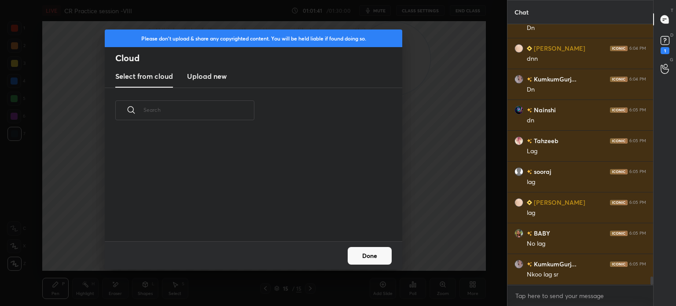
scroll to position [108, 282]
click at [209, 81] on new "Upload new" at bounding box center [207, 77] width 40 height 22
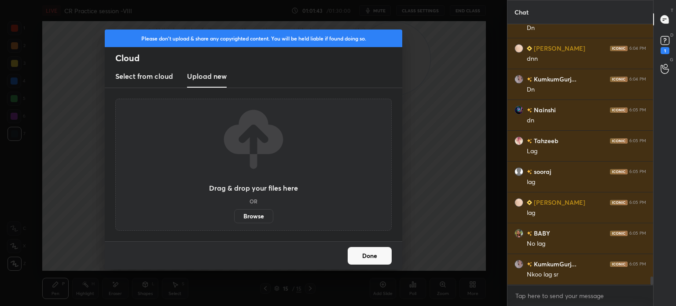
click at [246, 211] on label "Browse" at bounding box center [253, 216] width 39 height 14
click at [234, 211] on input "Browse" at bounding box center [234, 216] width 0 height 14
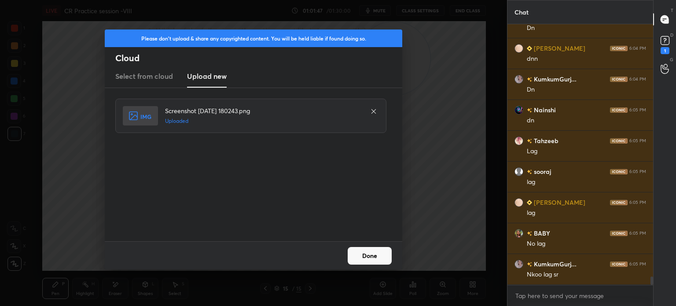
click at [359, 252] on button "Done" at bounding box center [370, 256] width 44 height 18
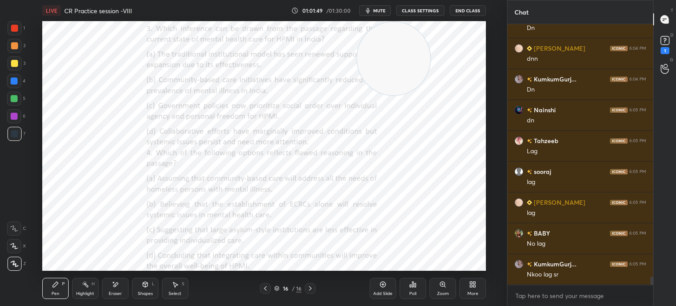
click at [461, 285] on div "More" at bounding box center [472, 288] width 26 height 21
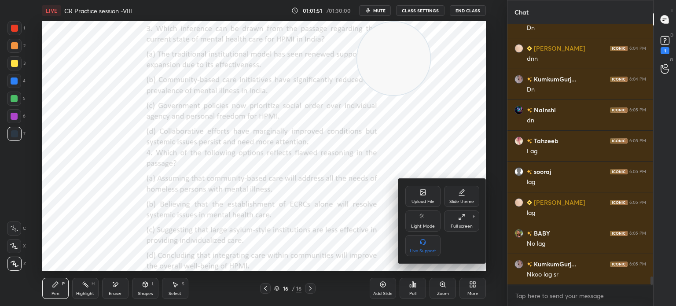
scroll to position [7980, 0]
click at [412, 204] on div "Upload File" at bounding box center [422, 201] width 23 height 4
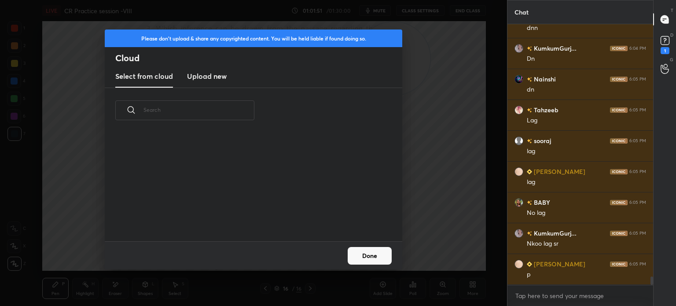
scroll to position [108, 282]
click at [207, 78] on h3 "Upload new" at bounding box center [207, 76] width 40 height 11
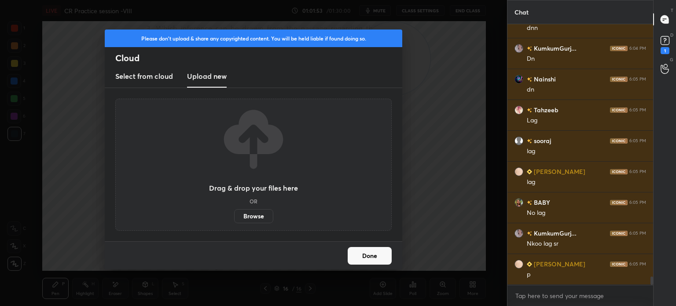
click at [247, 217] on label "Browse" at bounding box center [253, 216] width 39 height 14
click at [234, 217] on input "Browse" at bounding box center [234, 216] width 0 height 14
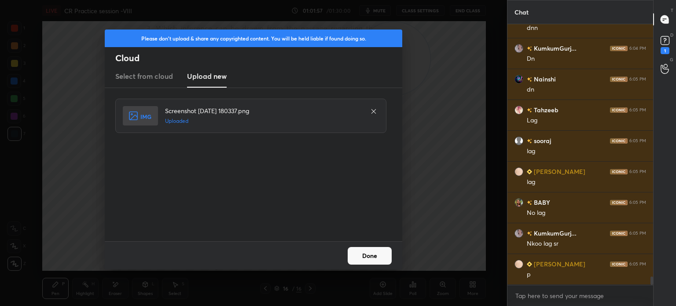
click at [362, 247] on button "Done" at bounding box center [370, 256] width 44 height 18
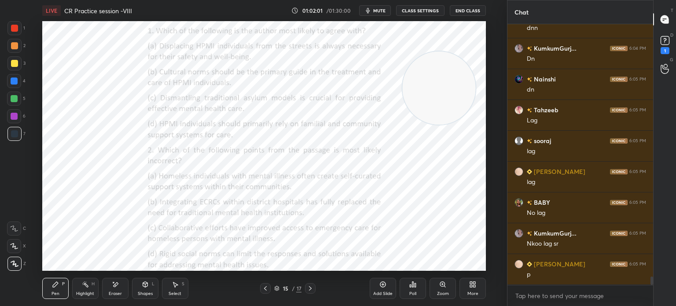
drag, startPoint x: 380, startPoint y: 79, endPoint x: 425, endPoint y: 109, distance: 54.3
click at [425, 109] on video at bounding box center [438, 87] width 73 height 73
click at [408, 289] on div "Poll" at bounding box center [412, 288] width 26 height 21
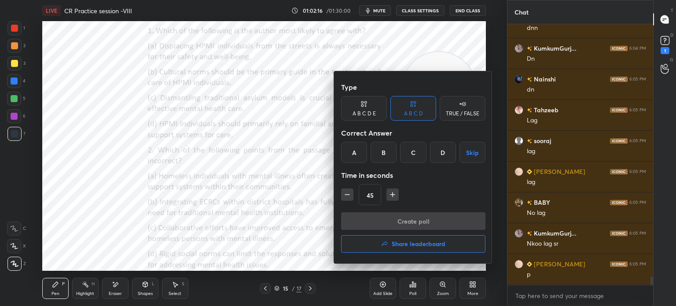
click at [408, 149] on div "C" at bounding box center [413, 152] width 26 height 21
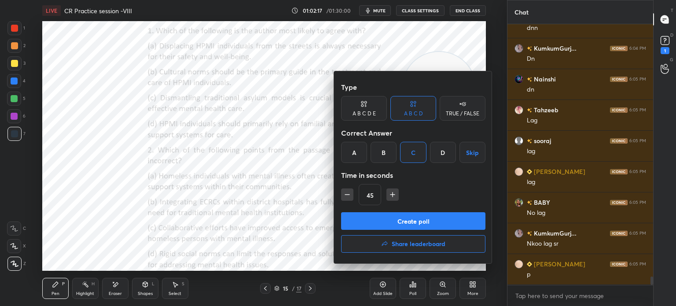
click at [373, 218] on button "Create poll" at bounding box center [413, 221] width 144 height 18
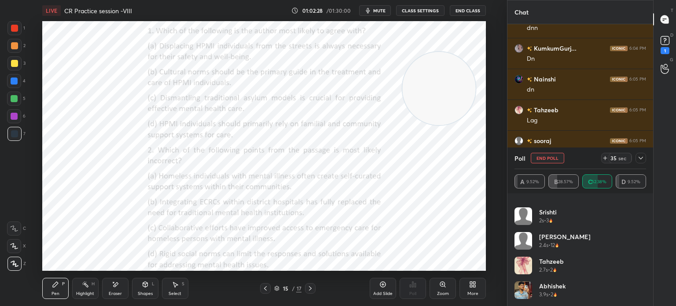
scroll to position [8056, 0]
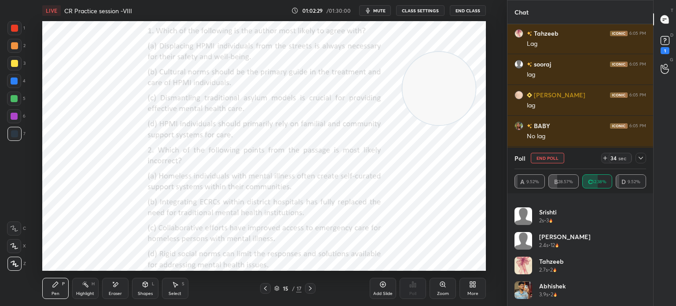
click at [641, 162] on div at bounding box center [640, 158] width 11 height 11
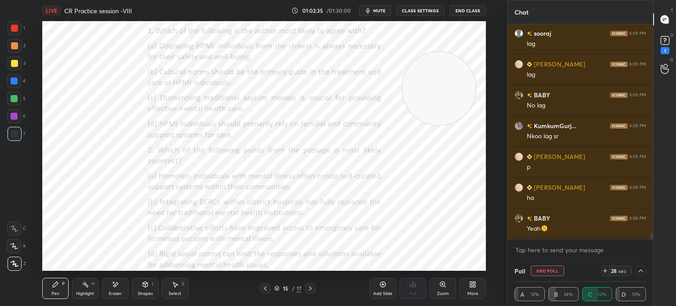
scroll to position [8118, 0]
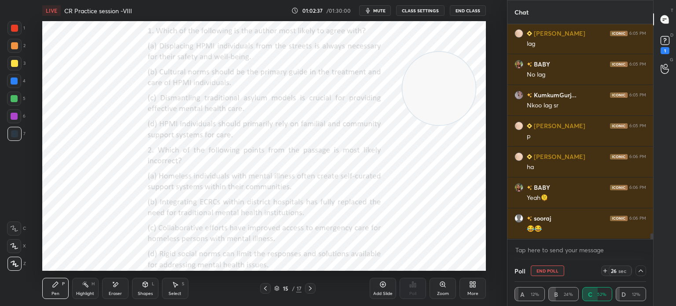
click at [640, 273] on icon at bounding box center [640, 270] width 7 height 7
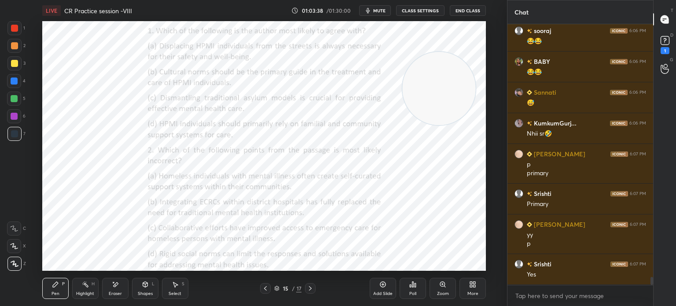
click at [406, 290] on div "Poll" at bounding box center [412, 288] width 26 height 21
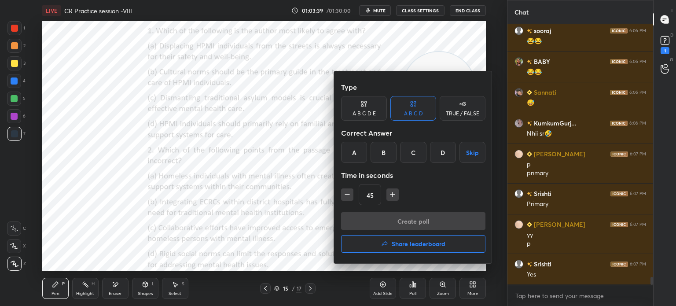
click at [383, 152] on div "B" at bounding box center [383, 152] width 26 height 21
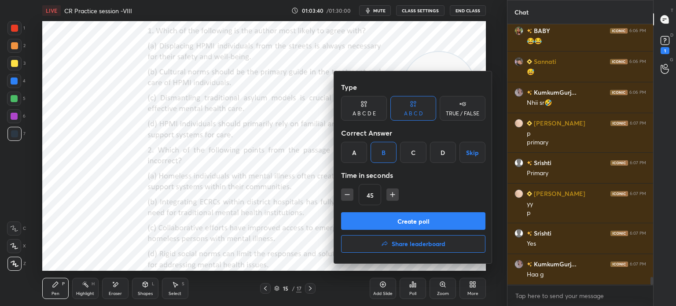
click at [380, 219] on button "Create poll" at bounding box center [413, 221] width 144 height 18
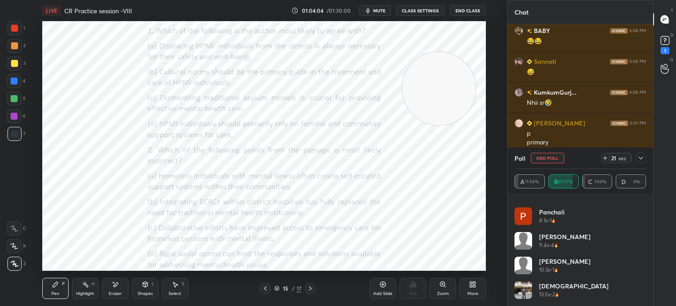
click at [641, 160] on icon at bounding box center [640, 157] width 7 height 7
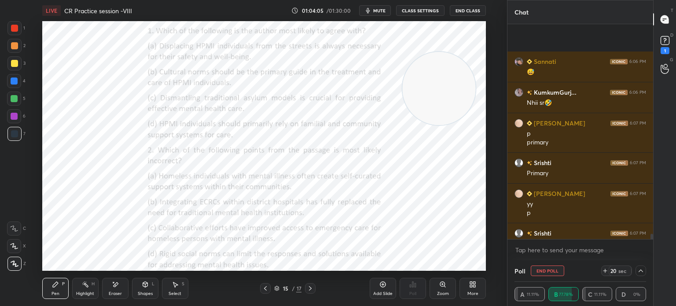
scroll to position [8413, 0]
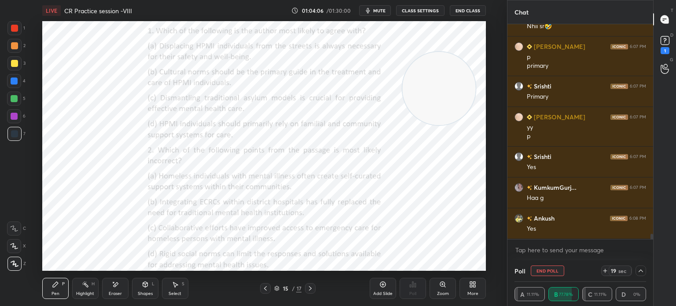
click at [639, 274] on icon at bounding box center [640, 270] width 7 height 7
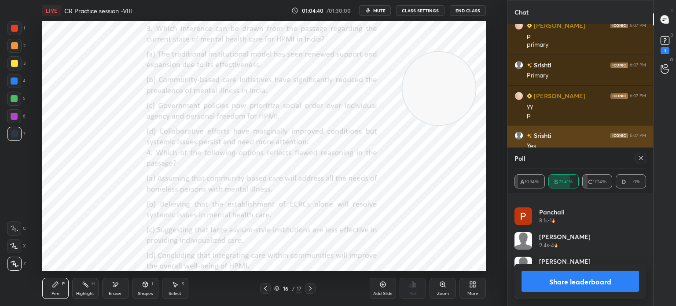
click at [637, 157] on icon at bounding box center [640, 157] width 7 height 7
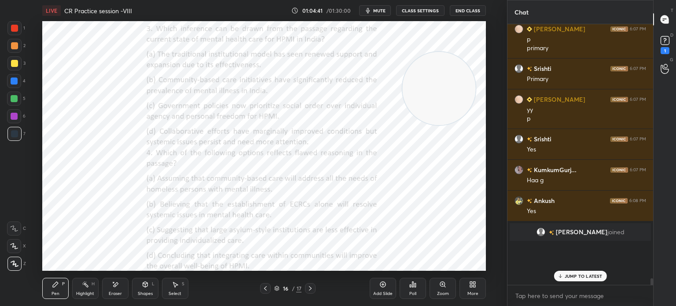
scroll to position [8406, 0]
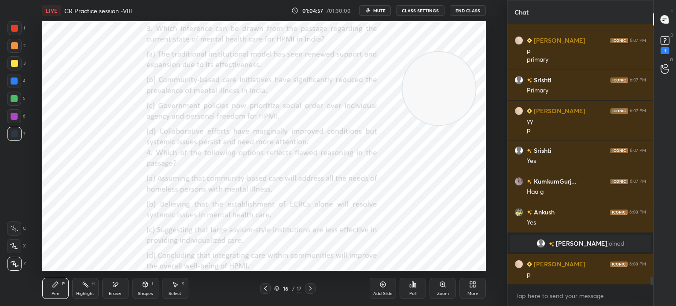
click at [414, 294] on div "Poll" at bounding box center [412, 293] width 7 height 4
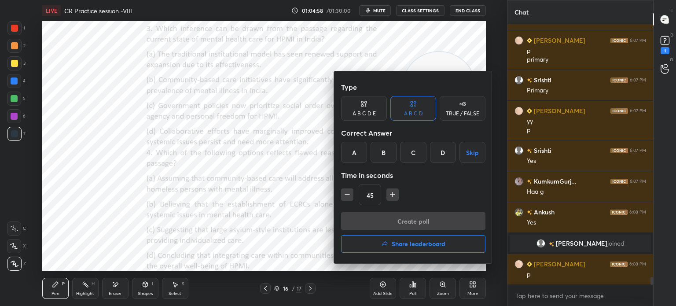
click at [437, 150] on div "D" at bounding box center [443, 152] width 26 height 21
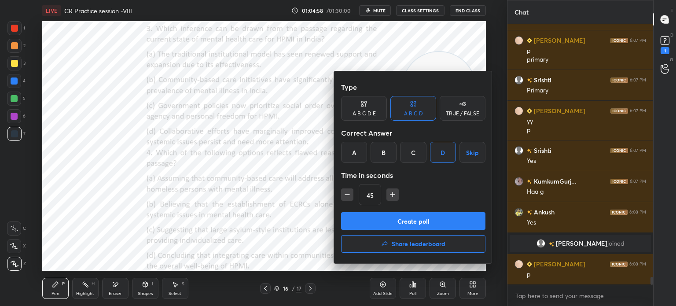
click at [382, 222] on button "Create poll" at bounding box center [413, 221] width 144 height 18
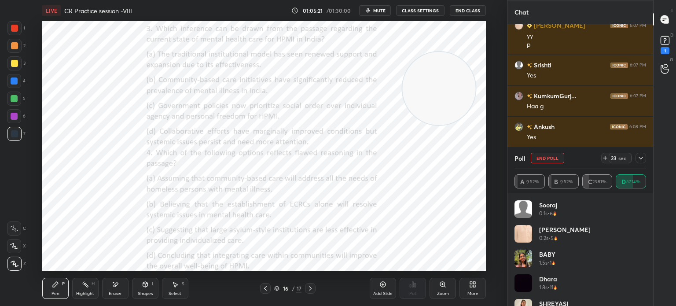
click at [641, 160] on icon at bounding box center [640, 157] width 7 height 7
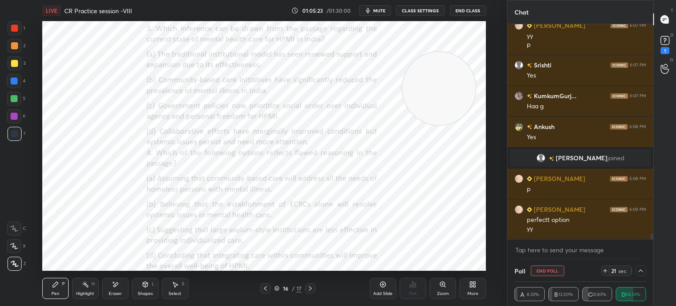
click at [641, 272] on icon at bounding box center [640, 270] width 7 height 7
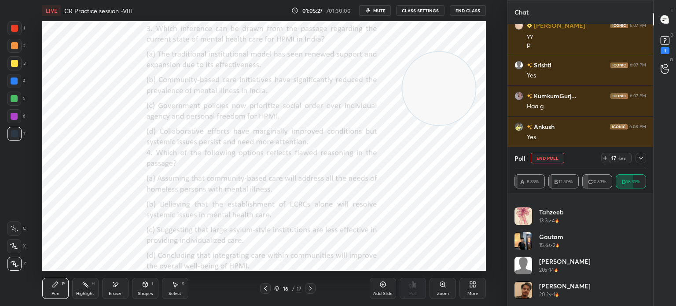
click at [641, 160] on icon at bounding box center [640, 157] width 7 height 7
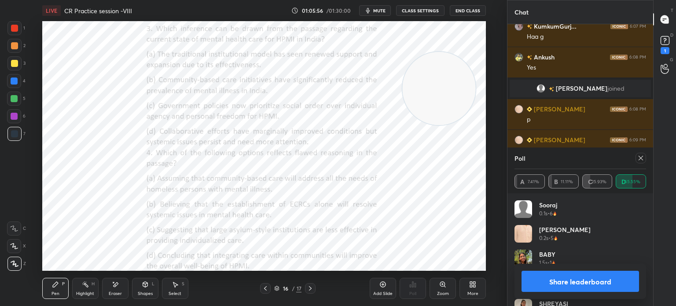
click at [639, 159] on icon at bounding box center [640, 158] width 4 height 4
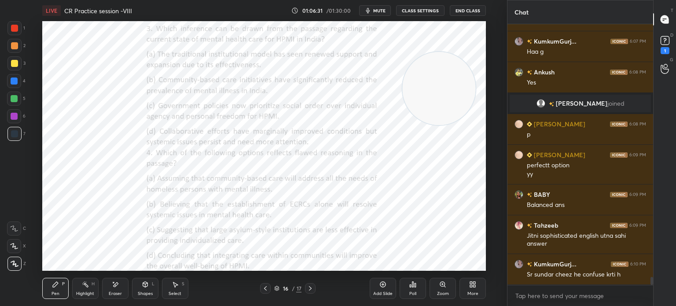
click at [406, 290] on div "Poll" at bounding box center [412, 288] width 26 height 21
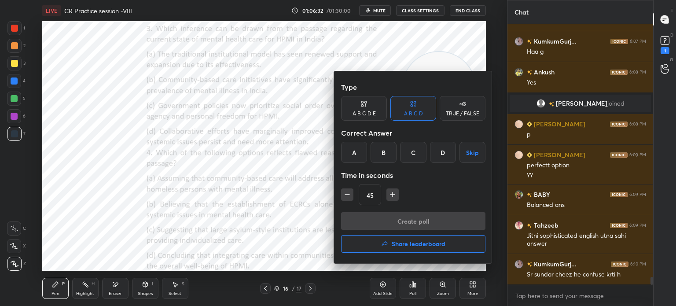
click at [355, 149] on div "A" at bounding box center [354, 152] width 26 height 21
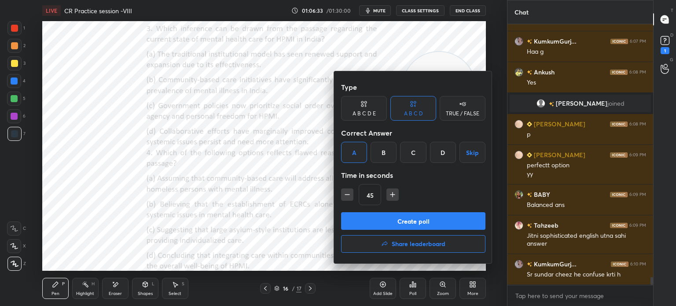
click at [372, 216] on button "Create poll" at bounding box center [413, 221] width 144 height 18
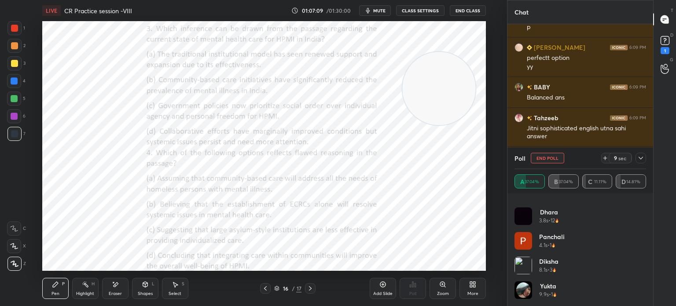
scroll to position [141, 0]
click at [640, 160] on icon at bounding box center [640, 157] width 7 height 7
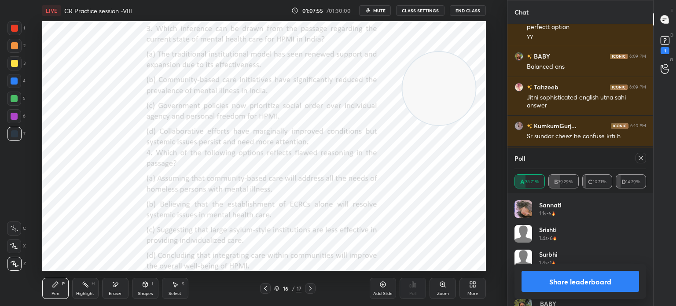
scroll to position [8466, 0]
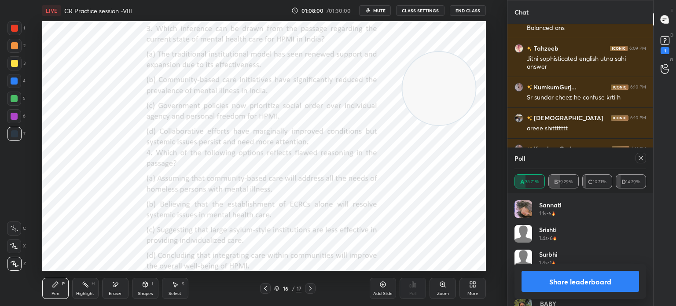
click at [639, 159] on icon at bounding box center [640, 157] width 7 height 7
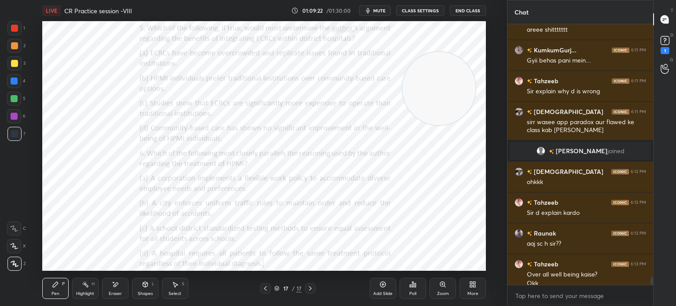
scroll to position [8486, 0]
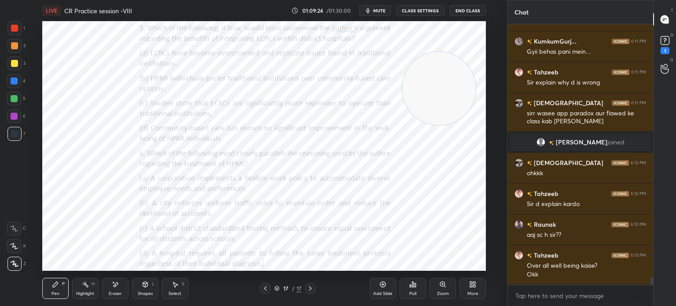
click at [410, 286] on icon at bounding box center [410, 286] width 1 height 2
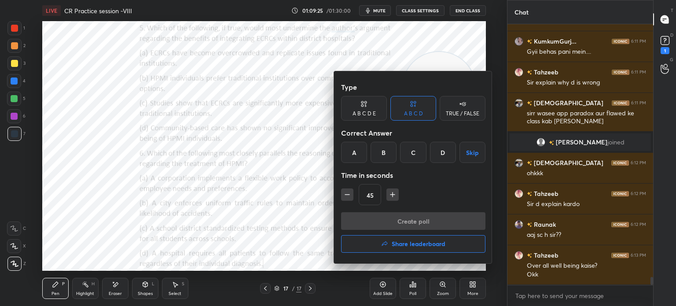
click at [353, 147] on div "A" at bounding box center [354, 152] width 26 height 21
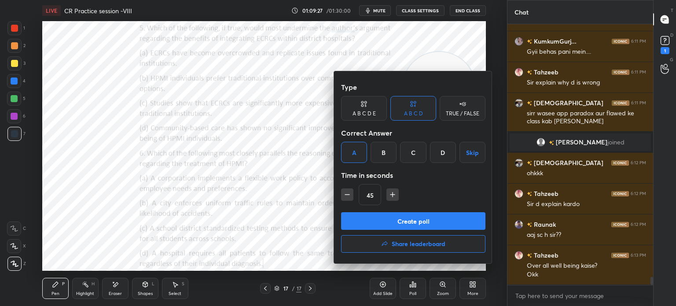
scroll to position [8517, 0]
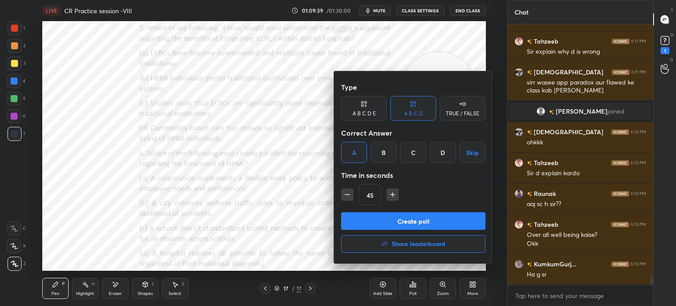
click at [373, 223] on button "Create poll" at bounding box center [413, 221] width 144 height 18
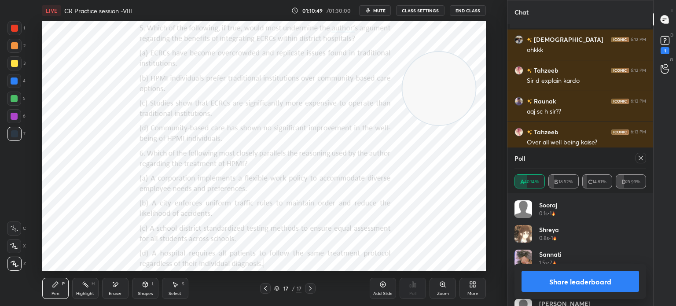
scroll to position [8640, 0]
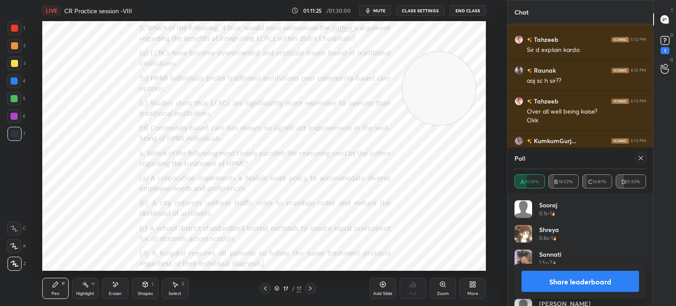
click at [637, 154] on div at bounding box center [640, 158] width 11 height 11
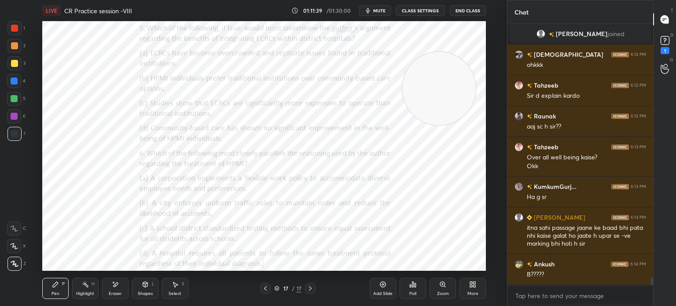
scroll to position [8625, 0]
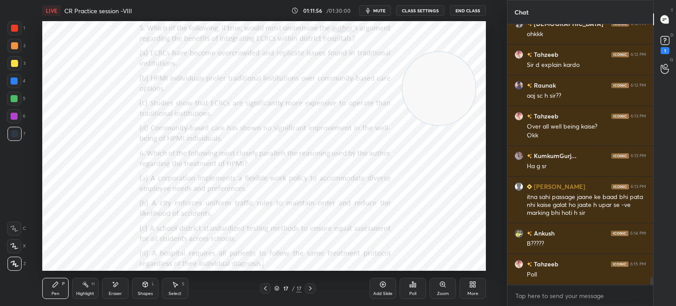
click at [408, 289] on div "Poll" at bounding box center [412, 288] width 26 height 21
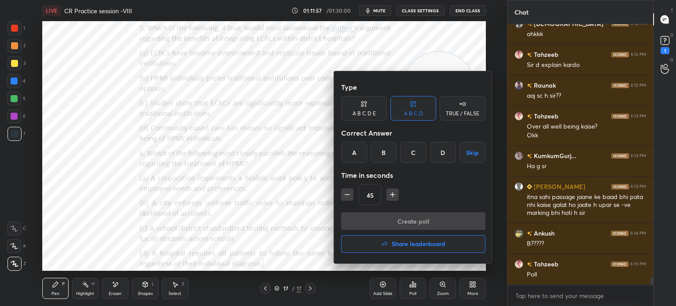
click at [350, 153] on div "A" at bounding box center [354, 152] width 26 height 21
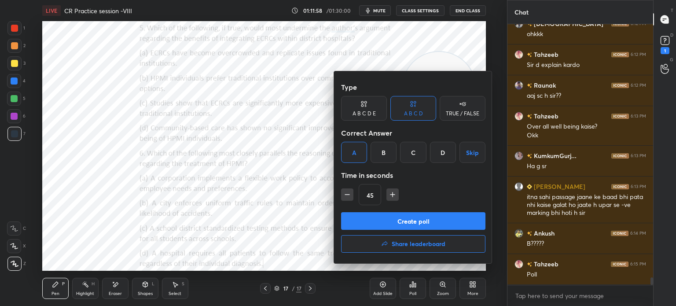
click at [368, 222] on button "Create poll" at bounding box center [413, 221] width 144 height 18
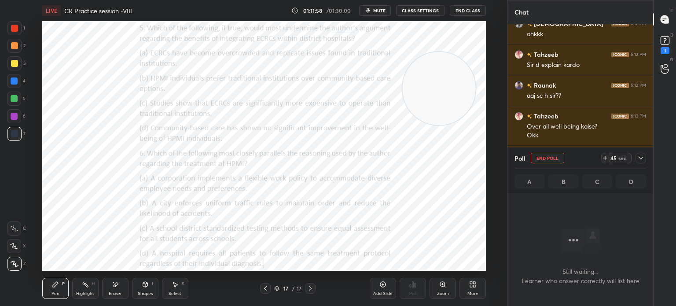
scroll to position [233, 143]
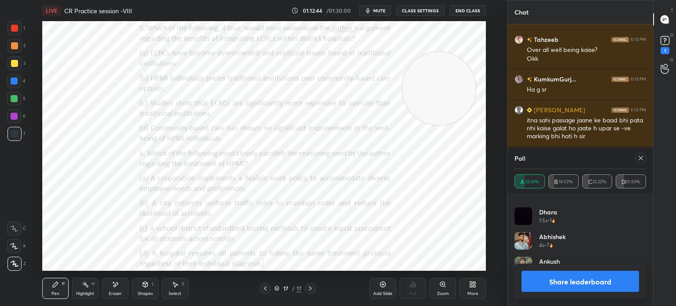
click at [640, 159] on icon at bounding box center [640, 157] width 7 height 7
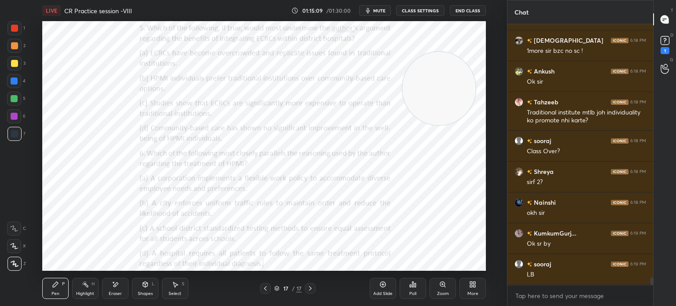
scroll to position [9033, 0]
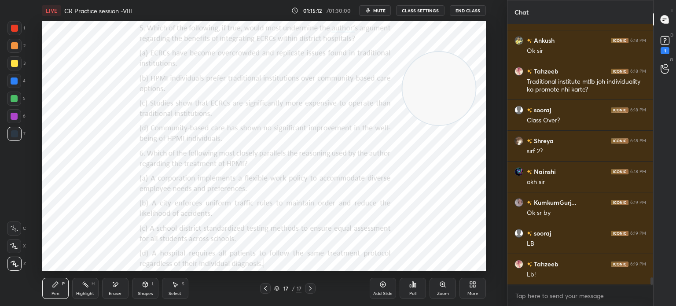
click at [414, 289] on div "Poll" at bounding box center [412, 288] width 26 height 21
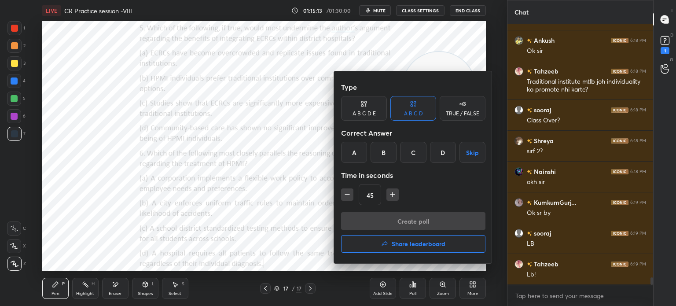
scroll to position [9064, 0]
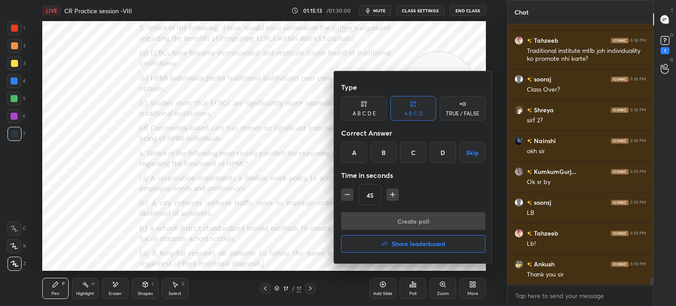
click at [368, 240] on button "Share leaderboard" at bounding box center [413, 244] width 144 height 18
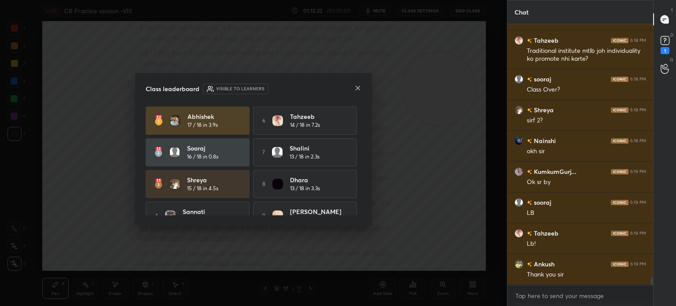
scroll to position [9095, 0]
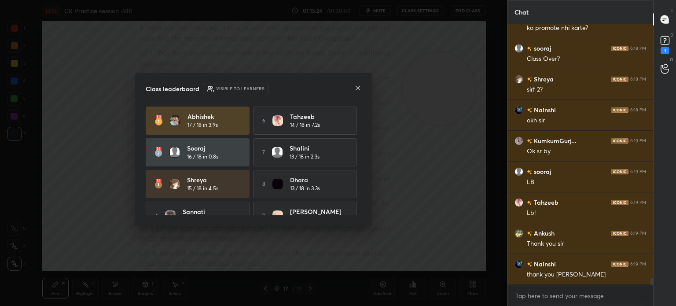
click at [357, 86] on icon at bounding box center [357, 87] width 7 height 7
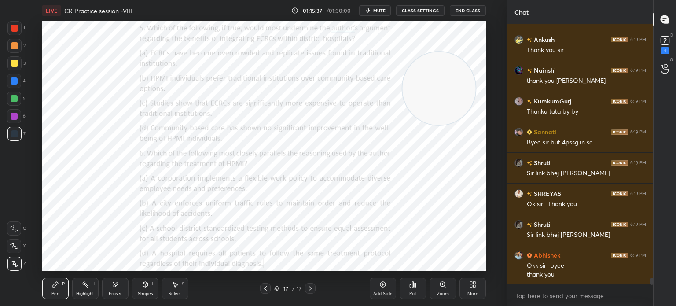
scroll to position [9319, 0]
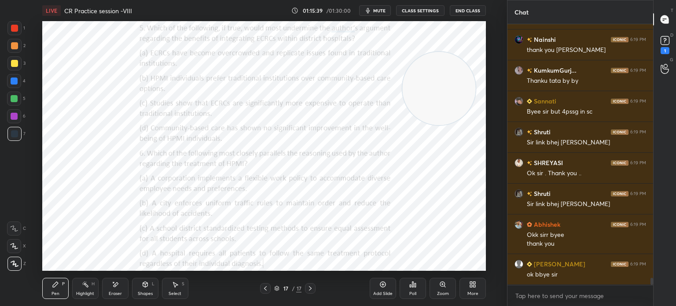
click at [466, 8] on button "End Class" at bounding box center [468, 10] width 36 height 11
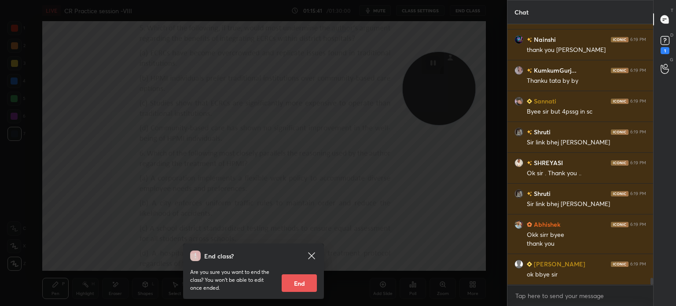
click at [301, 282] on button "End" at bounding box center [299, 283] width 35 height 18
type textarea "x"
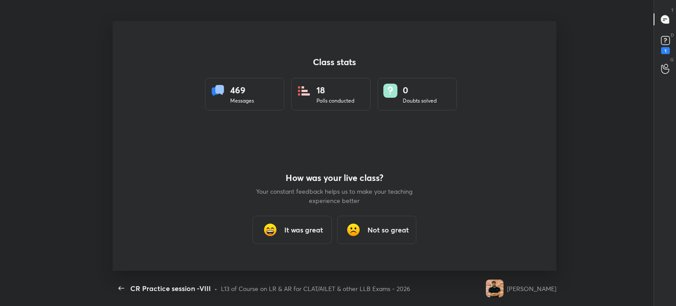
scroll to position [43741, 43370]
